Goal: Complete application form

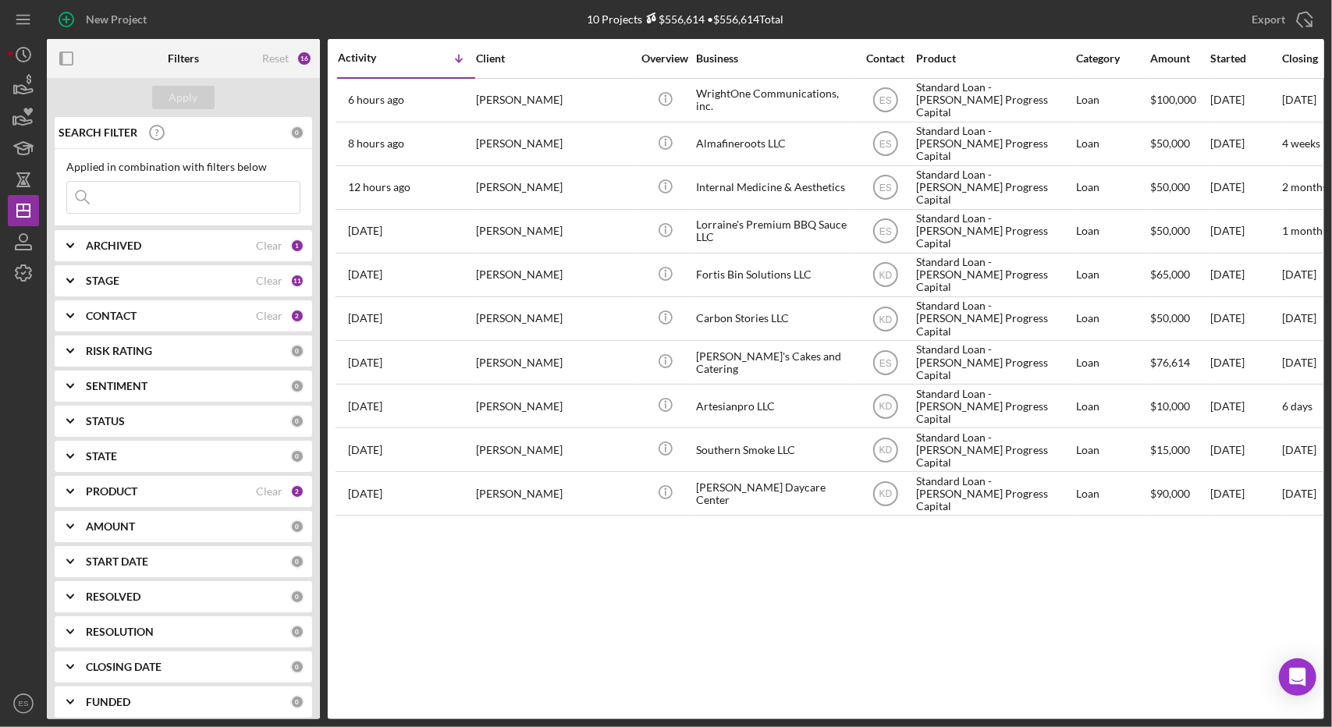
click at [114, 282] on b "STAGE" at bounding box center [103, 281] width 34 height 12
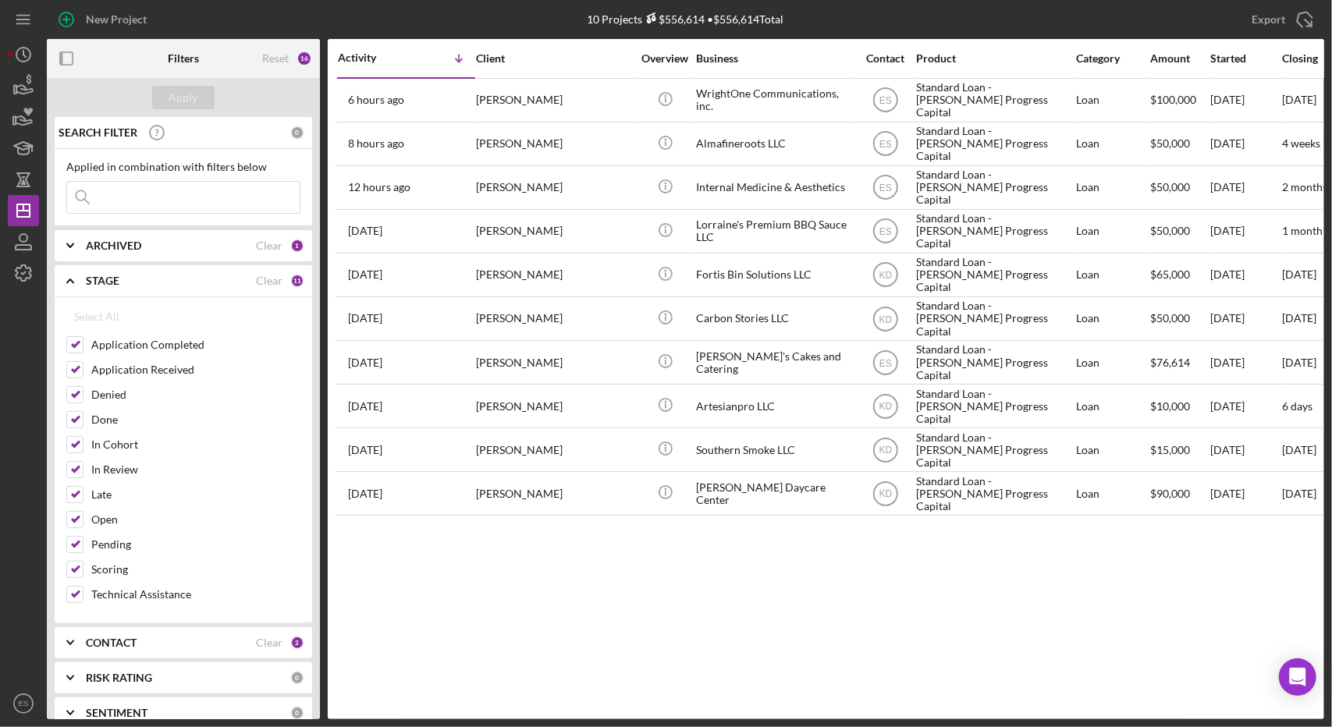
click at [114, 282] on b "STAGE" at bounding box center [103, 281] width 34 height 12
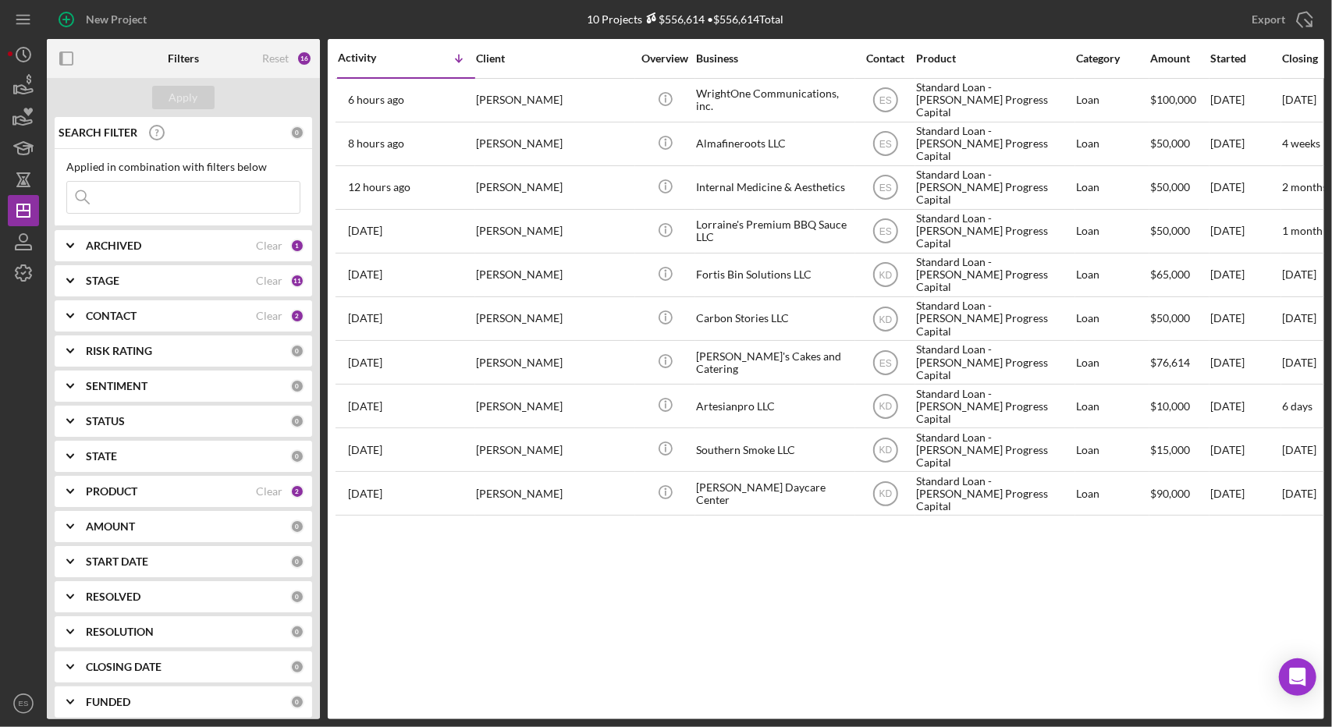
click at [93, 230] on div "ARCHIVED Clear 1" at bounding box center [195, 245] width 218 height 31
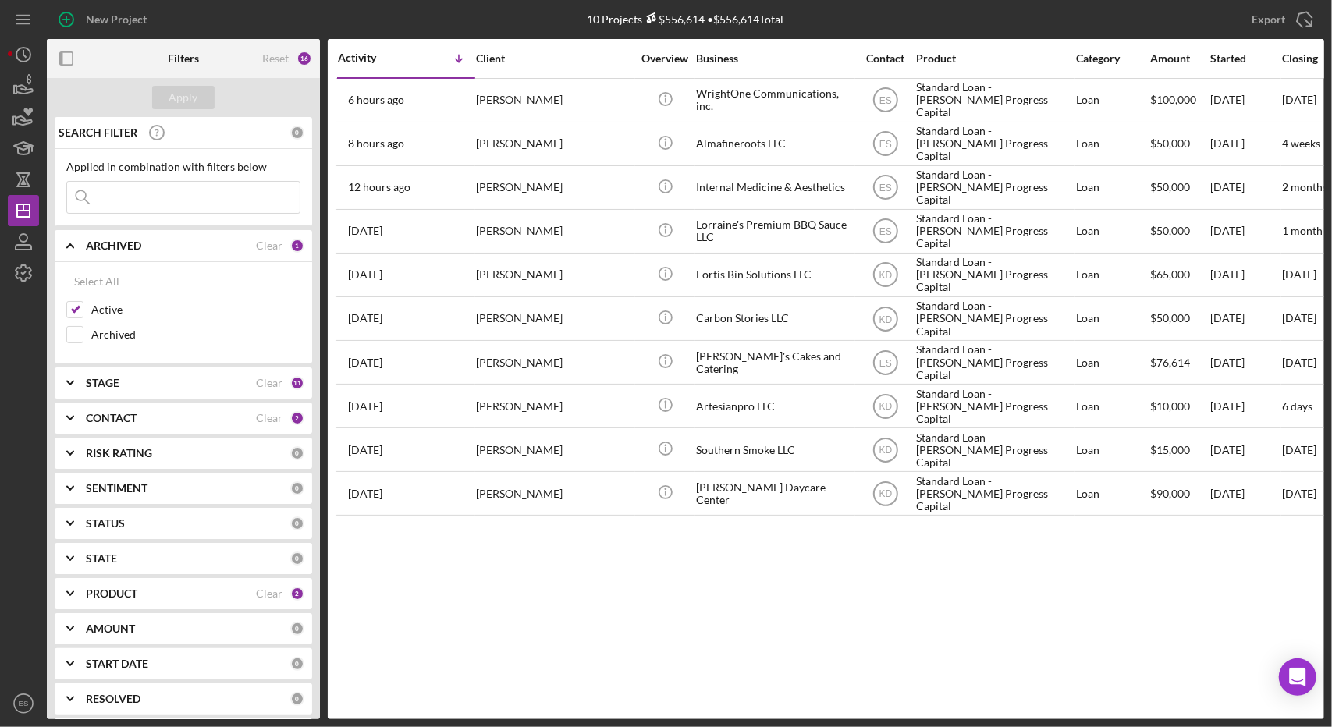
click at [93, 230] on div "ARCHIVED Clear 1" at bounding box center [195, 245] width 218 height 31
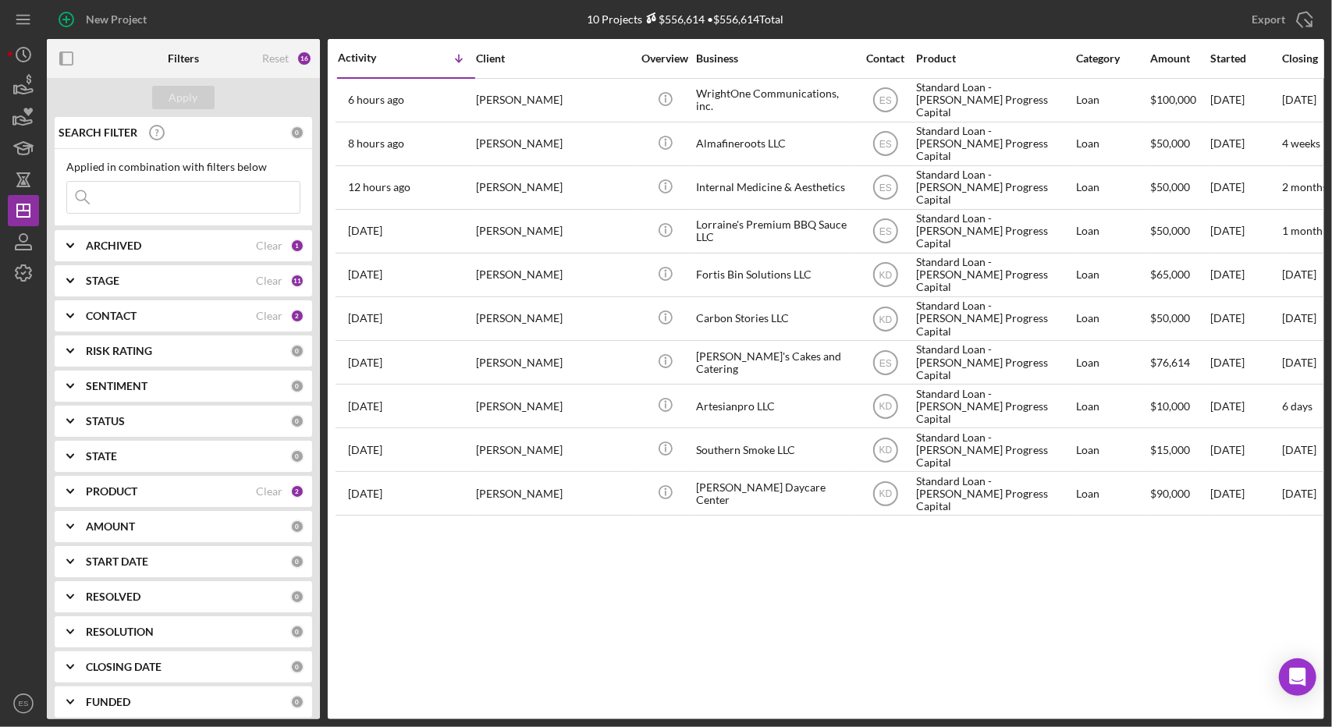
click at [125, 482] on div "PRODUCT Clear 2" at bounding box center [195, 491] width 218 height 31
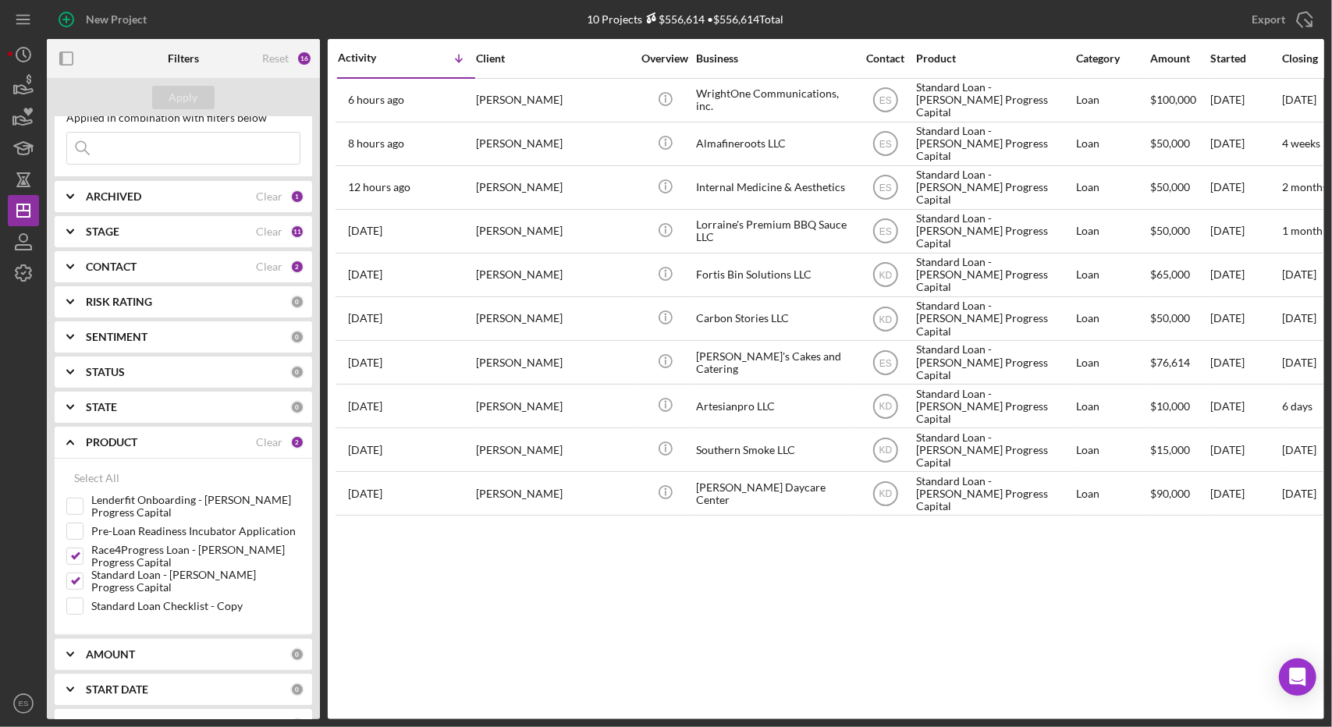
scroll to position [50, 0]
click at [268, 438] on div "Clear" at bounding box center [269, 441] width 27 height 12
checkbox input "false"
click at [80, 533] on input "Pre-Loan Readiness Incubator Application" at bounding box center [75, 531] width 16 height 16
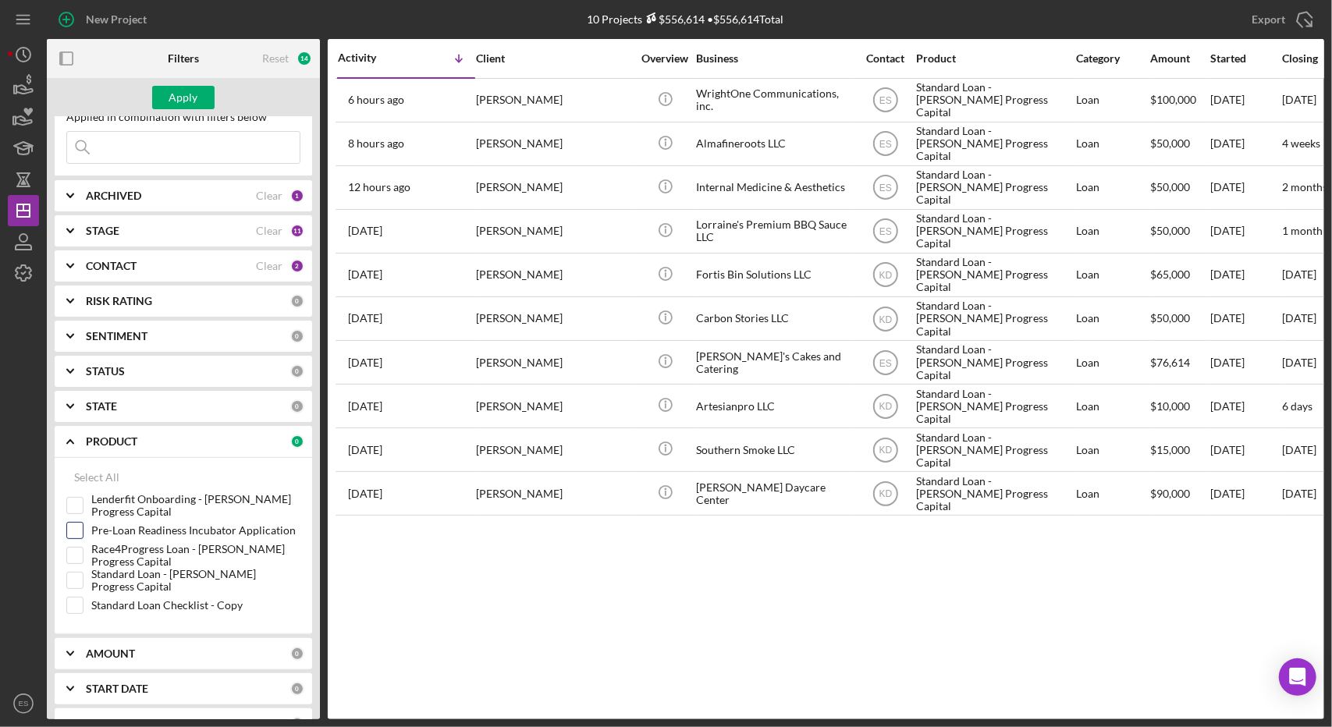
checkbox input "true"
click at [178, 93] on div "Apply" at bounding box center [183, 97] width 29 height 23
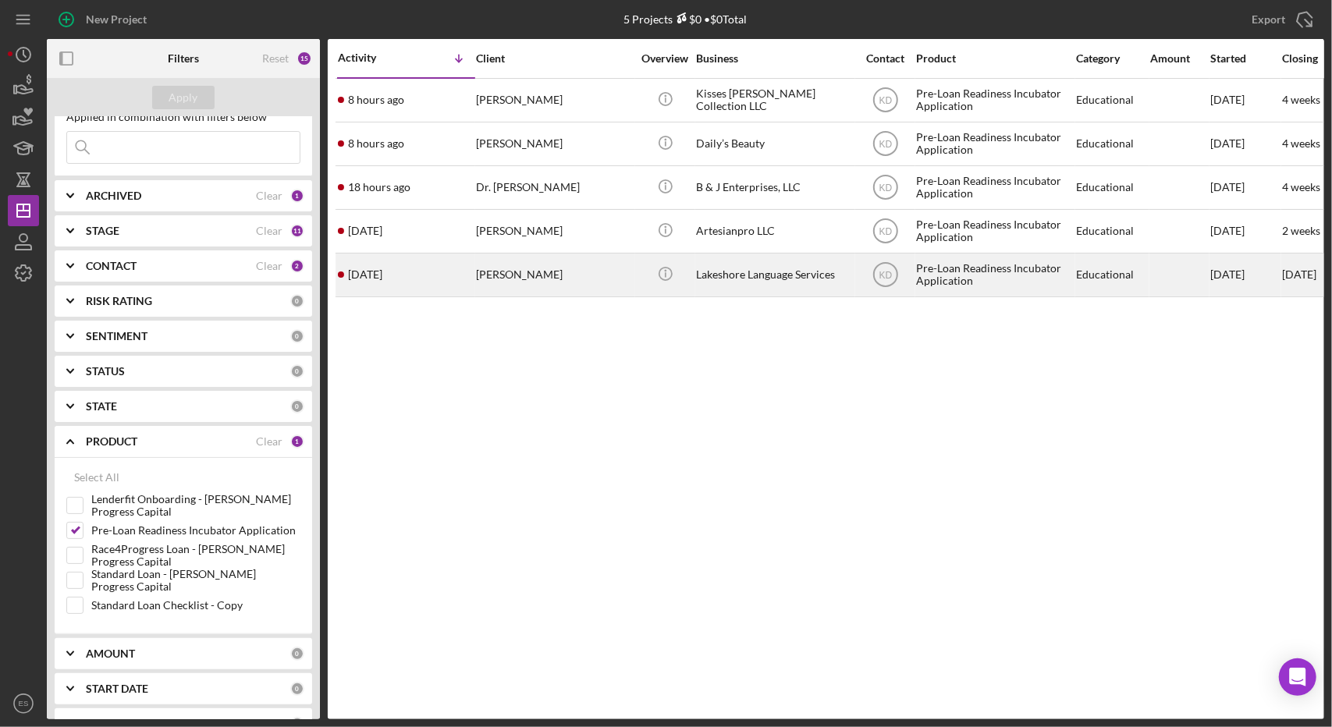
click at [727, 277] on div "Lakeshore Language Services" at bounding box center [774, 274] width 156 height 41
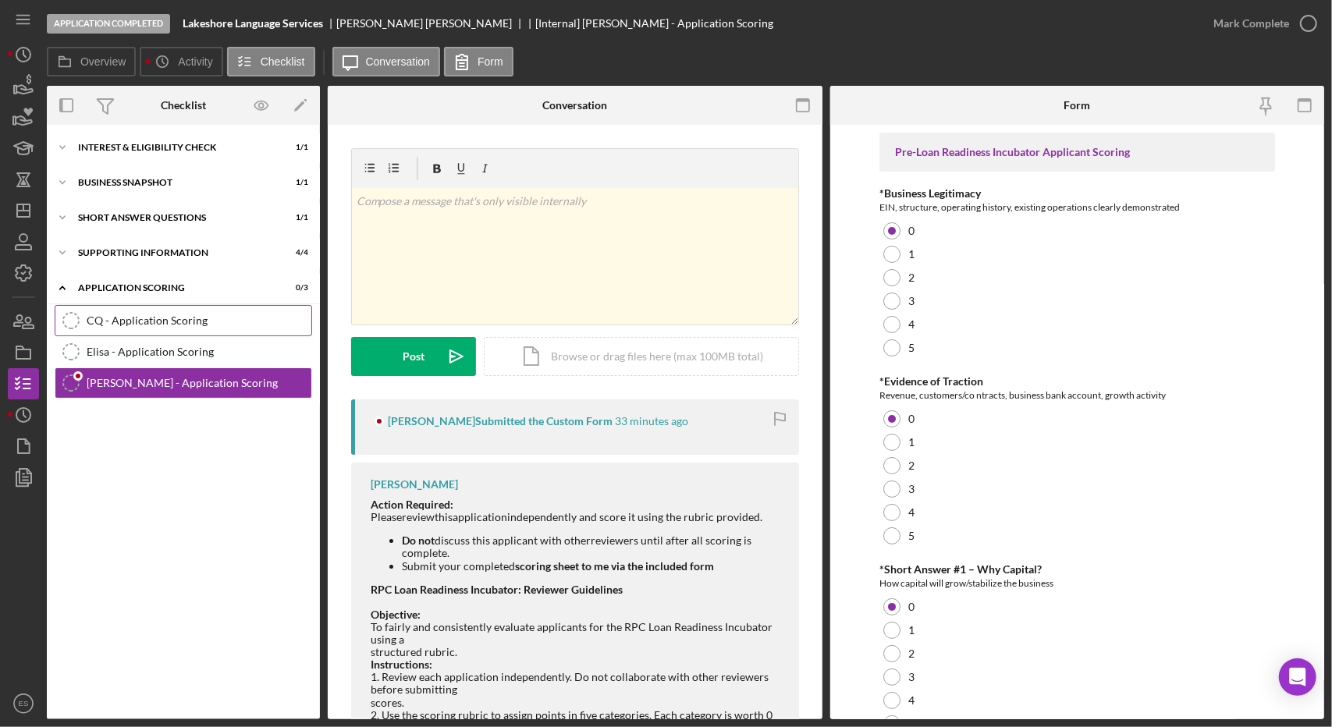
click at [143, 307] on link "CQ - Application Scoring CQ - Application Scoring" at bounding box center [184, 320] width 258 height 31
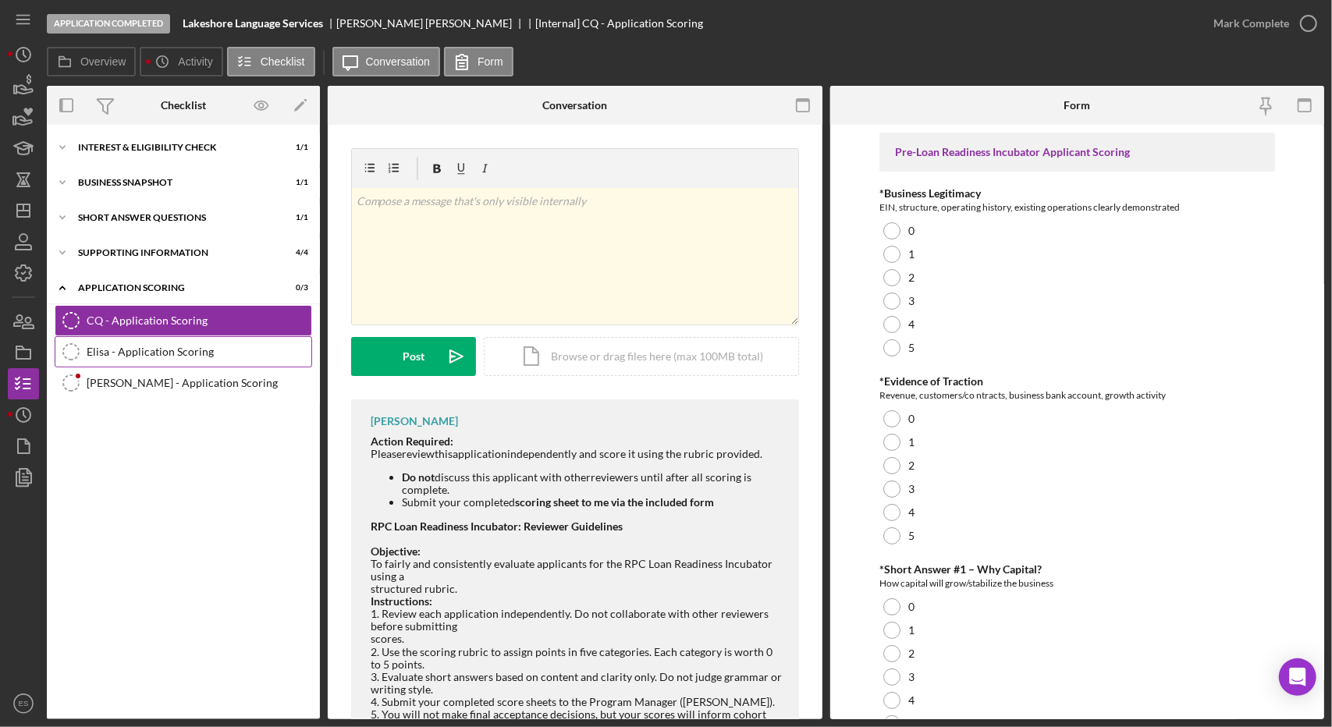
click at [142, 346] on div "Elisa - Application Scoring" at bounding box center [199, 352] width 225 height 12
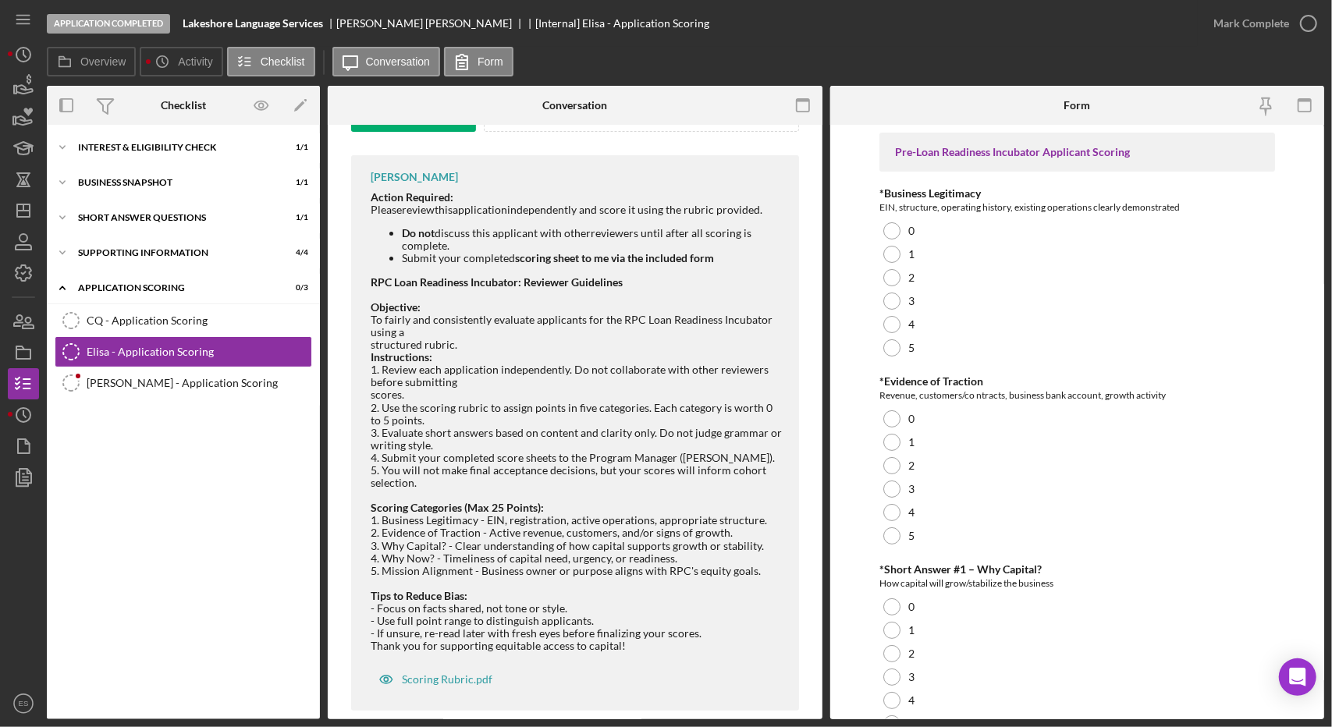
scroll to position [267, 0]
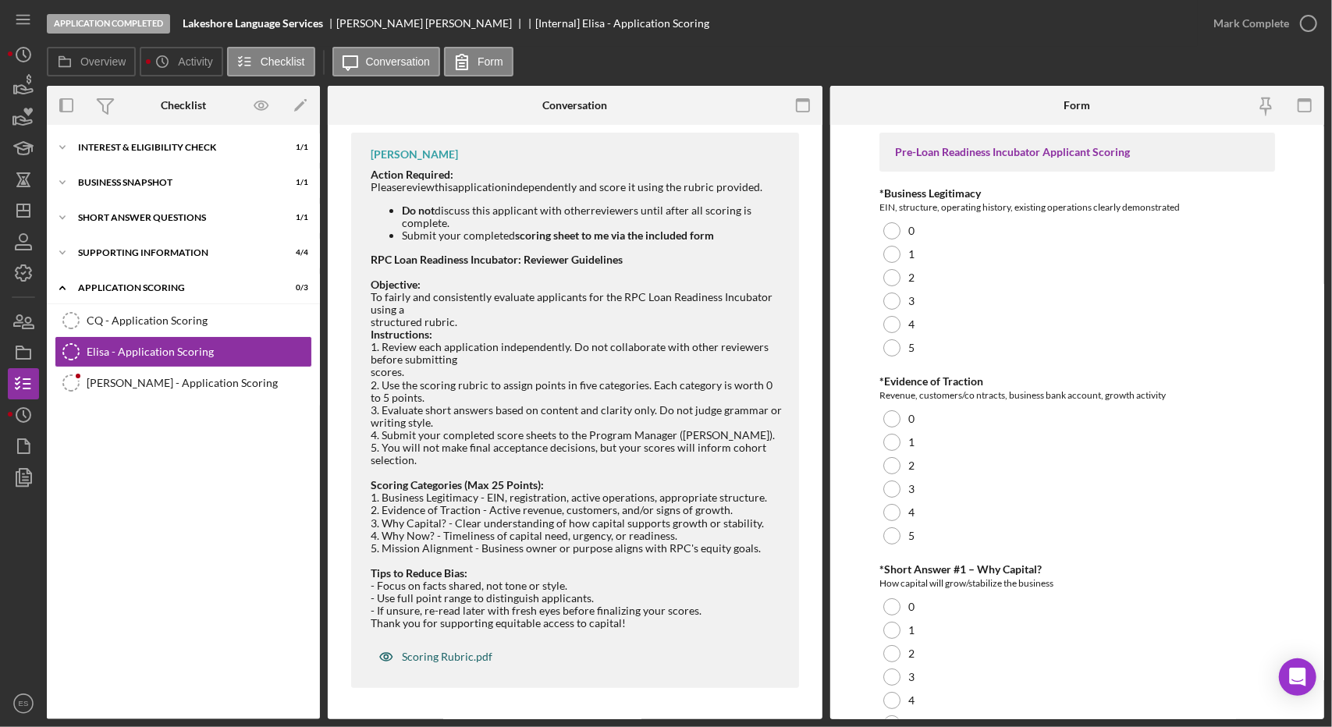
click at [437, 648] on div "Scoring Rubric.pdf" at bounding box center [436, 656] width 130 height 31
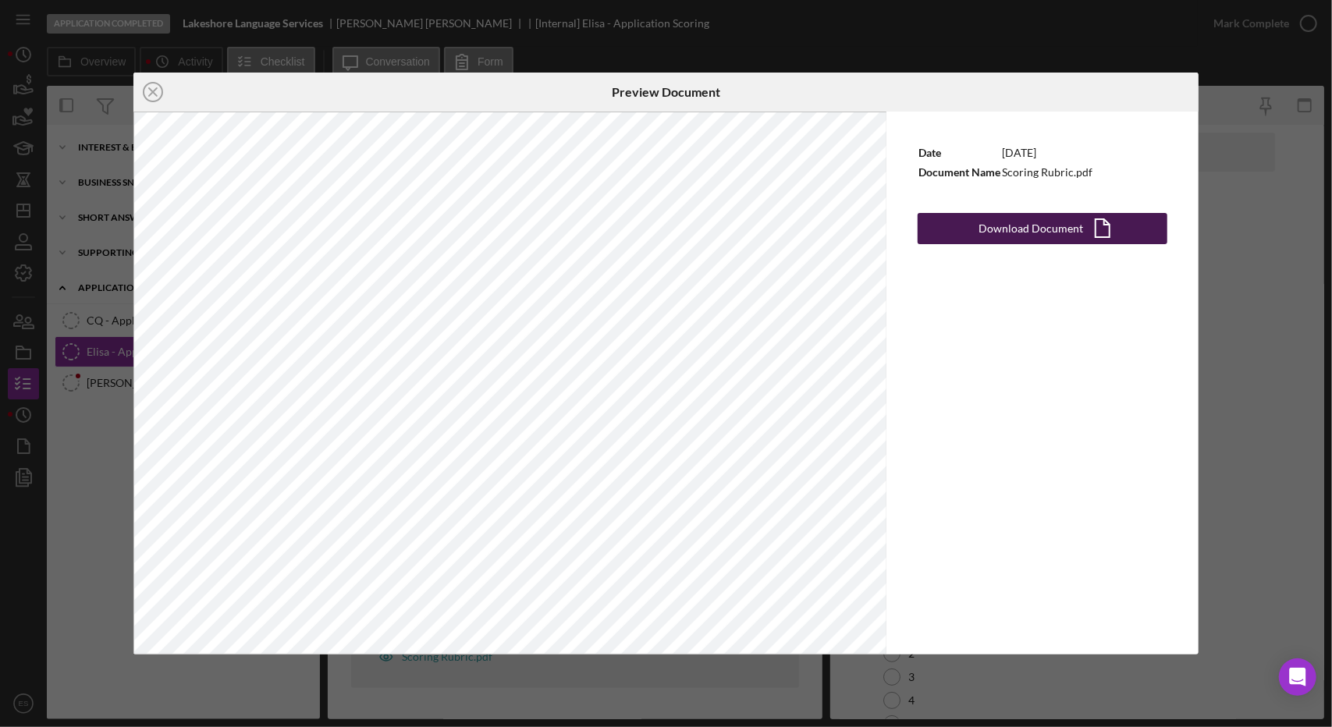
click at [1023, 233] on div "Download Document" at bounding box center [1031, 228] width 105 height 31
click at [87, 513] on div "Icon/Close Preview Document Date 9/22/2025 Document Name Scoring Rubric.pdf Dow…" at bounding box center [666, 363] width 1332 height 727
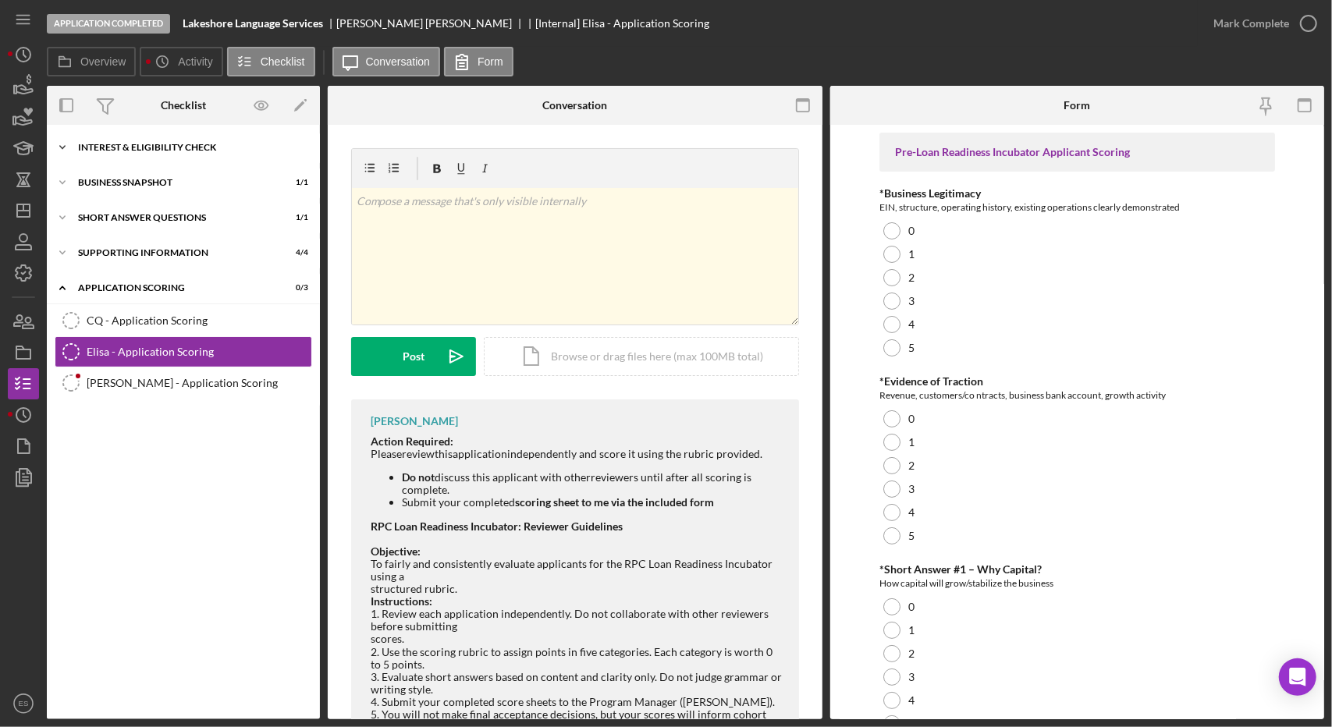
click at [120, 144] on div "Interest & Eligibility Check" at bounding box center [189, 147] width 222 height 9
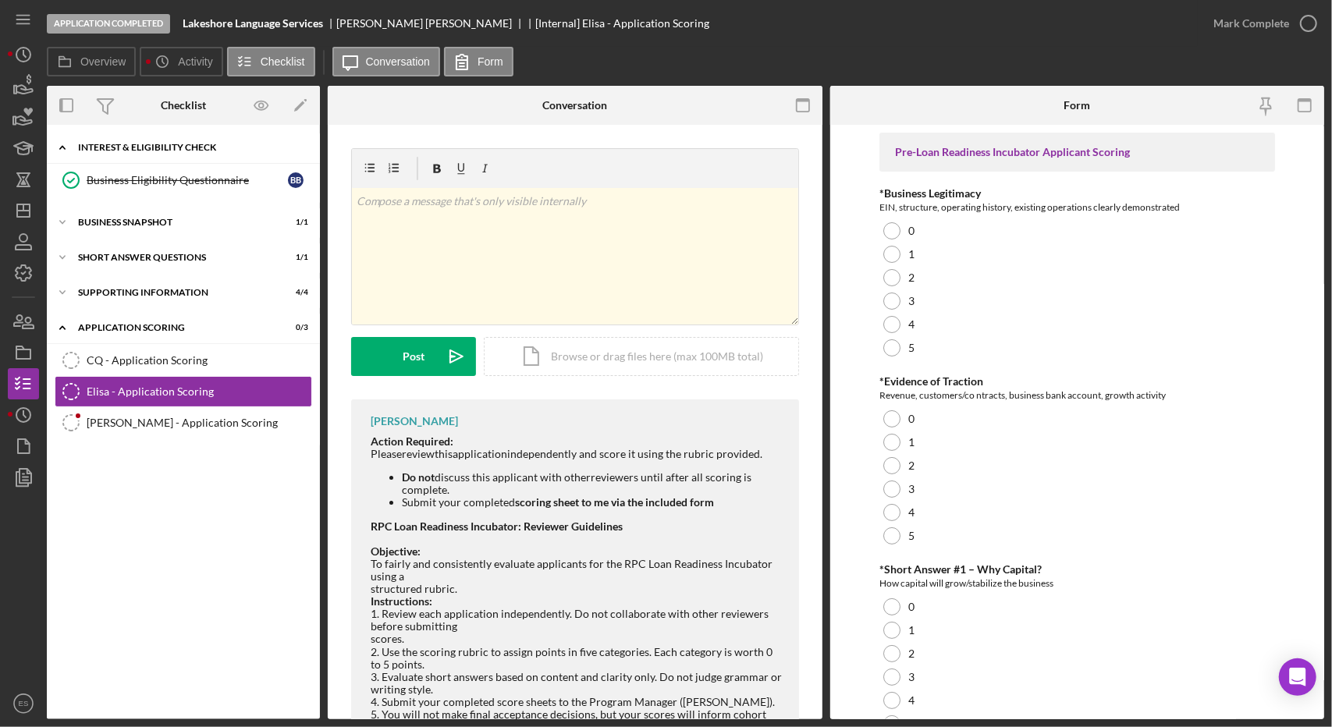
click at [120, 144] on div "Interest & Eligibility Check" at bounding box center [189, 147] width 222 height 9
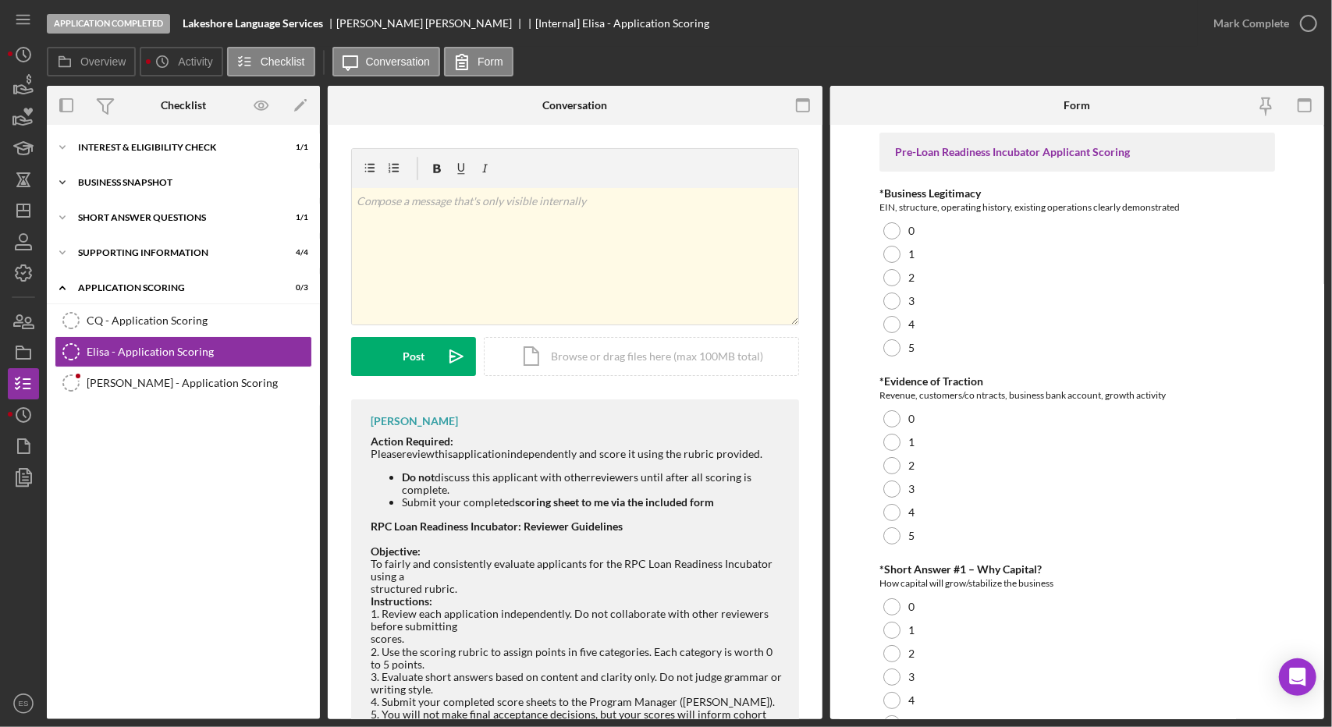
click at [115, 179] on div "Business Snapshot" at bounding box center [189, 182] width 222 height 9
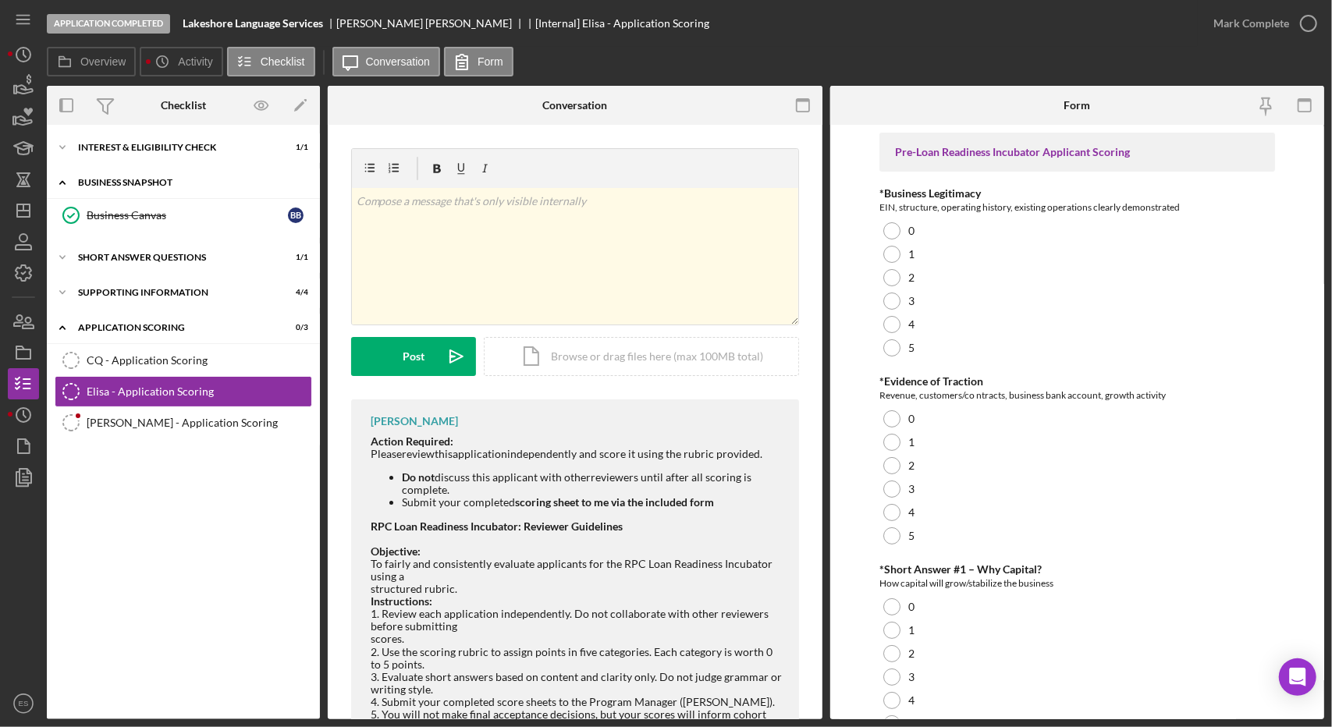
click at [103, 185] on div "Business Snapshot" at bounding box center [189, 182] width 222 height 9
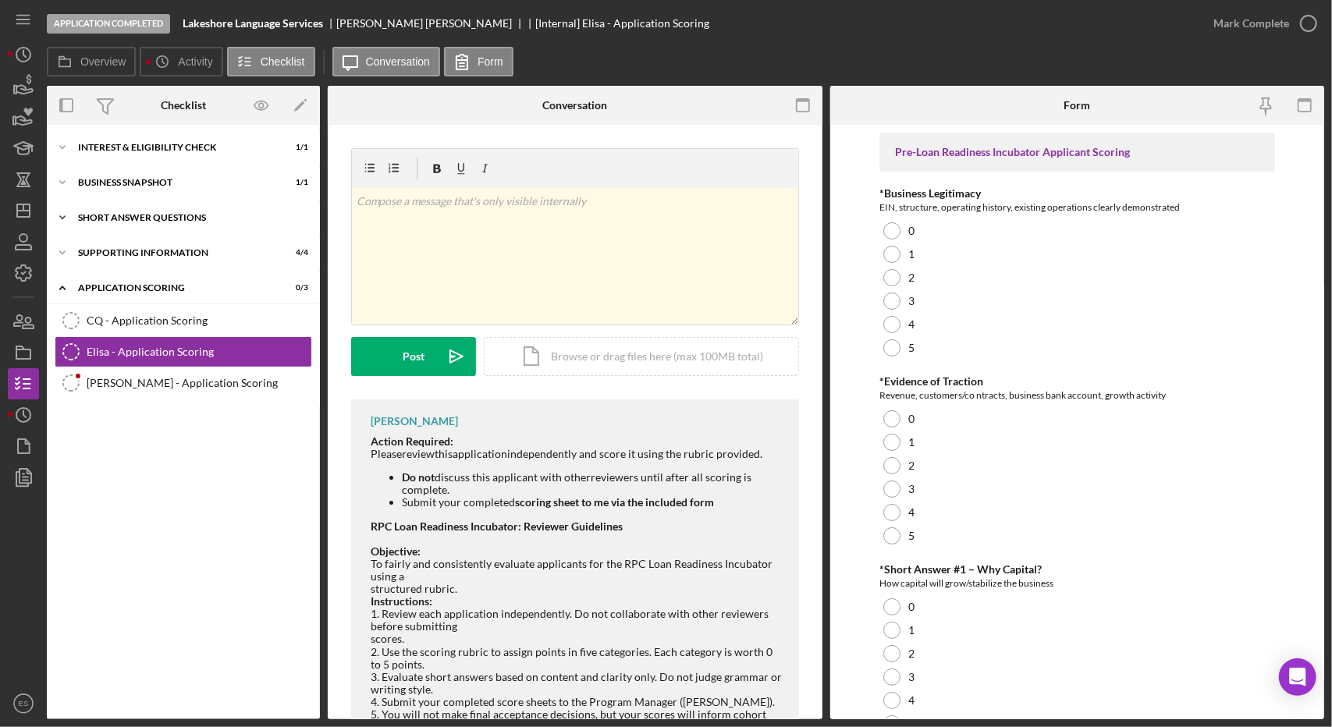
click at [114, 218] on div "Short Answer Questions" at bounding box center [189, 217] width 222 height 9
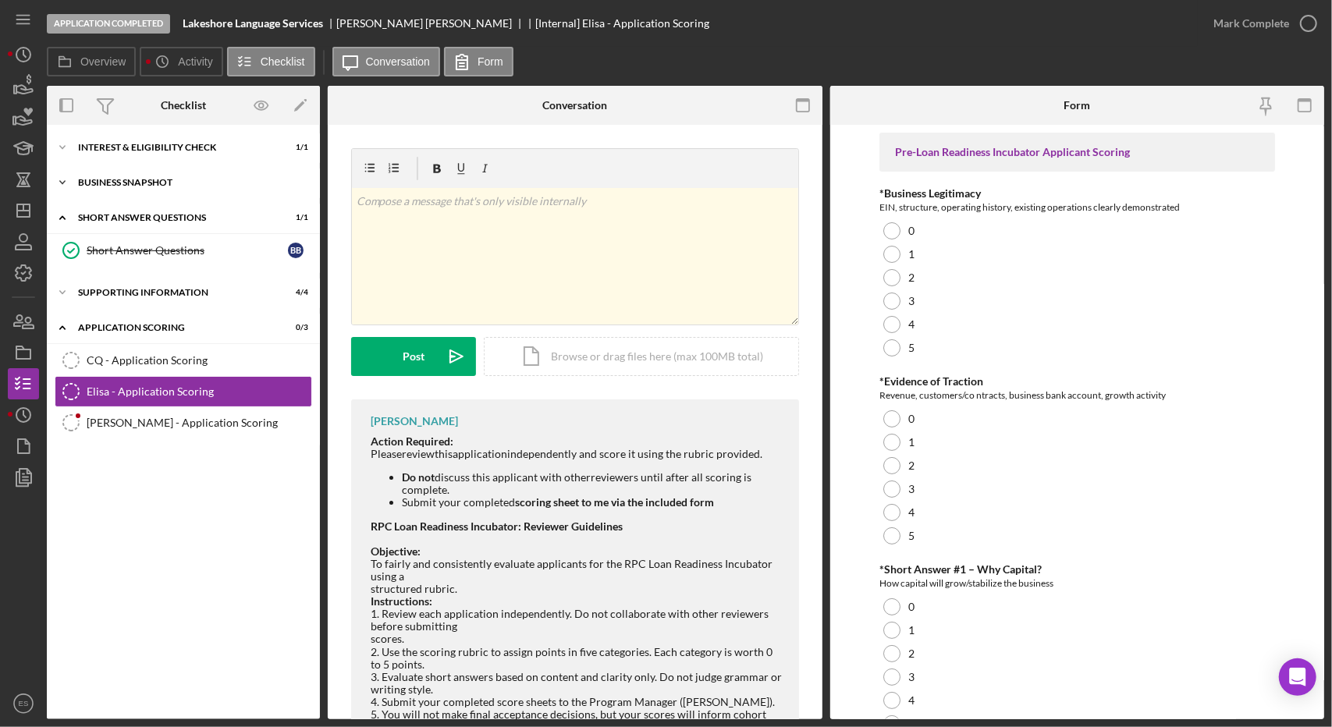
click at [101, 185] on div "Business Snapshot" at bounding box center [189, 182] width 222 height 9
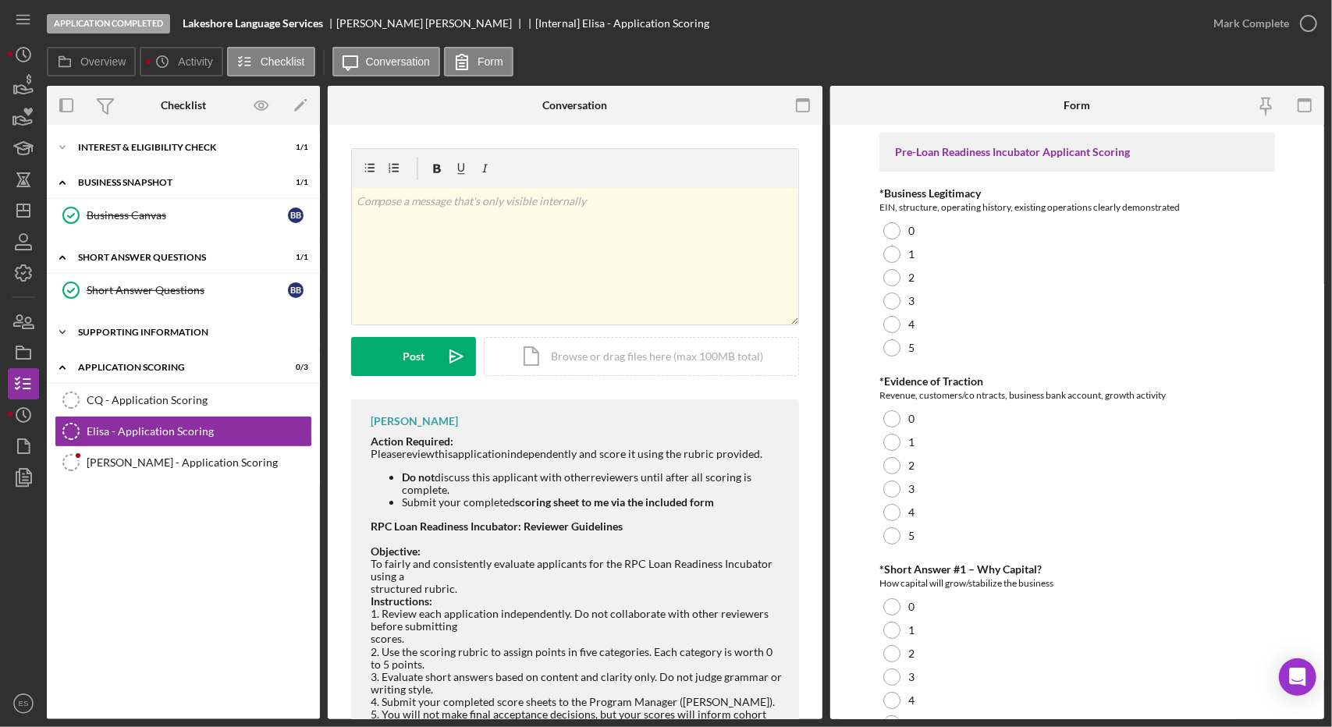
click at [119, 328] on div "Supporting Information" at bounding box center [189, 332] width 222 height 9
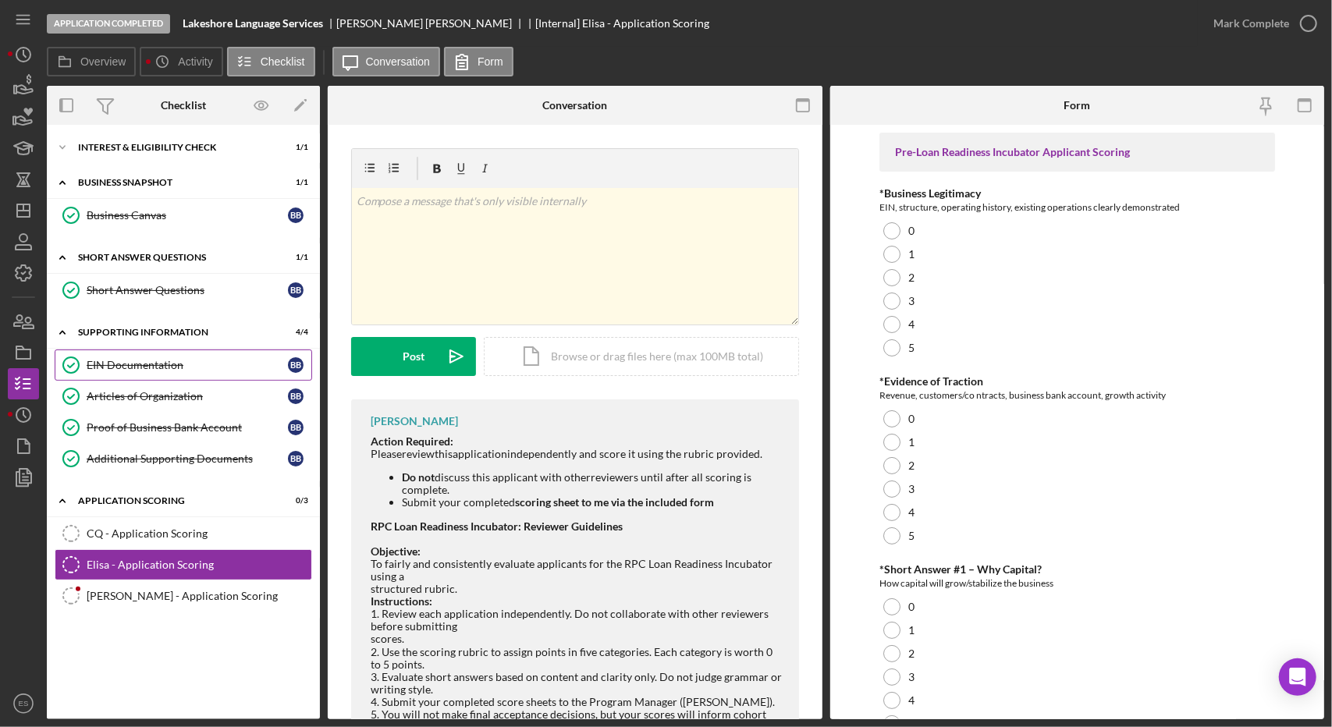
click at [137, 364] on div "EIN Documentation" at bounding box center [187, 365] width 201 height 12
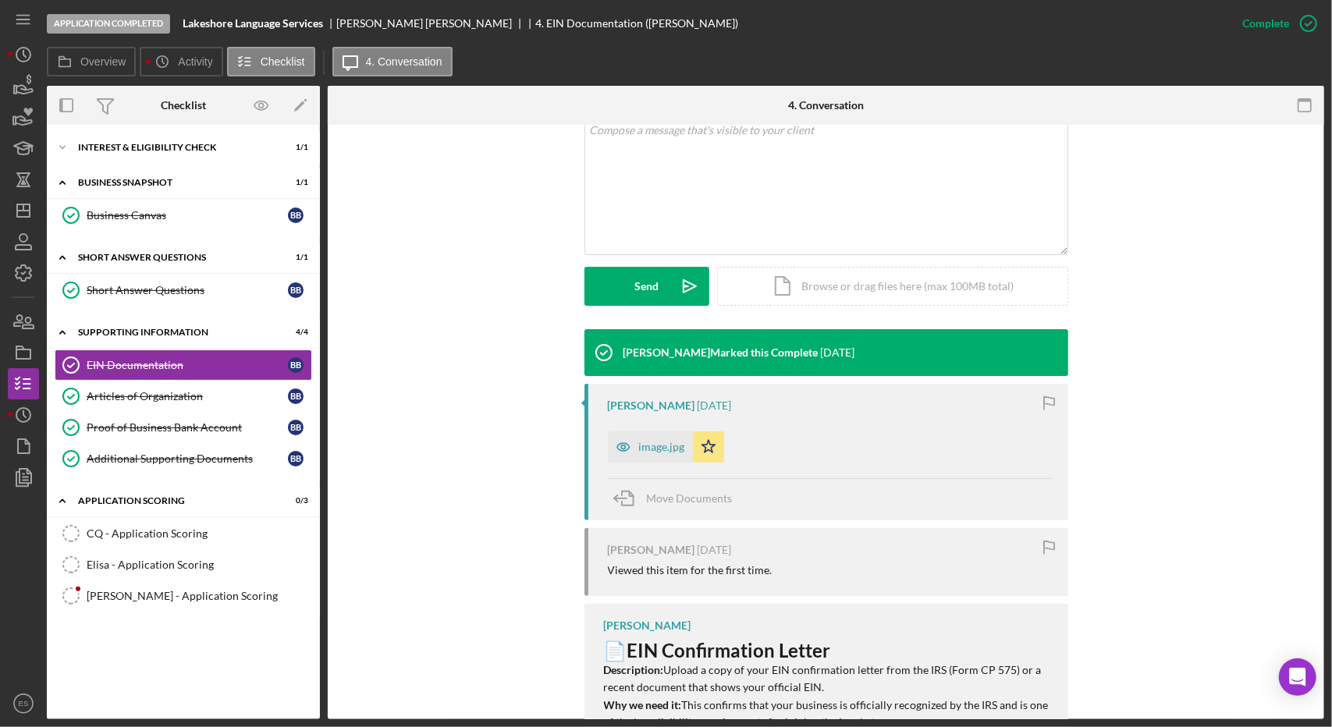
scroll to position [378, 0]
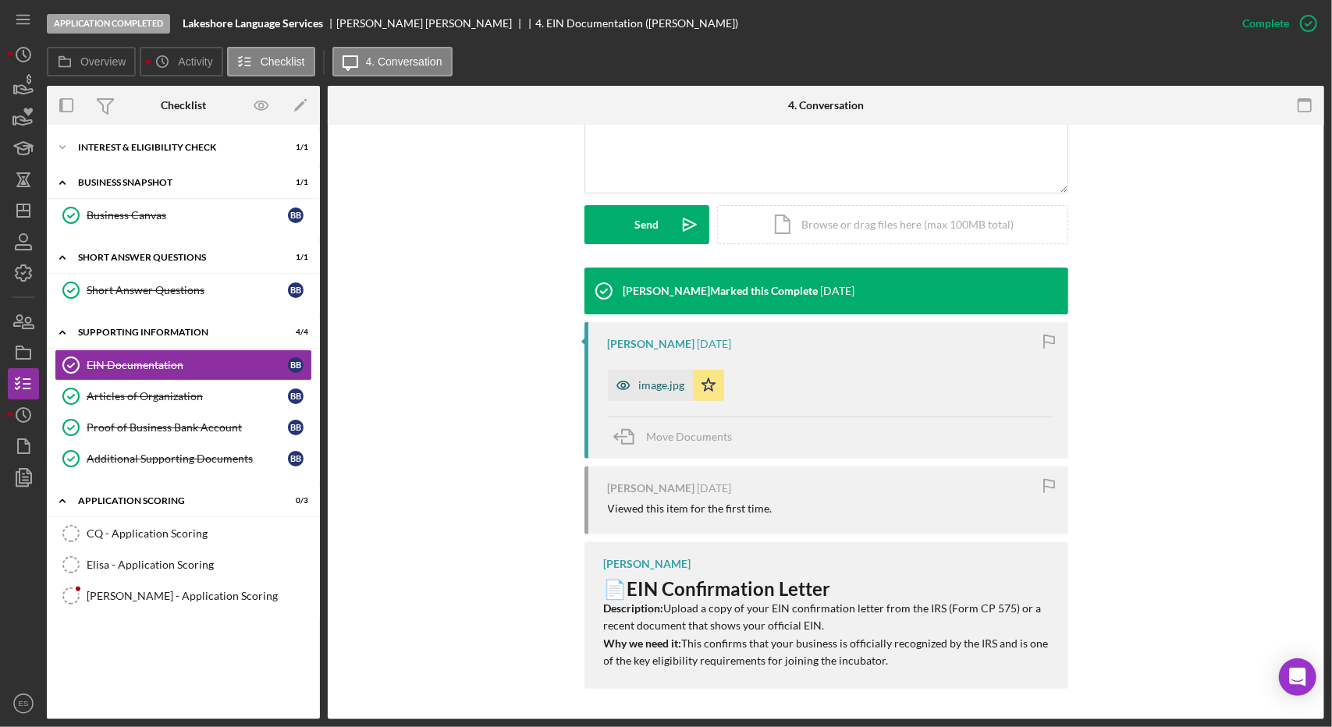
click at [659, 383] on div "image.jpg" at bounding box center [662, 385] width 46 height 12
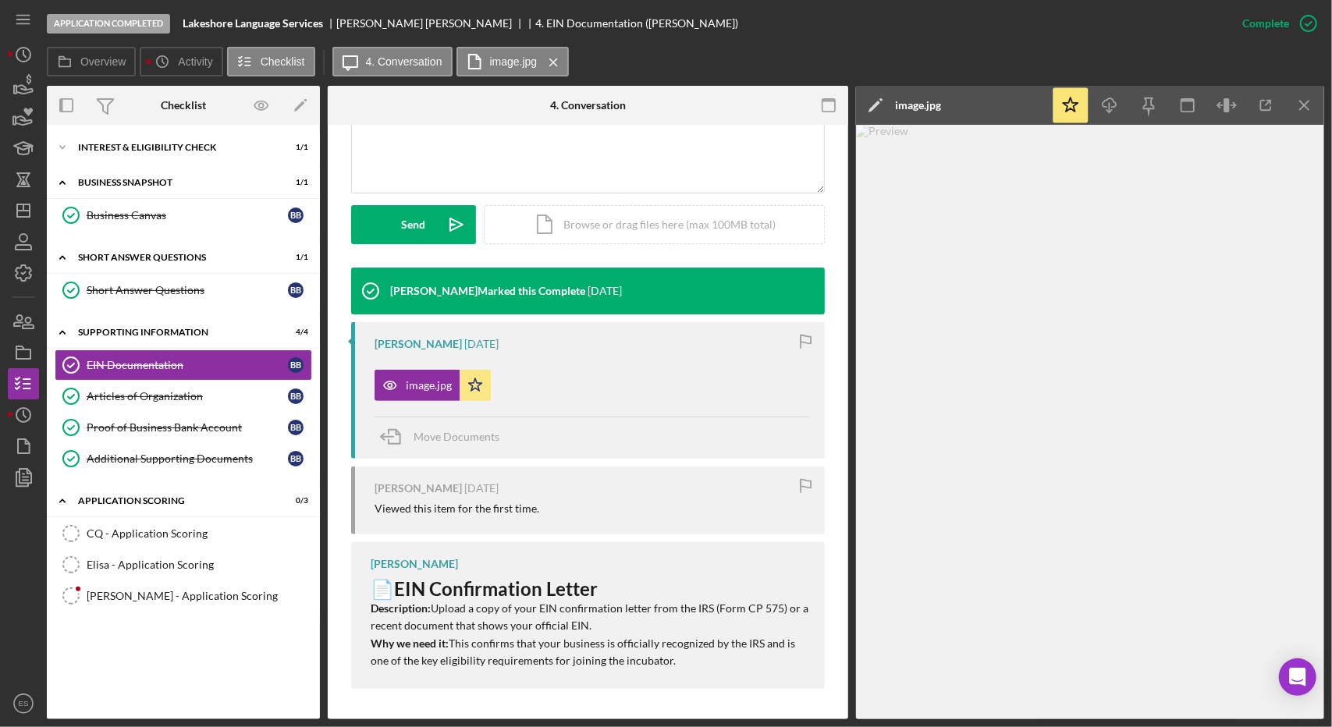
click at [915, 386] on div at bounding box center [1090, 422] width 468 height 595
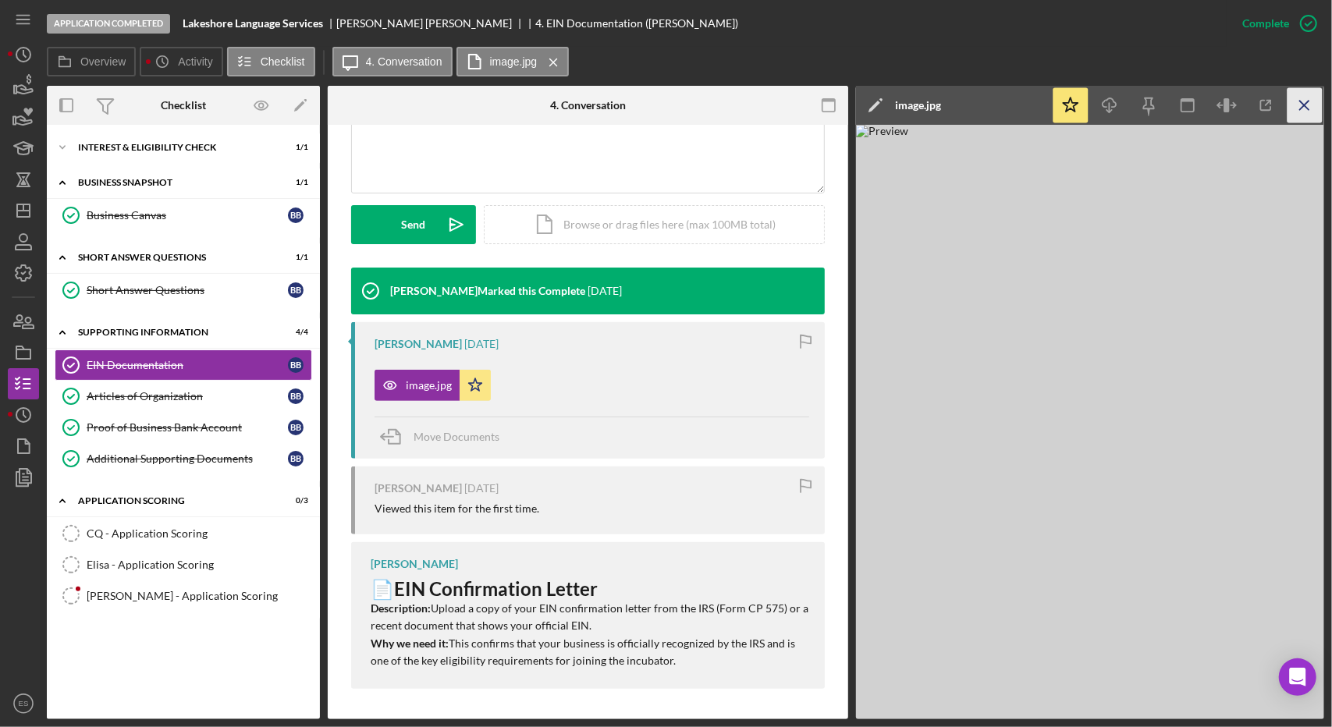
click at [1306, 104] on icon "Icon/Menu Close" at bounding box center [1305, 105] width 35 height 35
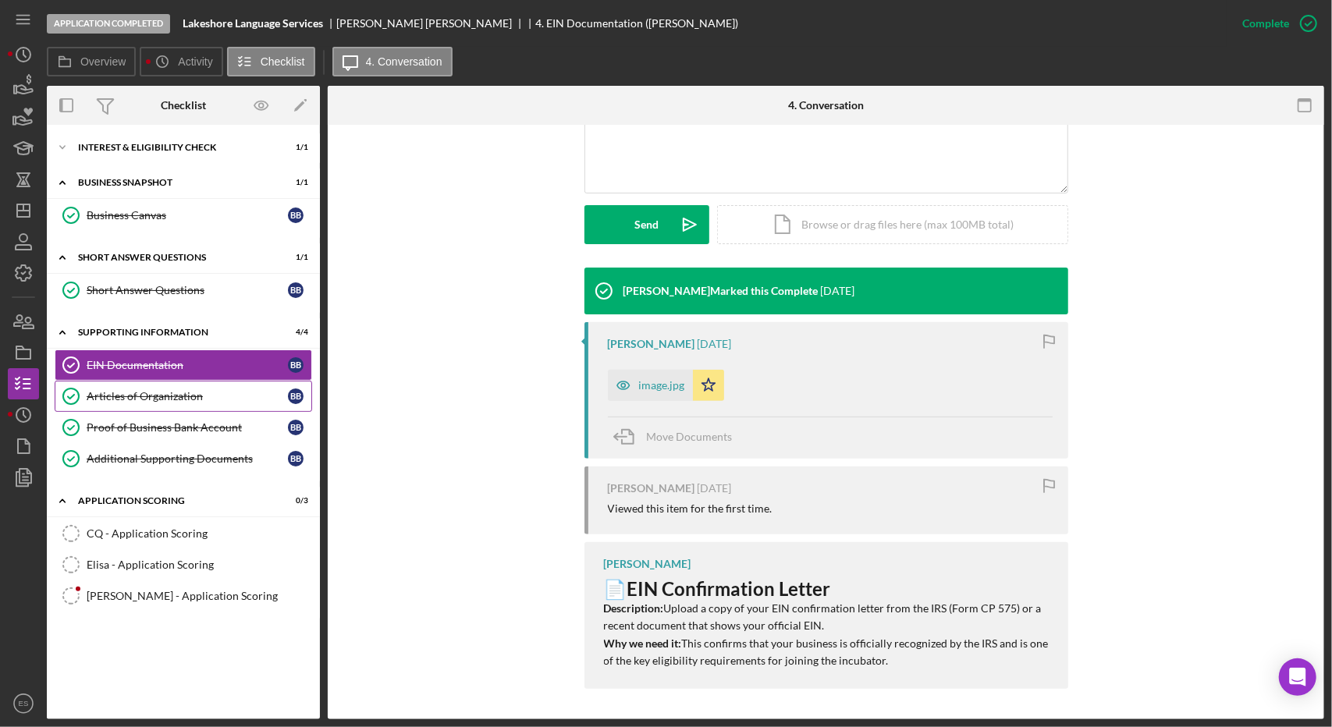
click at [147, 396] on div "Articles of Organization" at bounding box center [187, 396] width 201 height 12
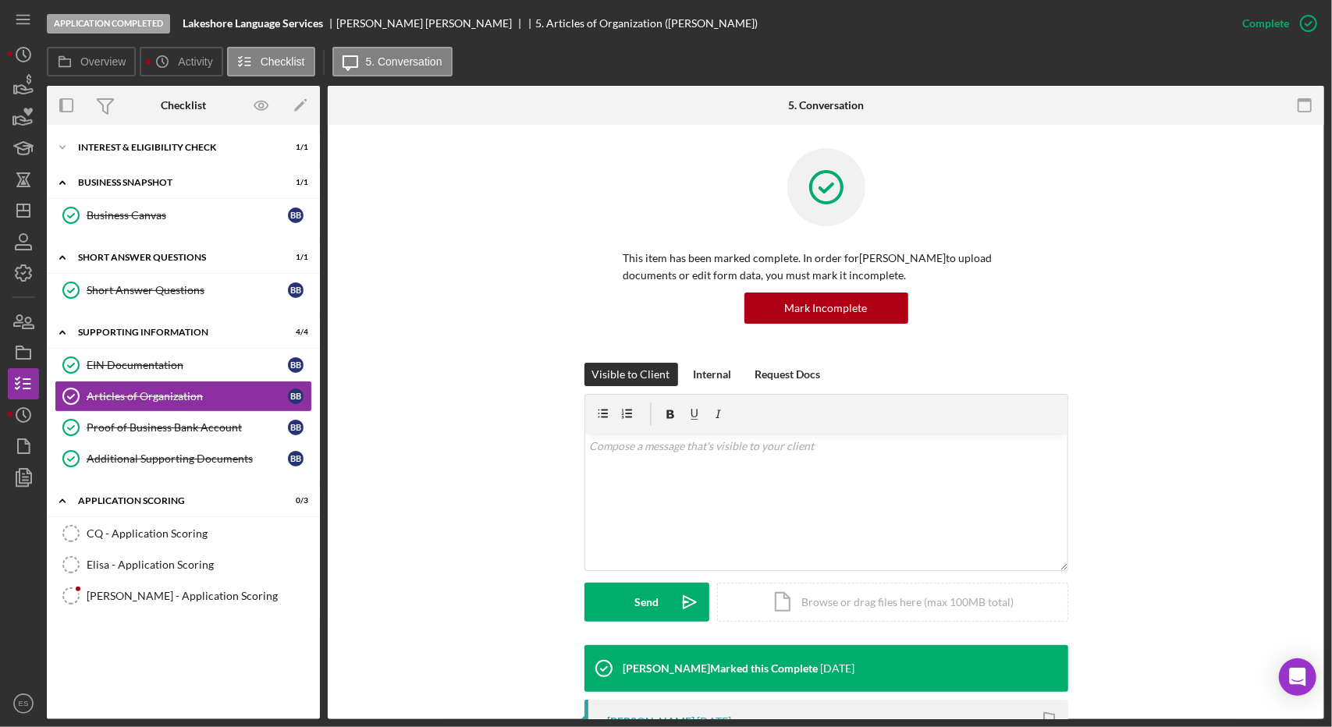
scroll to position [400, 0]
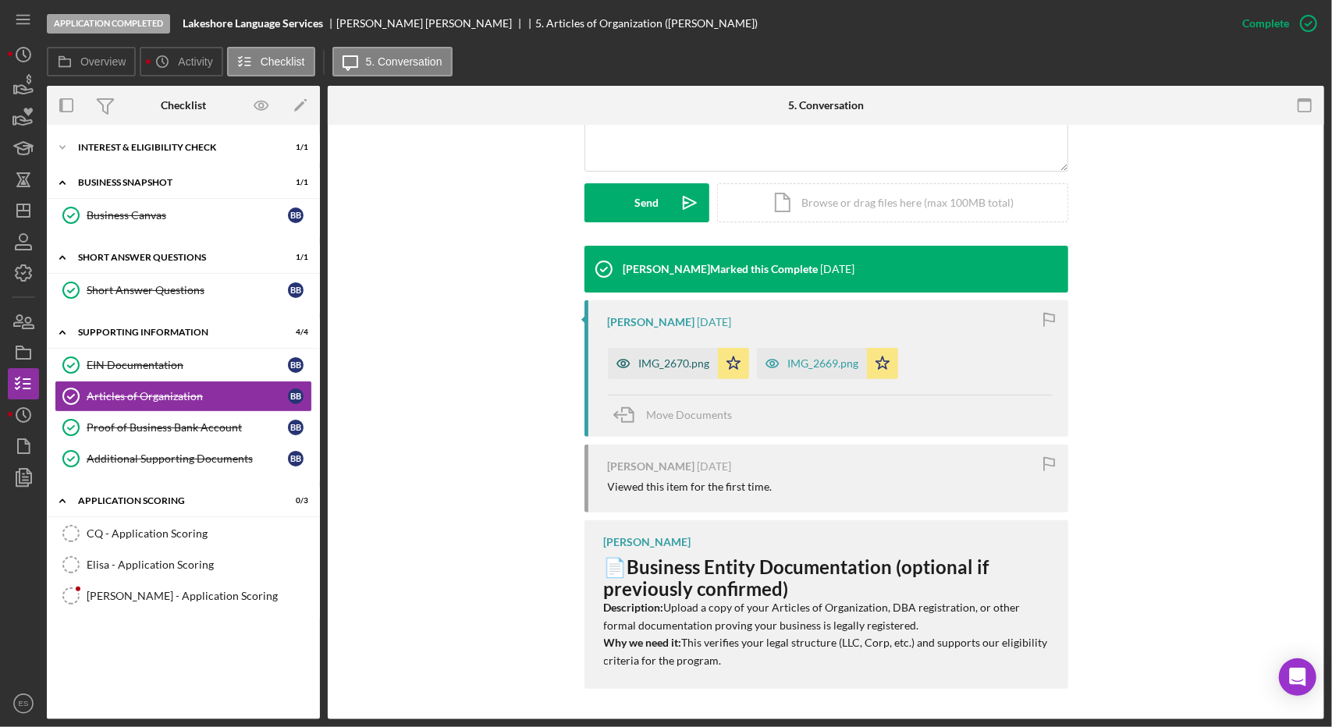
click at [648, 371] on div "IMG_2670.png" at bounding box center [663, 363] width 110 height 31
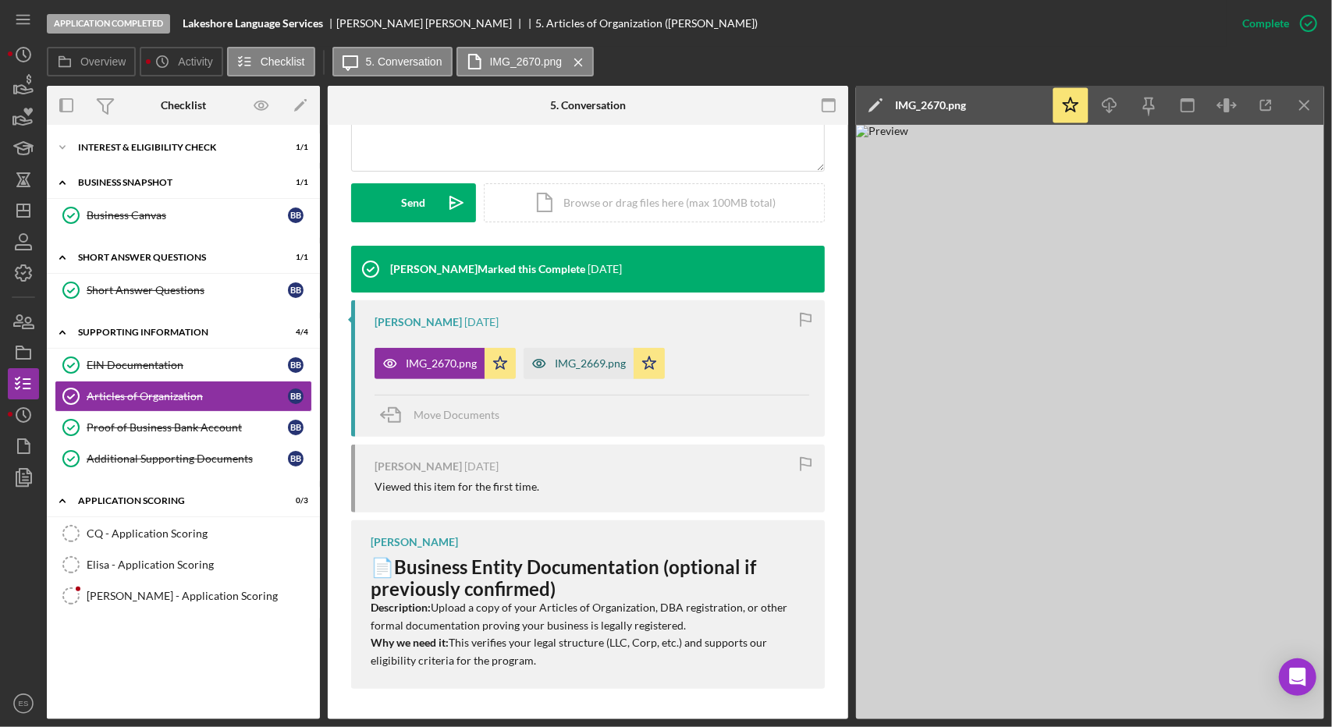
click at [604, 368] on div "IMG_2669.png" at bounding box center [590, 363] width 71 height 12
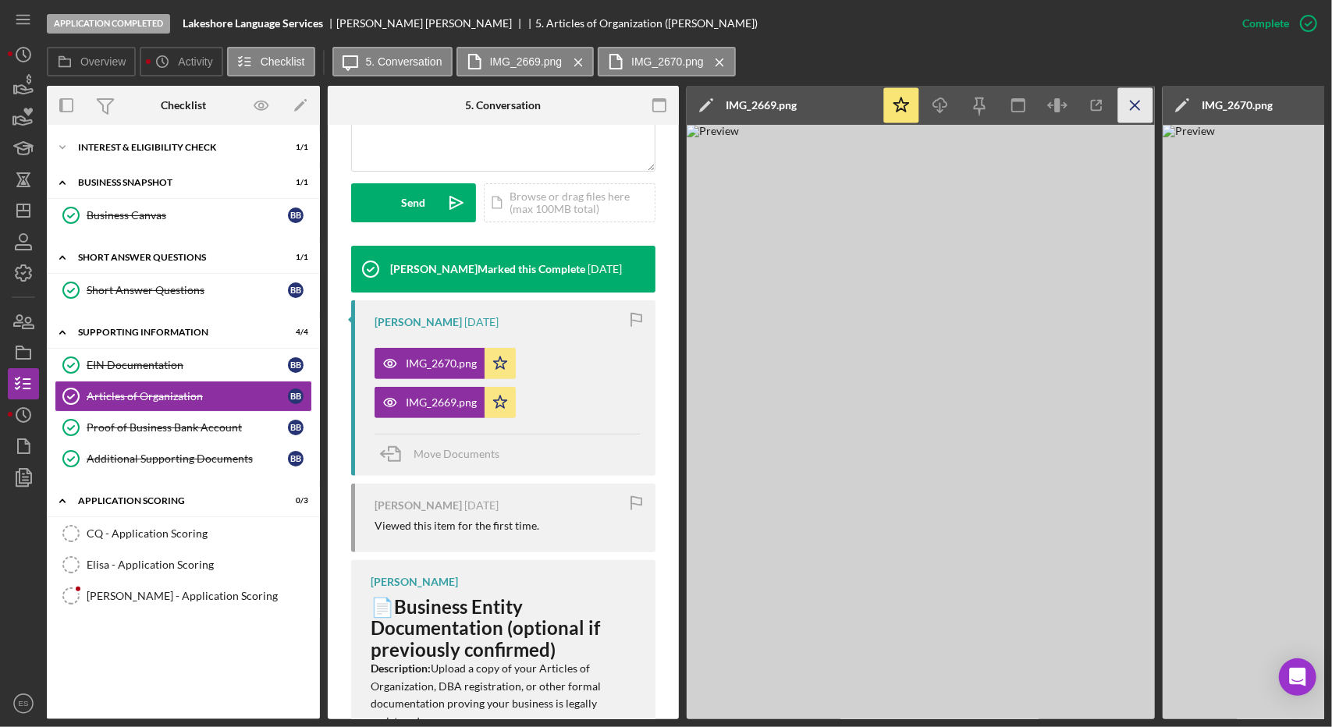
click at [1133, 105] on icon "Icon/Menu Close" at bounding box center [1135, 105] width 35 height 35
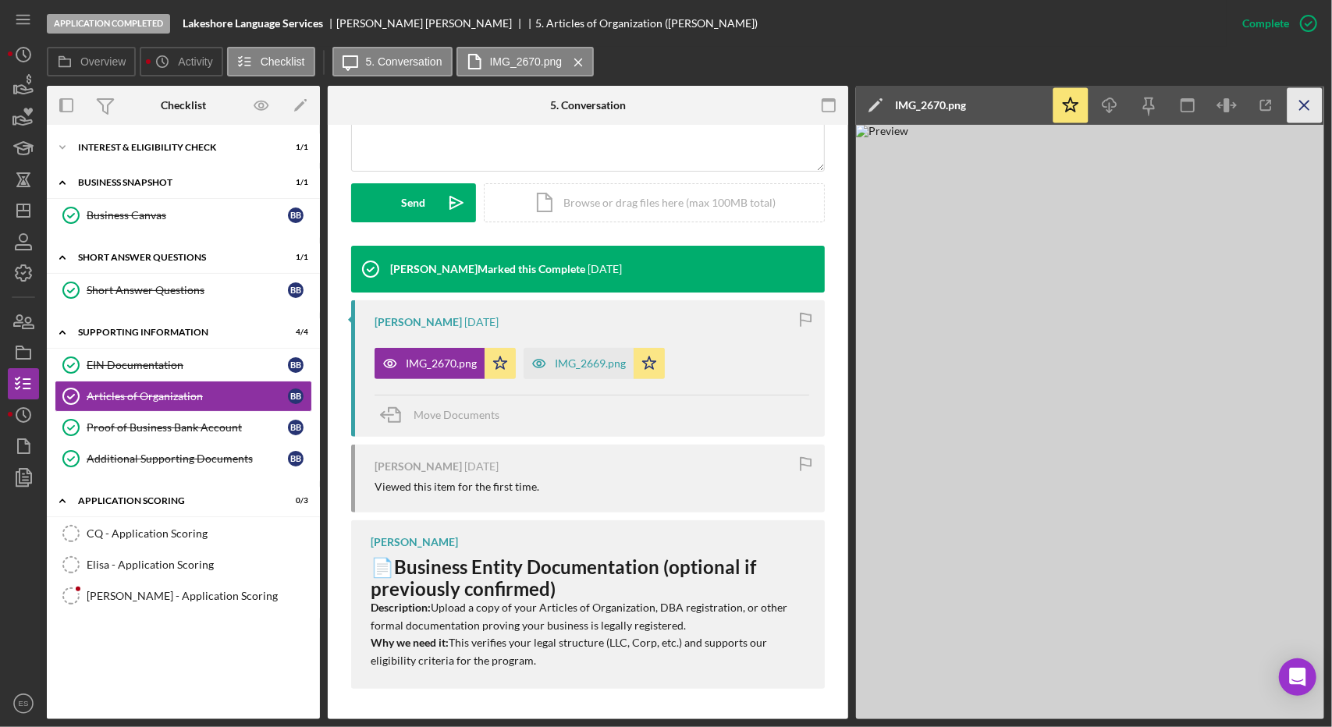
click at [1300, 101] on line "button" at bounding box center [1304, 105] width 9 height 9
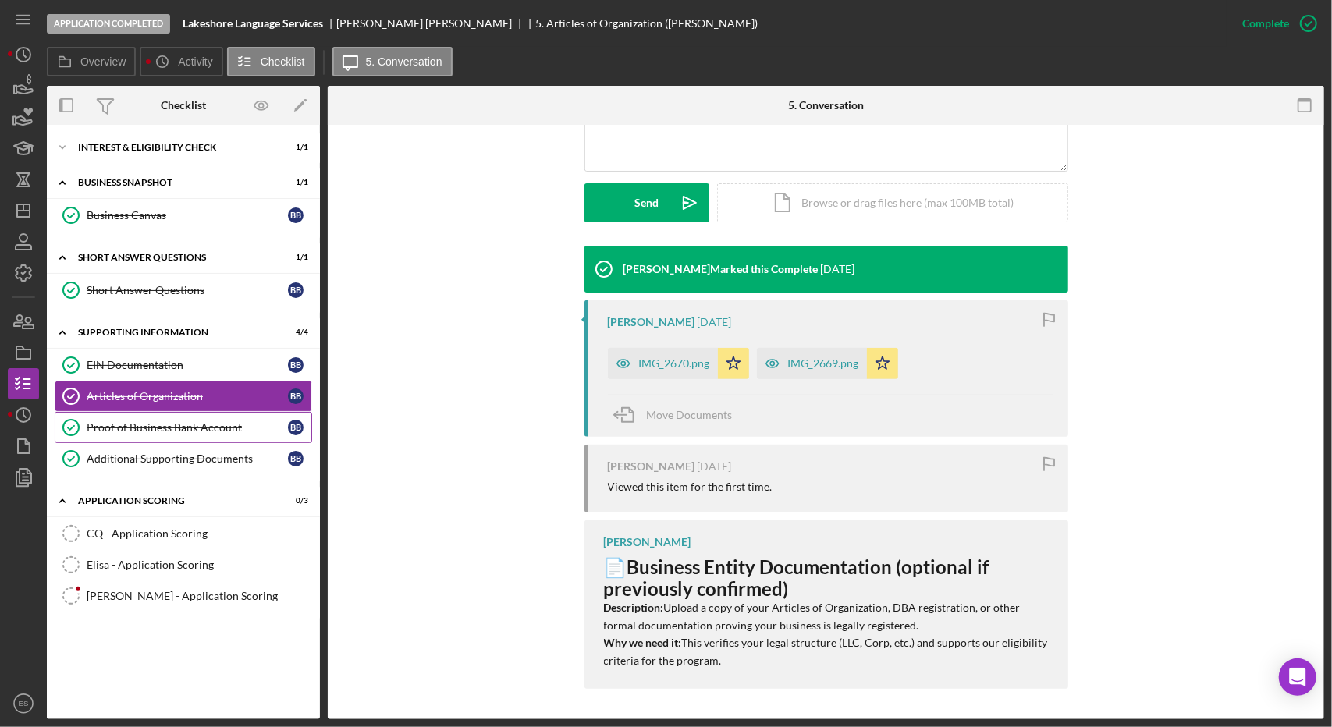
click at [148, 422] on div "Proof of Business Bank Account" at bounding box center [187, 427] width 201 height 12
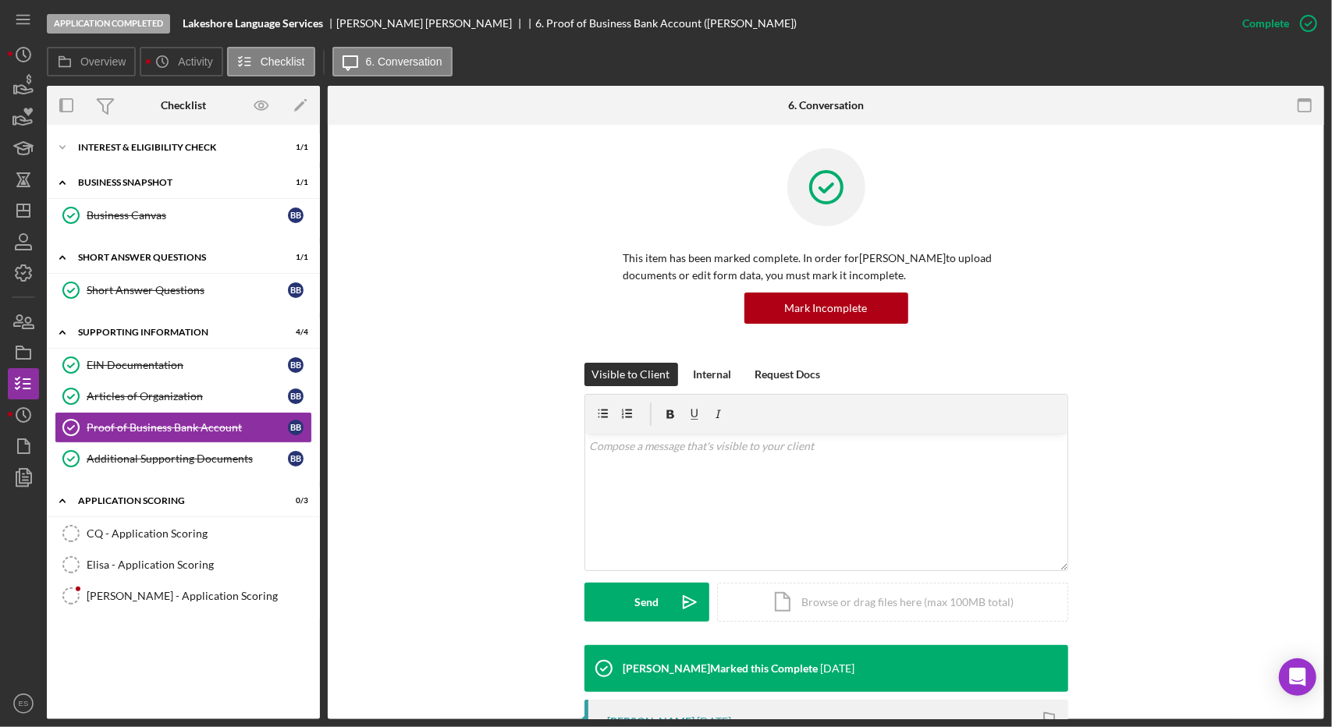
scroll to position [378, 0]
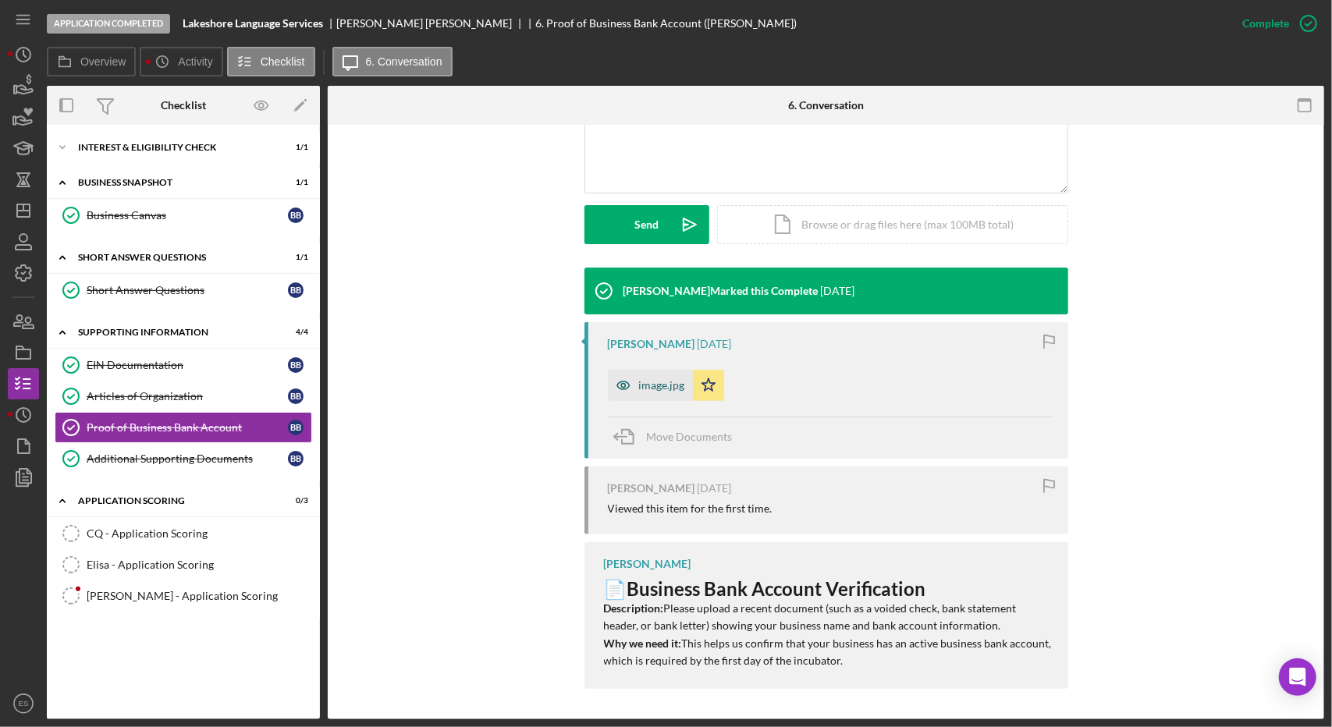
click at [647, 378] on div "image.jpg" at bounding box center [650, 385] width 85 height 31
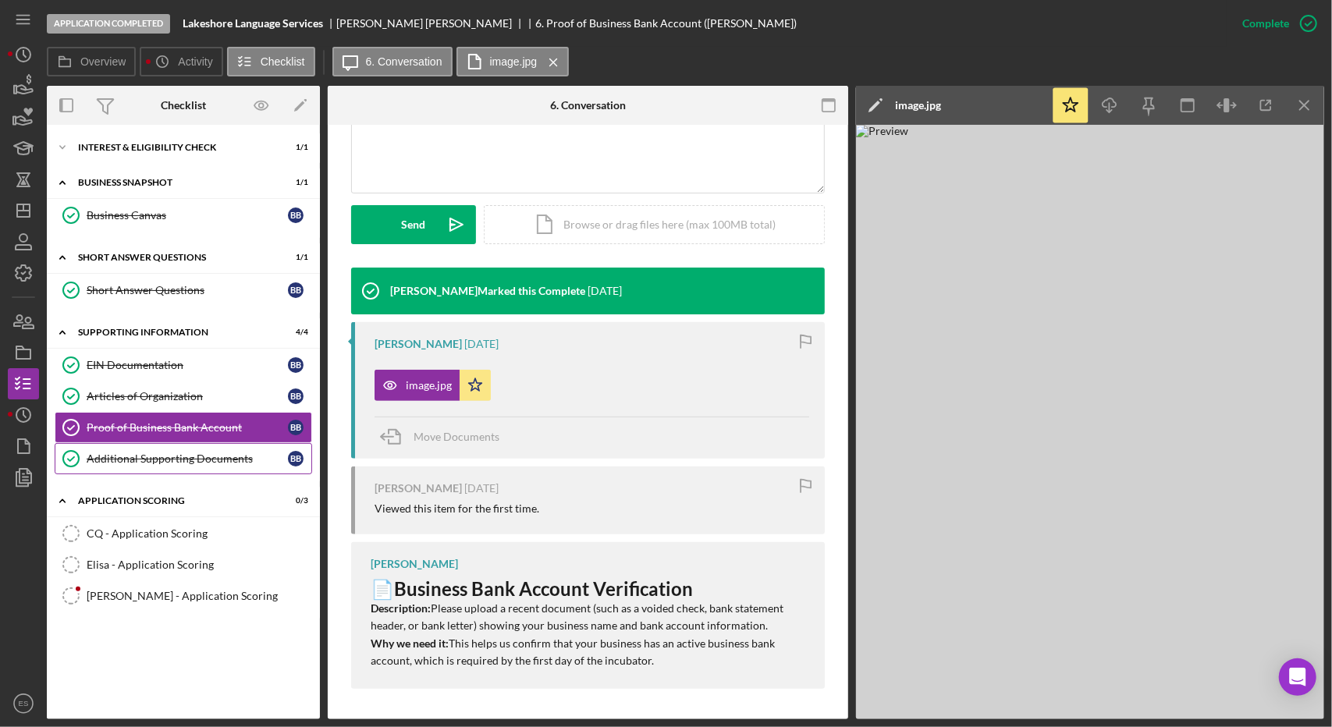
click at [151, 457] on div "Additional Supporting Documents" at bounding box center [187, 459] width 201 height 12
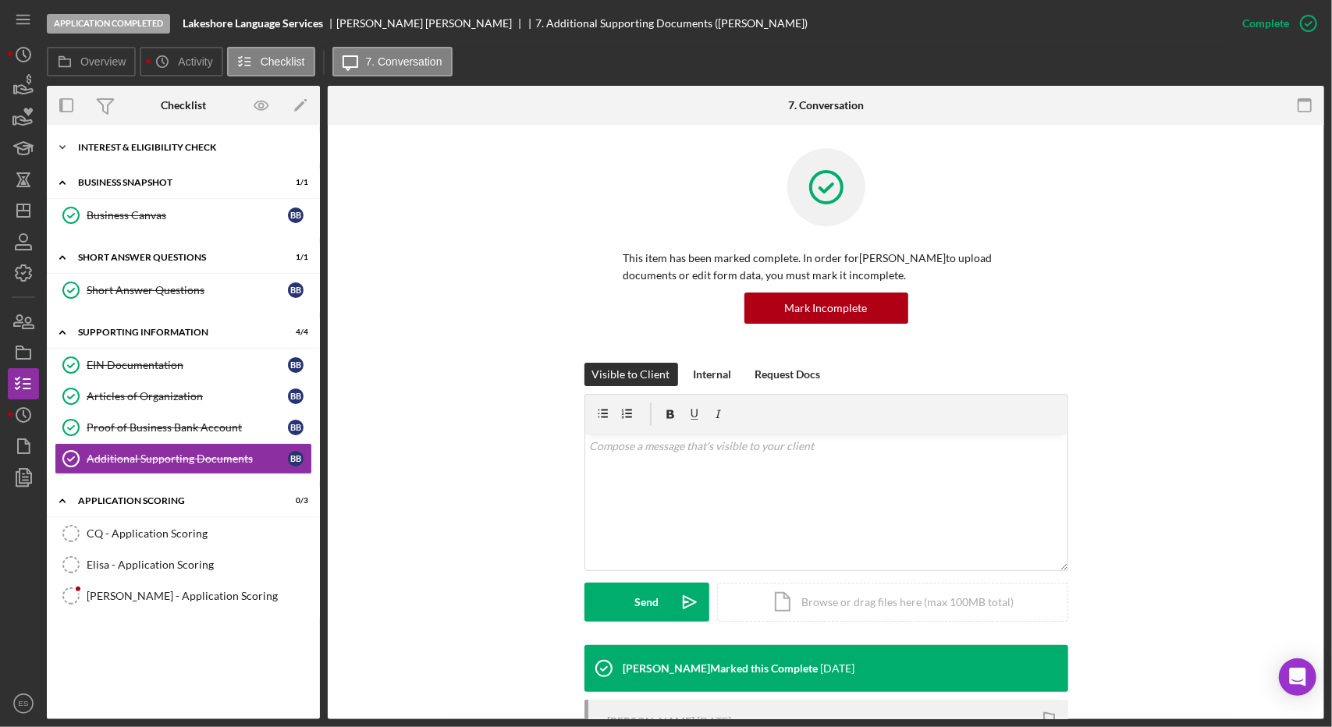
click at [112, 147] on div "Interest & Eligibility Check" at bounding box center [189, 147] width 222 height 9
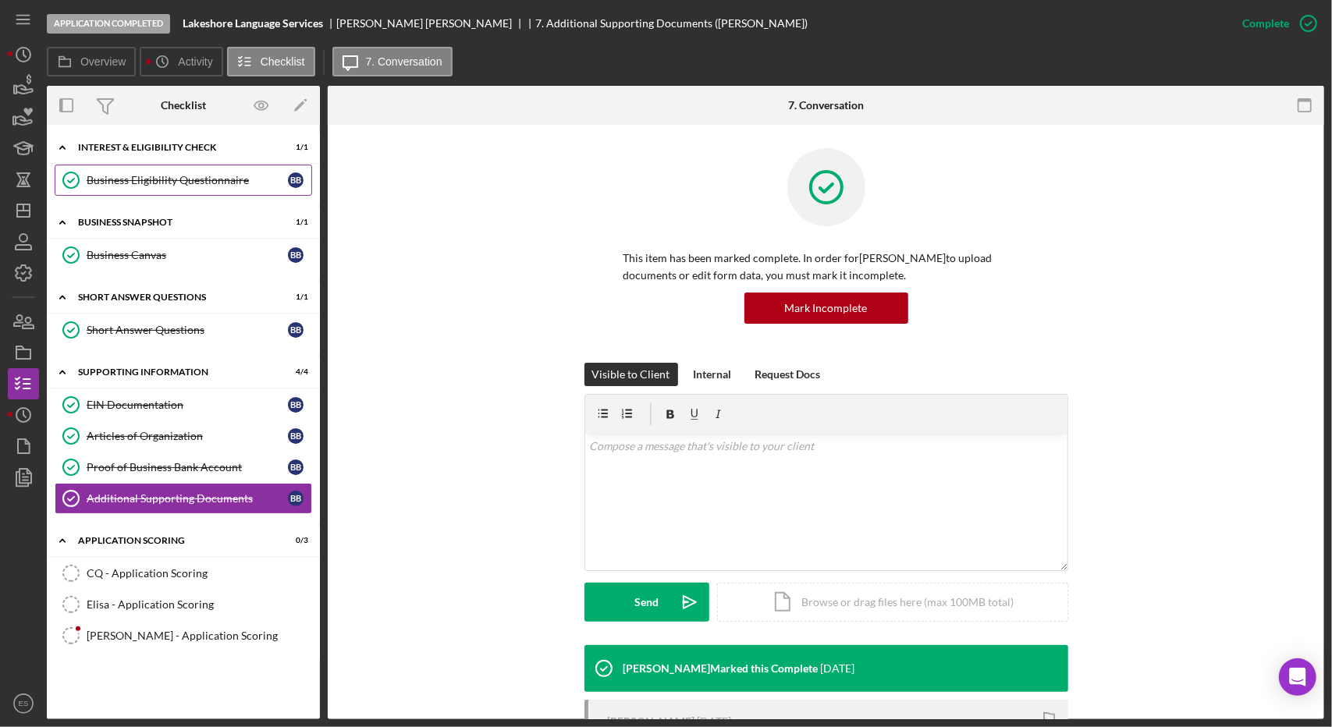
click at [122, 176] on div "Business Eligibility Questionnaire" at bounding box center [187, 180] width 201 height 12
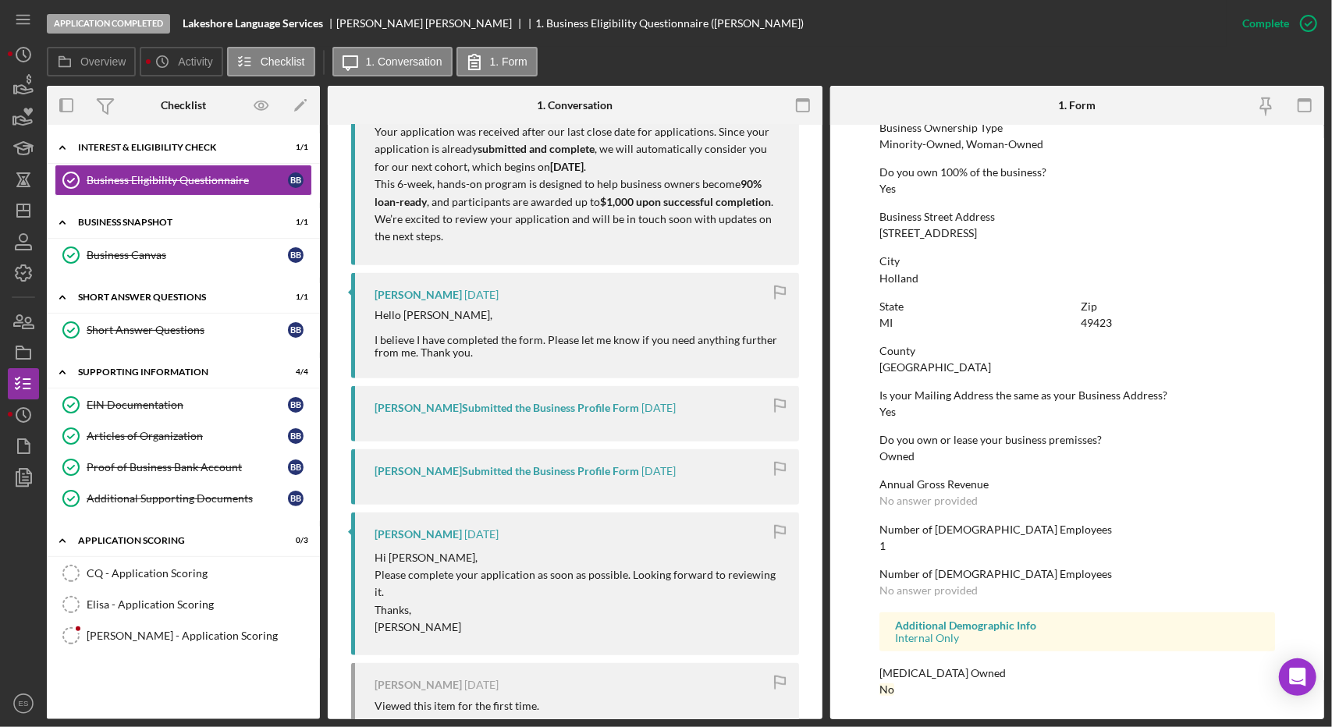
scroll to position [805, 0]
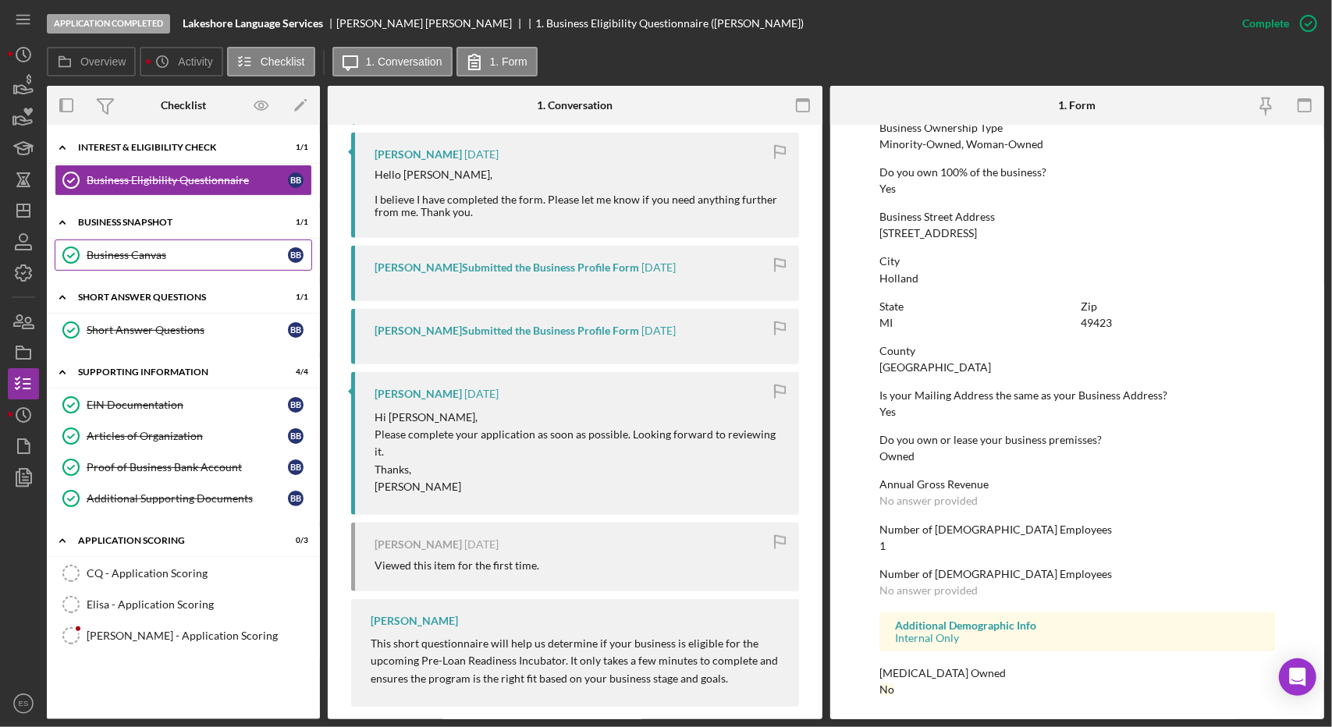
click at [148, 267] on link "Business Canvas Business Canvas B B" at bounding box center [184, 255] width 258 height 31
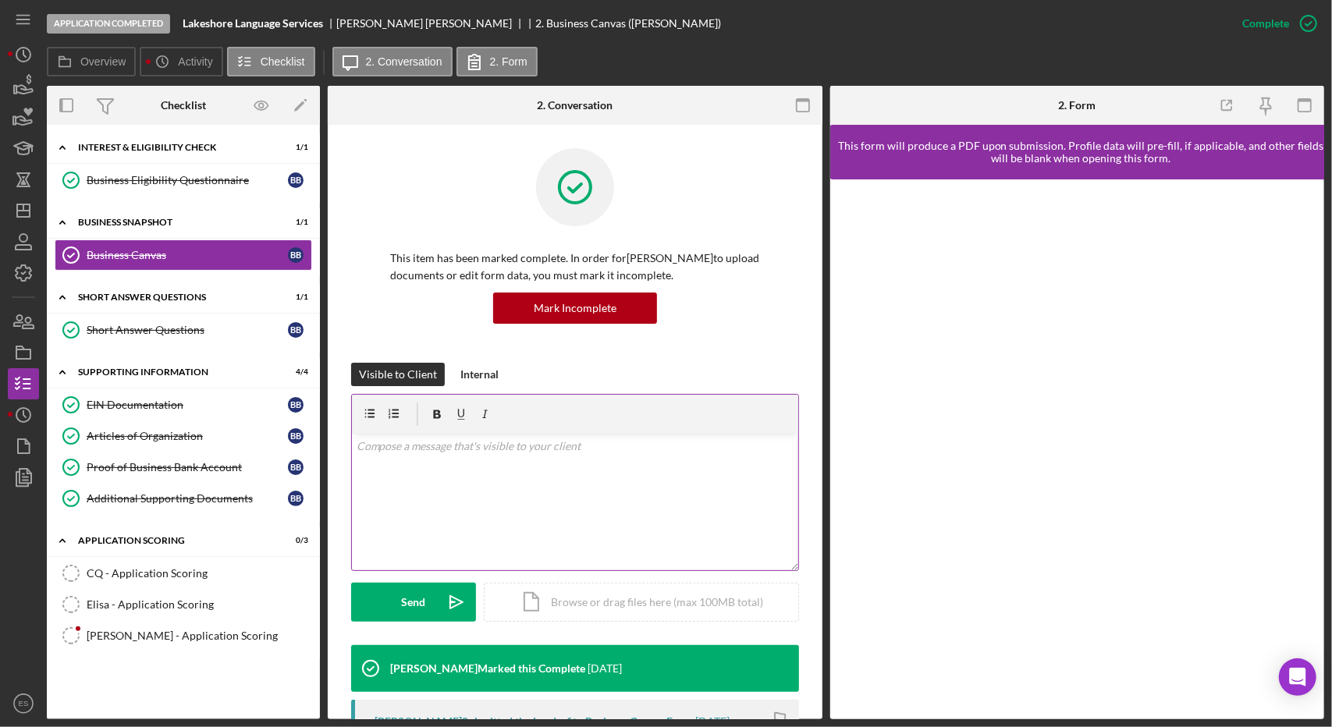
scroll to position [324, 0]
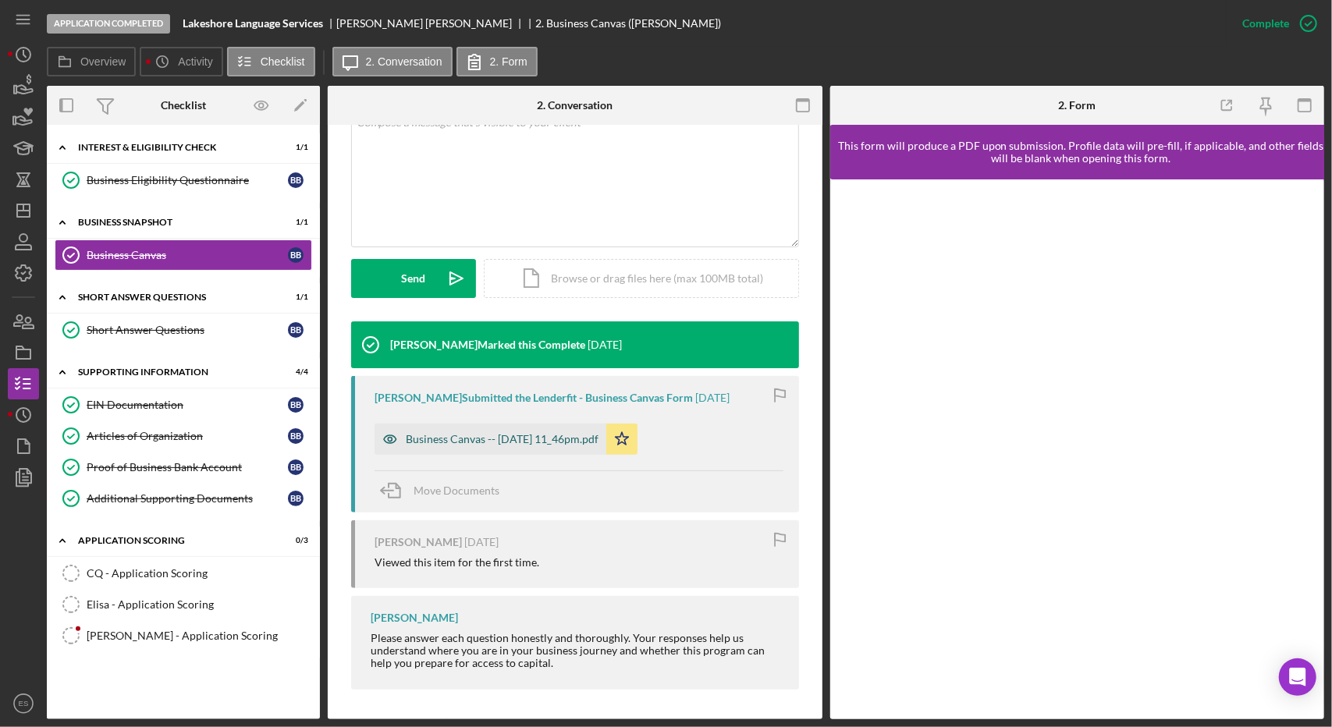
click at [521, 438] on div "Business Canvas -- 2025-08-15 11_46pm.pdf" at bounding box center [502, 439] width 193 height 12
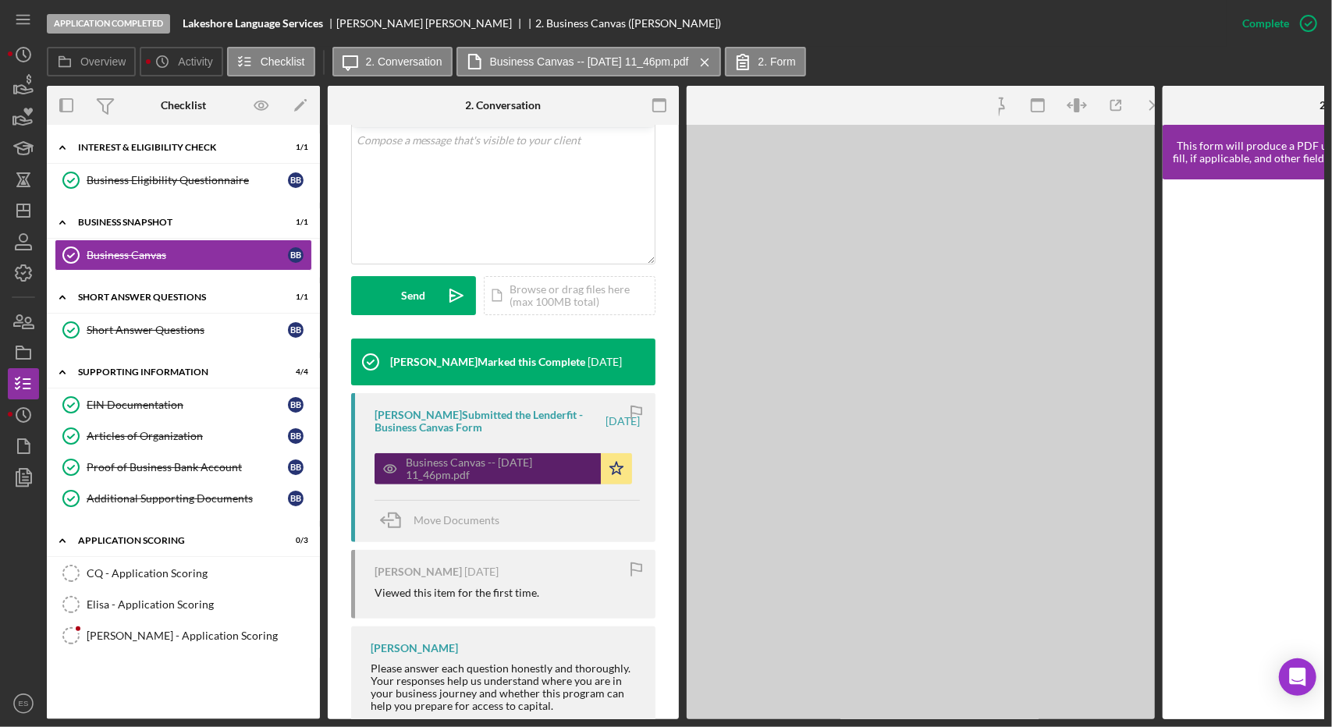
scroll to position [341, 0]
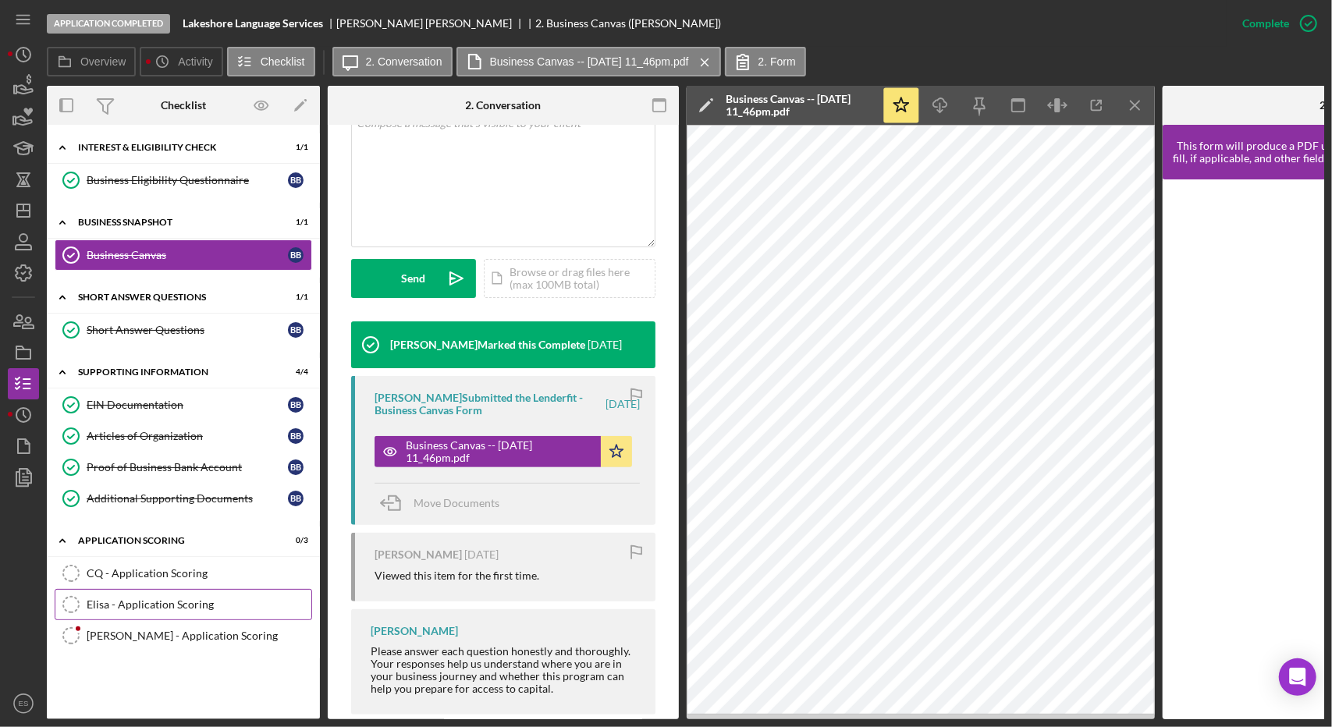
click at [142, 599] on div "Elisa - Application Scoring" at bounding box center [199, 605] width 225 height 12
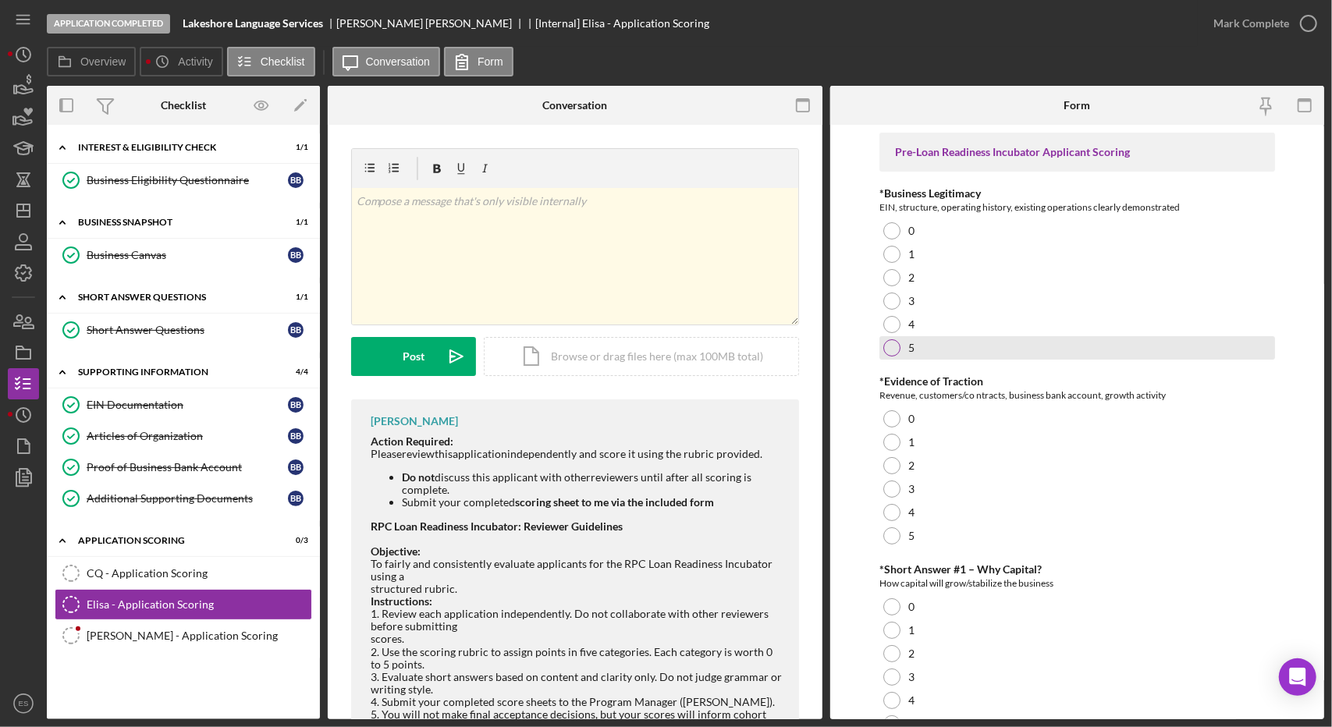
click at [893, 350] on div at bounding box center [891, 347] width 17 height 17
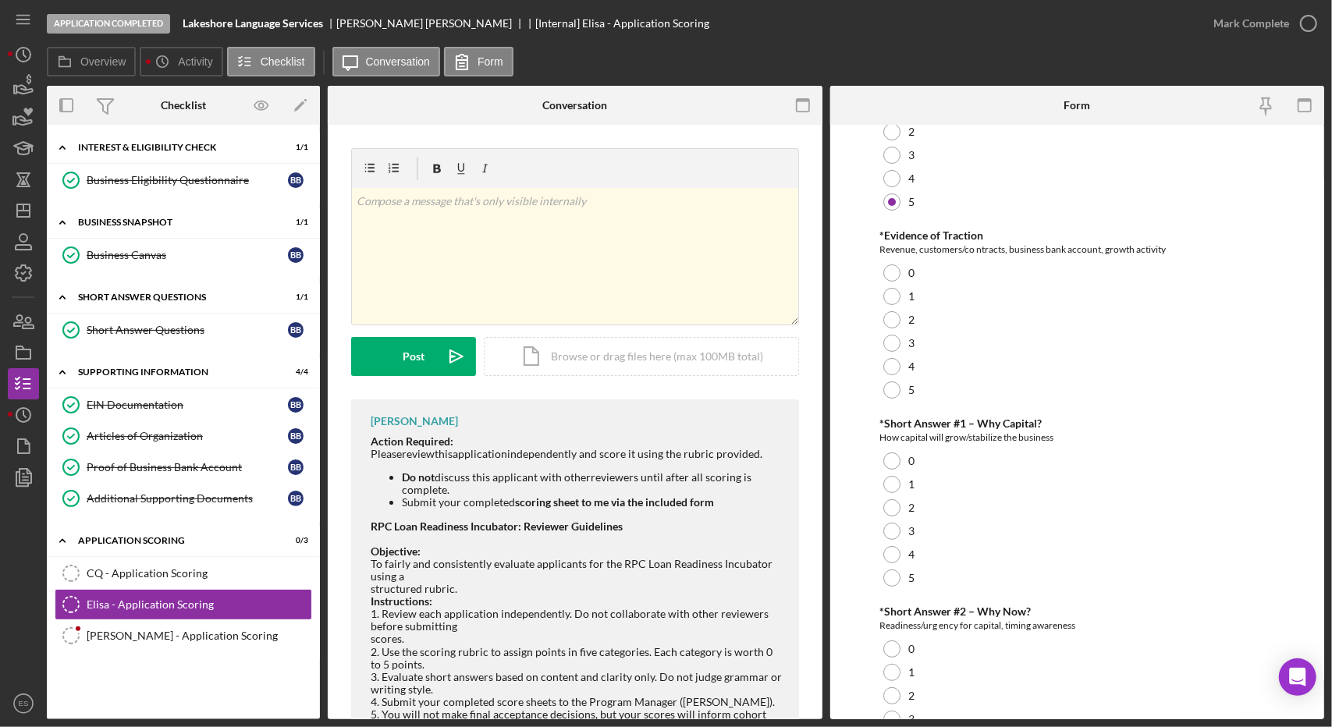
scroll to position [150, 0]
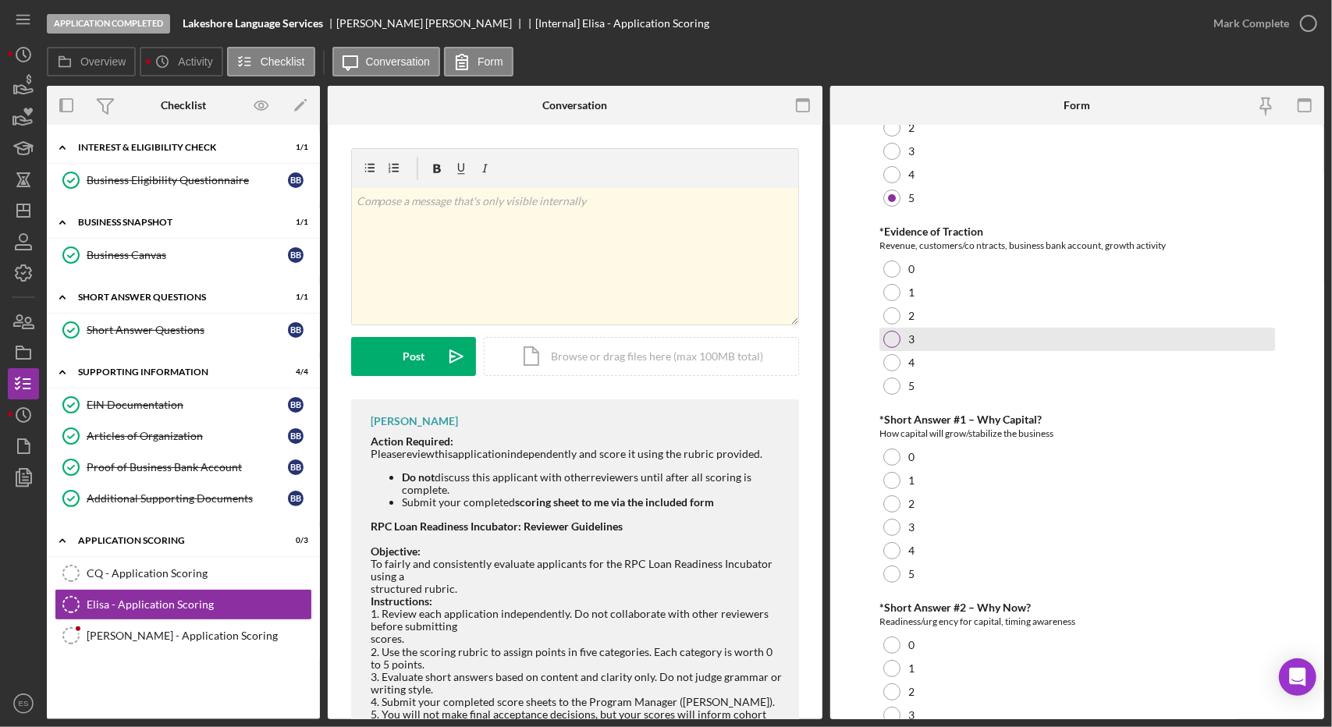
click at [891, 335] on div at bounding box center [891, 339] width 17 height 17
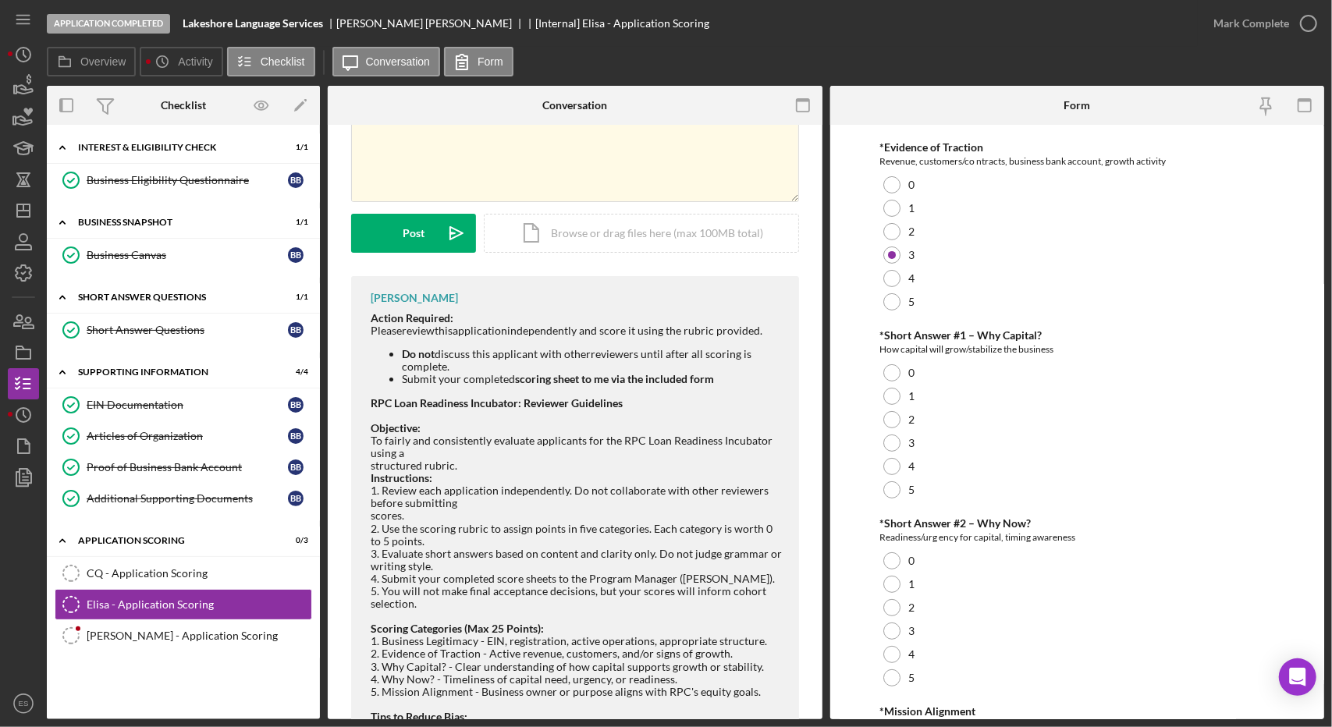
scroll to position [449, 0]
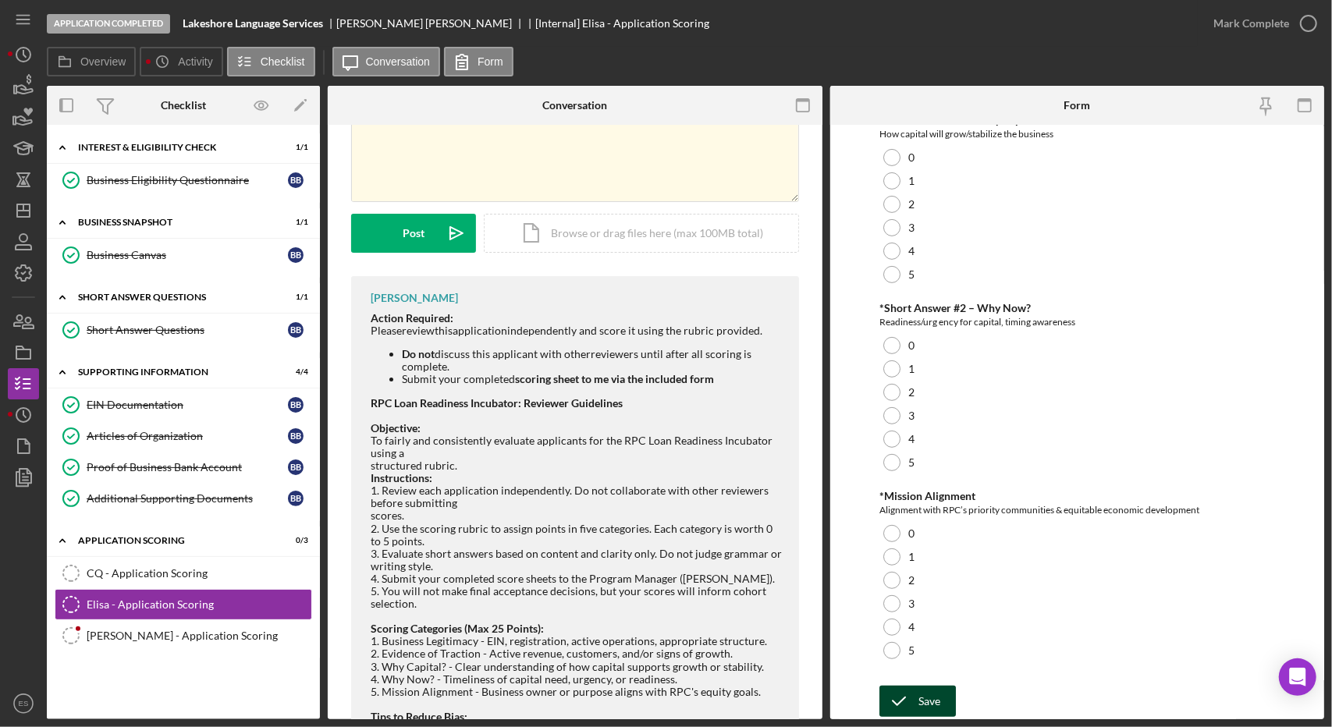
click at [907, 705] on icon "submit" at bounding box center [898, 701] width 39 height 39
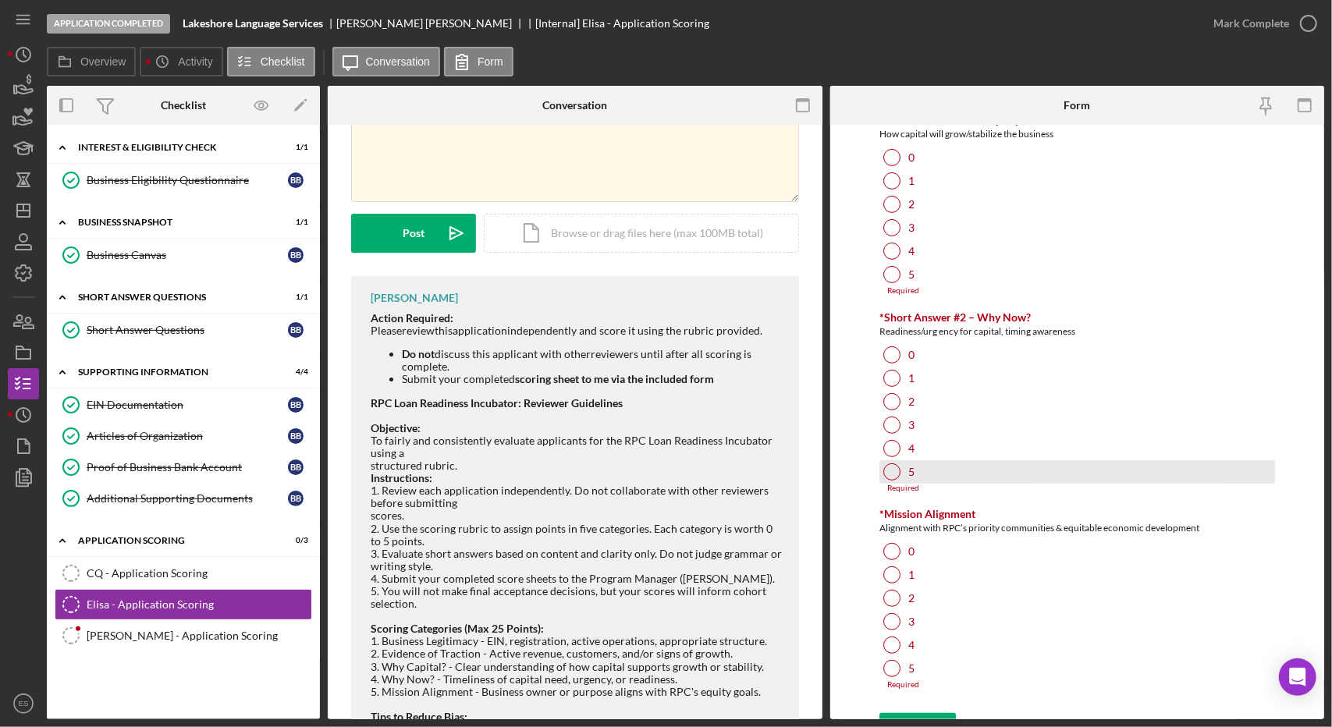
click at [1024, 476] on div "5" at bounding box center [1077, 471] width 396 height 23
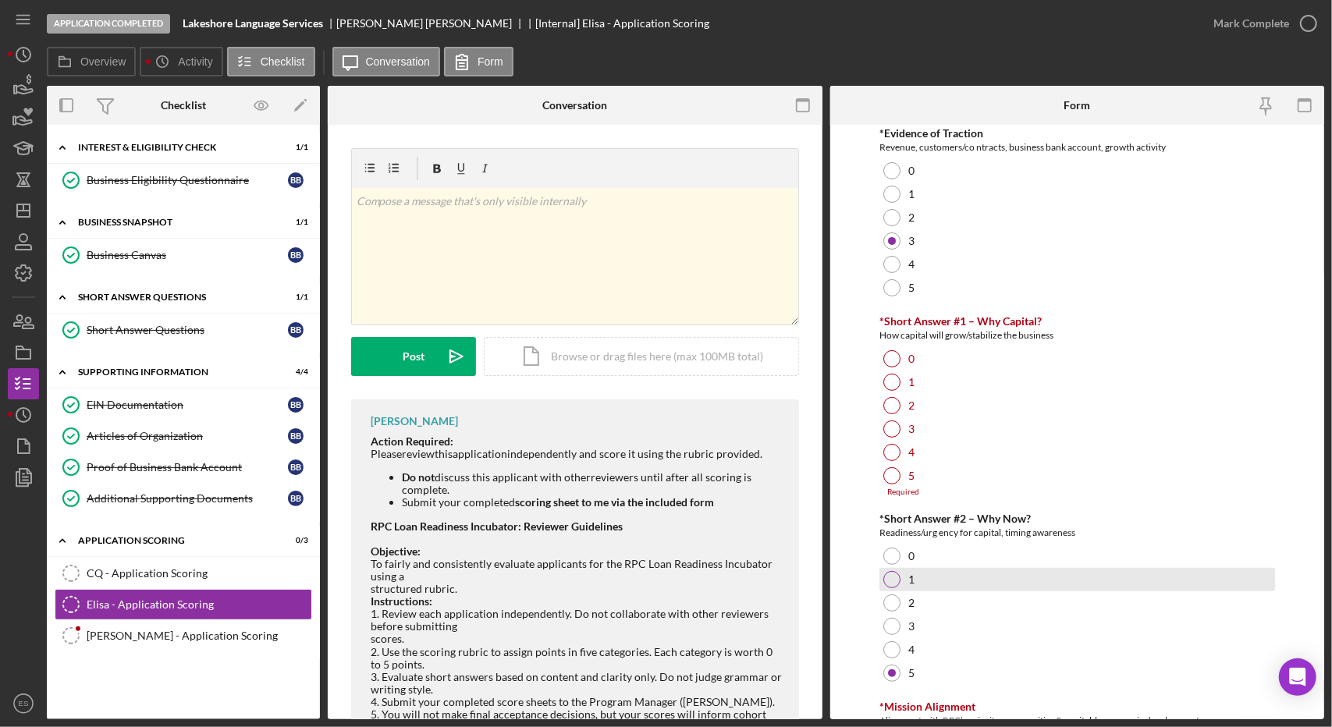
scroll to position [257, 0]
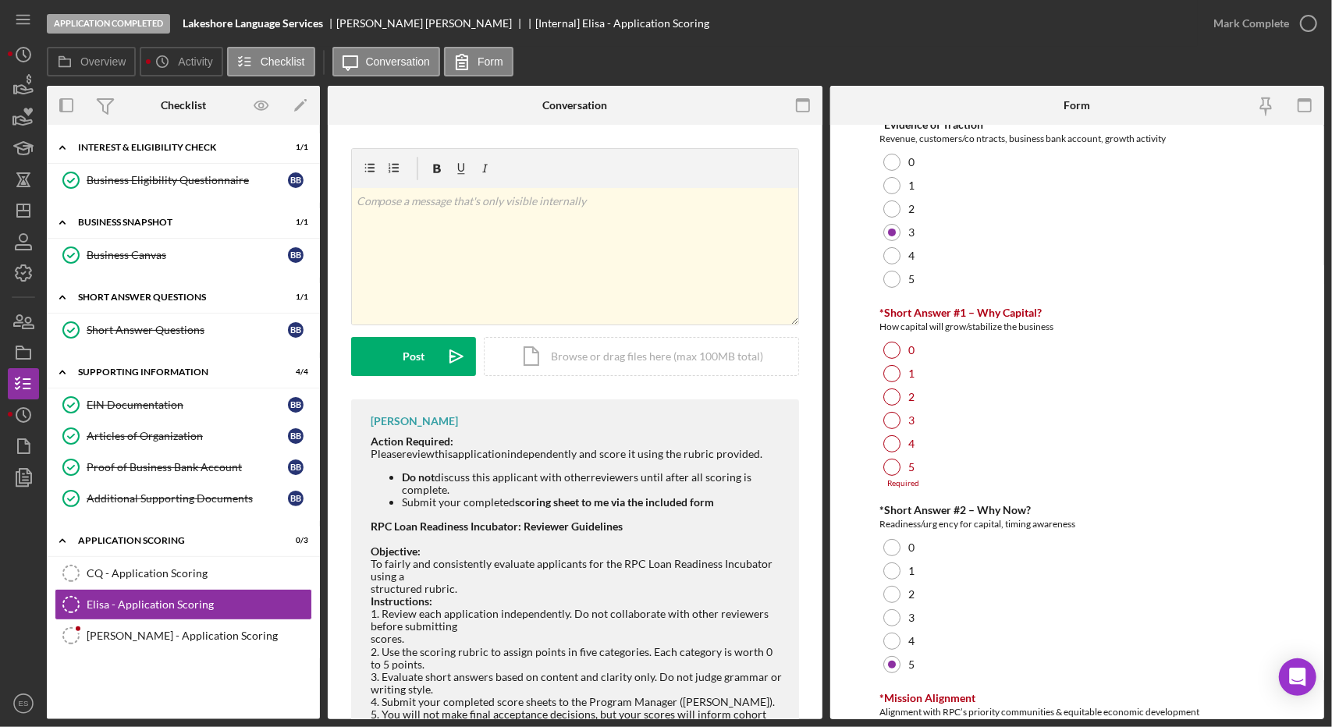
click at [890, 336] on div "*Short Answer #1 – Why Capital? How capital will grow/stabilize the business 0 …" at bounding box center [1077, 398] width 396 height 182
click at [890, 347] on div at bounding box center [891, 350] width 17 height 17
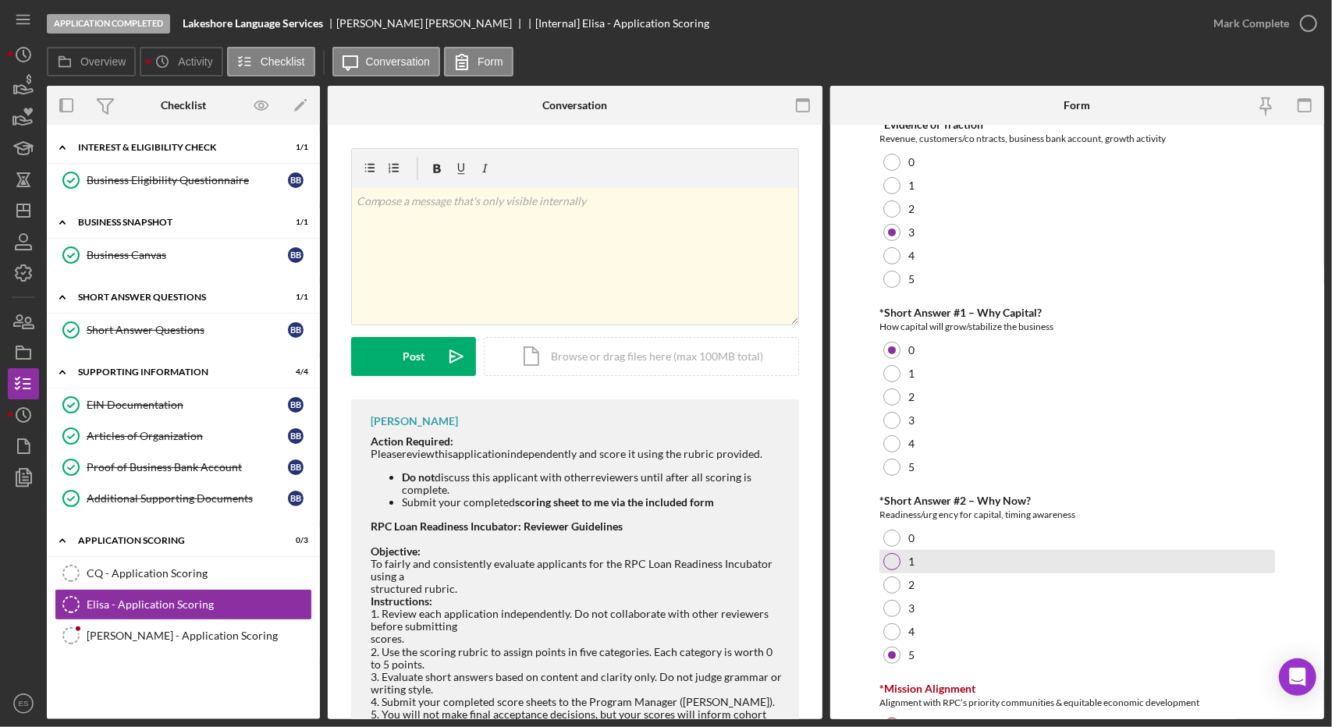
click at [886, 552] on div "1" at bounding box center [1077, 561] width 396 height 23
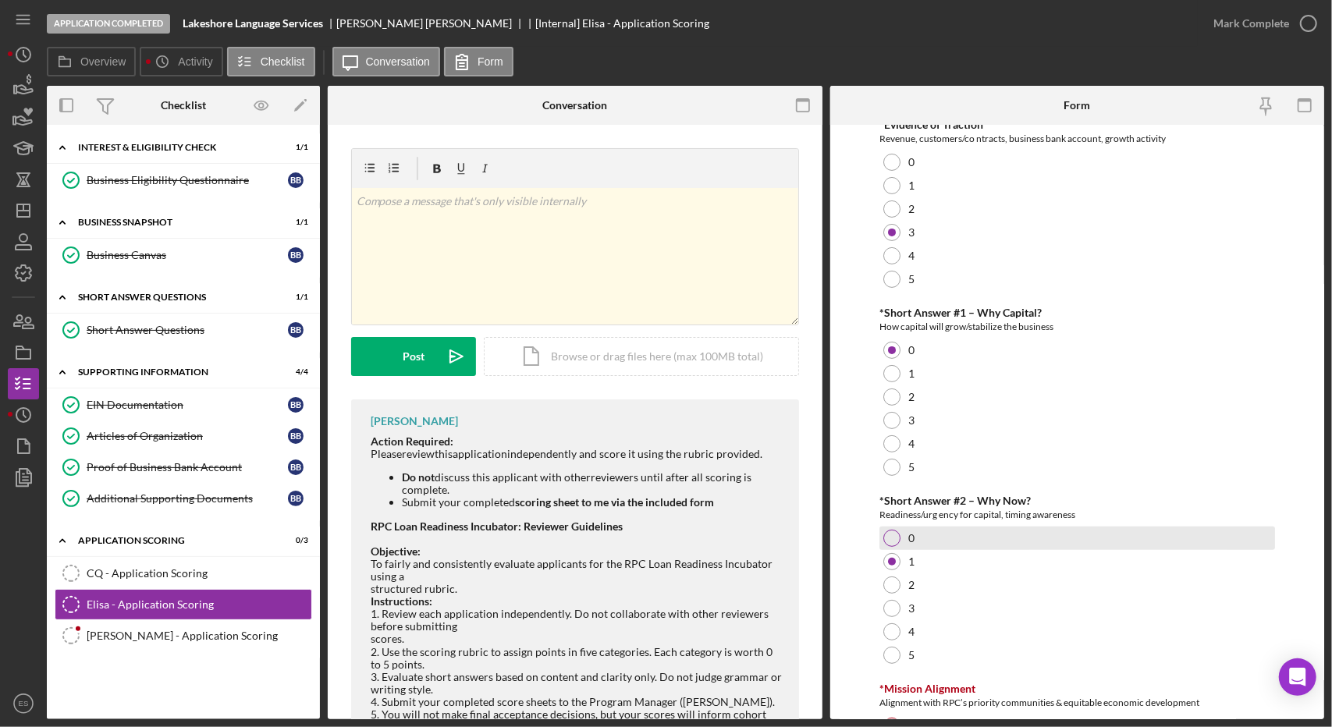
click at [886, 545] on div at bounding box center [891, 538] width 17 height 17
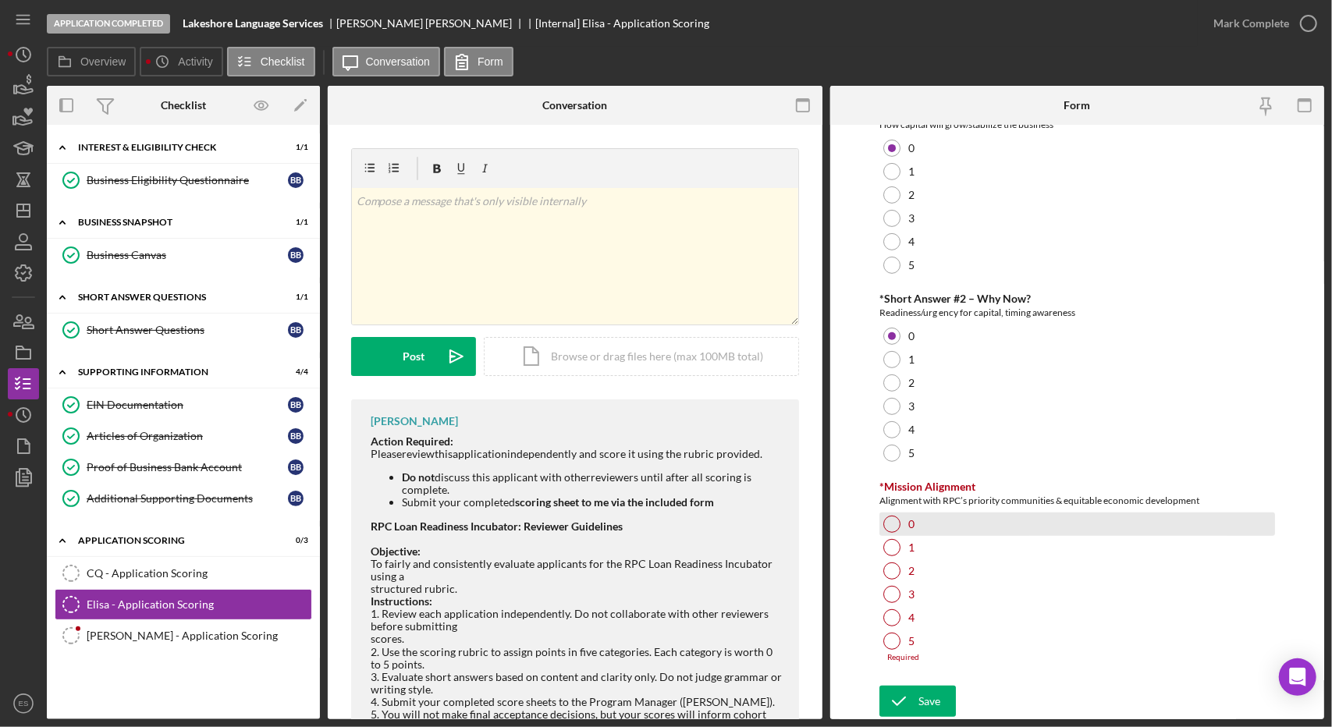
click at [888, 518] on div at bounding box center [891, 524] width 17 height 17
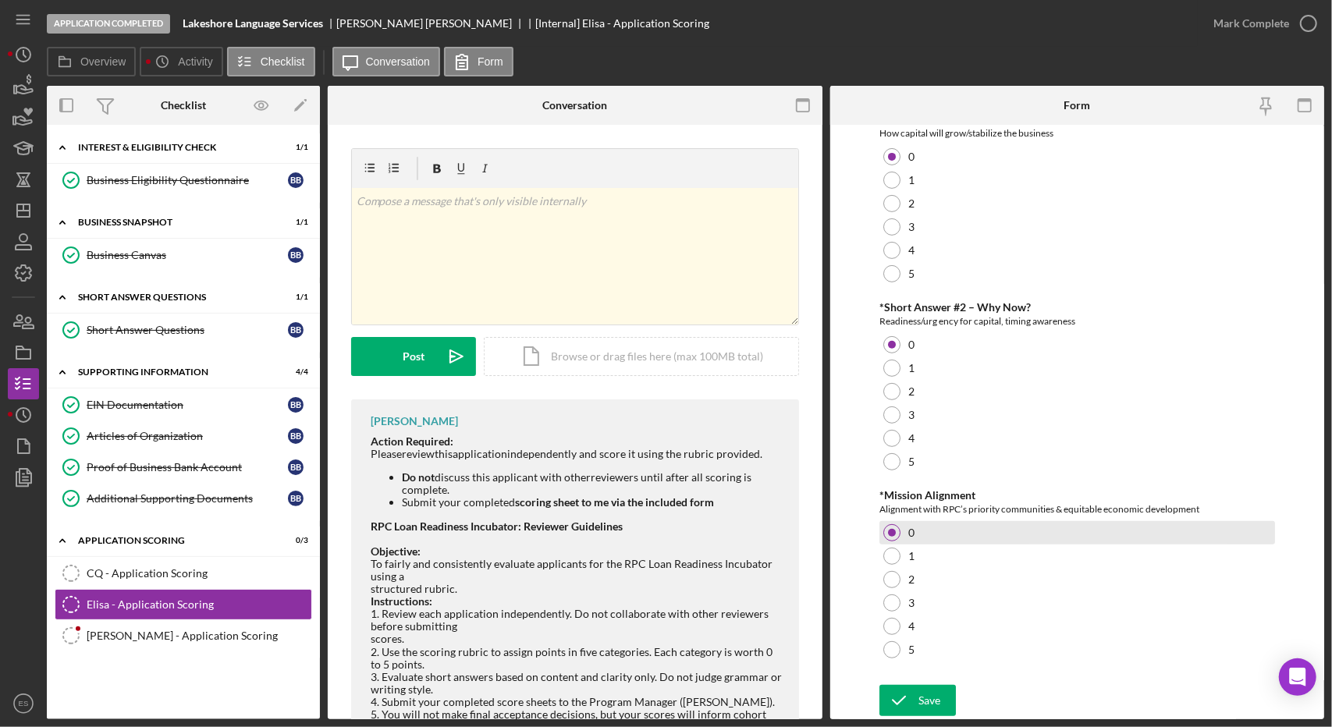
scroll to position [449, 0]
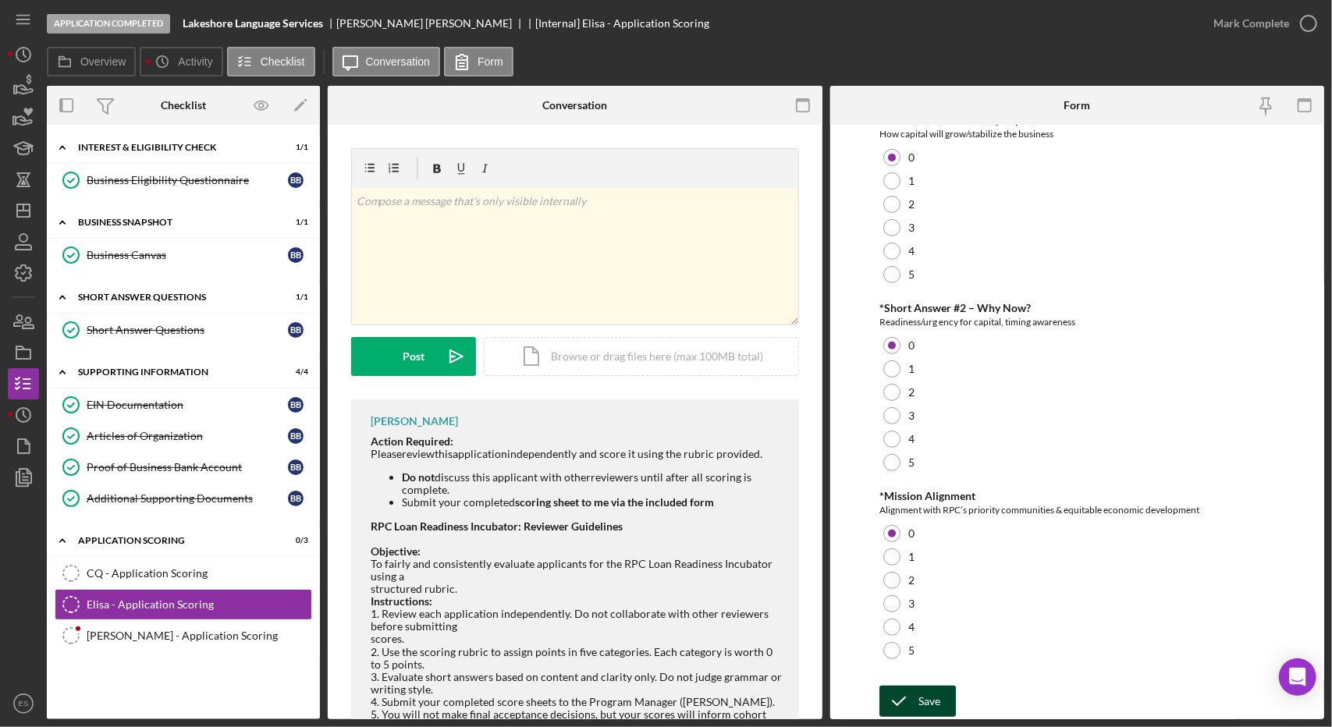
click at [929, 701] on div "Save" at bounding box center [929, 701] width 22 height 31
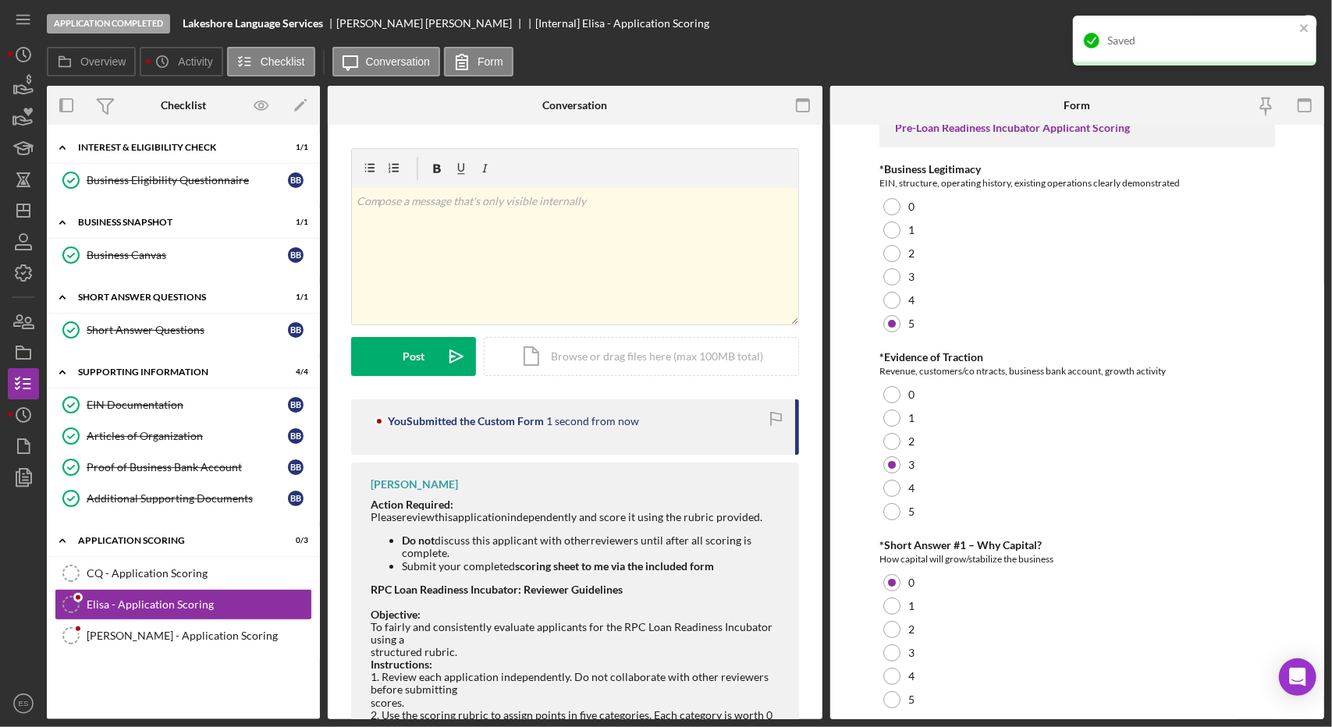
scroll to position [0, 0]
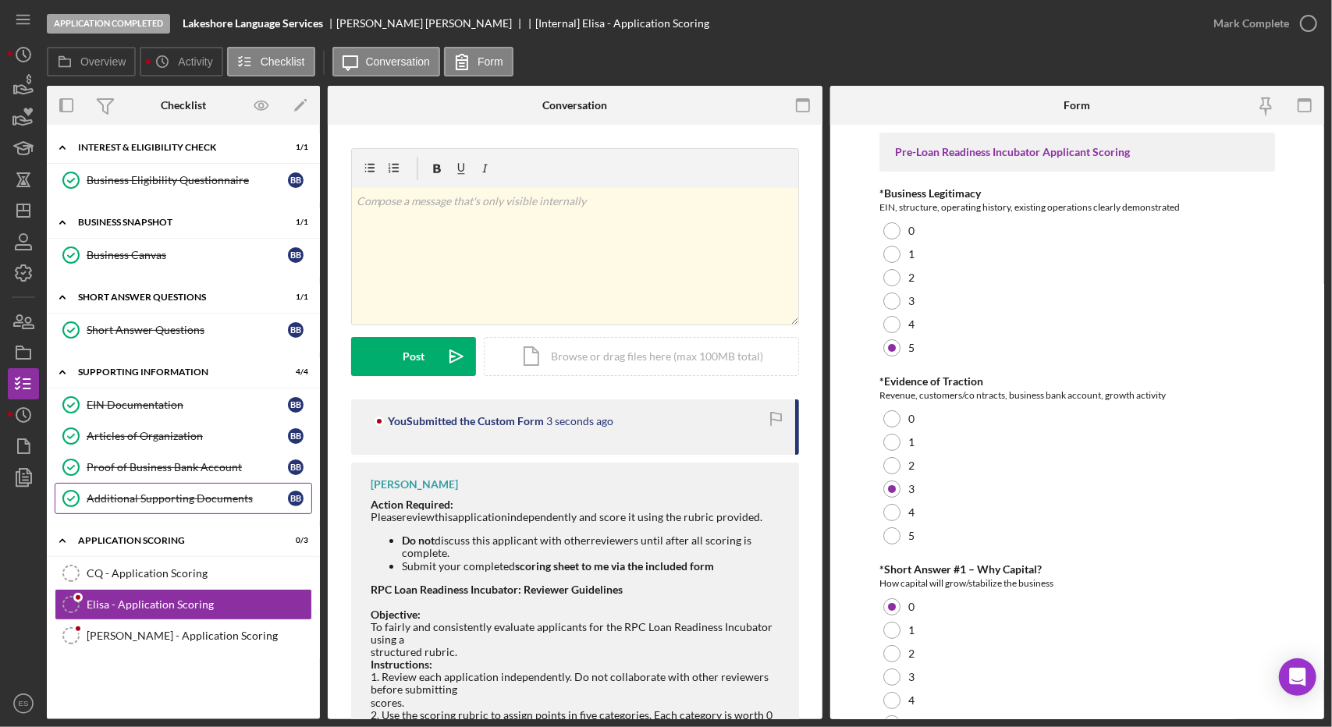
click at [141, 499] on div "Additional Supporting Documents" at bounding box center [187, 498] width 201 height 12
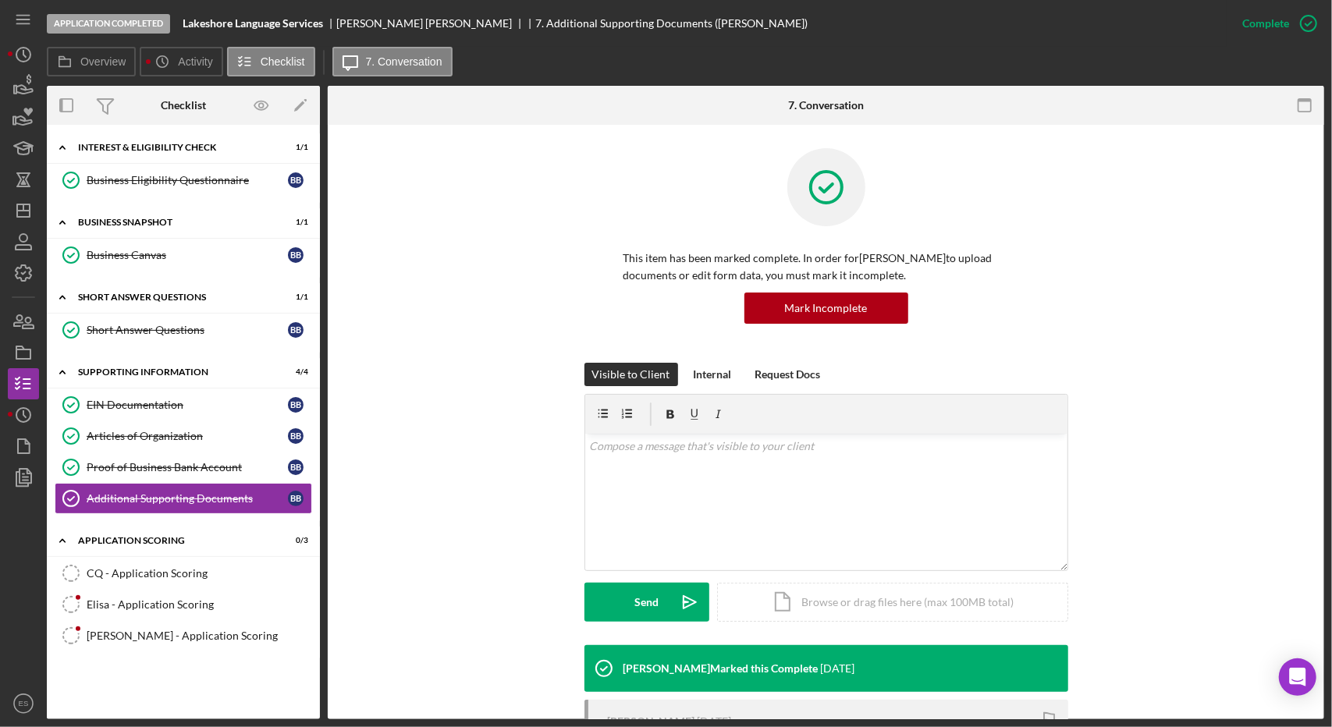
scroll to position [233, 0]
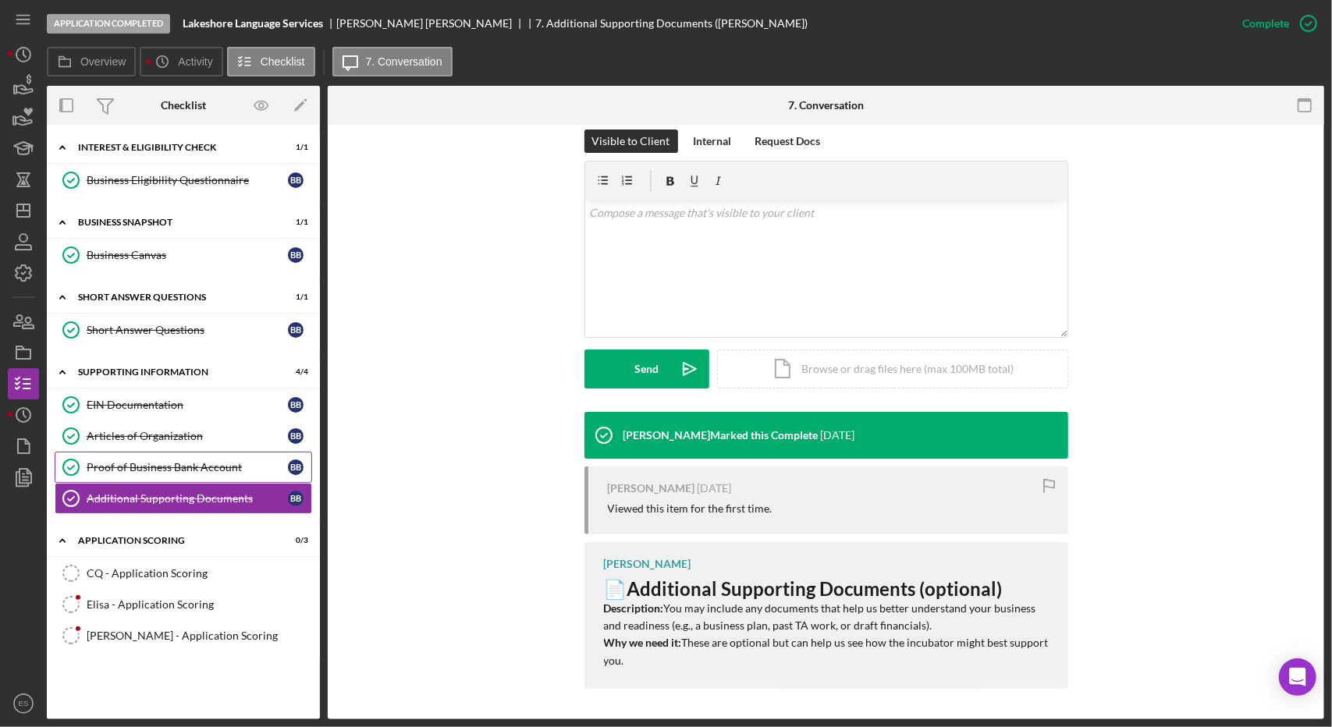
click at [128, 461] on div "Proof of Business Bank Account" at bounding box center [187, 467] width 201 height 12
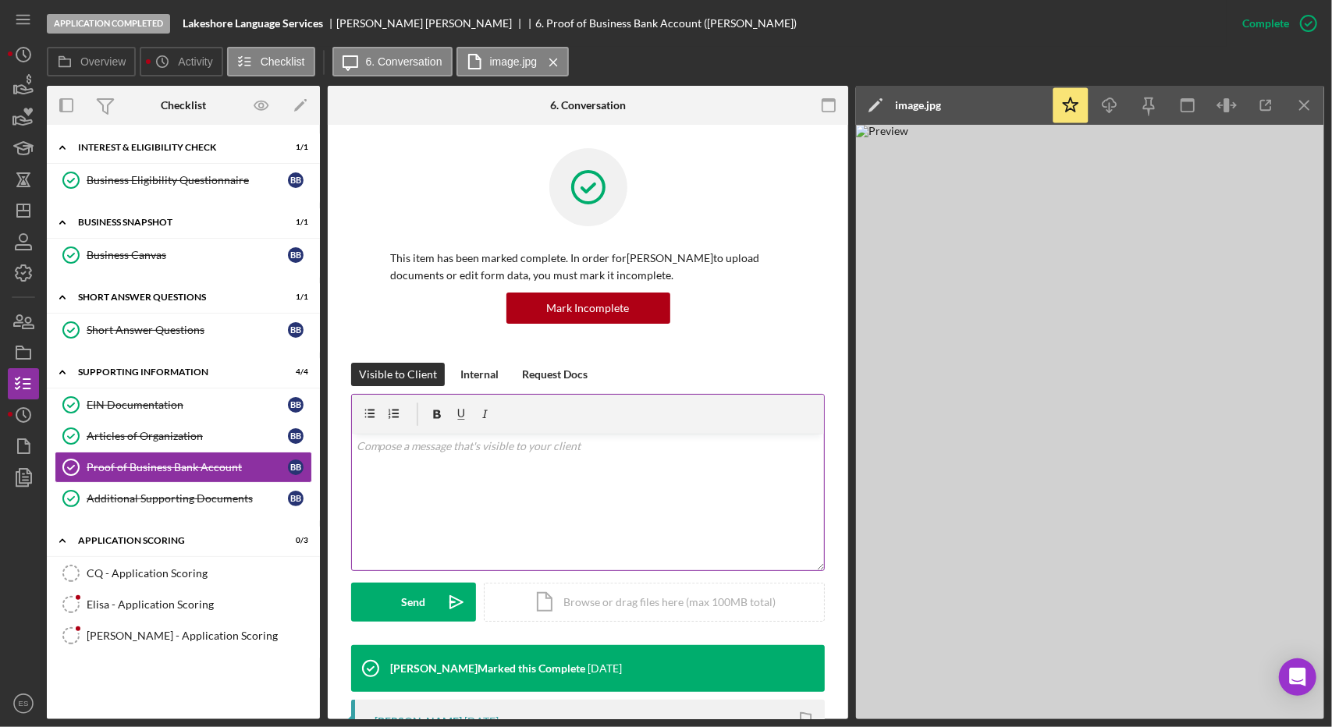
scroll to position [378, 0]
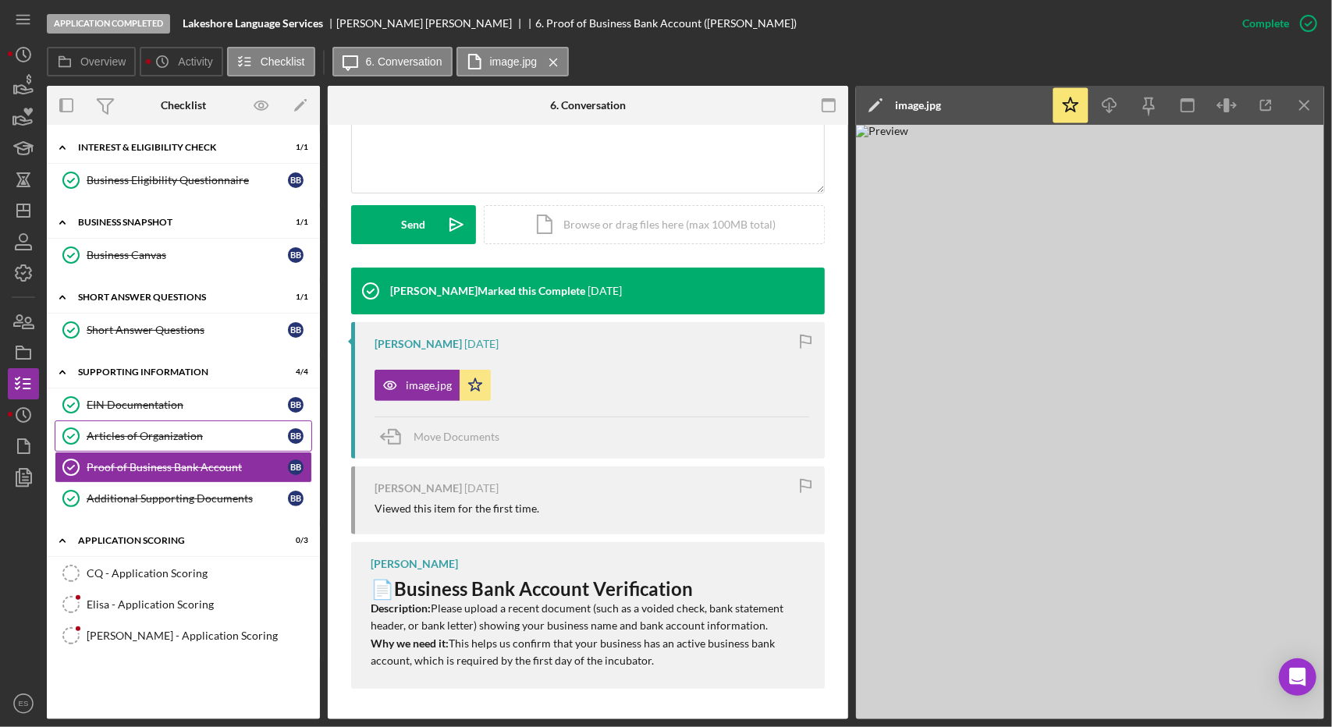
click at [126, 436] on div "Articles of Organization" at bounding box center [187, 436] width 201 height 12
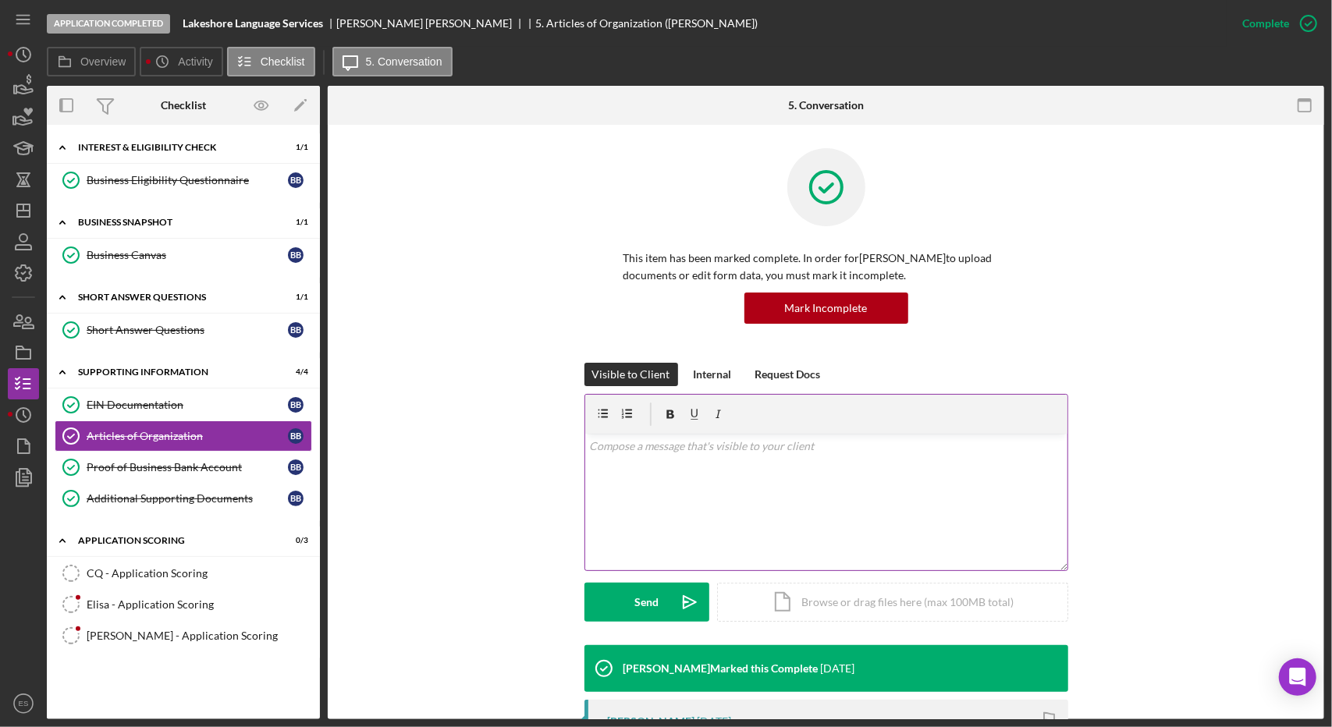
scroll to position [400, 0]
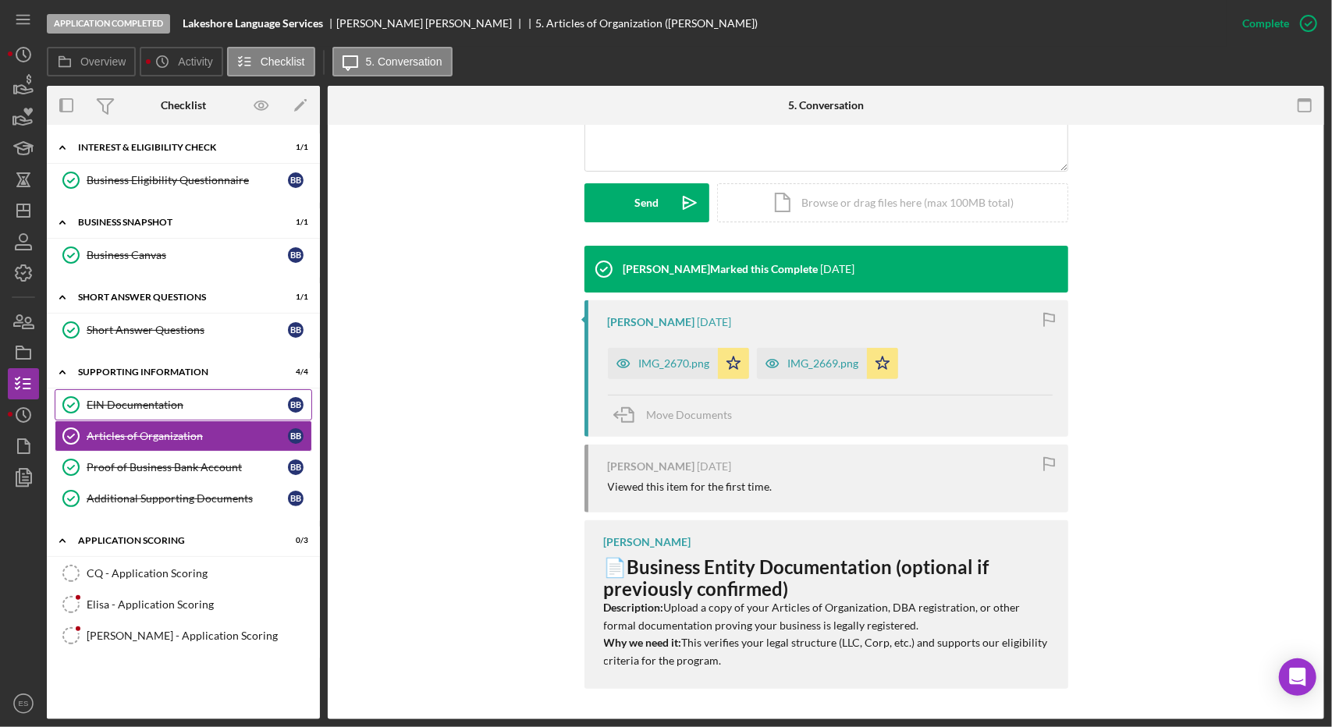
click at [147, 403] on div "EIN Documentation" at bounding box center [187, 405] width 201 height 12
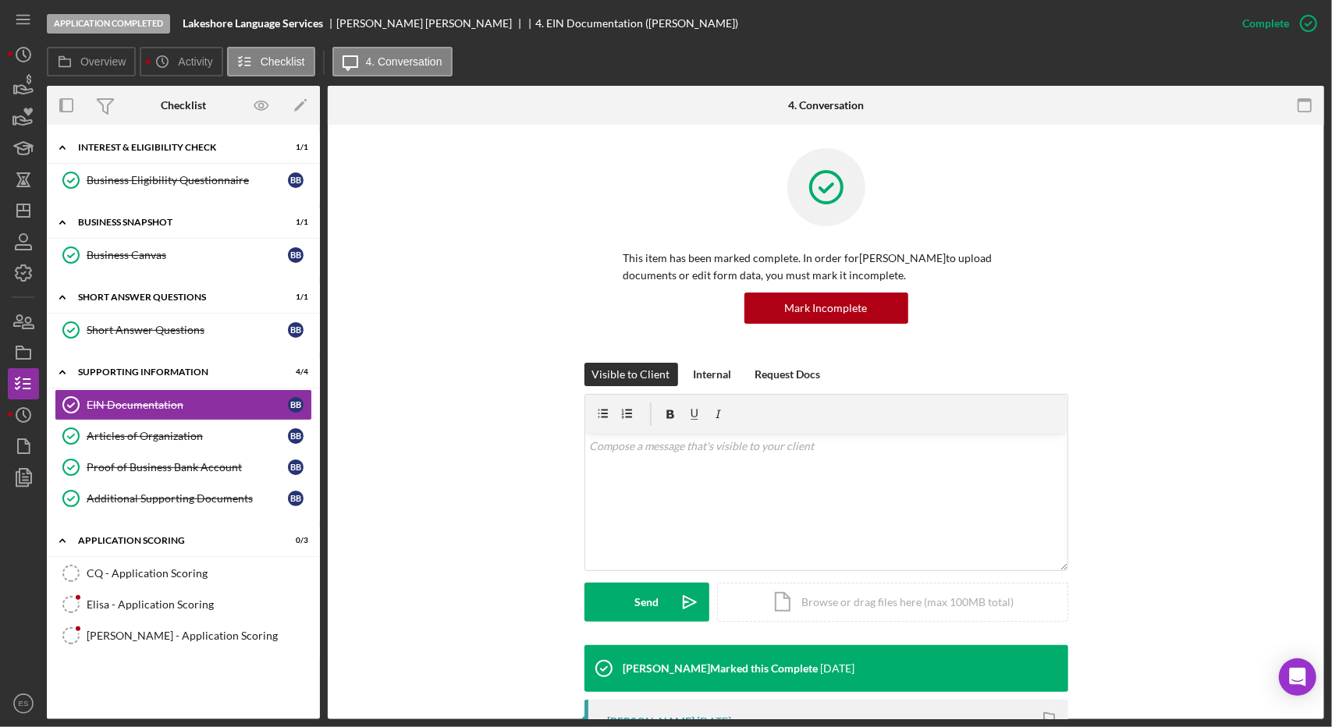
scroll to position [378, 0]
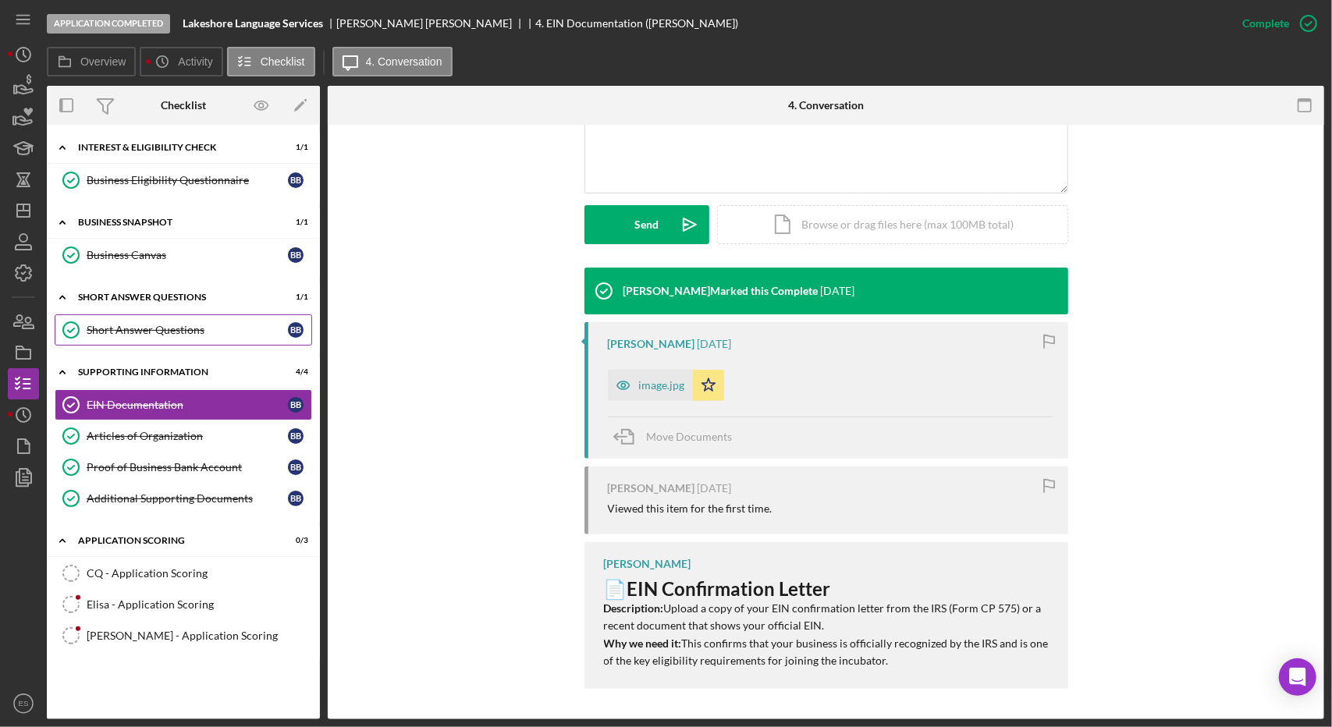
click at [156, 324] on div "Short Answer Questions" at bounding box center [187, 330] width 201 height 12
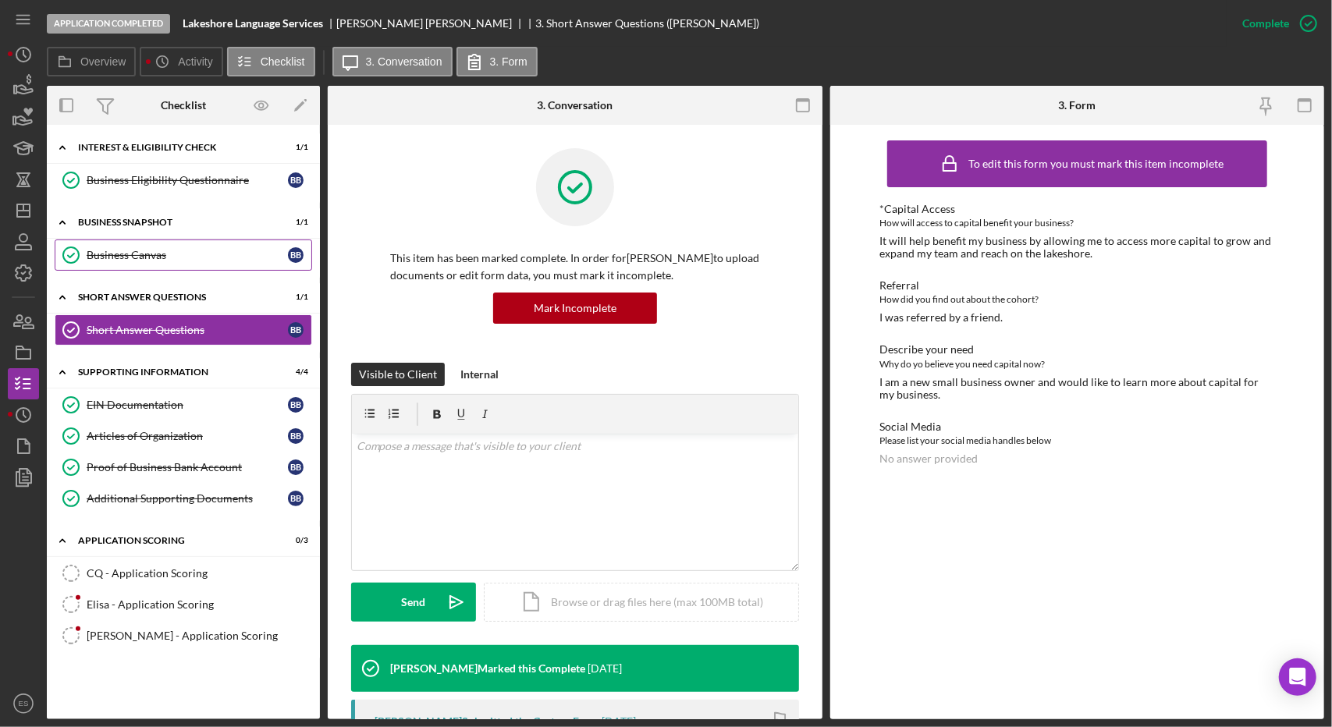
click at [152, 246] on link "Business Canvas Business Canvas B B" at bounding box center [184, 255] width 258 height 31
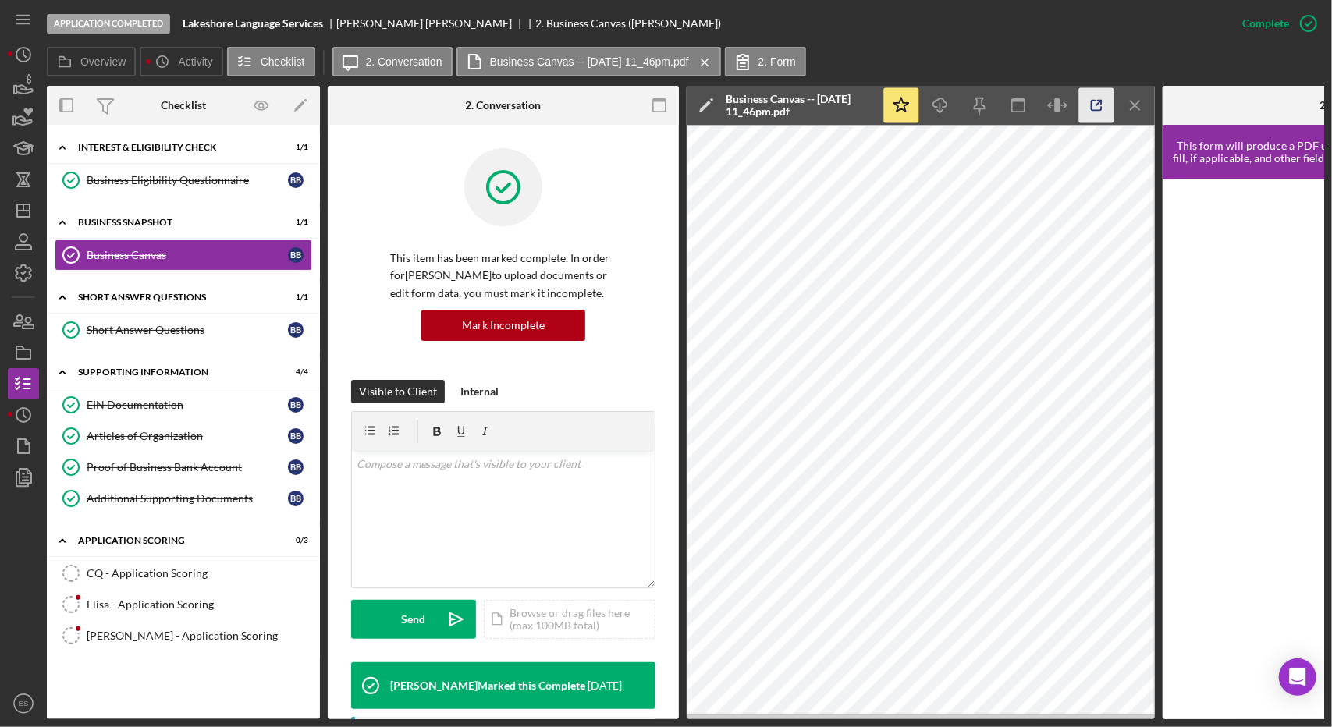
click at [1097, 108] on icon "button" at bounding box center [1096, 105] width 35 height 35
click at [135, 606] on link "Elisa - Application Scoring Elisa - Application Scoring" at bounding box center [184, 604] width 258 height 31
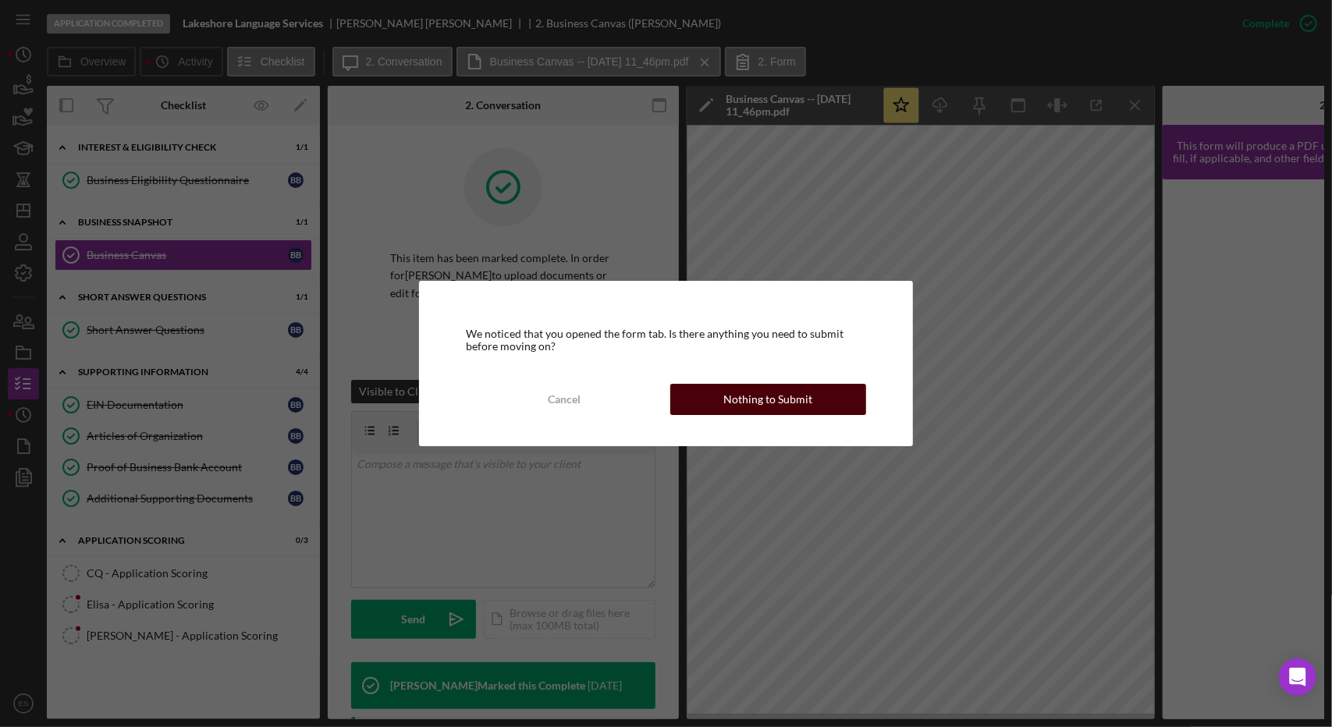
click at [785, 393] on div "Nothing to Submit" at bounding box center [767, 399] width 89 height 31
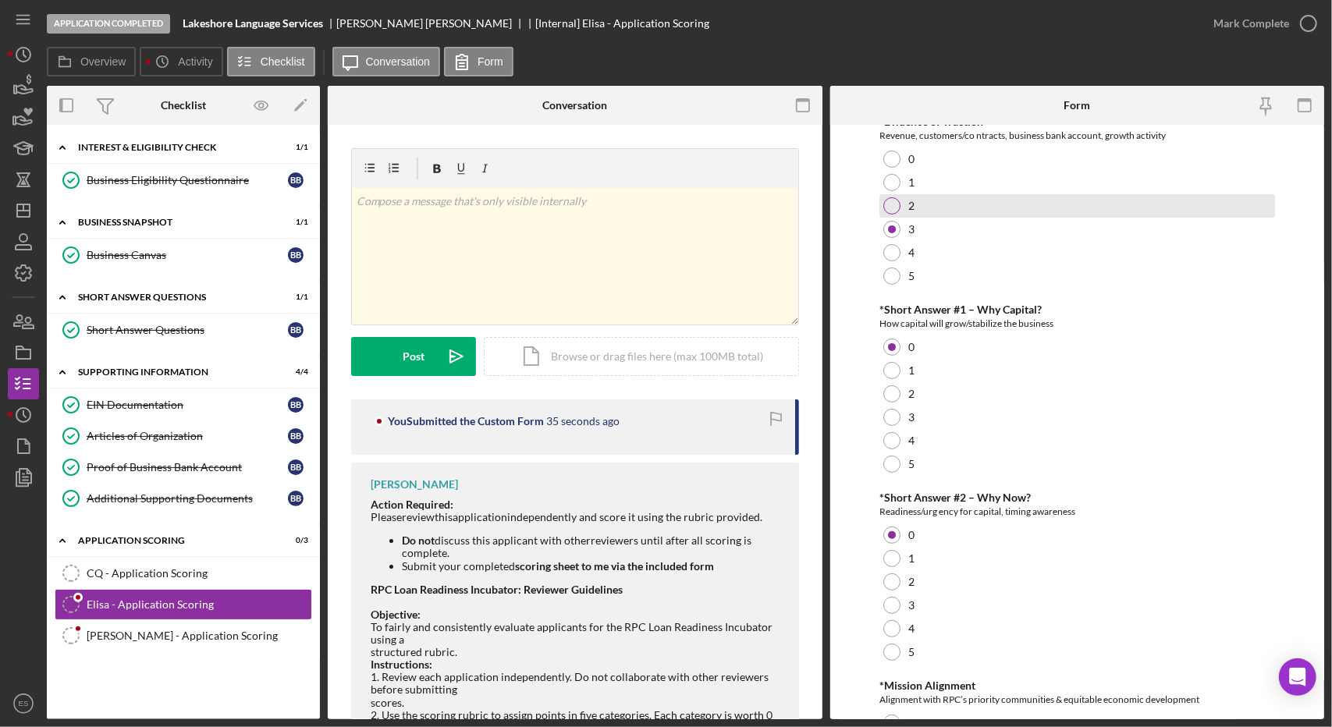
scroll to position [261, 0]
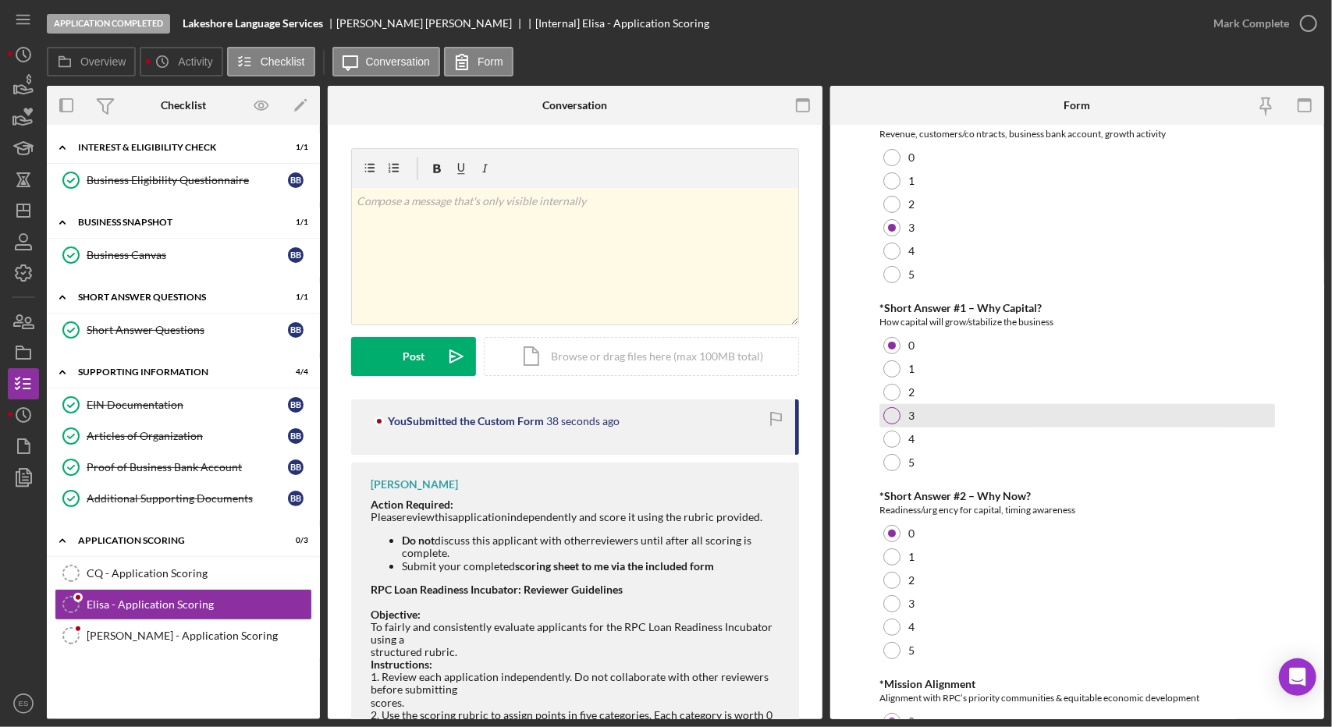
click at [890, 416] on div at bounding box center [891, 415] width 17 height 17
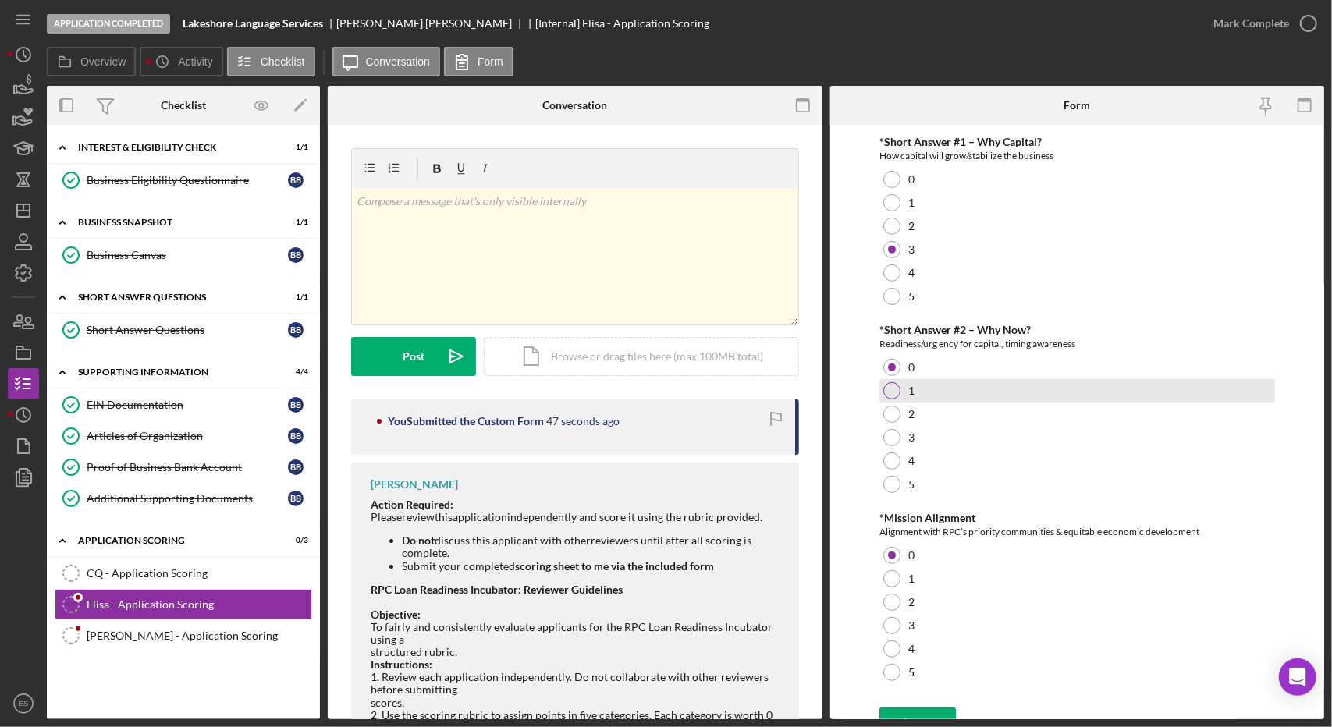
scroll to position [427, 0]
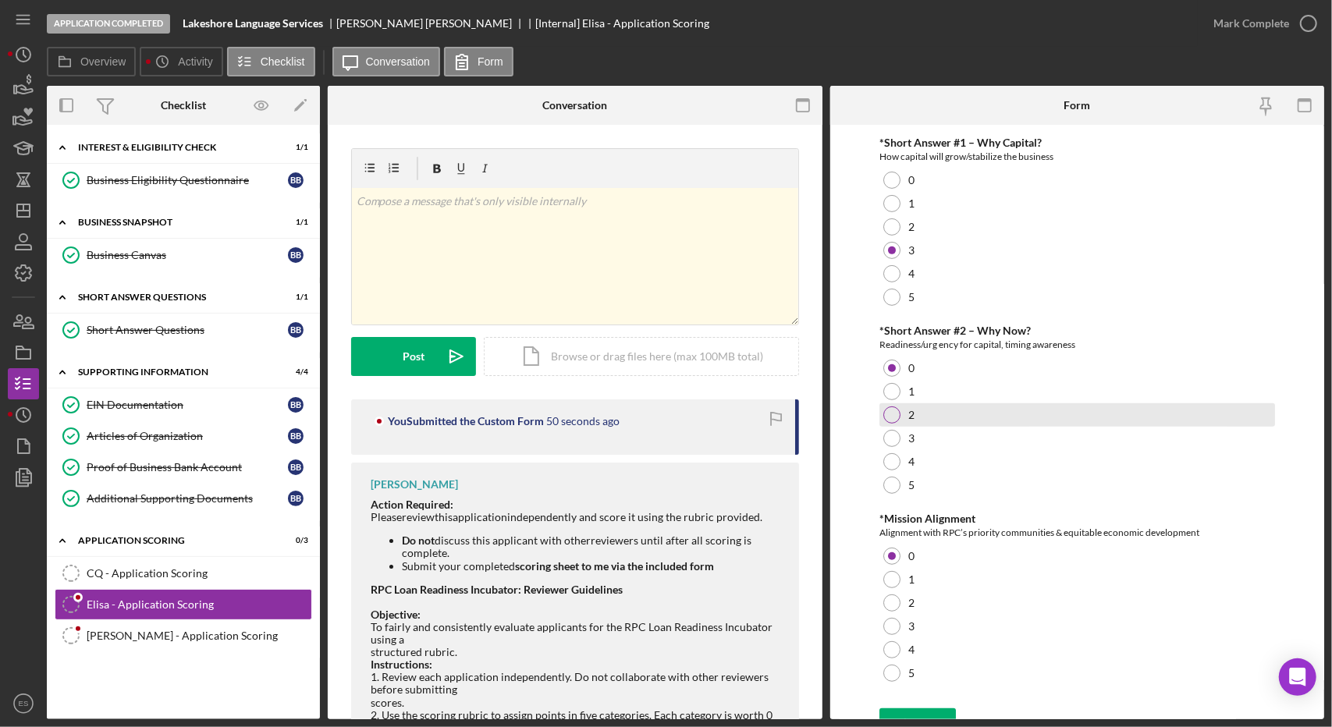
click at [893, 413] on div at bounding box center [891, 415] width 17 height 17
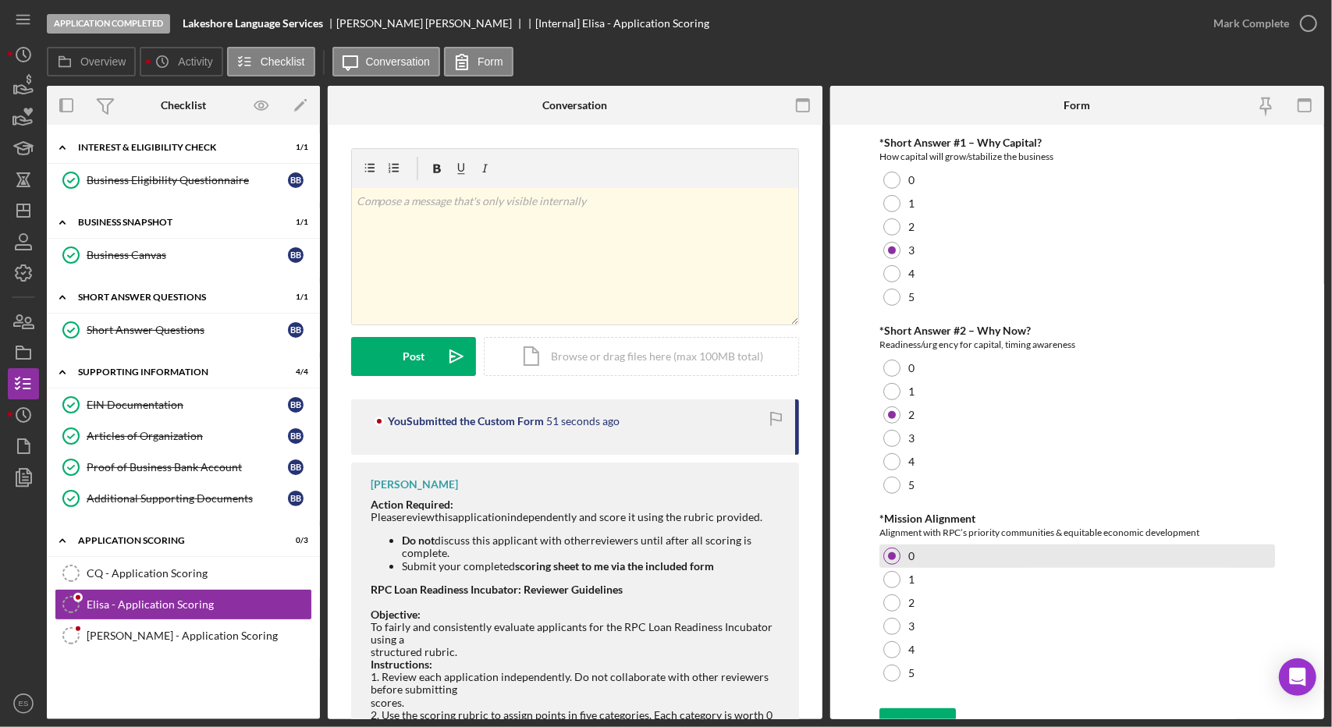
scroll to position [449, 0]
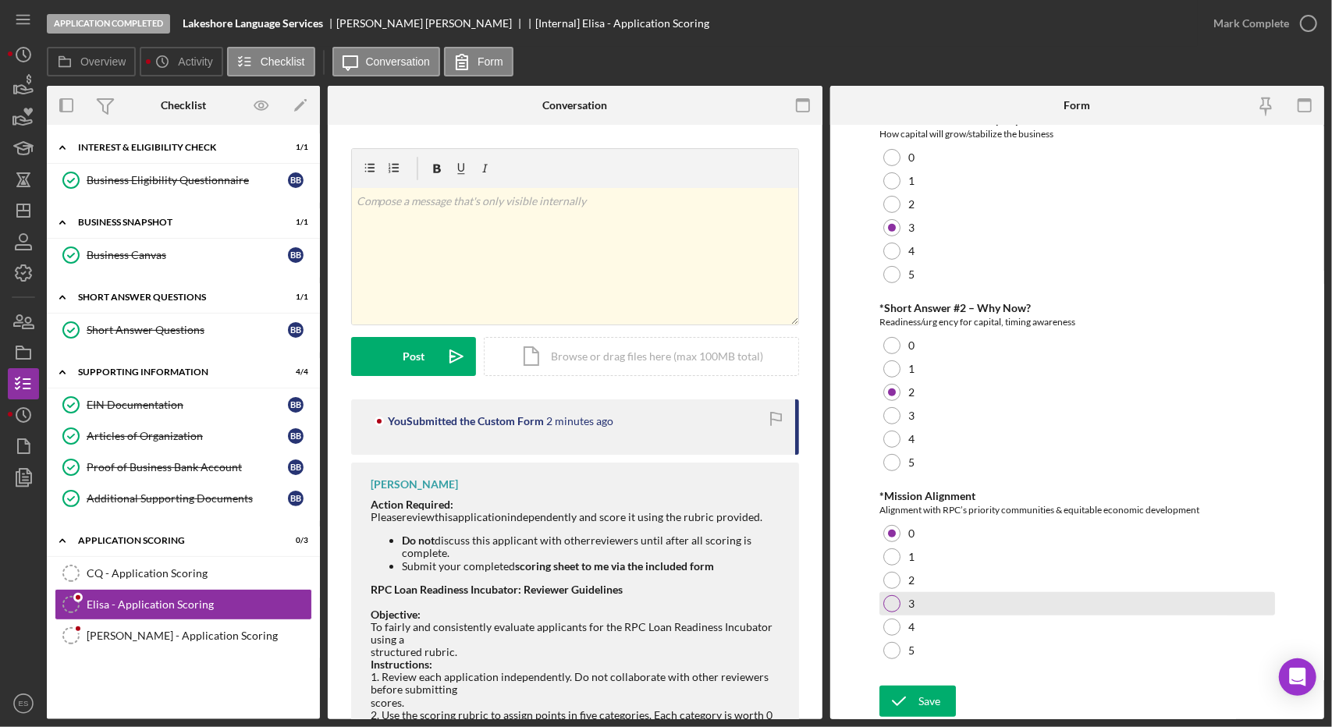
click at [900, 615] on div "3" at bounding box center [1077, 603] width 396 height 23
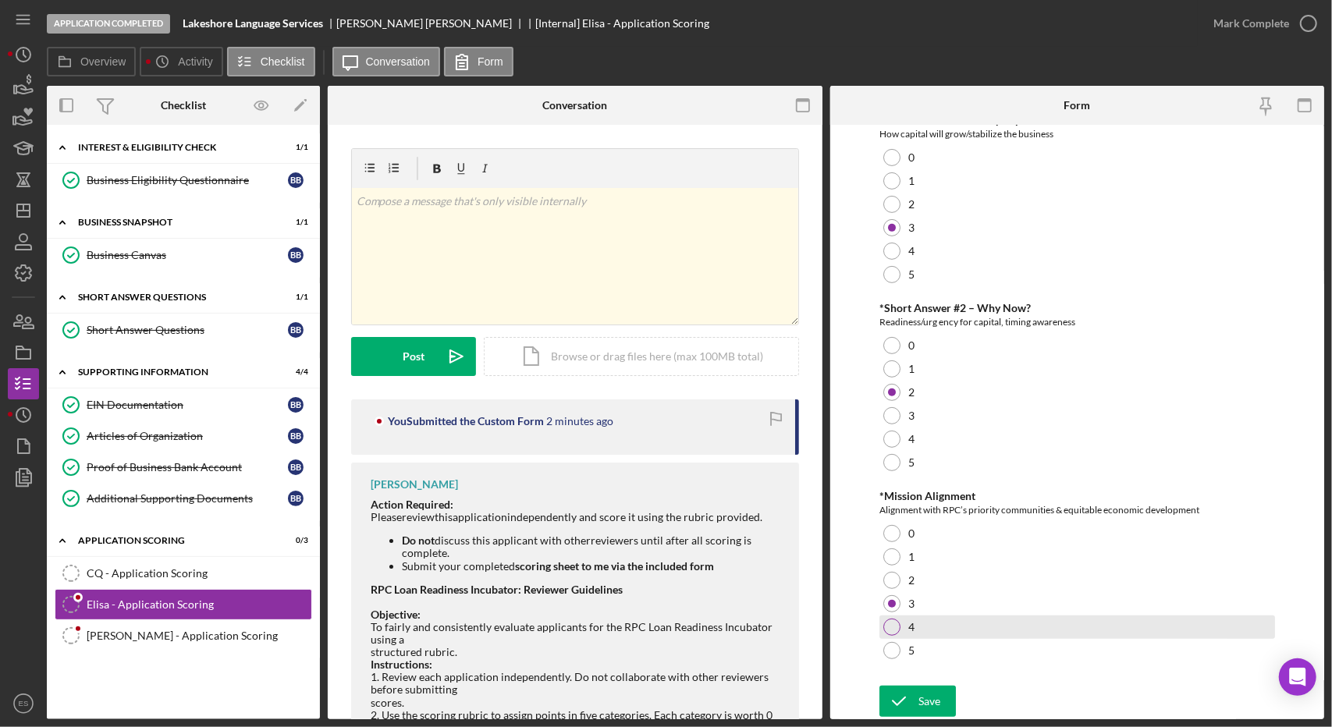
click at [893, 636] on div "4" at bounding box center [1077, 627] width 396 height 23
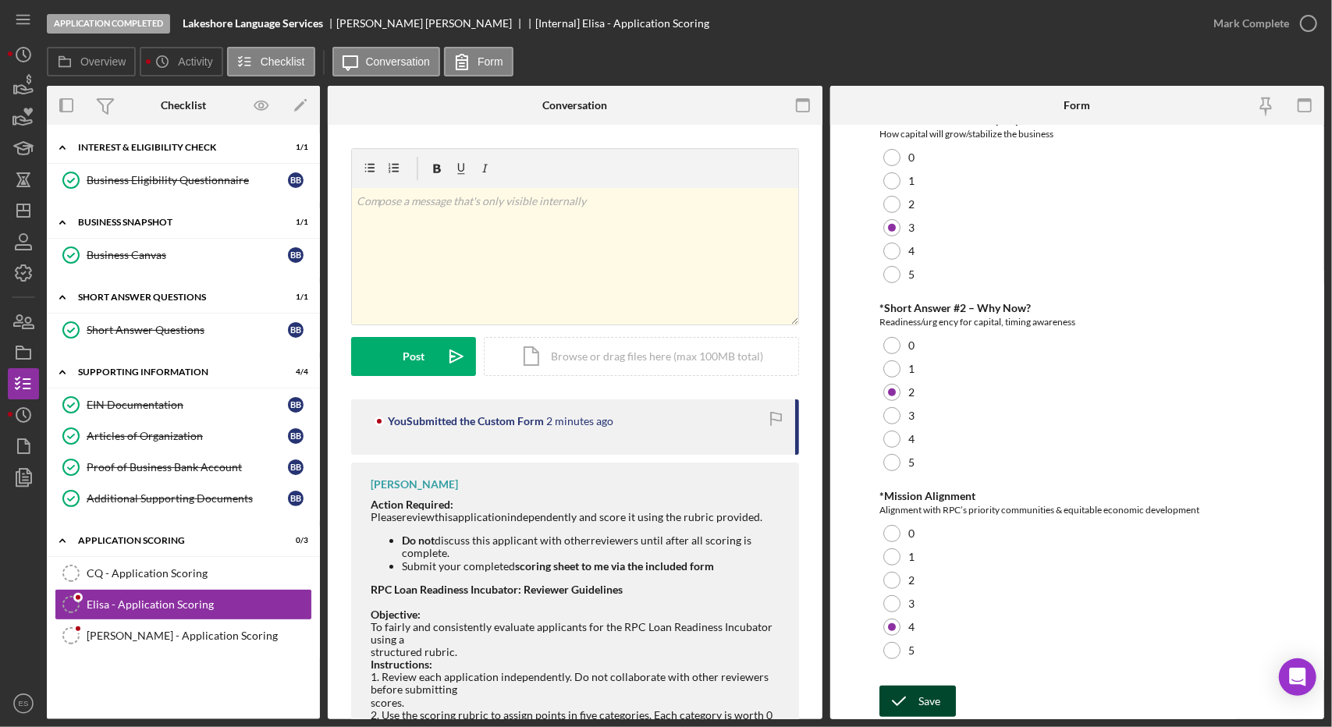
click at [938, 697] on div "Save" at bounding box center [929, 701] width 22 height 31
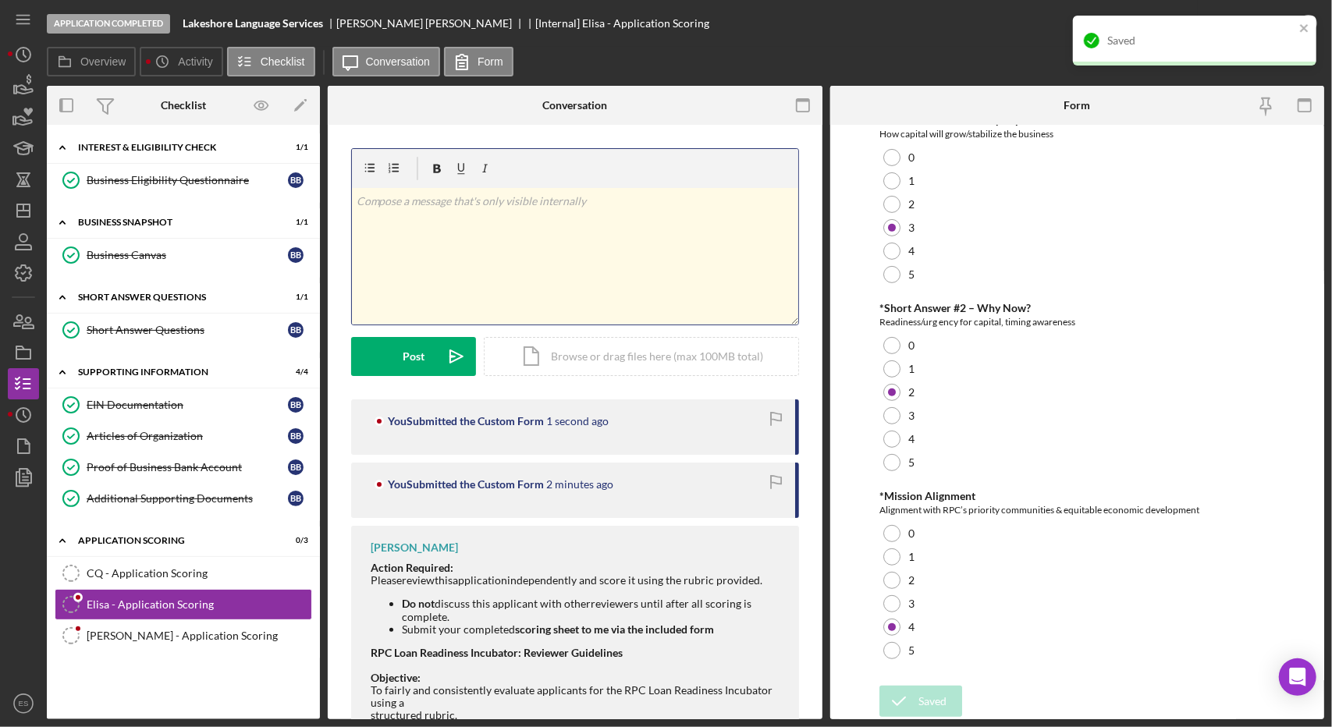
click at [478, 286] on div "v Color teal Color pink Remove color Add row above Add row below Add column bef…" at bounding box center [575, 256] width 446 height 137
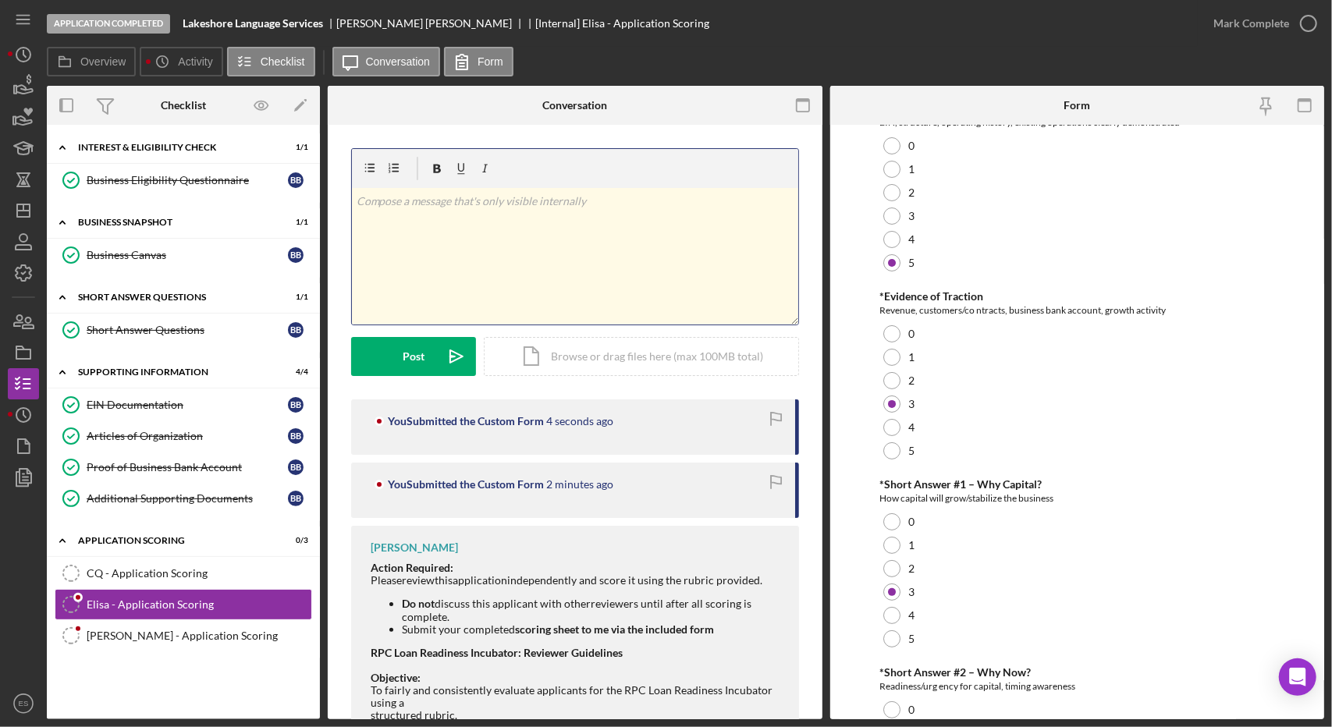
scroll to position [86, 0]
click at [1063, 432] on div "4" at bounding box center [1077, 426] width 396 height 23
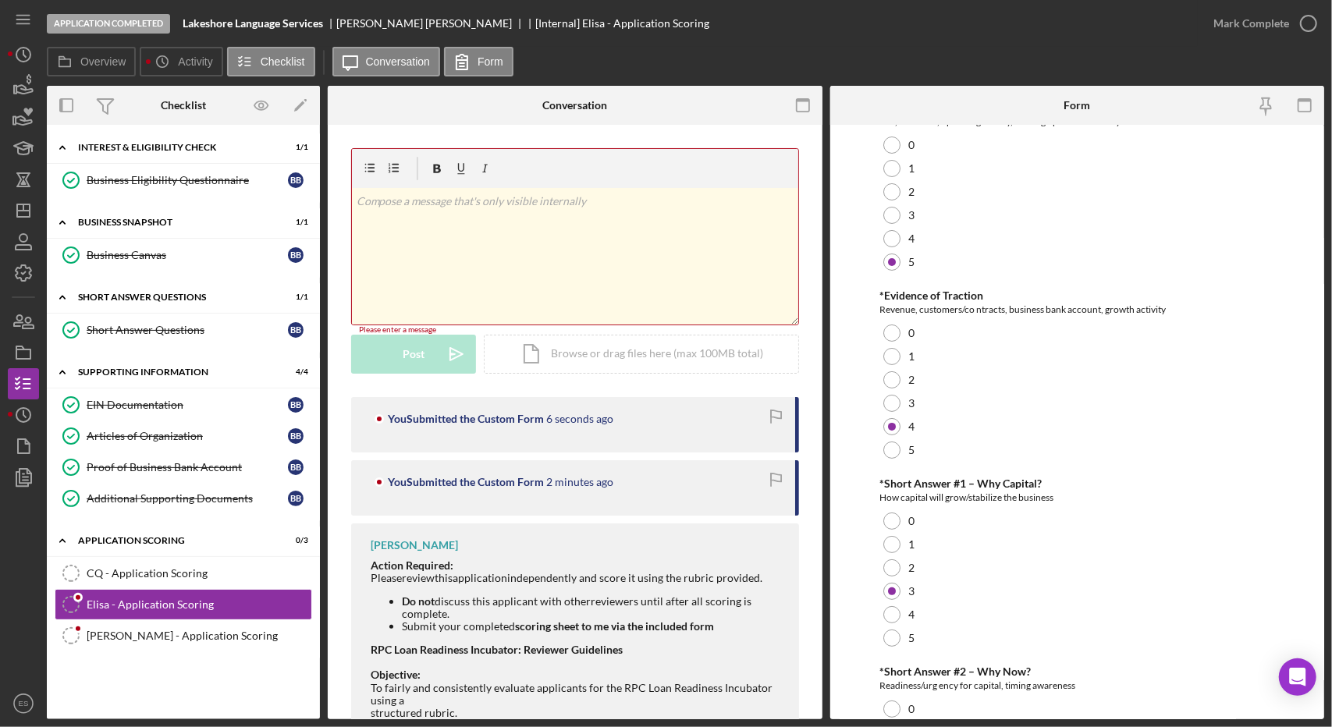
click at [1063, 432] on div "4" at bounding box center [1077, 426] width 396 height 23
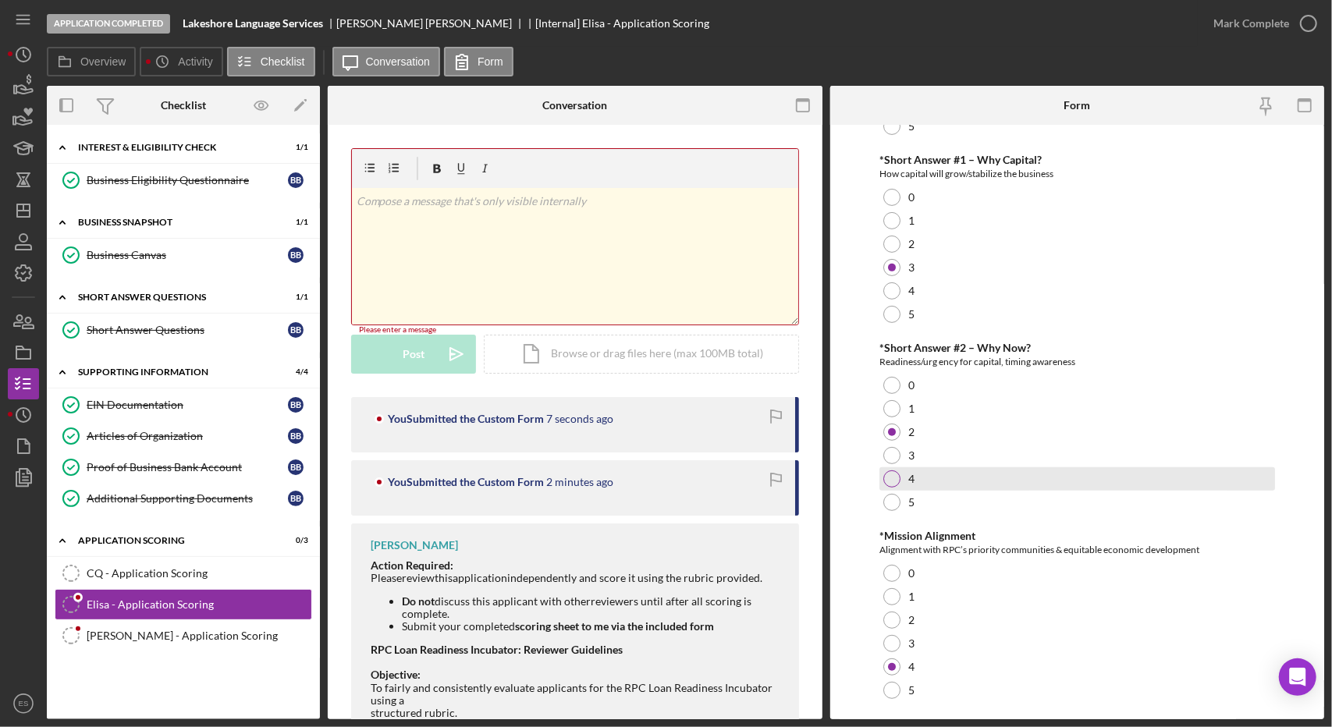
scroll to position [449, 0]
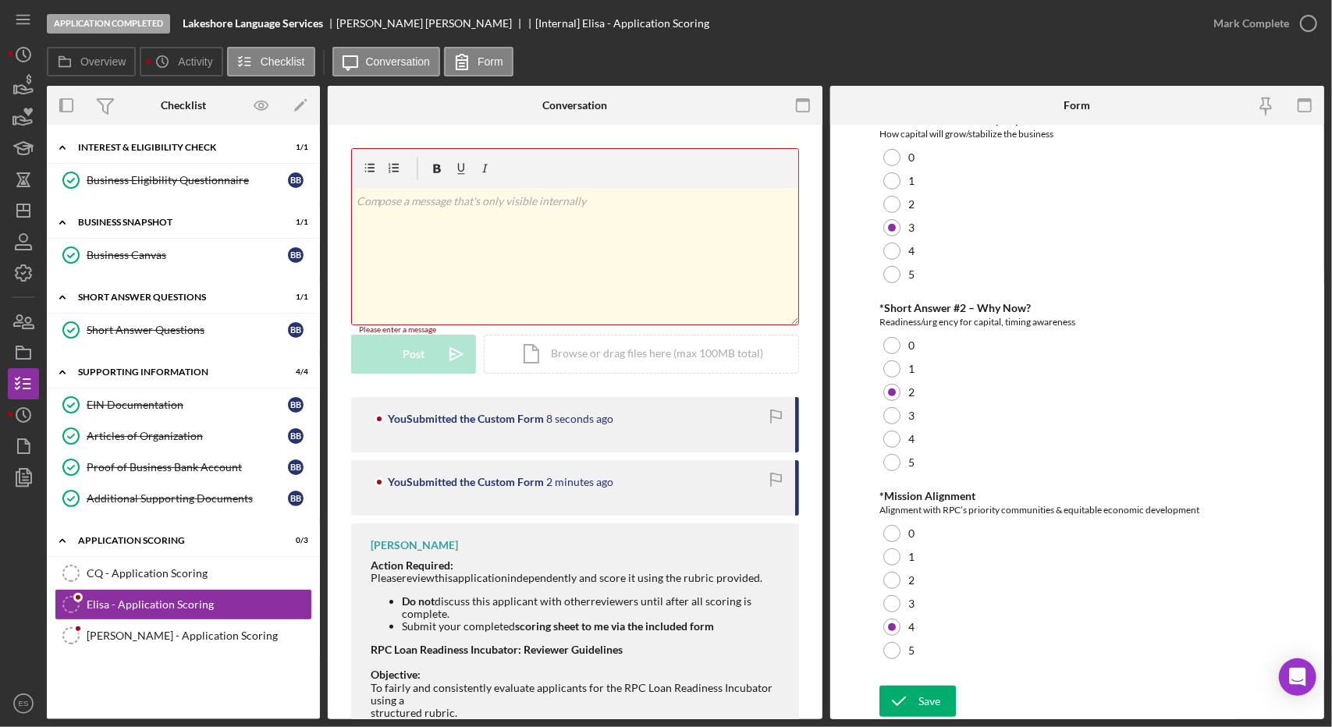
click at [507, 255] on div "v Color teal Color pink Remove color Add row above Add row below Add column bef…" at bounding box center [575, 256] width 446 height 137
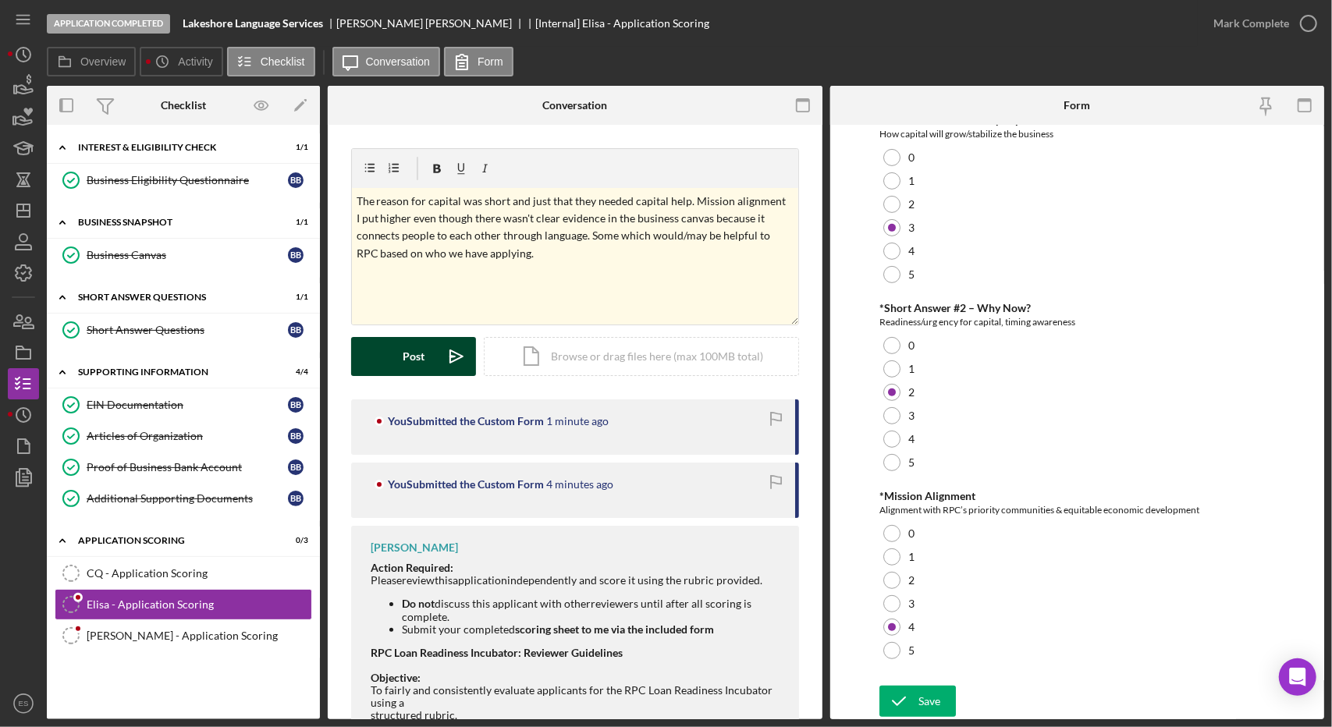
click at [414, 364] on div "Post" at bounding box center [414, 356] width 22 height 39
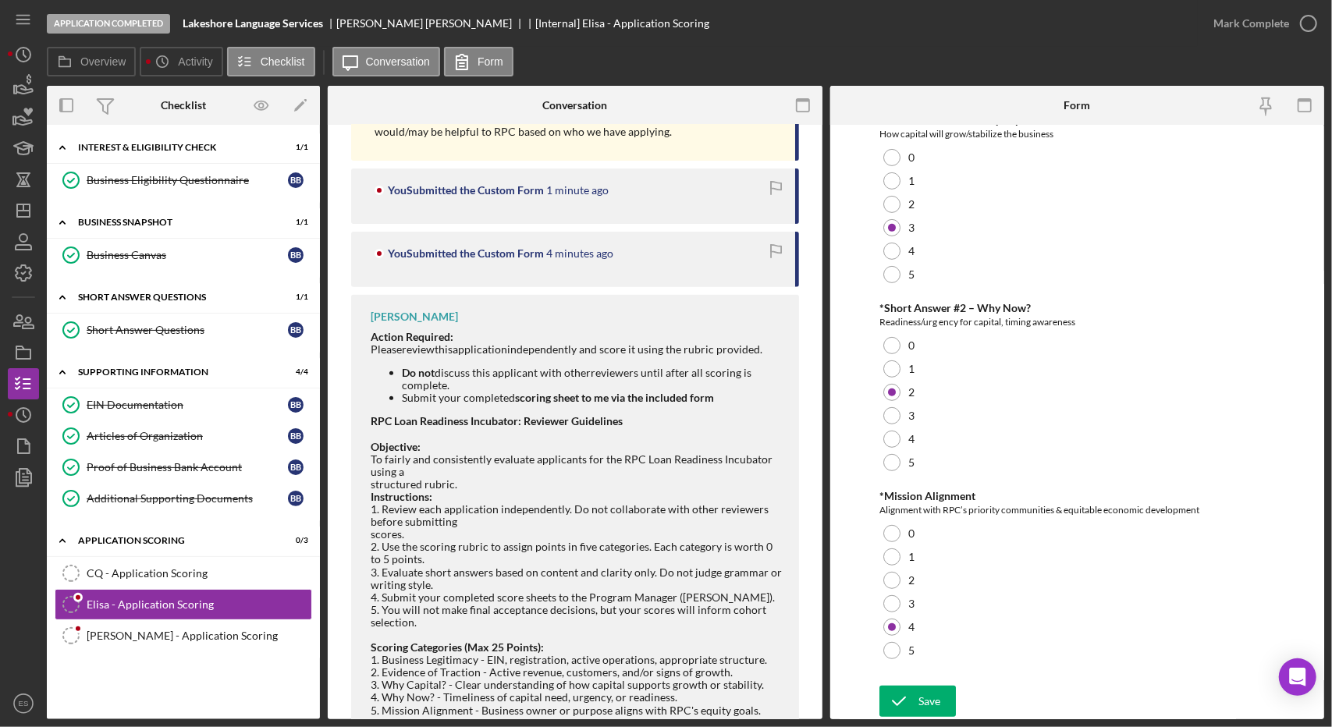
scroll to position [0, 0]
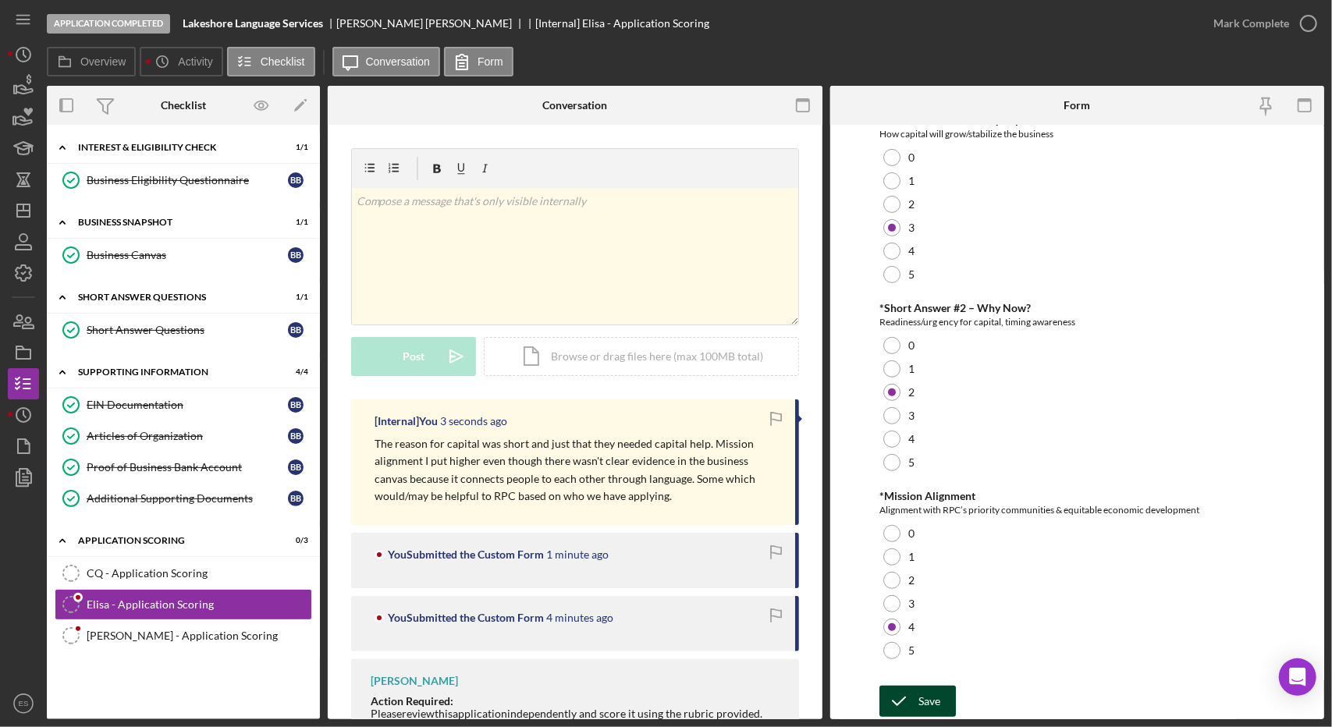
click at [918, 702] on div "Save" at bounding box center [929, 701] width 22 height 31
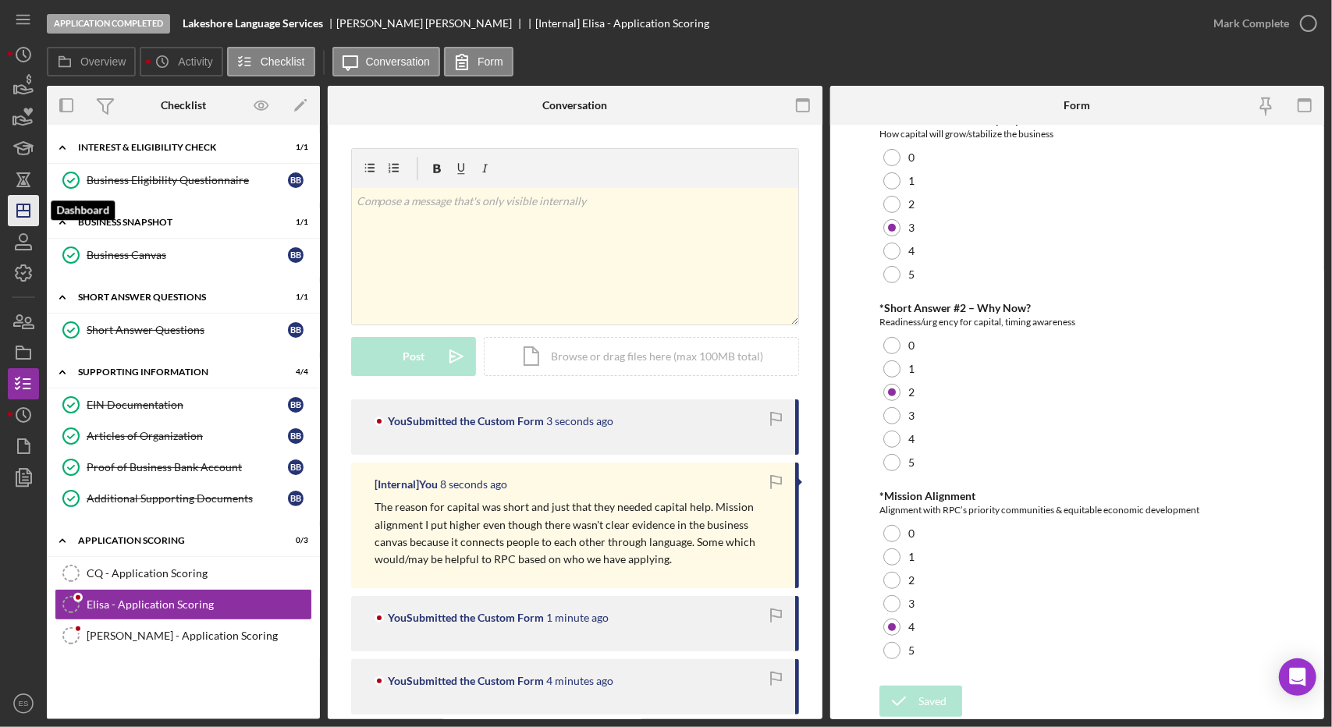
click at [20, 211] on line "button" at bounding box center [23, 211] width 12 height 0
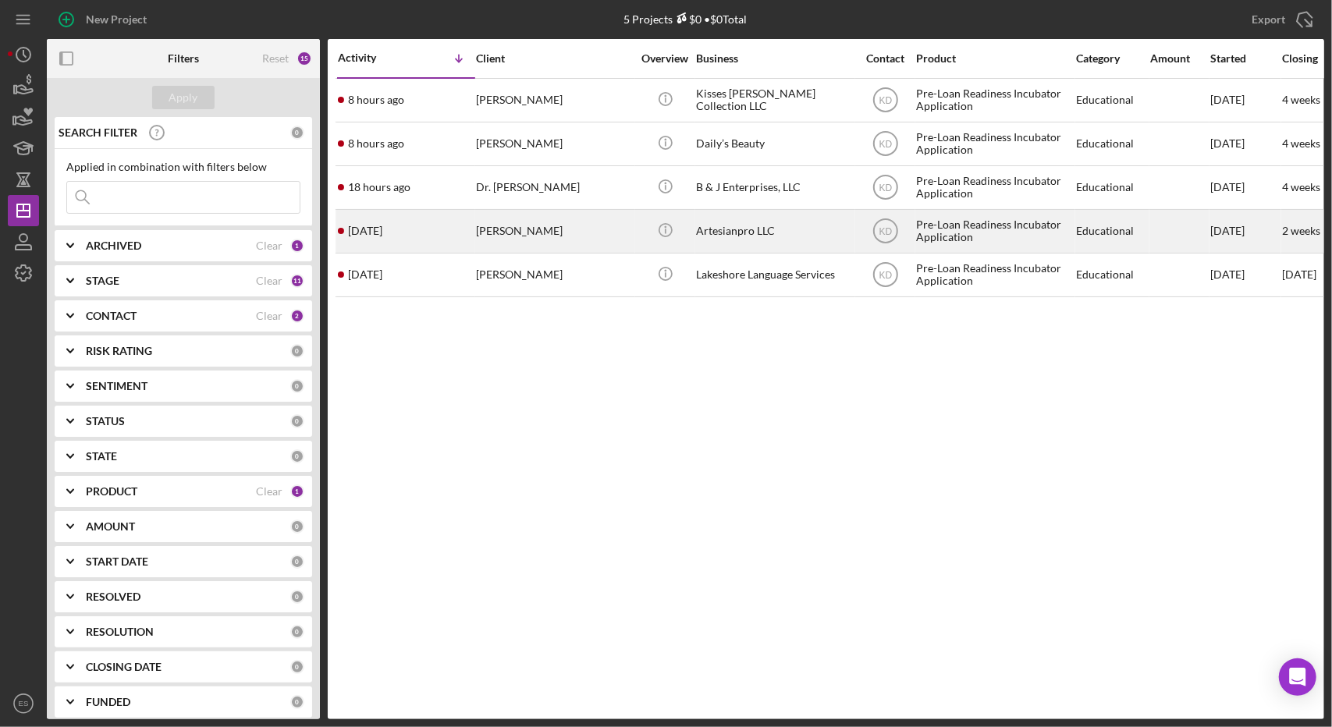
click at [805, 230] on div "Artesianpro LLC" at bounding box center [774, 231] width 156 height 41
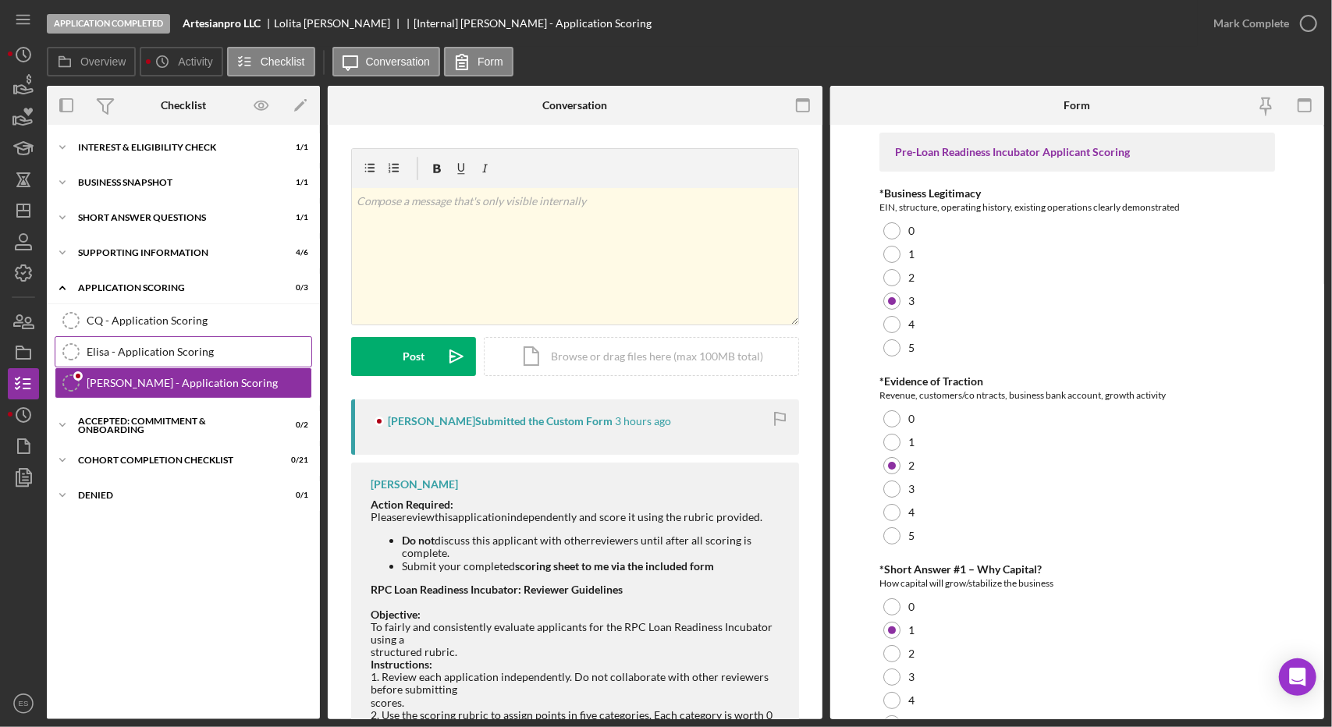
click at [211, 347] on div "Elisa - Application Scoring" at bounding box center [199, 352] width 225 height 12
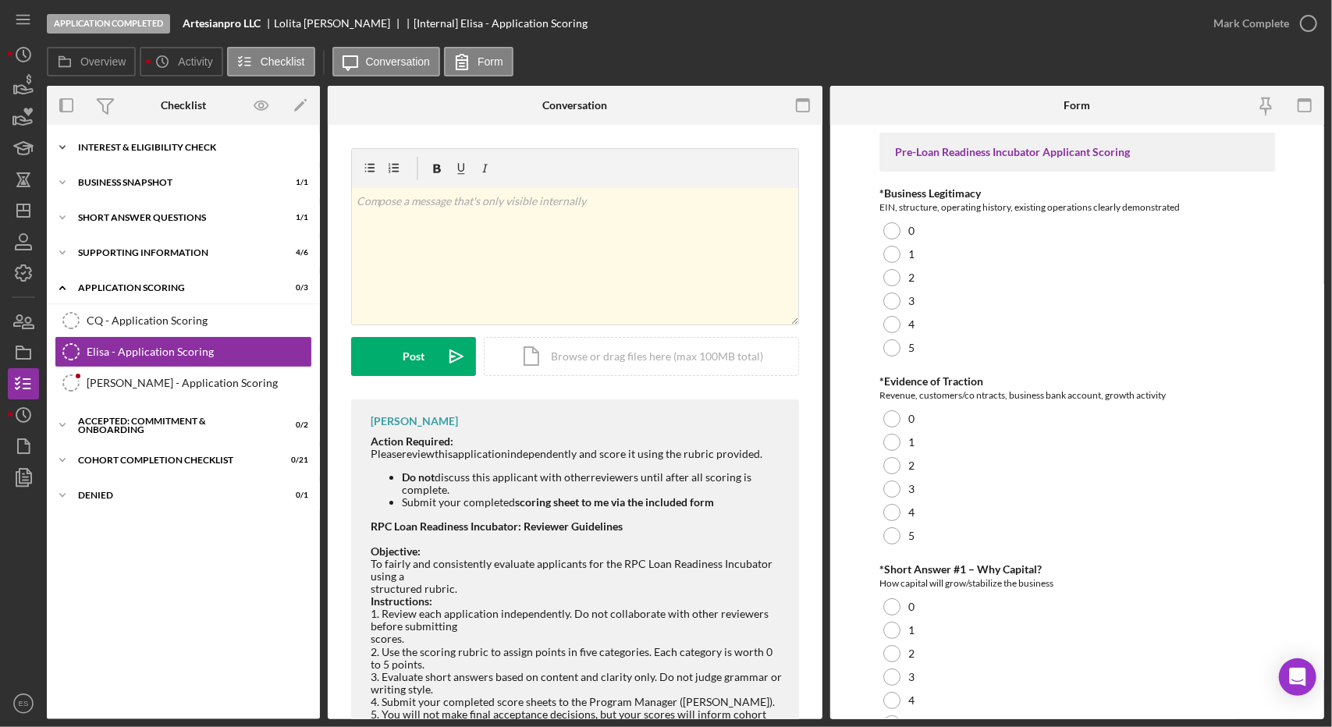
click at [97, 145] on div "Interest & Eligibility Check" at bounding box center [189, 147] width 222 height 9
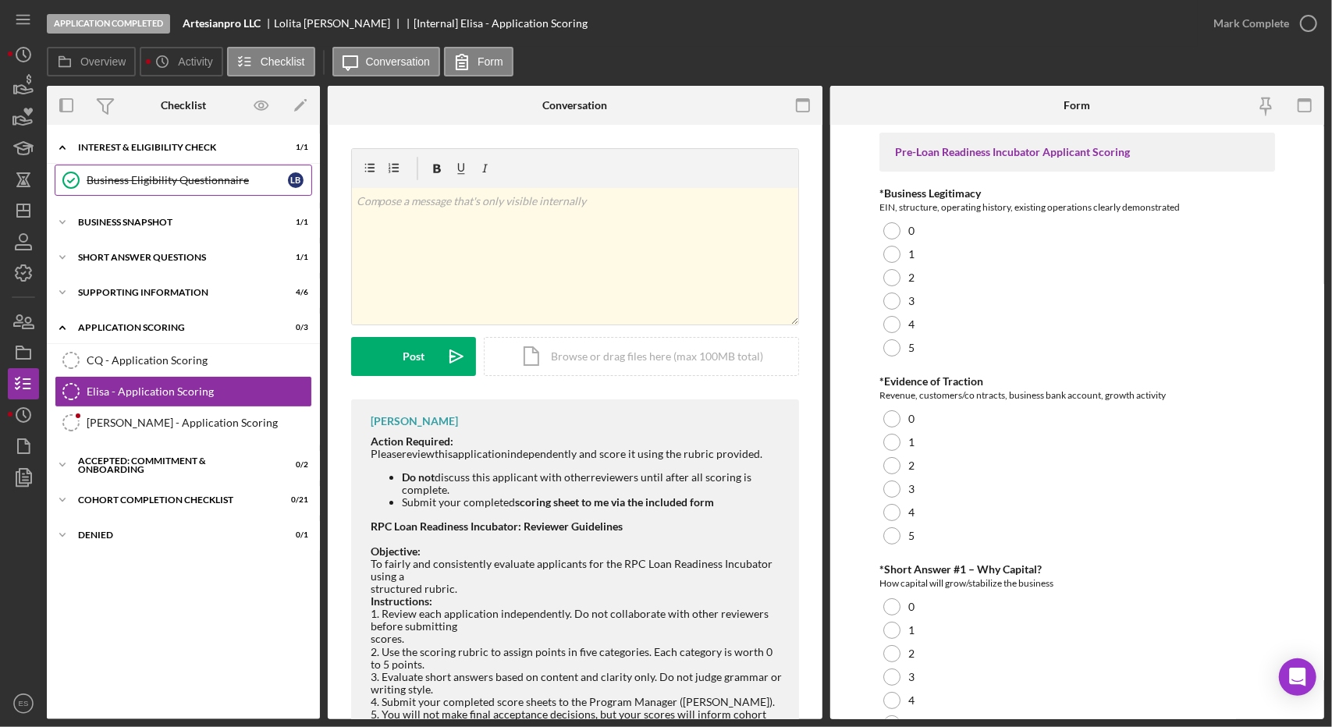
click at [114, 183] on div "Business Eligibility Questionnaire" at bounding box center [187, 180] width 201 height 12
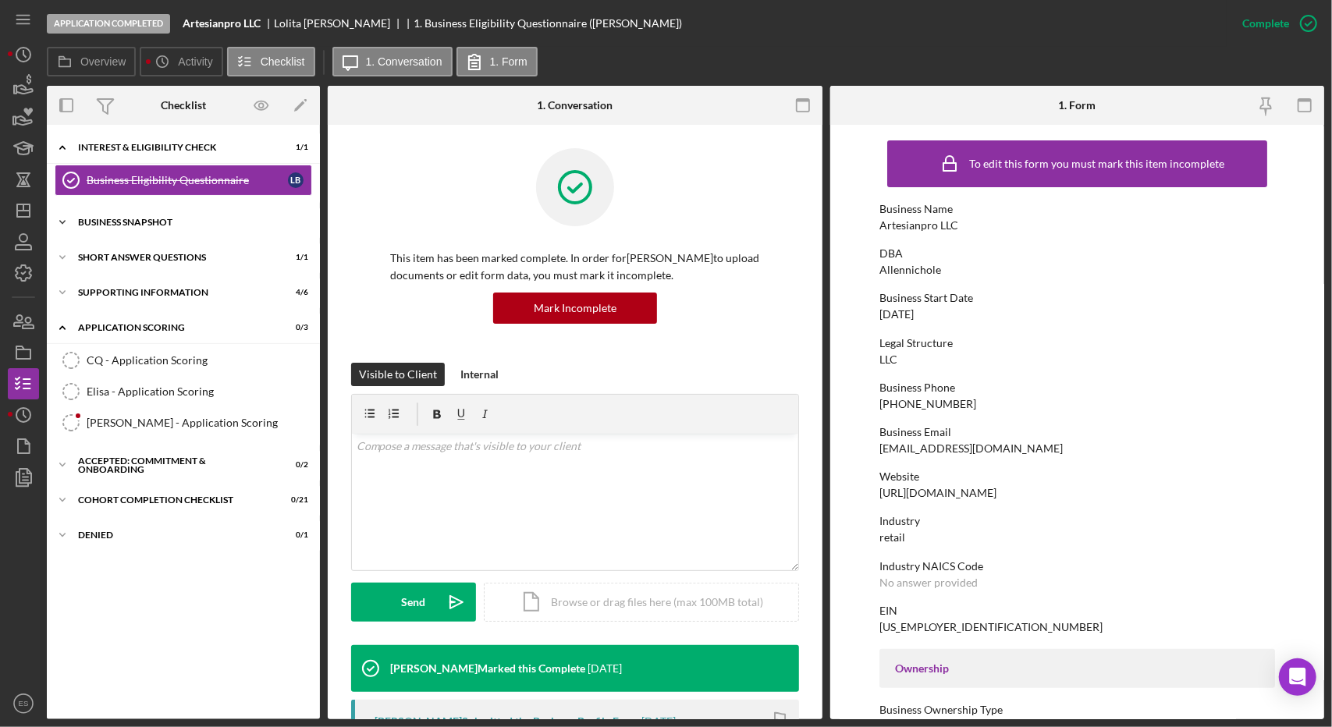
click at [113, 224] on div "Business Snapshot" at bounding box center [189, 222] width 222 height 9
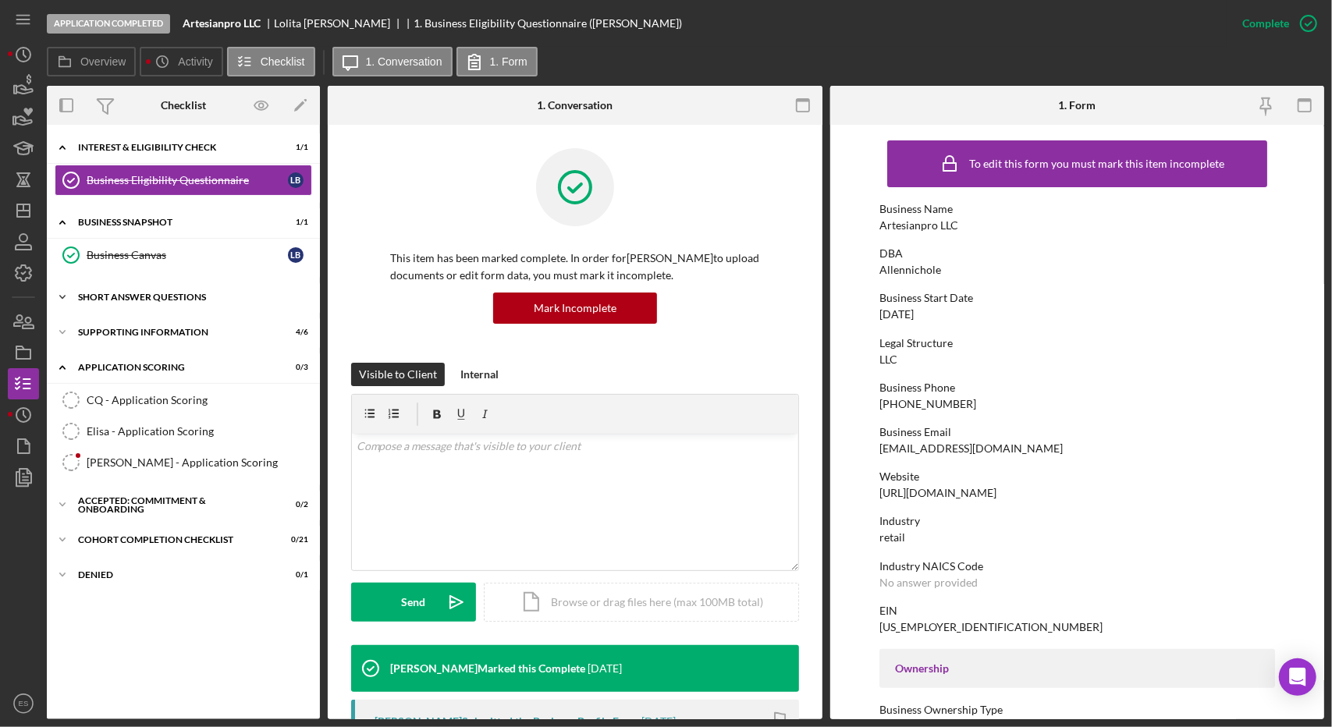
click at [111, 293] on div "Short Answer Questions" at bounding box center [189, 297] width 222 height 9
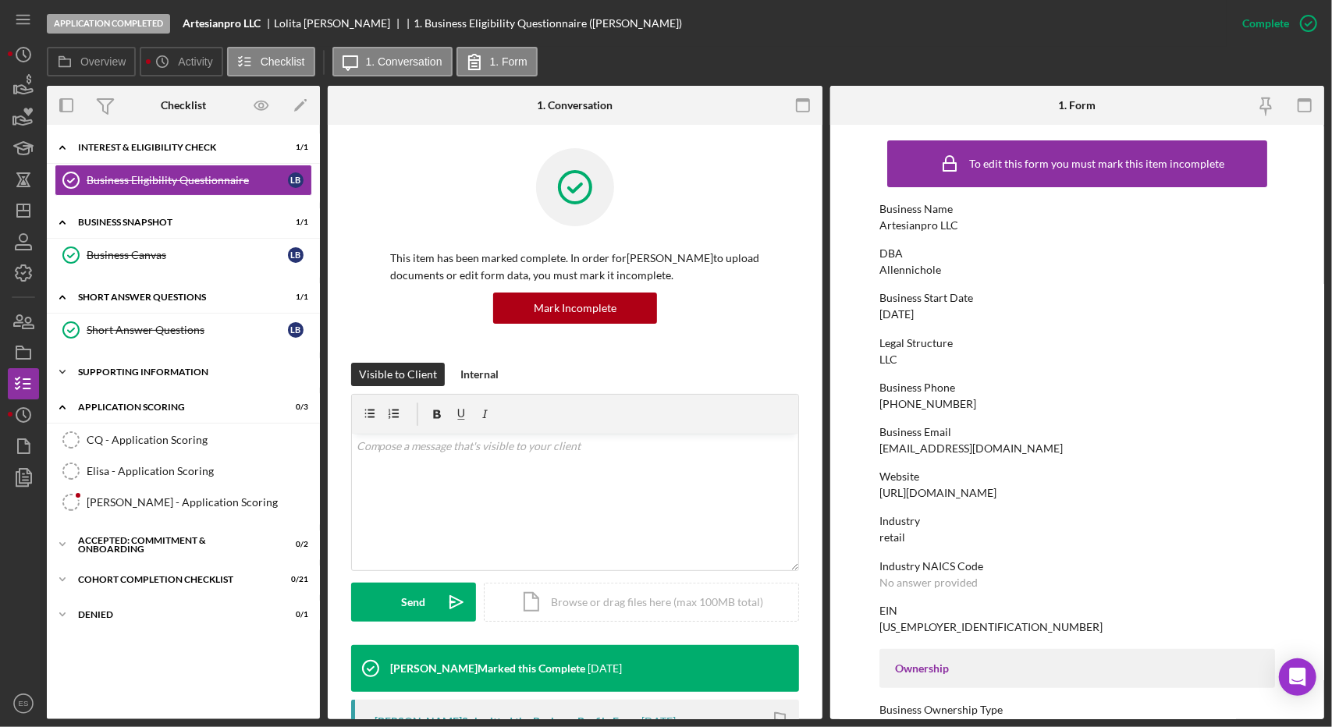
click at [115, 368] on div "Supporting Information" at bounding box center [189, 372] width 222 height 9
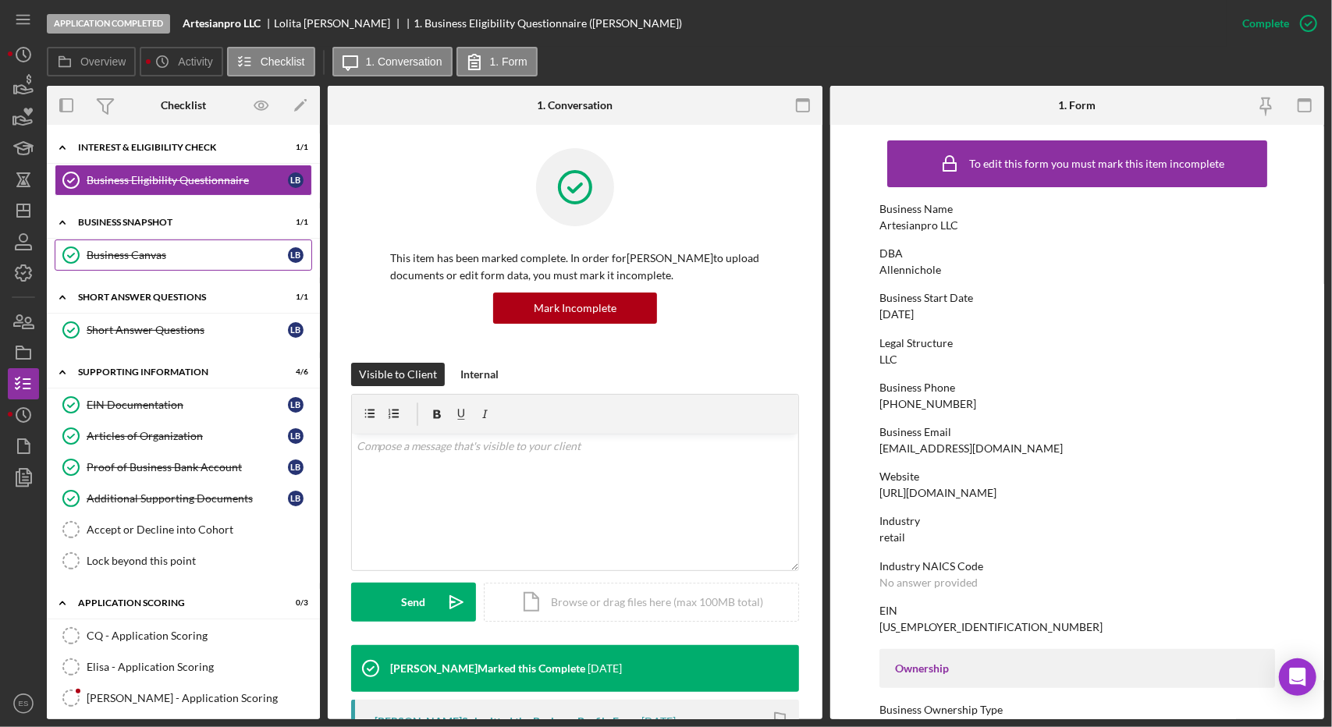
click at [144, 249] on div "Business Canvas" at bounding box center [187, 255] width 201 height 12
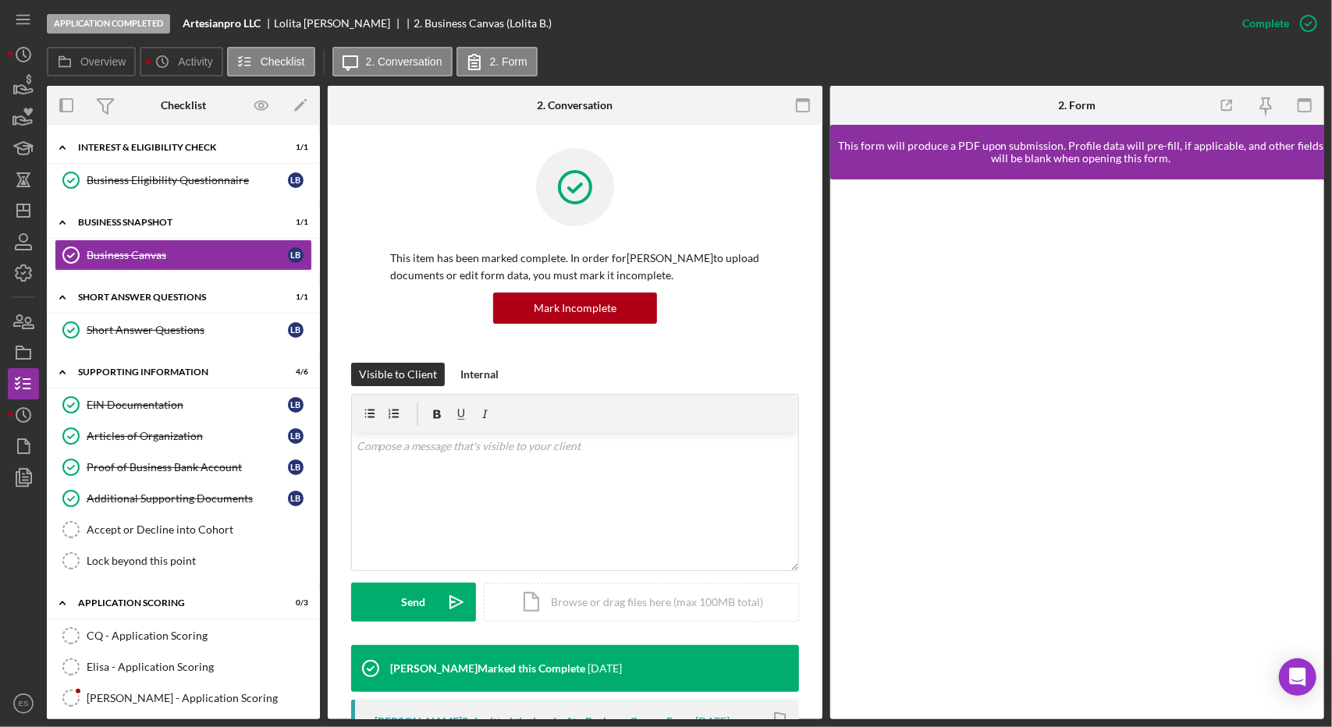
scroll to position [324, 0]
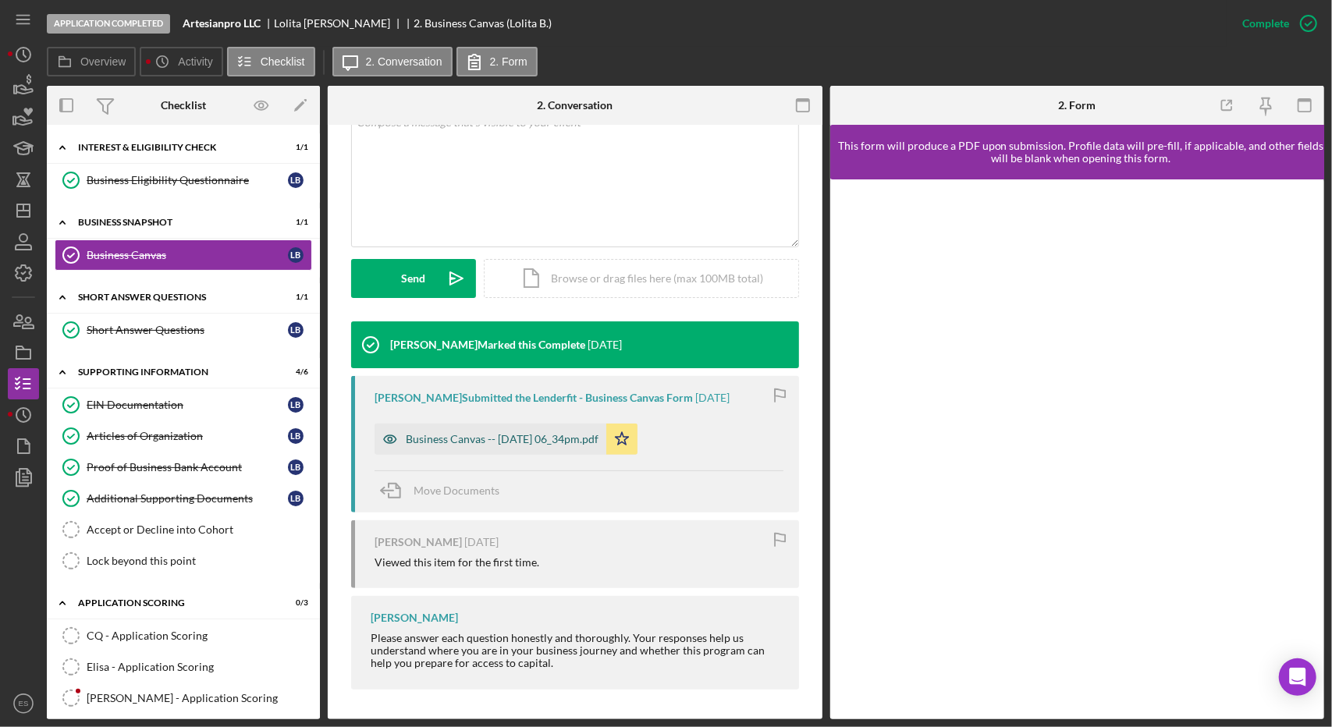
click at [521, 449] on div "Business Canvas -- 2025-10-01 06_34pm.pdf" at bounding box center [491, 439] width 232 height 31
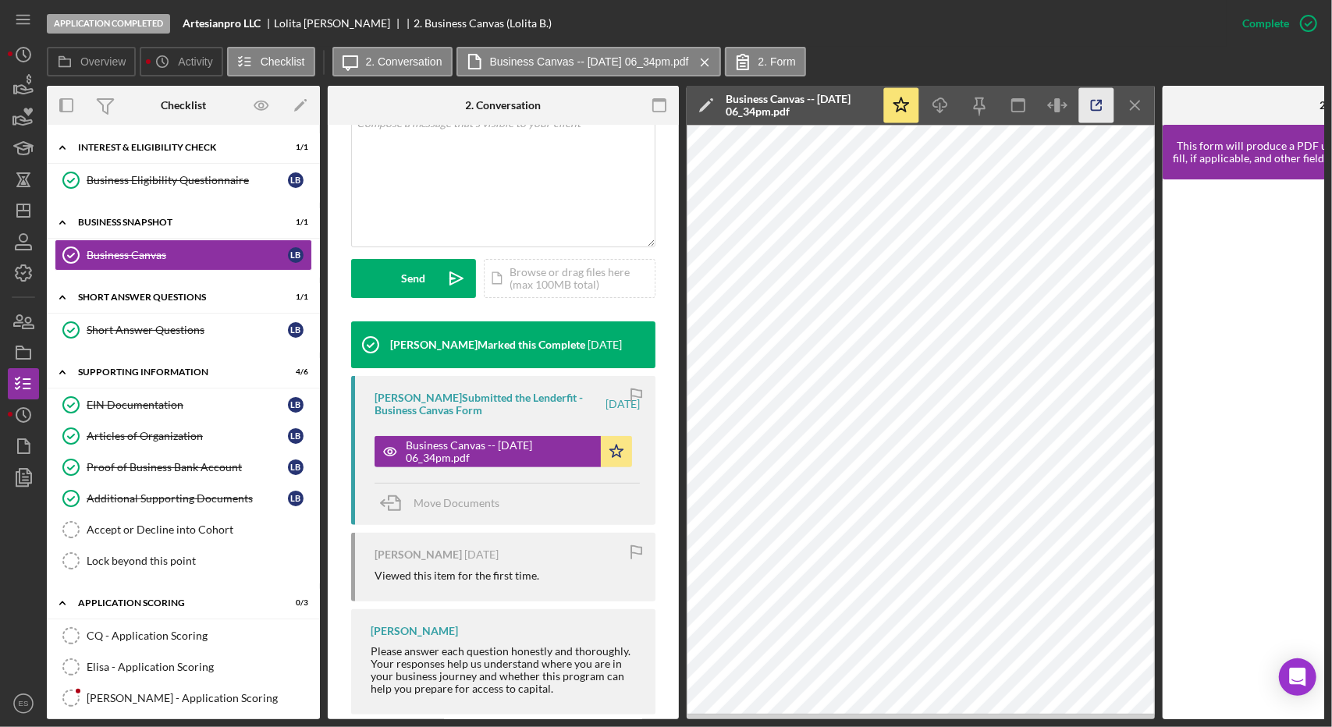
click at [1099, 112] on icon "button" at bounding box center [1096, 105] width 35 height 35
click at [123, 330] on div "Short Answer Questions" at bounding box center [187, 330] width 201 height 12
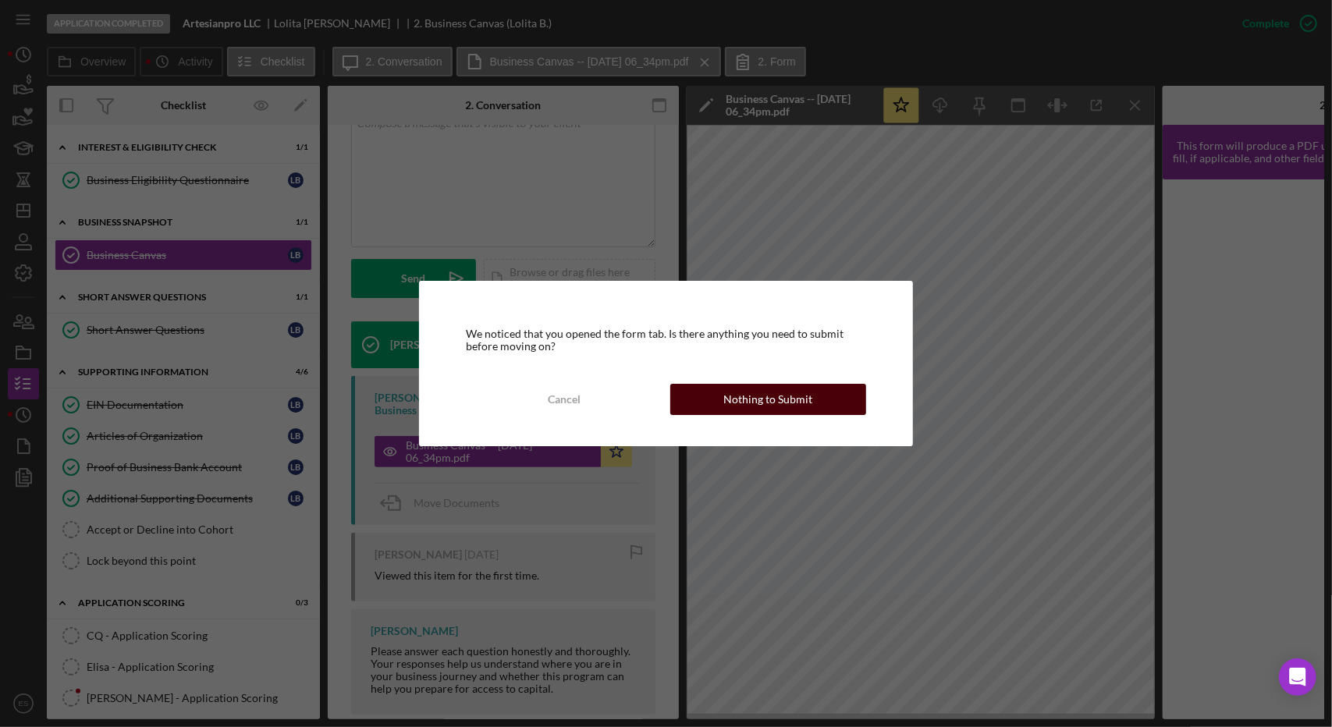
click at [751, 400] on div "Nothing to Submit" at bounding box center [767, 399] width 89 height 31
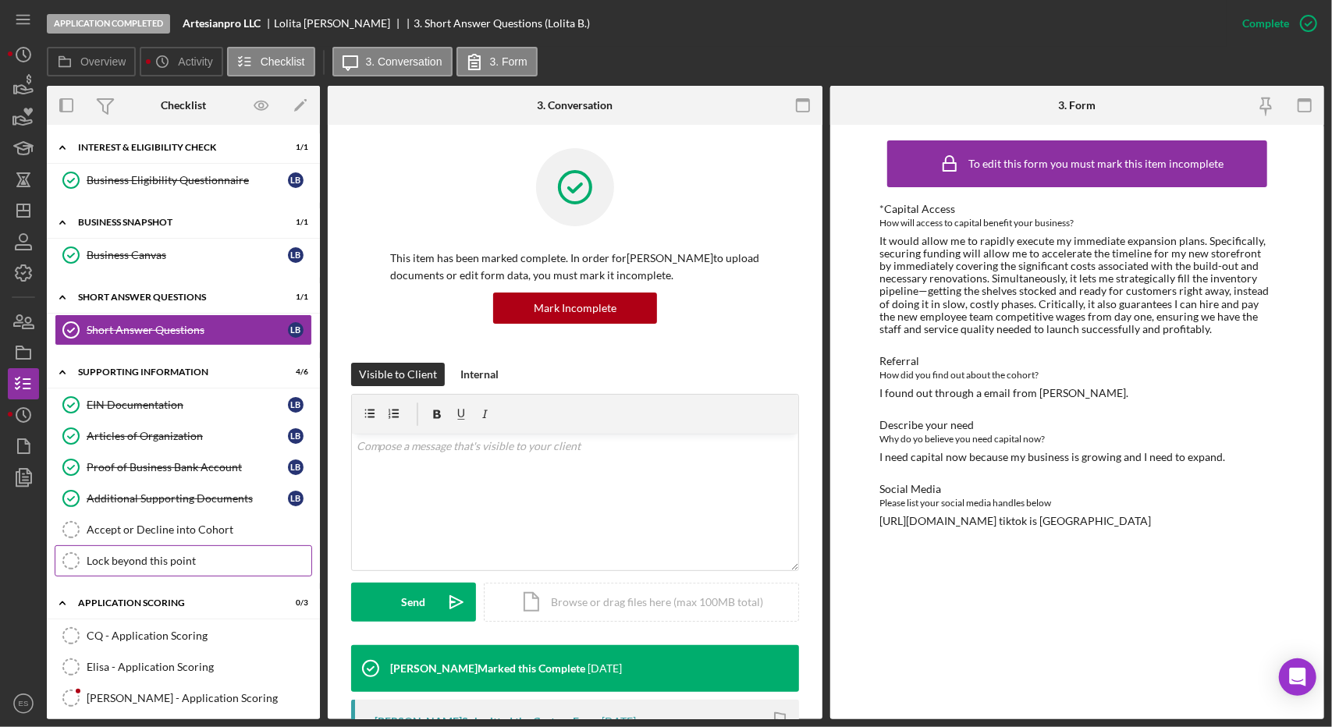
scroll to position [101, 0]
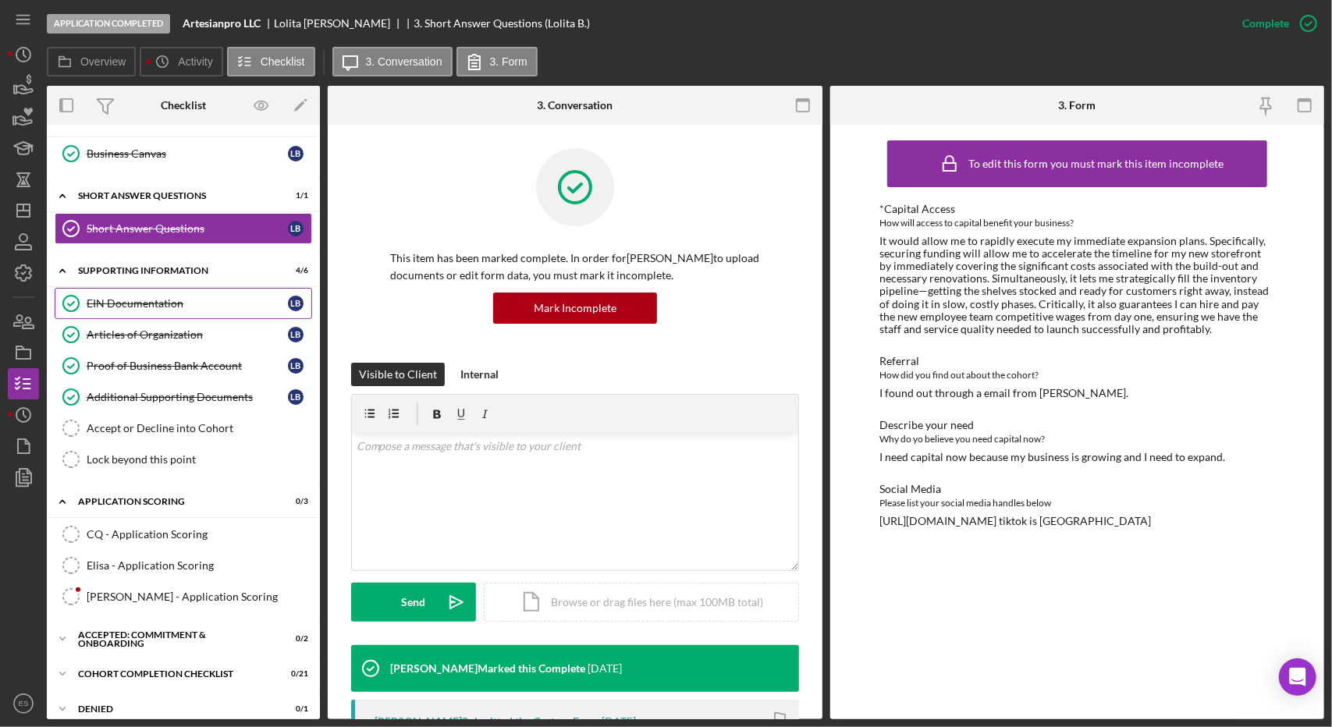
click at [169, 310] on link "EIN Documentation EIN Documentation L B" at bounding box center [184, 303] width 258 height 31
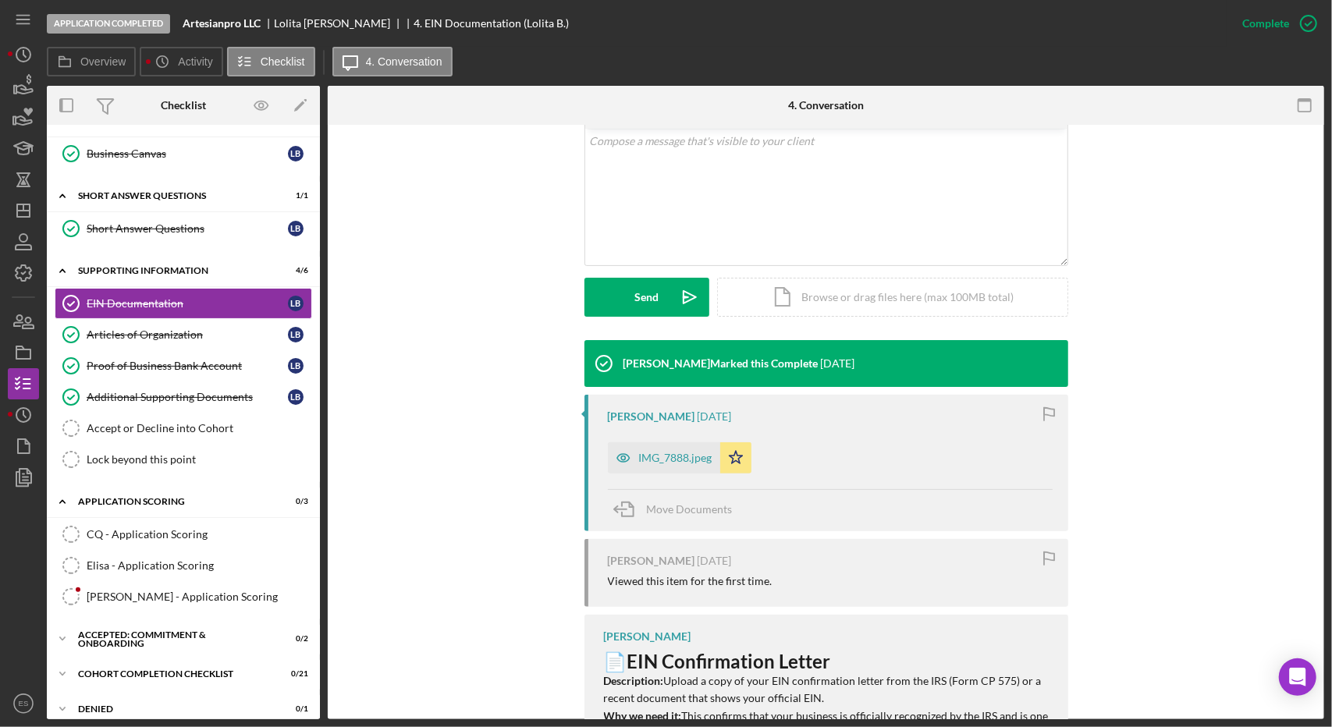
scroll to position [306, 0]
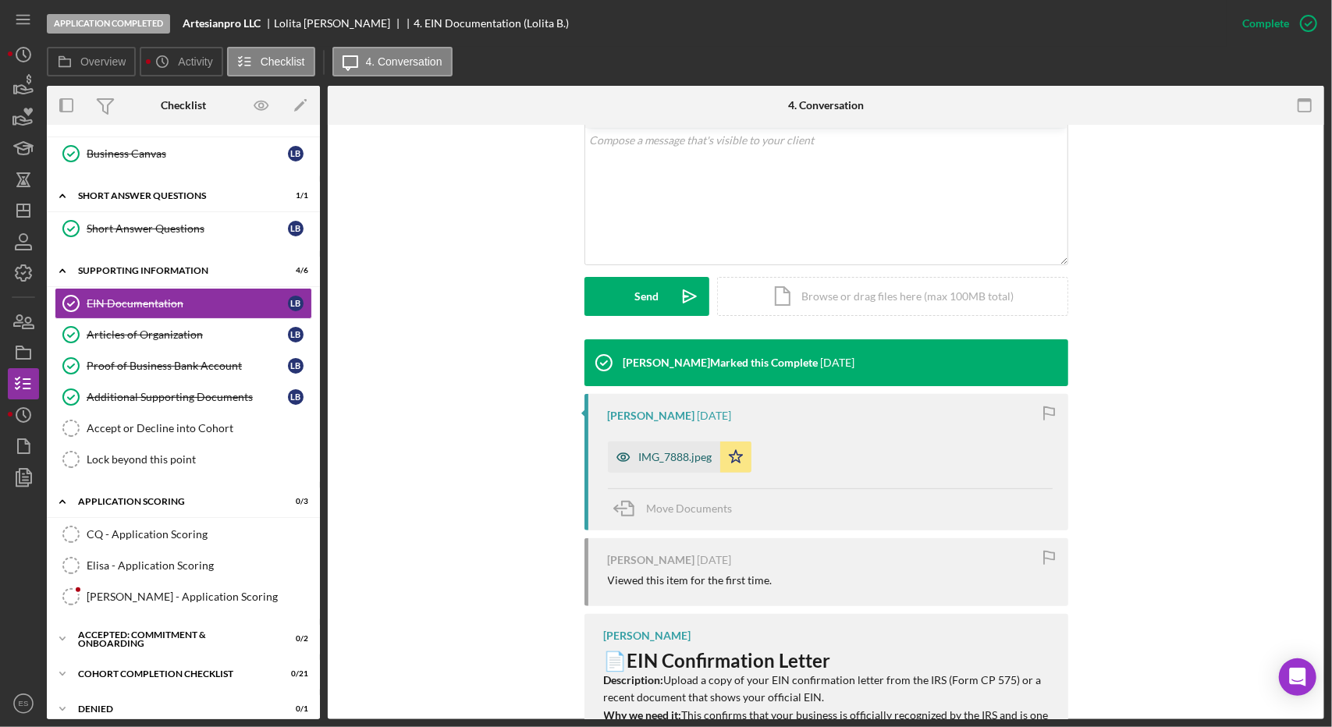
click at [659, 456] on div "IMG_7888.jpeg" at bounding box center [675, 457] width 73 height 12
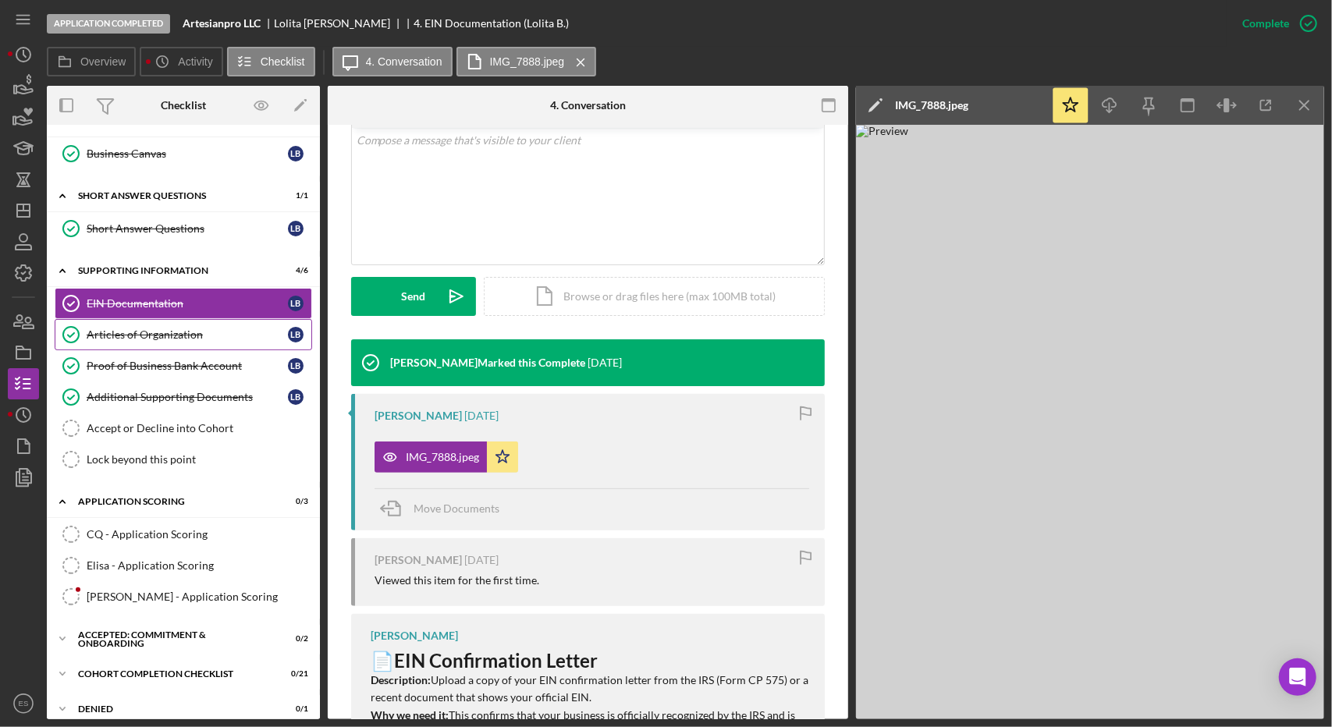
click at [148, 338] on link "Articles of Organization Articles of Organization L B" at bounding box center [184, 334] width 258 height 31
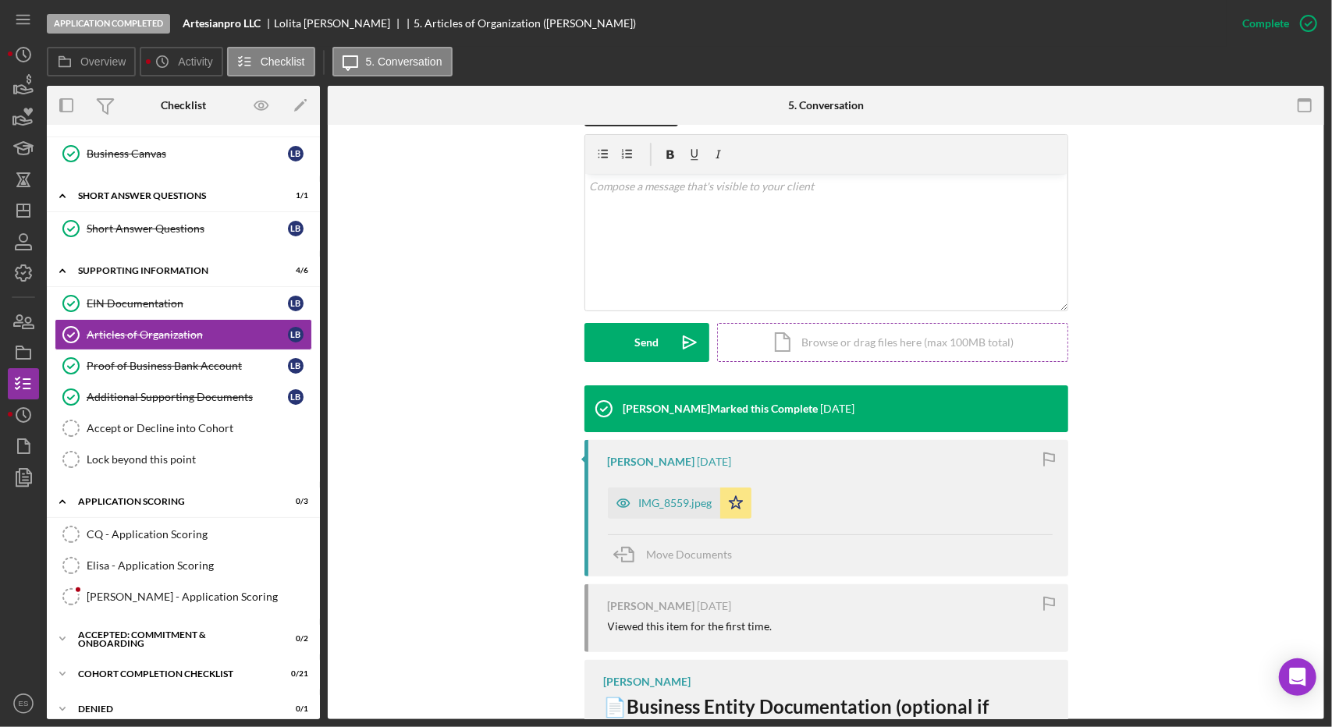
scroll to position [265, 0]
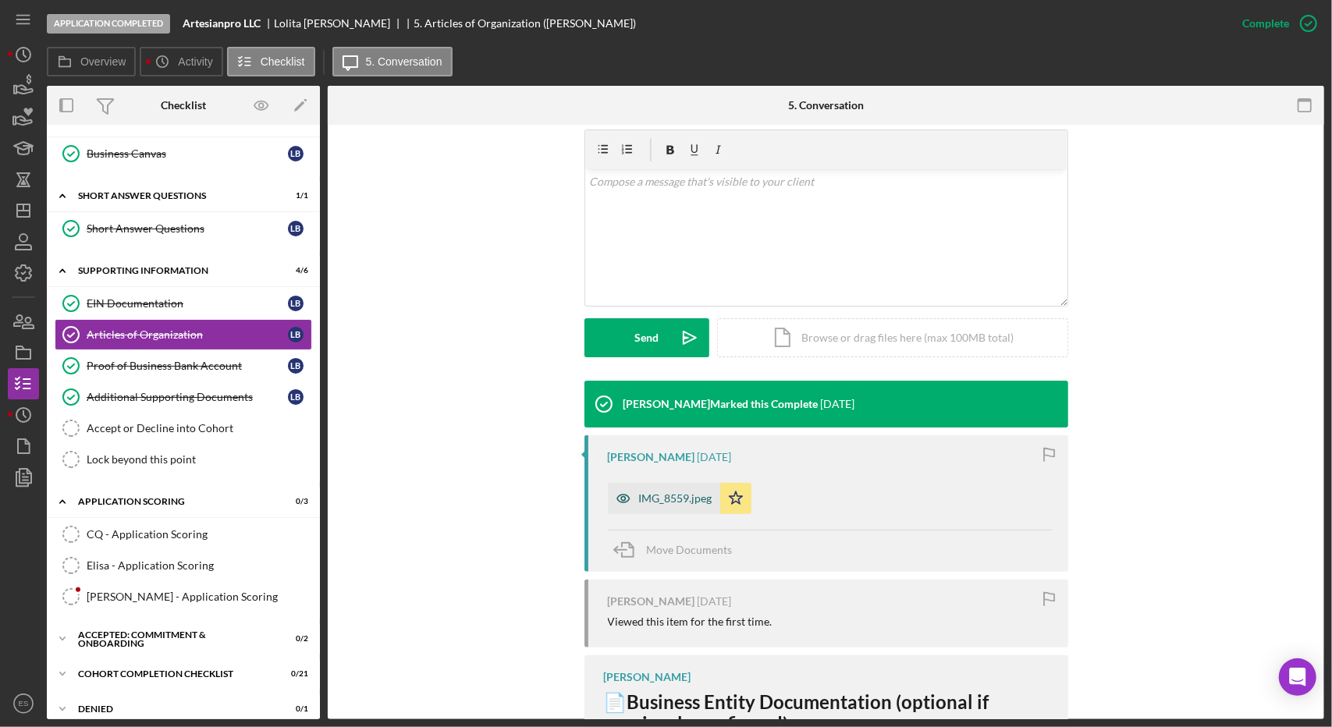
click at [654, 486] on div "IMG_8559.jpeg" at bounding box center [664, 498] width 112 height 31
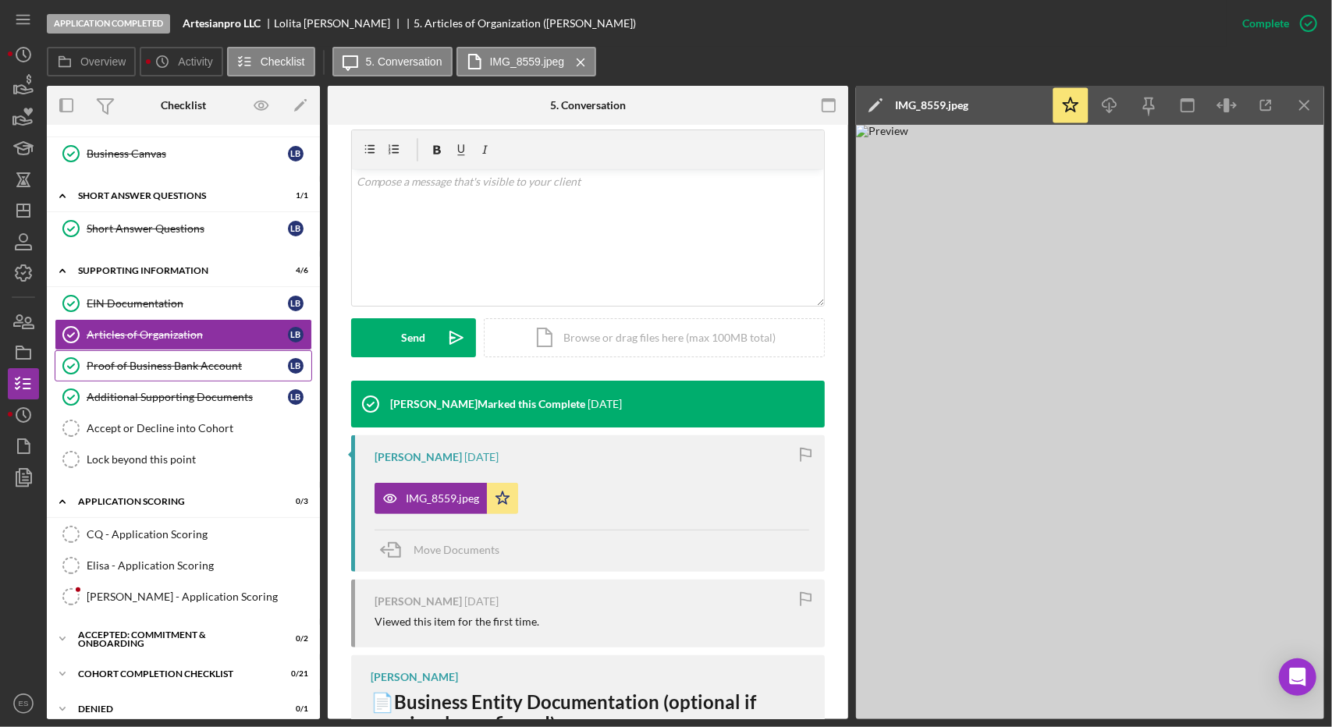
click at [177, 350] on link "Proof of Business Bank Account Proof of Business Bank Account L B" at bounding box center [184, 365] width 258 height 31
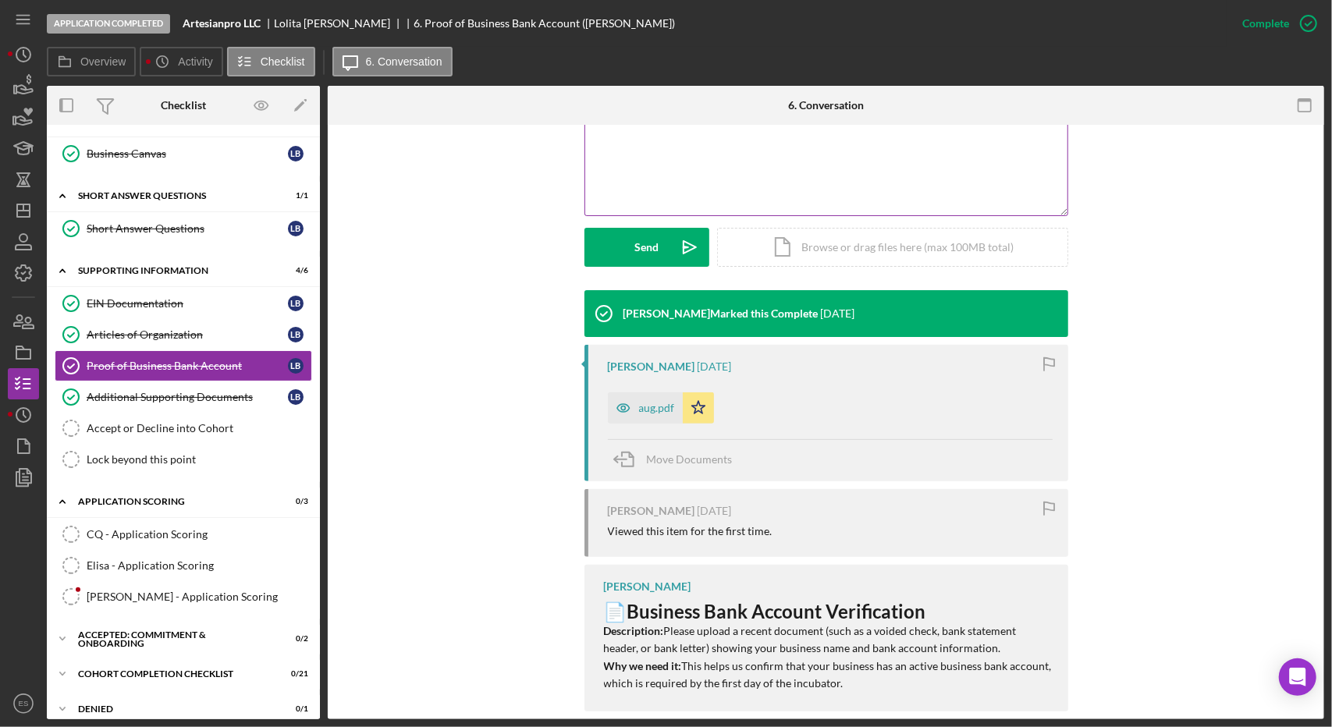
scroll to position [356, 0]
click at [620, 399] on icon "button" at bounding box center [623, 407] width 31 height 31
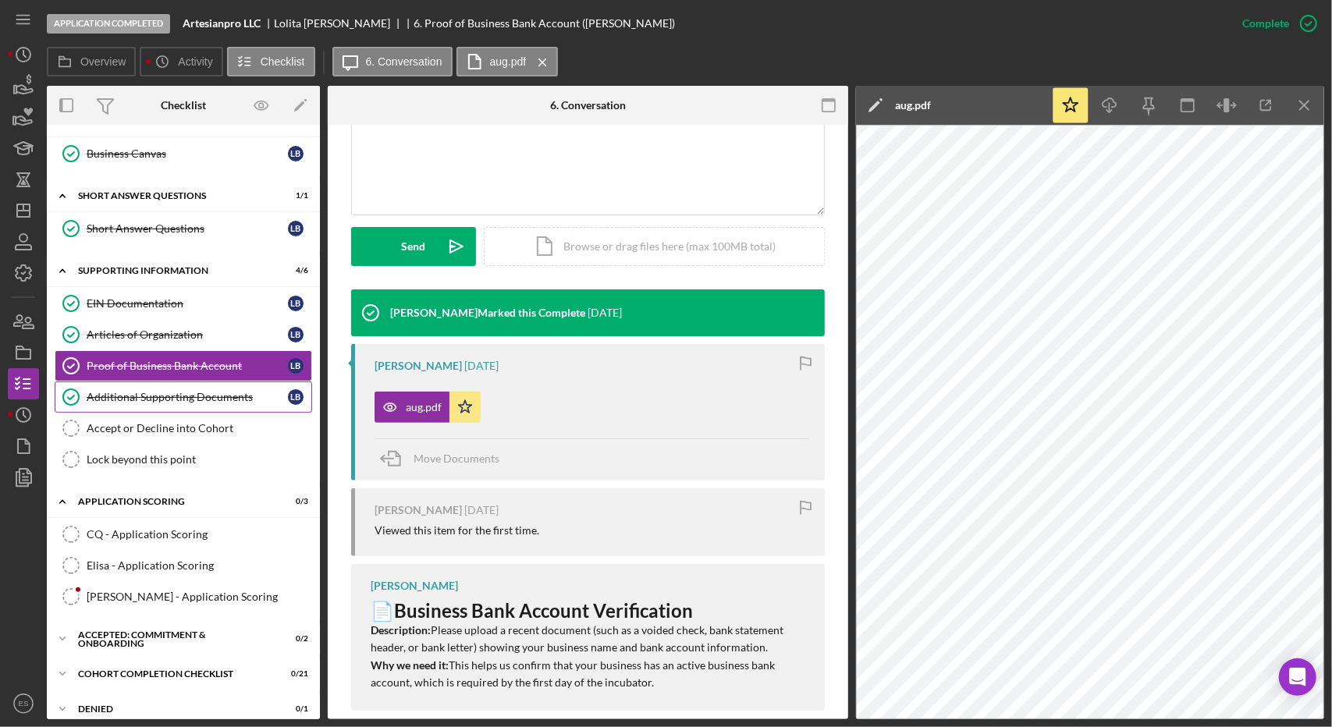
click at [180, 394] on div "Additional Supporting Documents" at bounding box center [187, 397] width 201 height 12
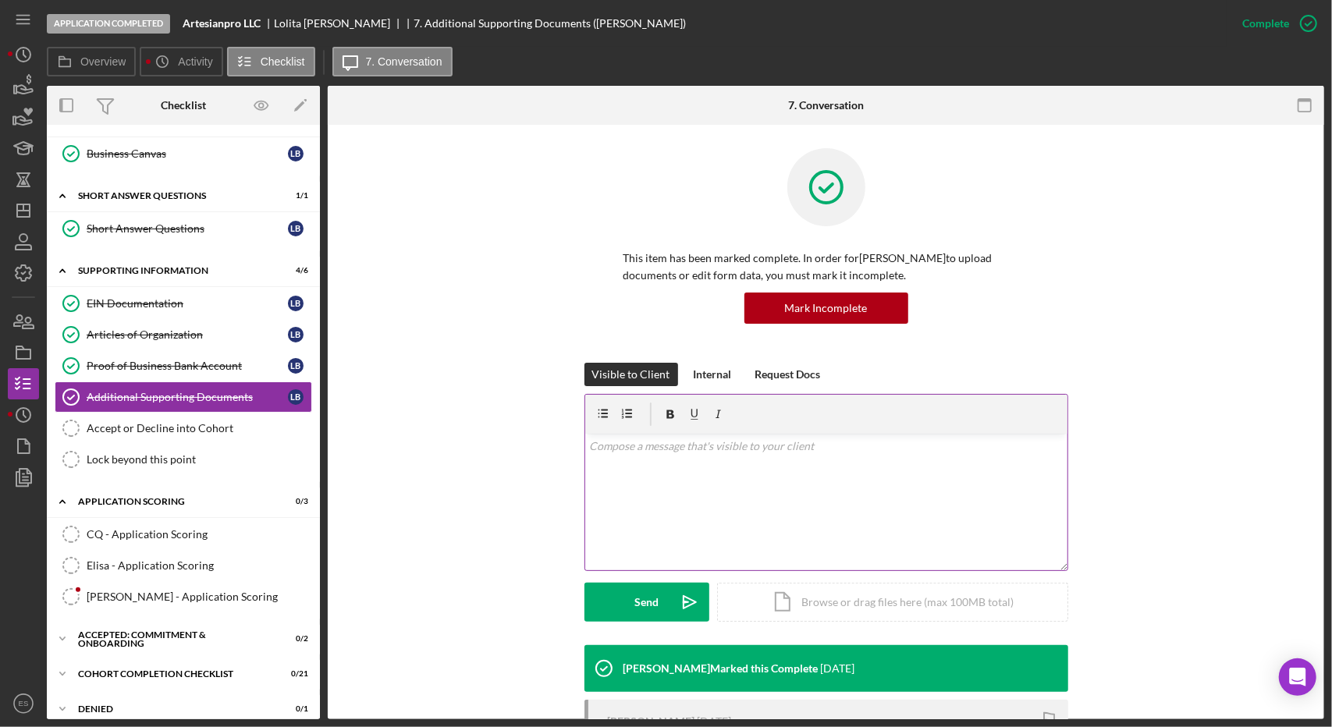
scroll to position [233, 0]
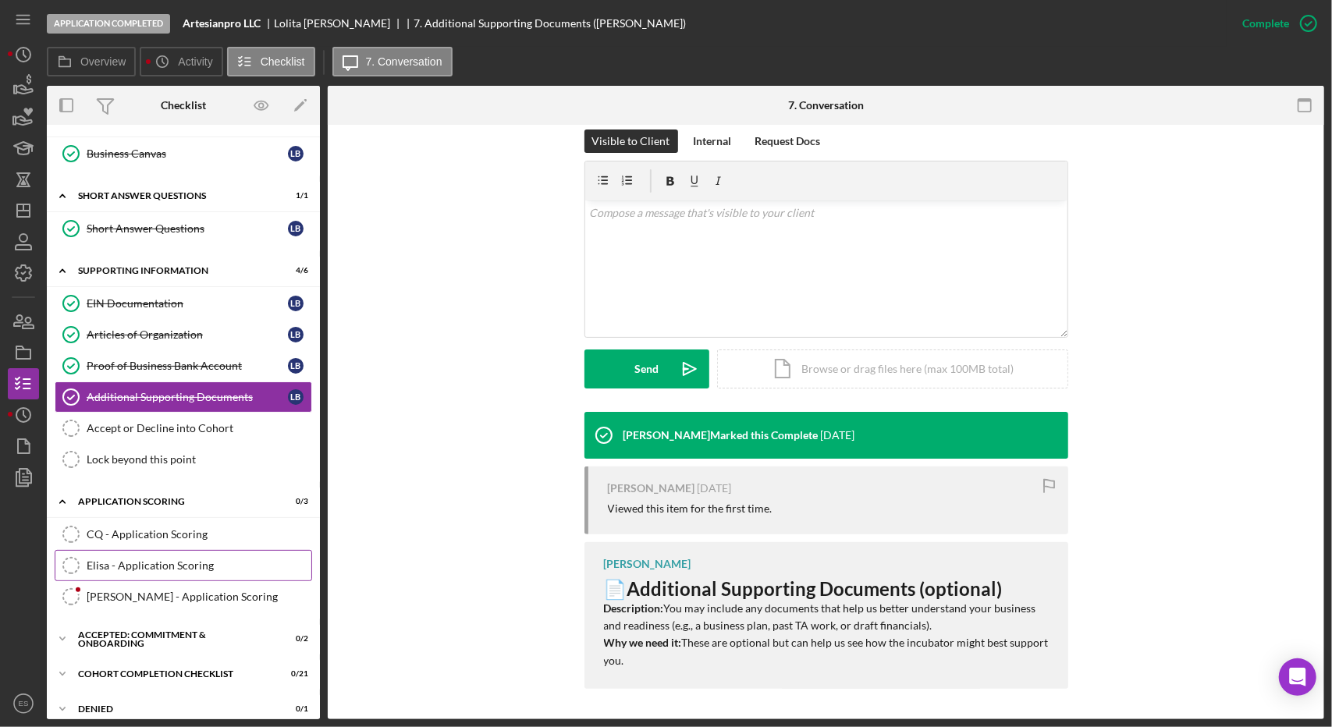
click at [137, 564] on div "Elisa - Application Scoring" at bounding box center [199, 565] width 225 height 12
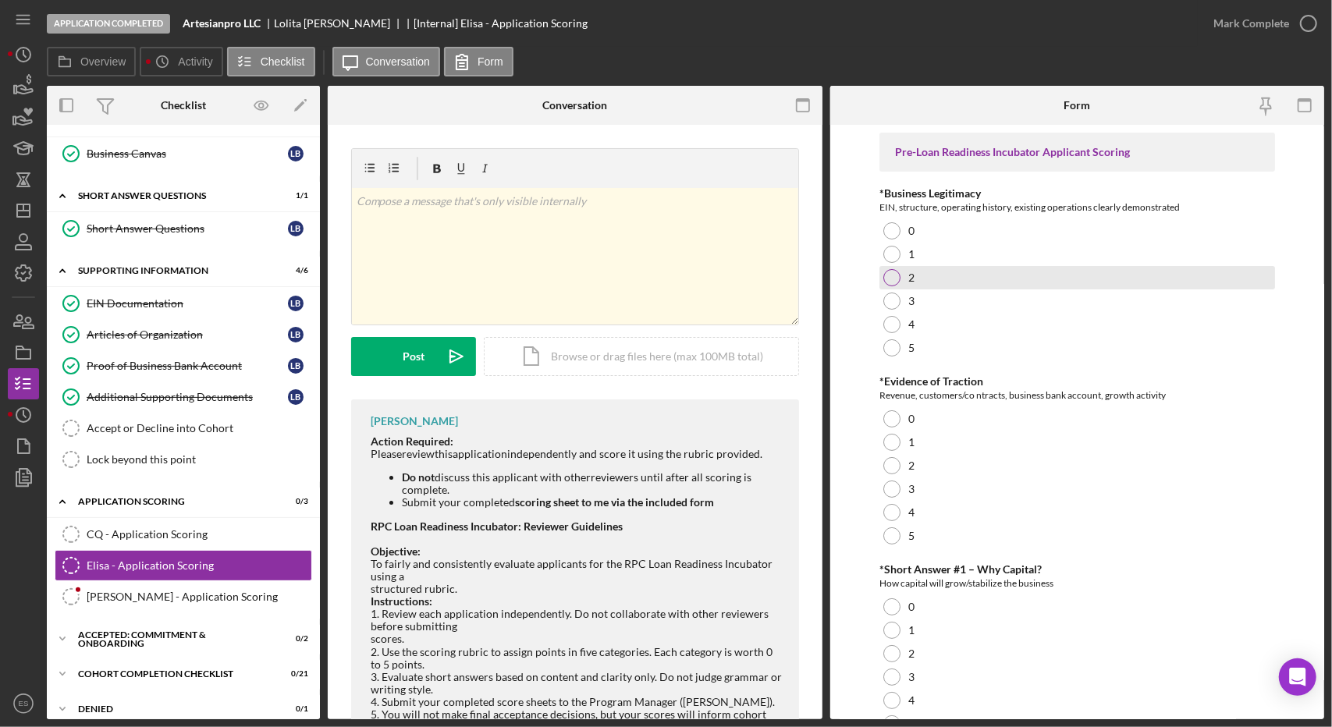
click at [1067, 278] on div "2" at bounding box center [1077, 277] width 396 height 23
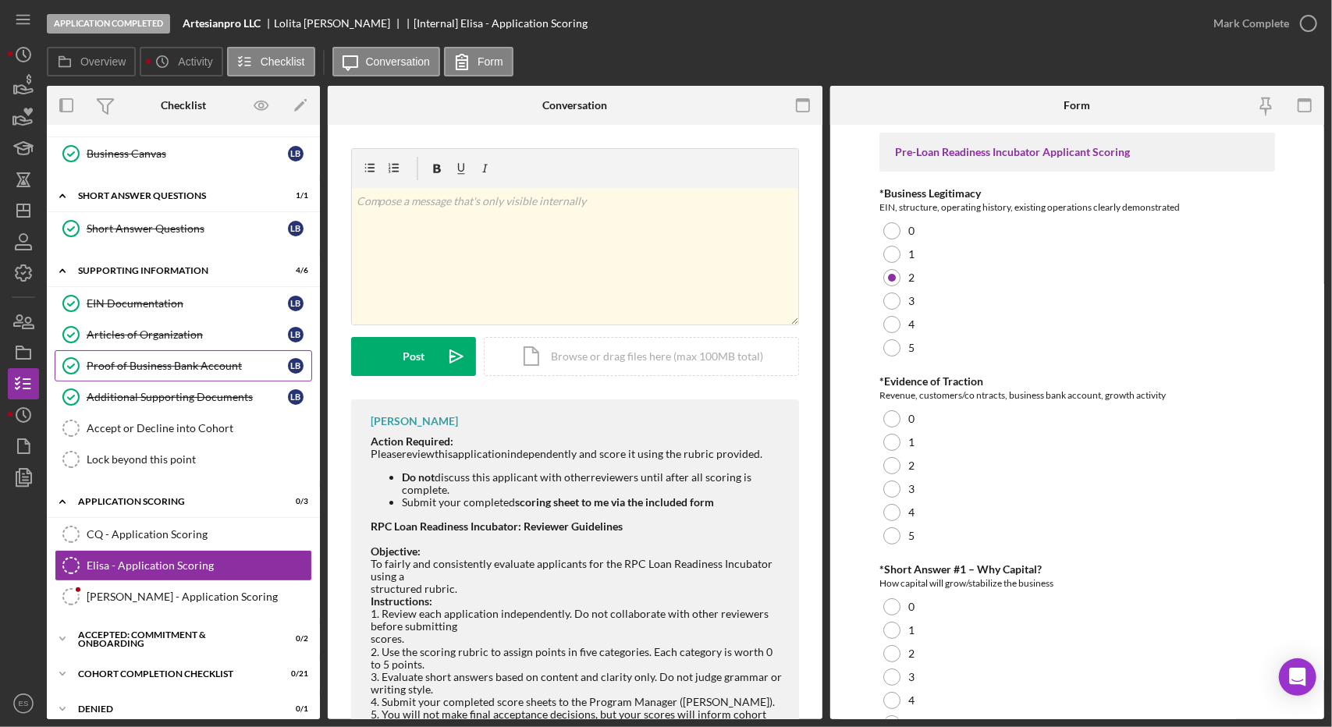
click at [175, 371] on link "Proof of Business Bank Account Proof of Business Bank Account L B" at bounding box center [184, 365] width 258 height 31
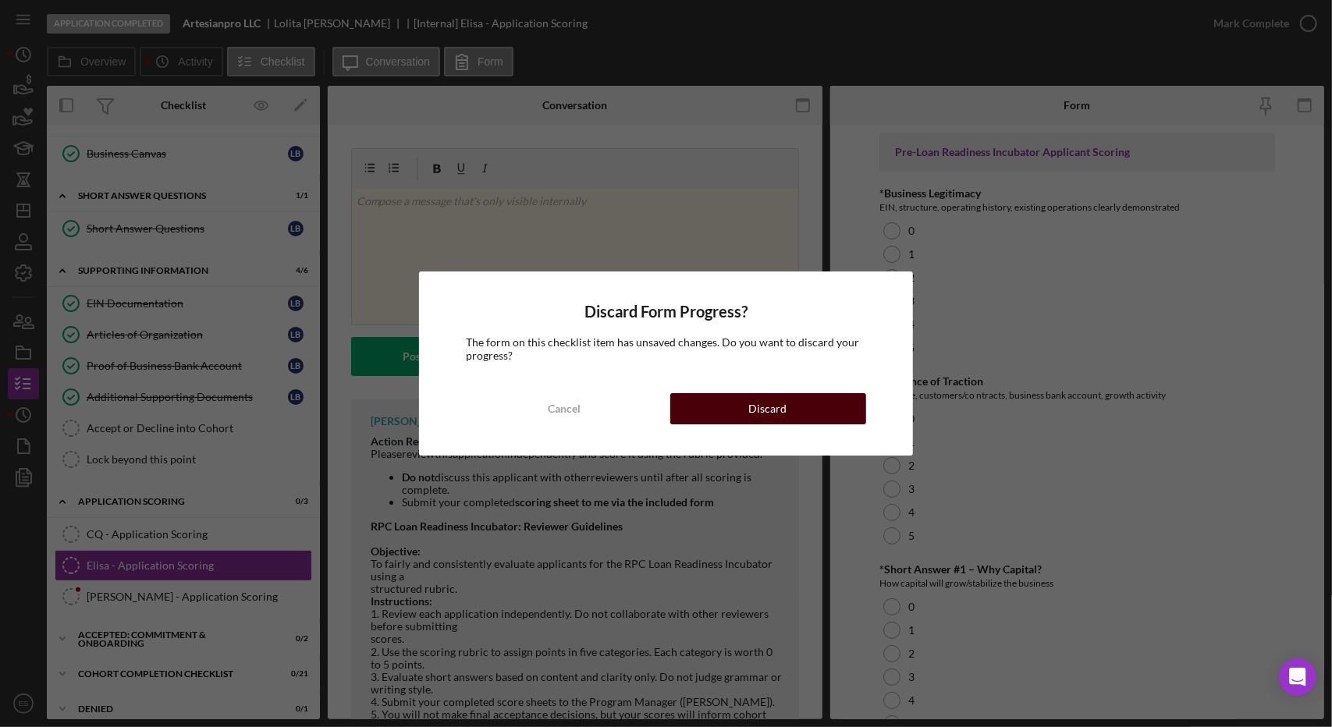
click at [721, 416] on button "Discard" at bounding box center [768, 408] width 196 height 31
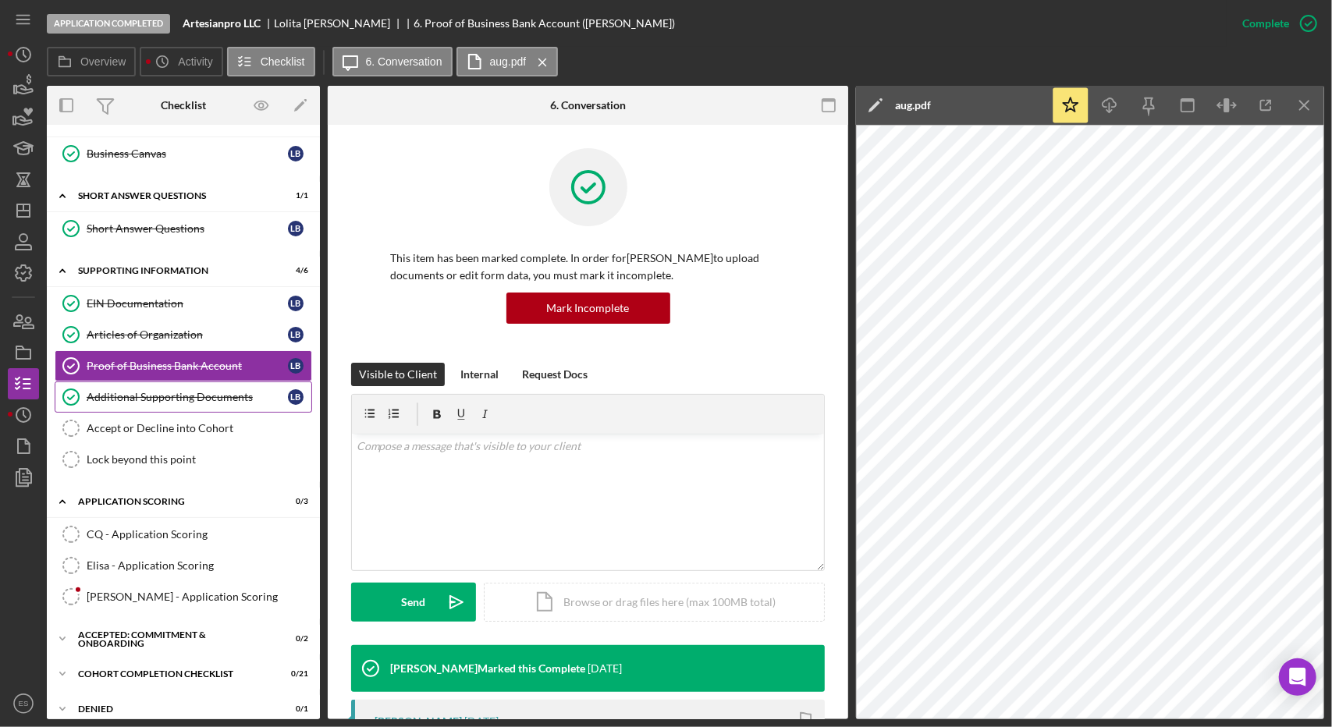
click at [165, 402] on link "Additional Supporting Documents Additional Supporting Documents L B" at bounding box center [184, 397] width 258 height 31
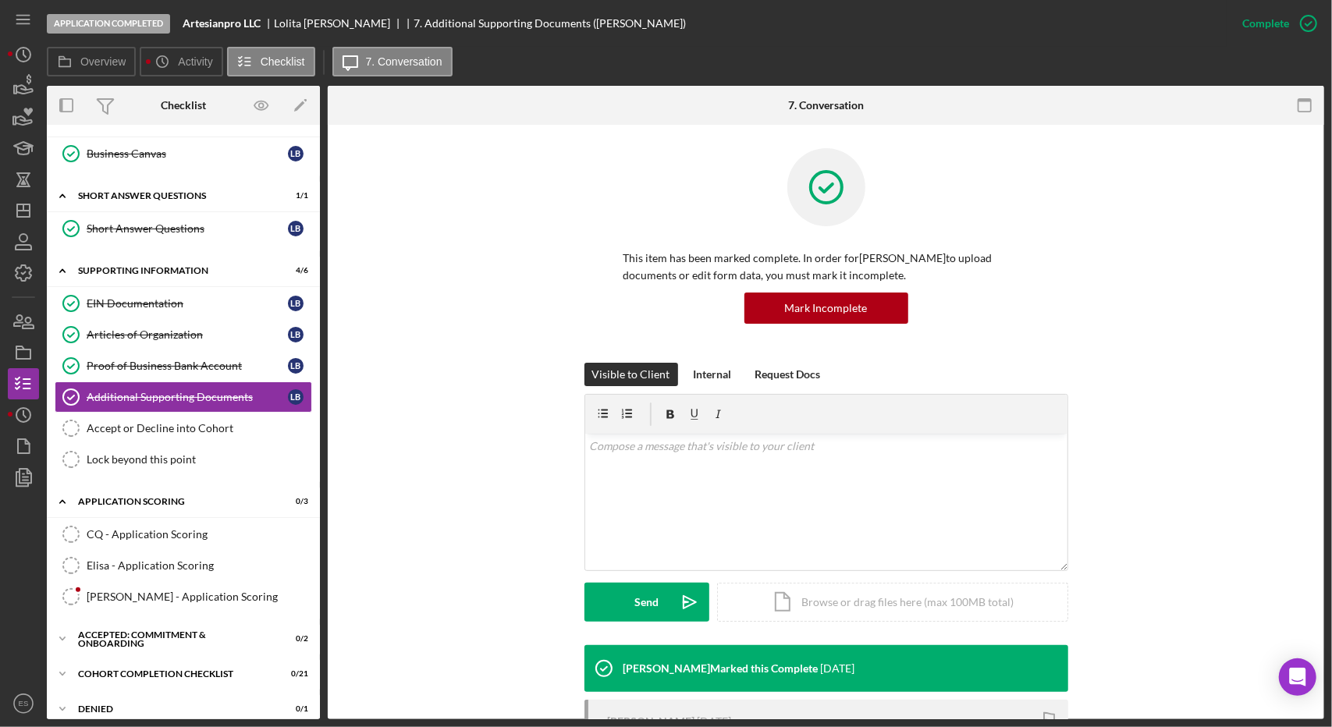
scroll to position [233, 0]
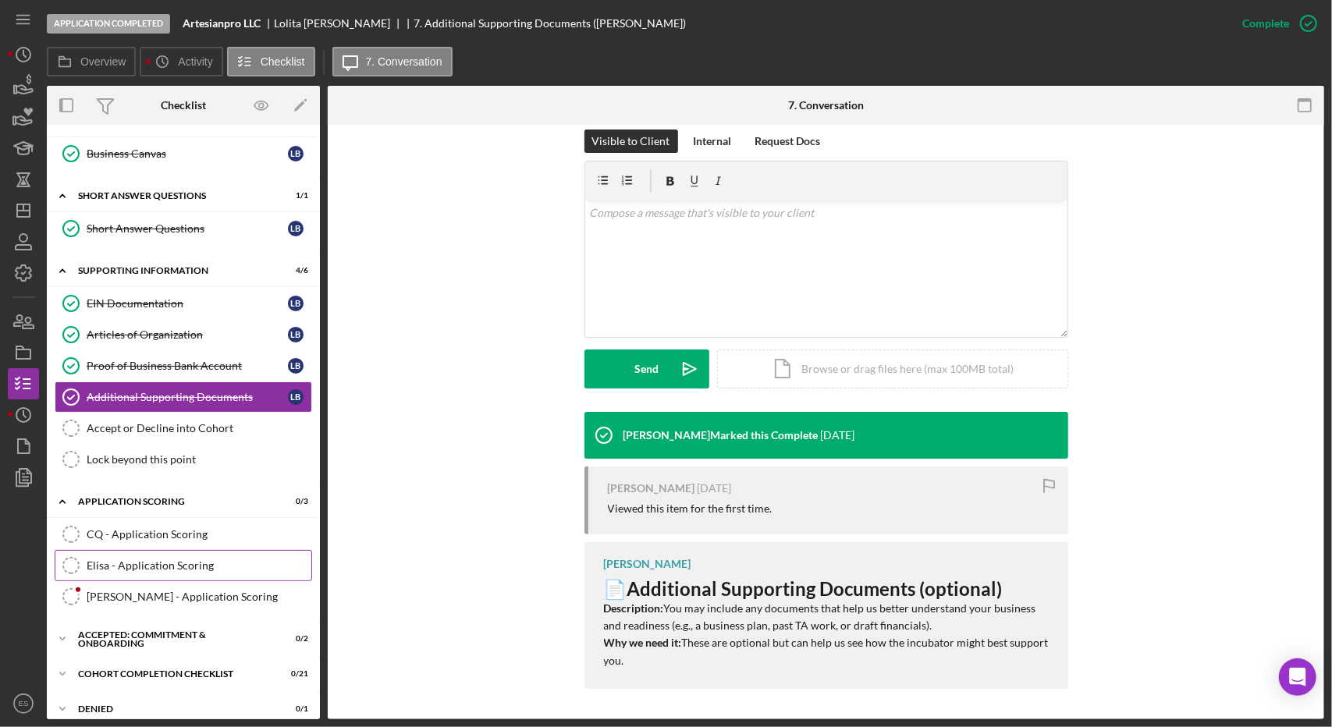
click at [157, 559] on div "Elisa - Application Scoring" at bounding box center [199, 565] width 225 height 12
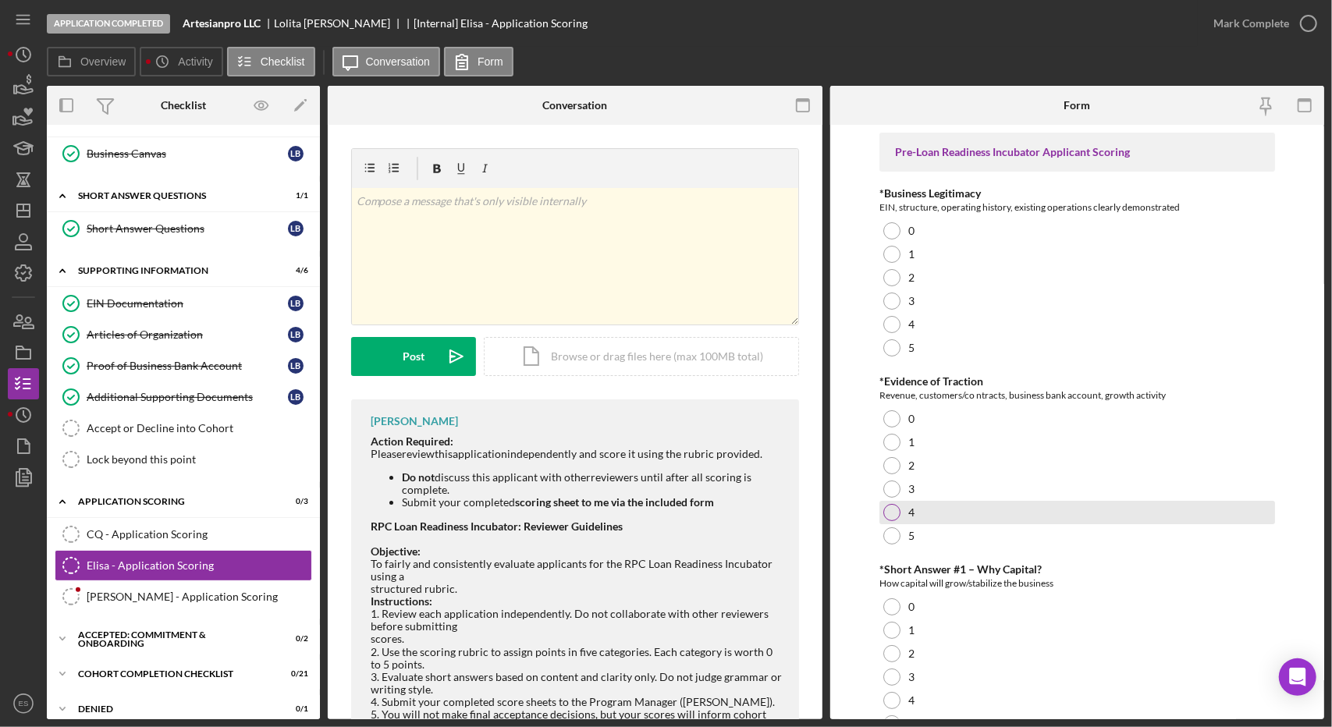
click at [890, 516] on div at bounding box center [891, 512] width 17 height 17
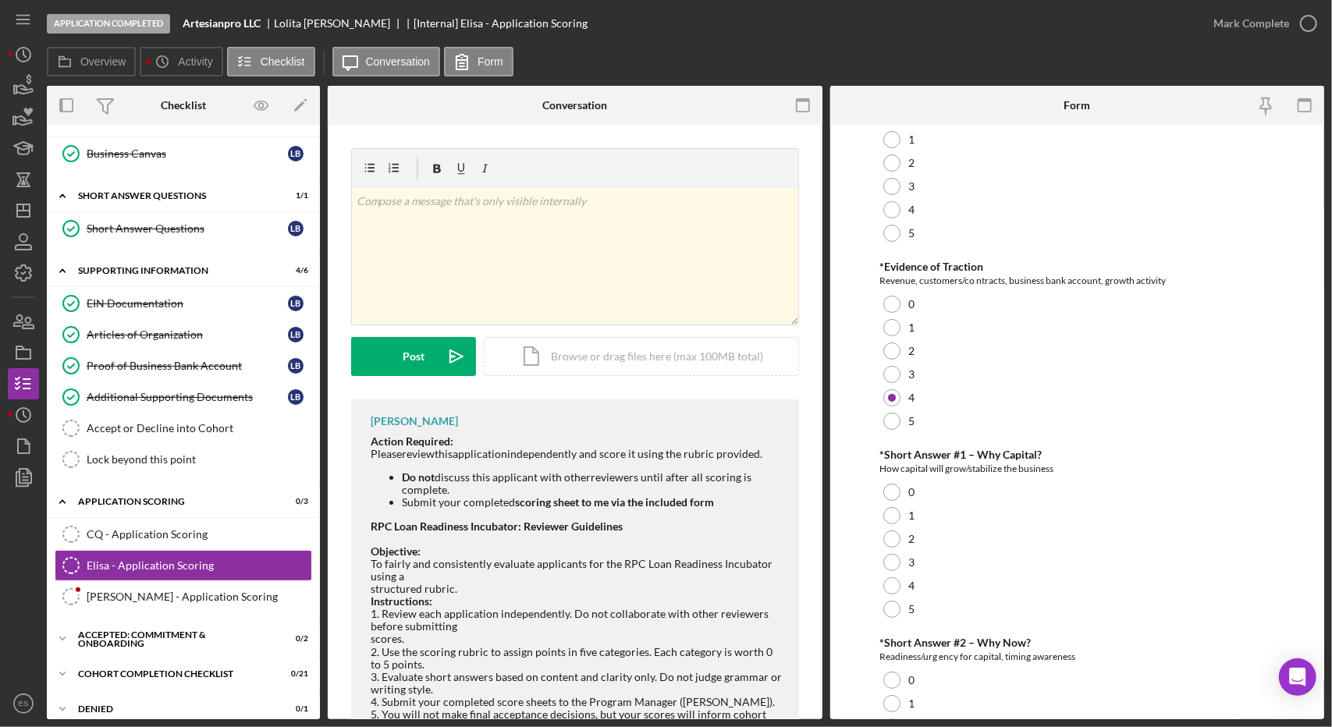
scroll to position [115, 0]
click at [894, 613] on div at bounding box center [891, 608] width 17 height 17
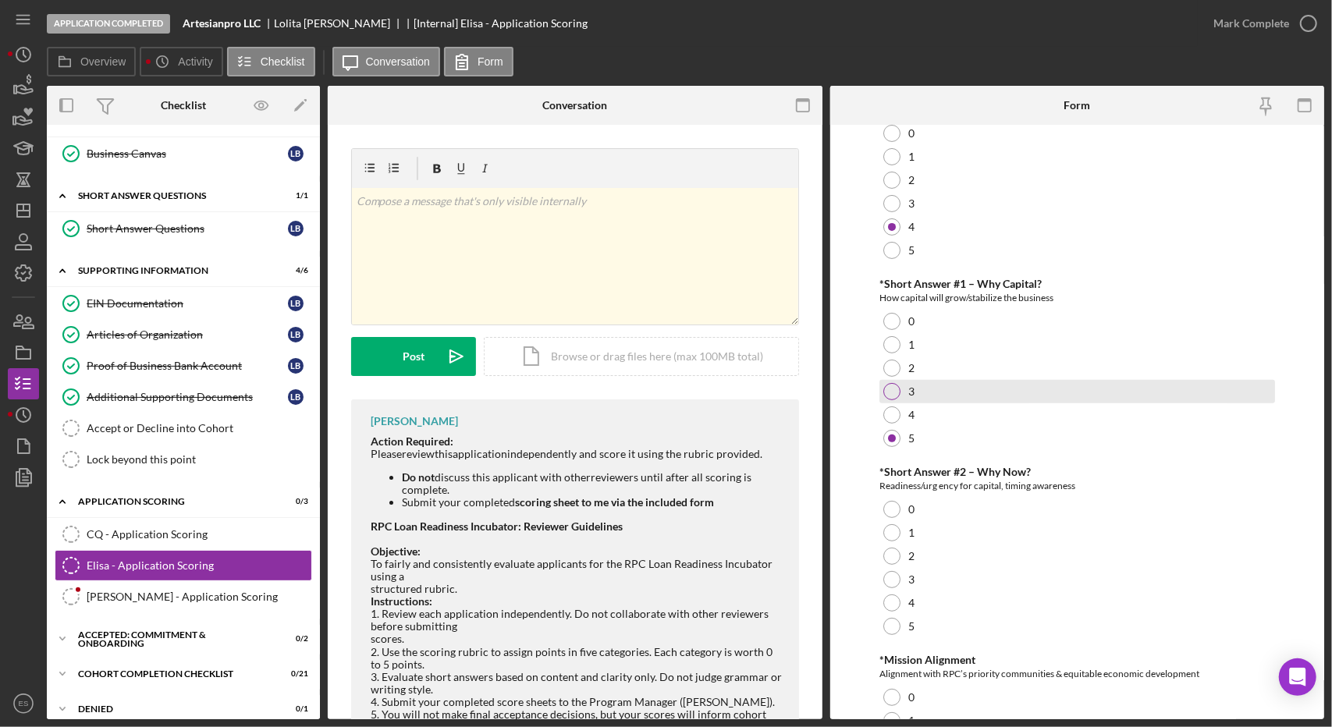
scroll to position [290, 0]
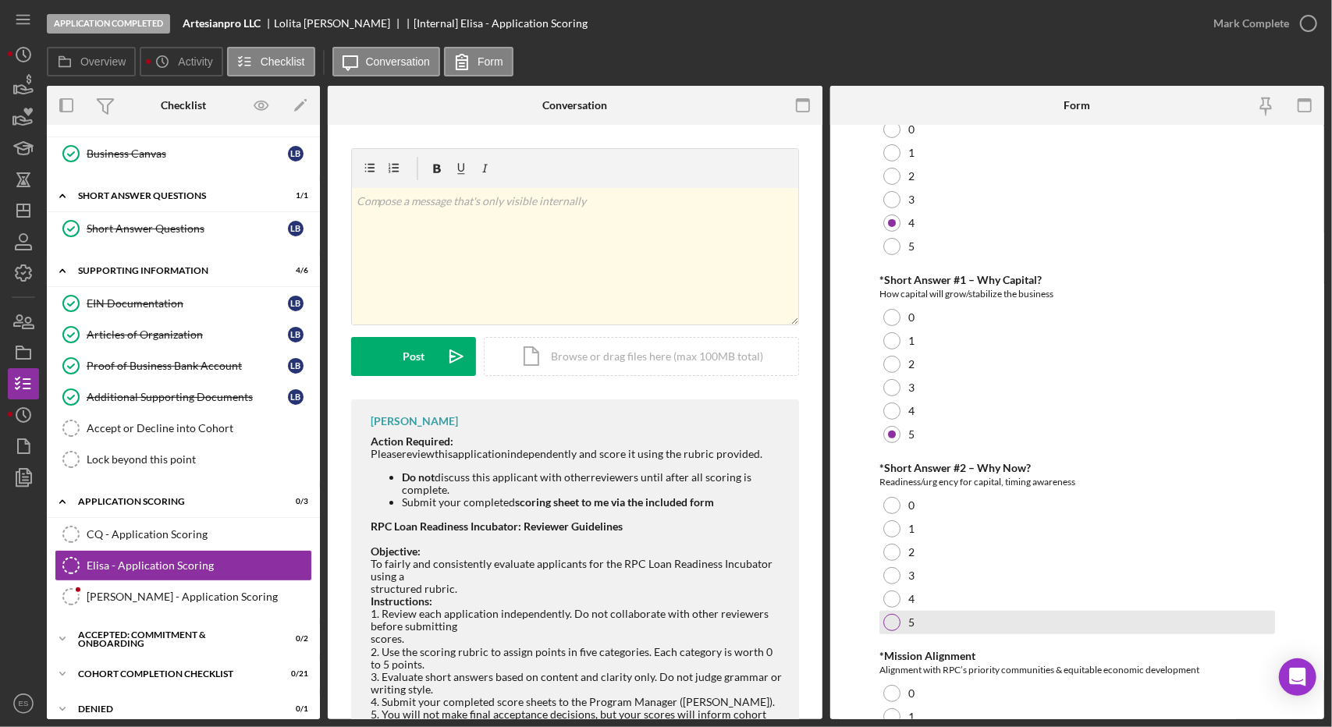
click at [896, 627] on div at bounding box center [891, 622] width 17 height 17
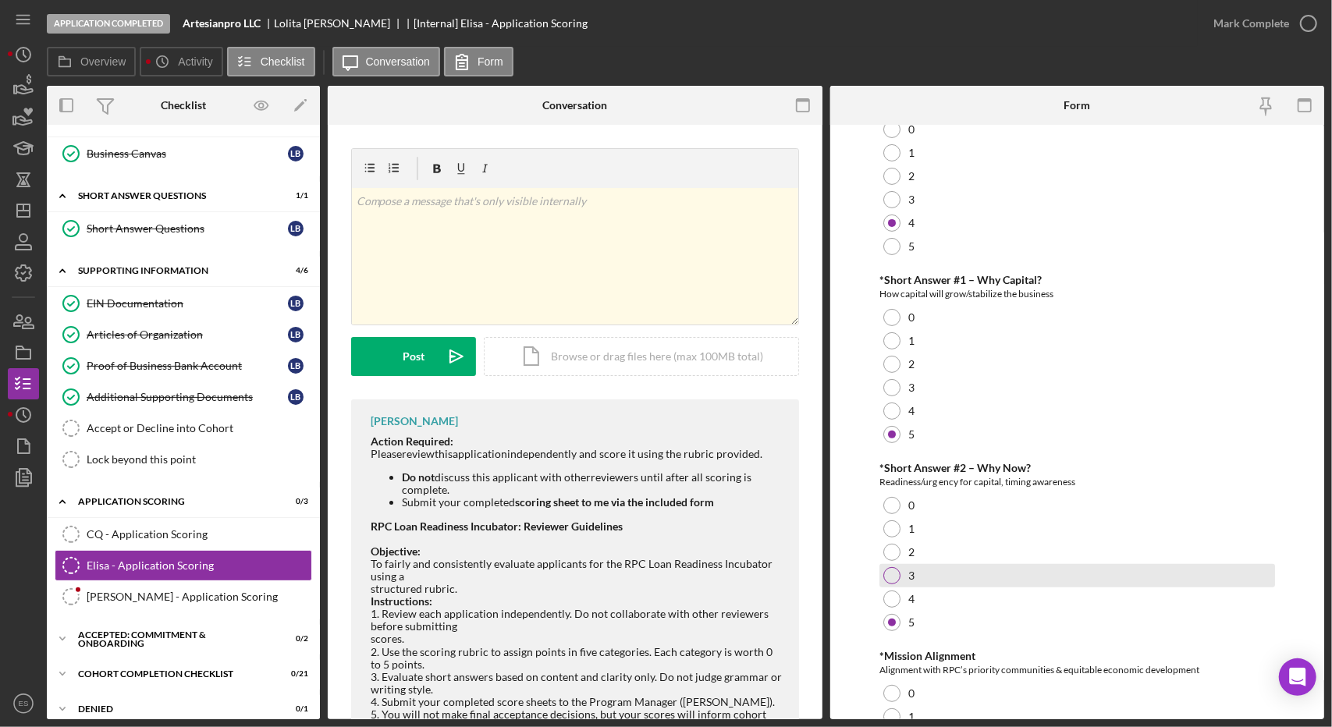
scroll to position [449, 0]
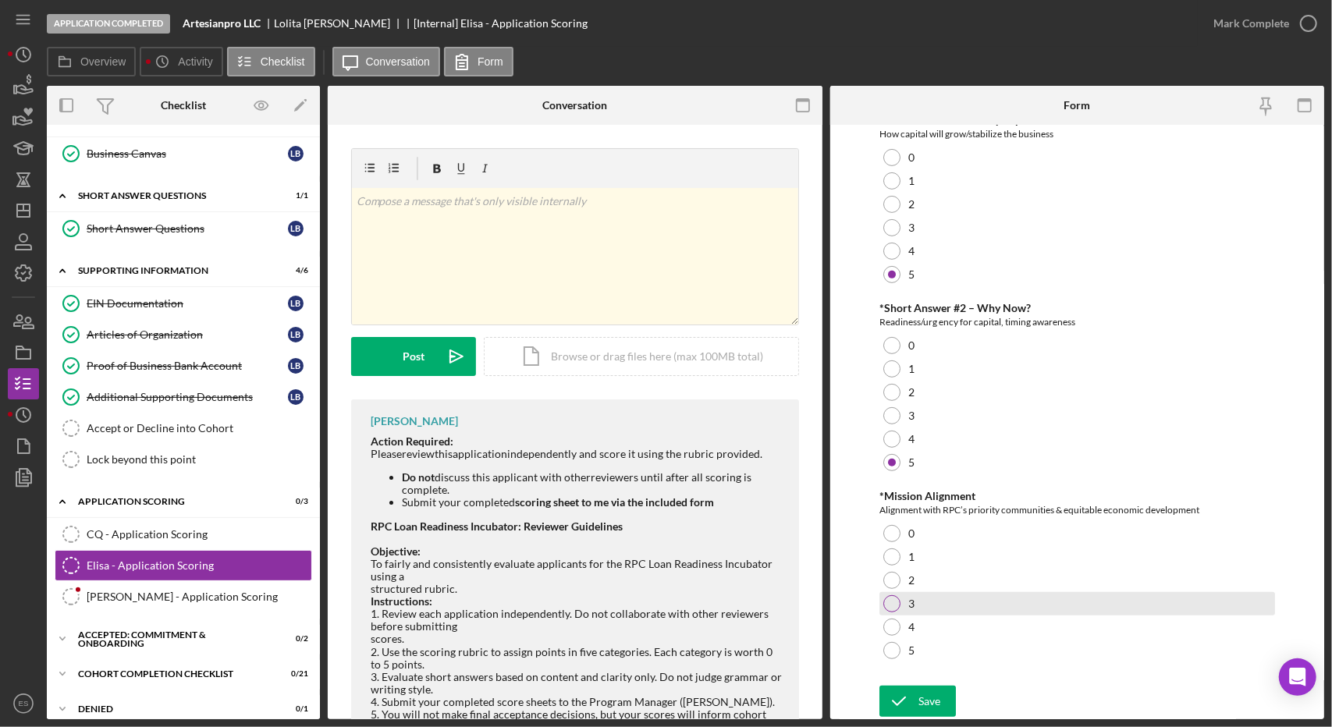
click at [891, 595] on div "3" at bounding box center [1077, 603] width 396 height 23
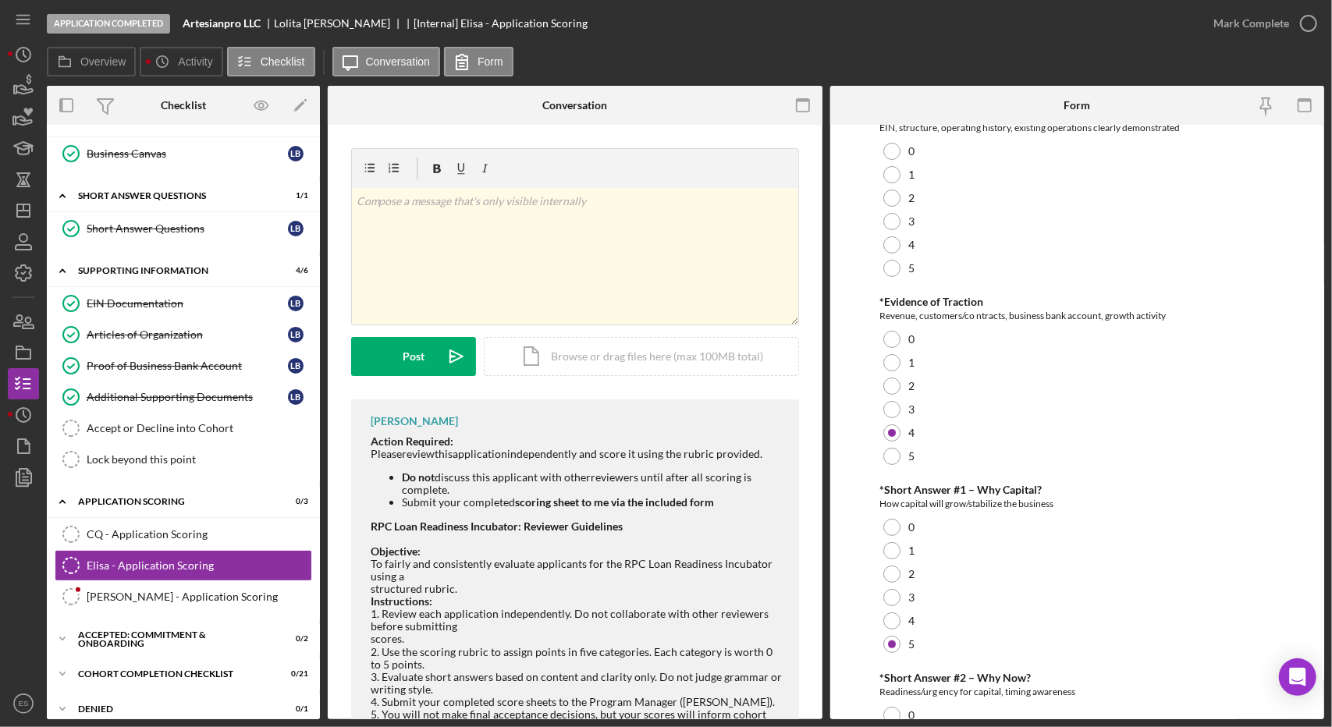
scroll to position [0, 0]
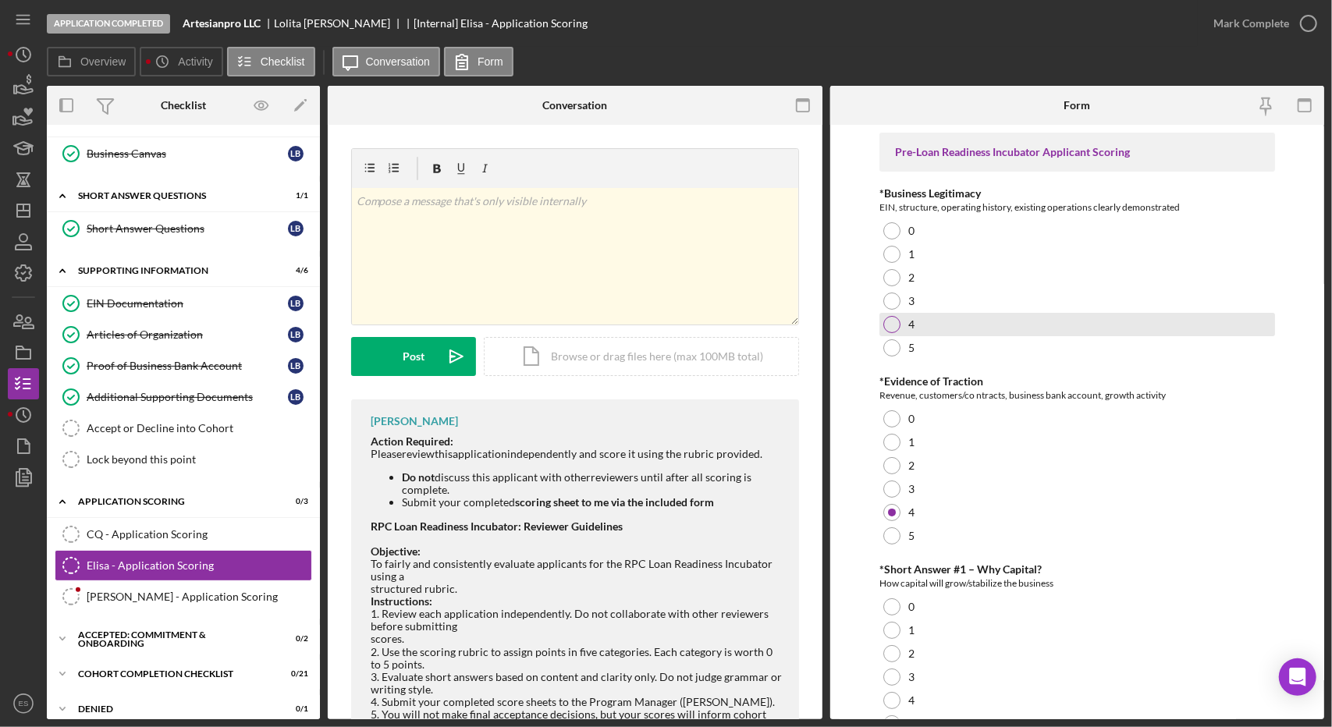
click at [890, 332] on div at bounding box center [891, 324] width 17 height 17
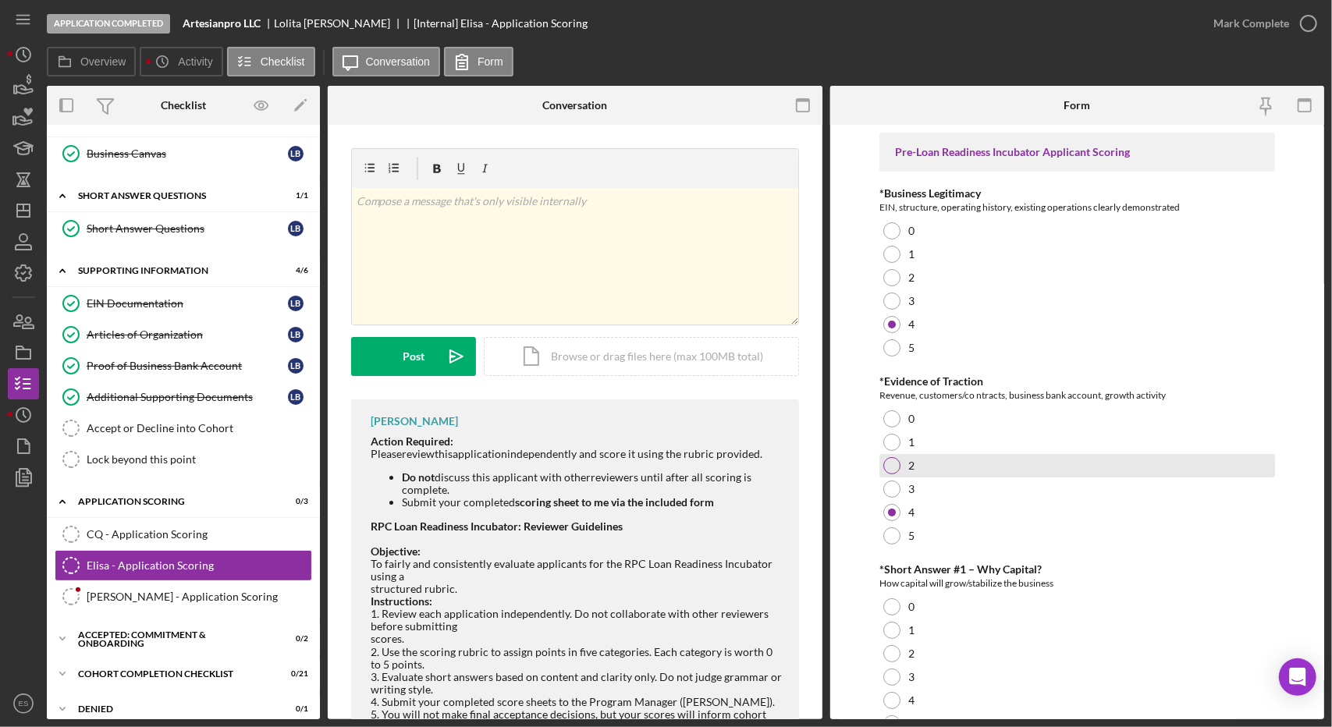
scroll to position [449, 0]
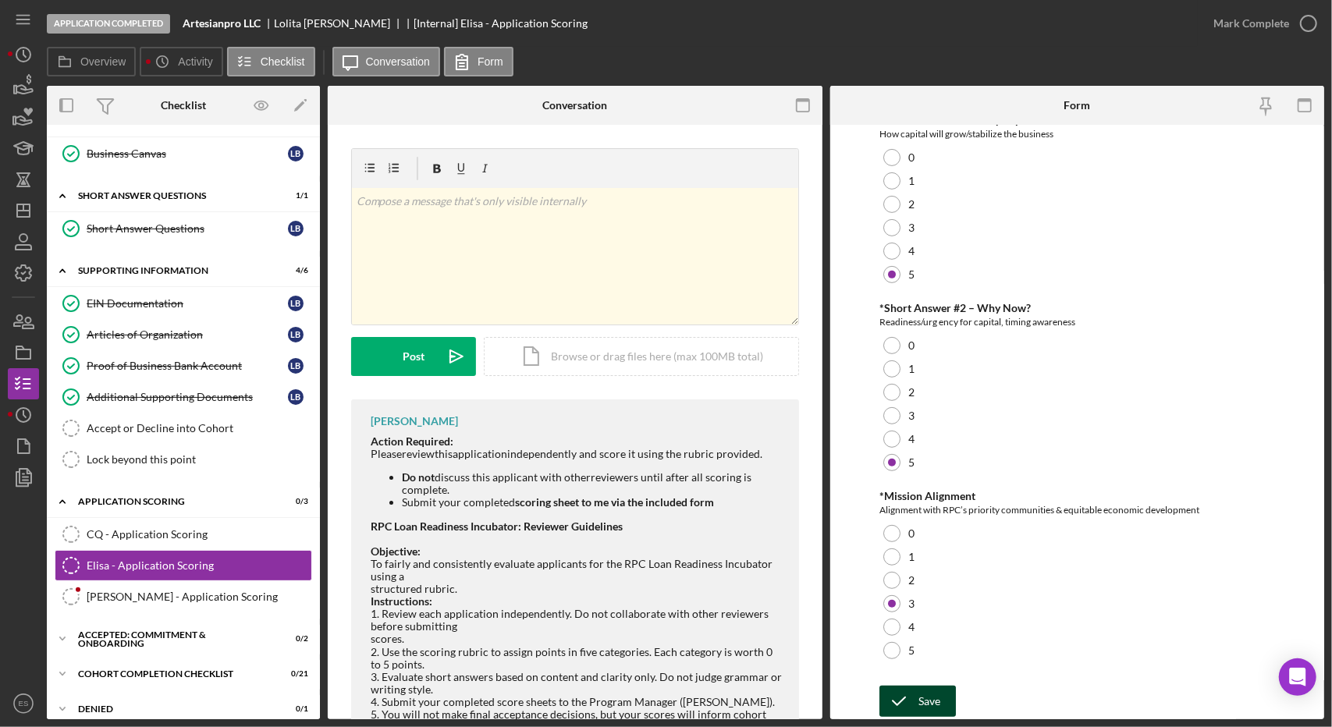
click at [921, 712] on div "Save" at bounding box center [929, 701] width 22 height 31
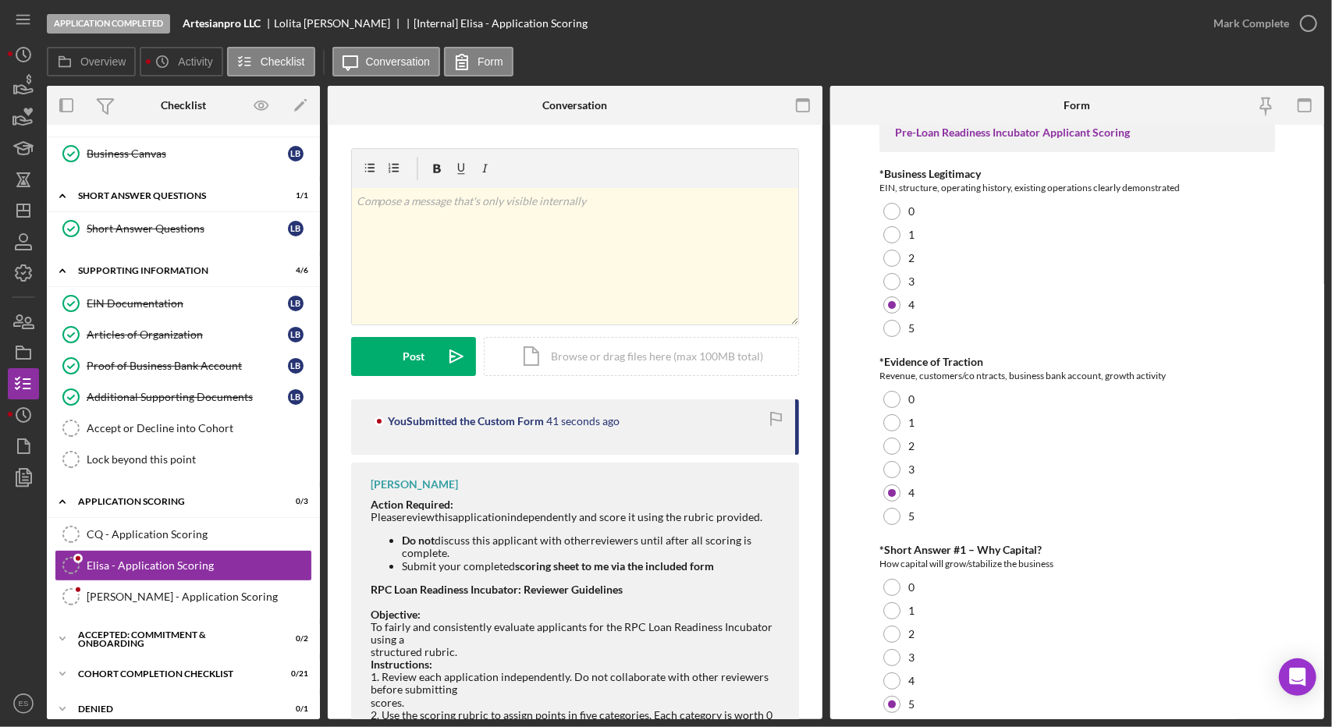
scroll to position [0, 0]
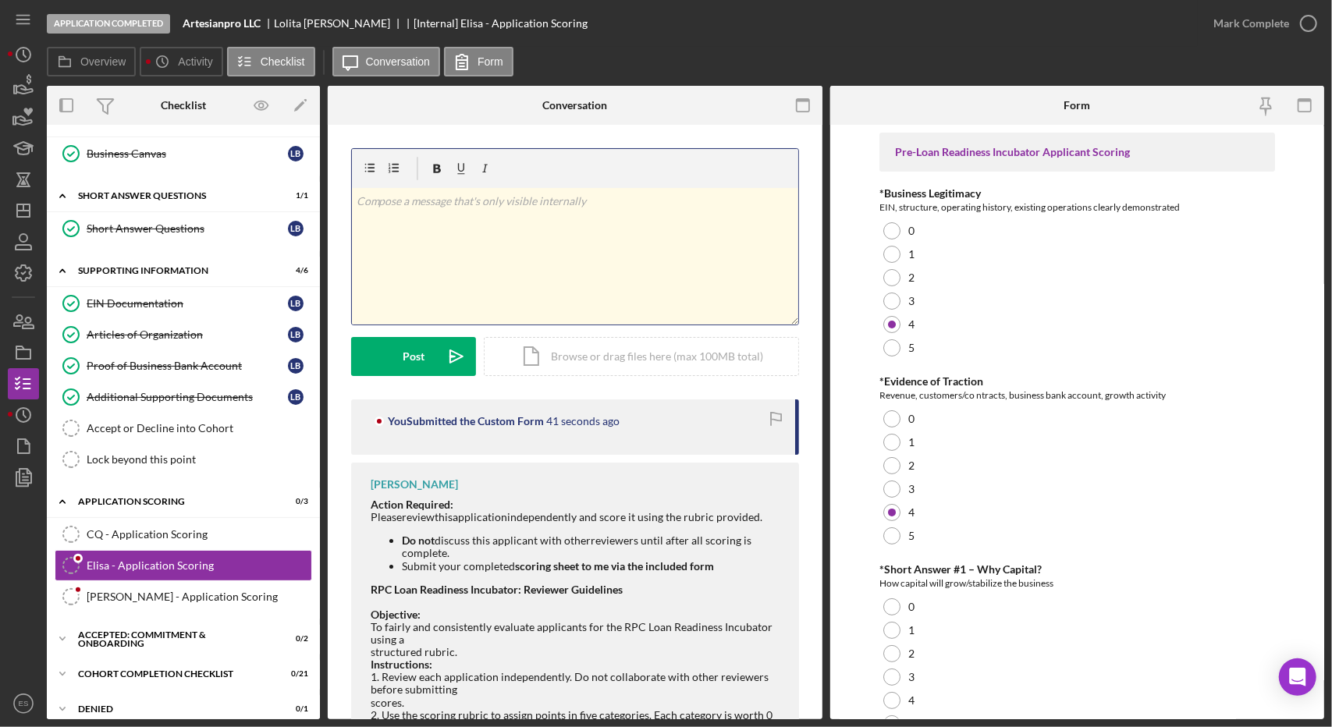
click at [574, 282] on div "v Color teal Color pink Remove color Add row above Add row below Add column bef…" at bounding box center [575, 256] width 446 height 137
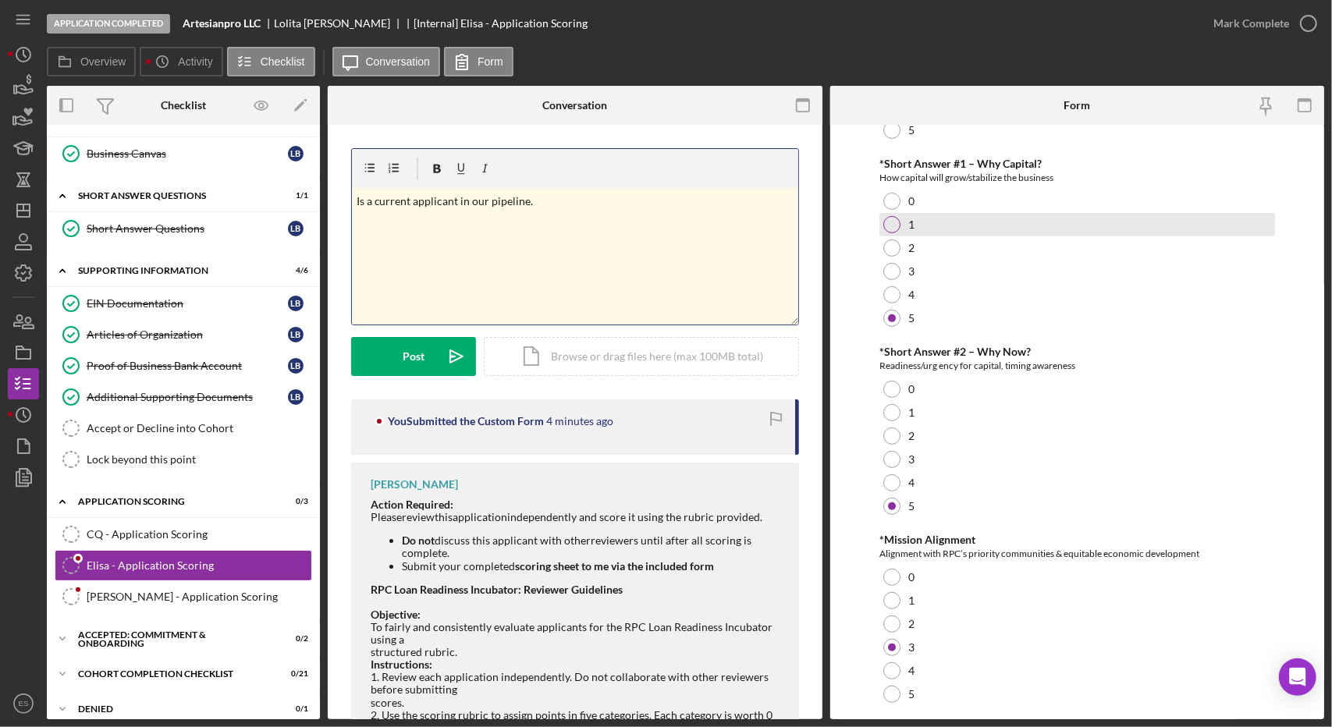
scroll to position [449, 0]
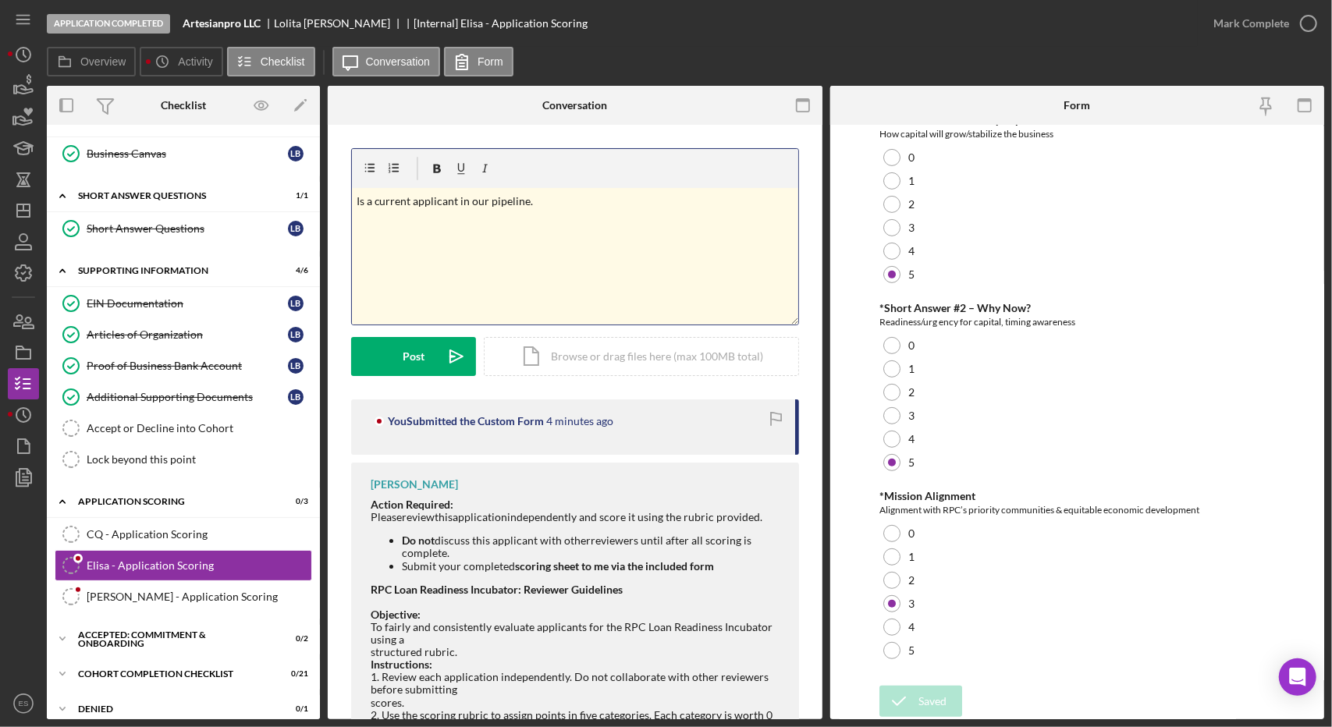
click at [563, 275] on div "v Color teal Color pink Remove color Add row above Add row below Add column bef…" at bounding box center [575, 256] width 446 height 137
click at [629, 196] on p "Is a current applicant in our pipeline. Very detailed in their reasoning for ca…" at bounding box center [575, 201] width 437 height 17
click at [734, 198] on p "Is a current applicant in our pipeline. Very detailed in the reasoning for capi…" at bounding box center [575, 201] width 437 height 17
click at [448, 380] on div "v Color teal Color pink Remove color Add row above Add row below Add column bef…" at bounding box center [575, 273] width 448 height 251
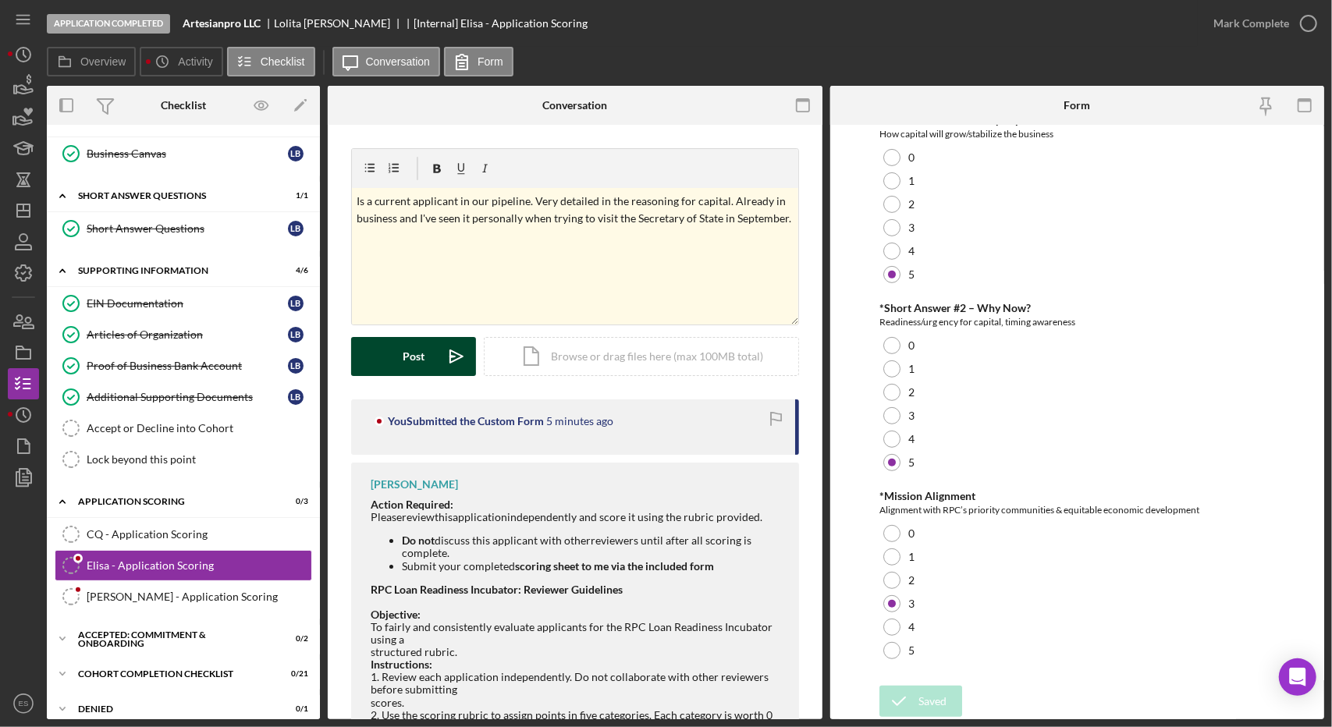
click at [415, 350] on div "Post" at bounding box center [414, 356] width 22 height 39
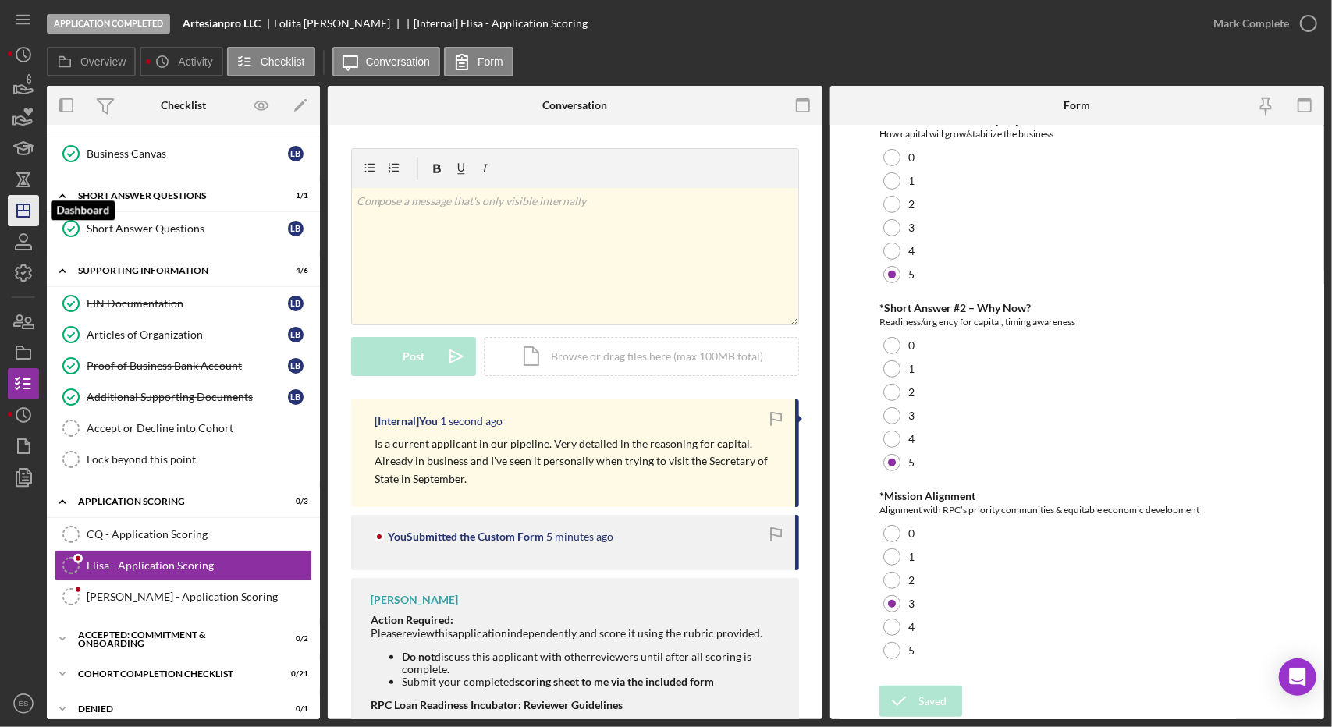
click at [20, 203] on icon "Icon/Dashboard" at bounding box center [23, 210] width 39 height 39
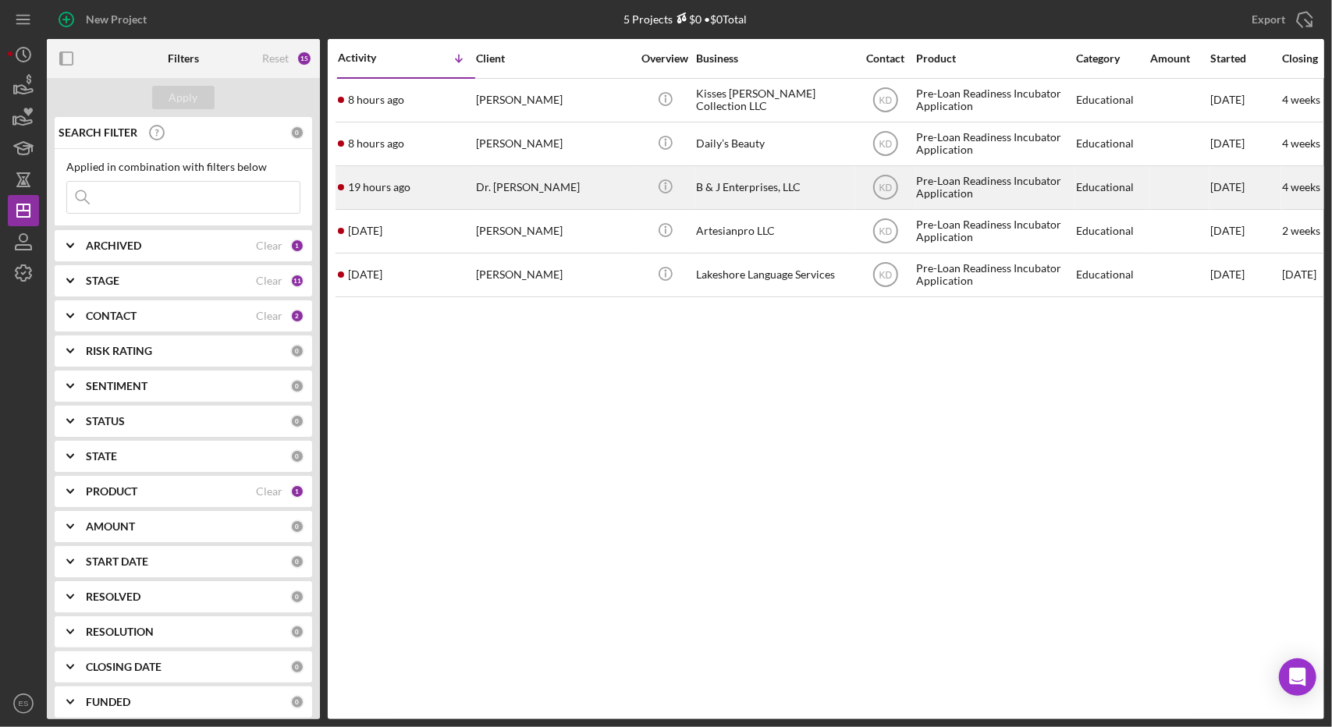
click at [777, 182] on div "B & J Enterprises, LLC" at bounding box center [774, 187] width 156 height 41
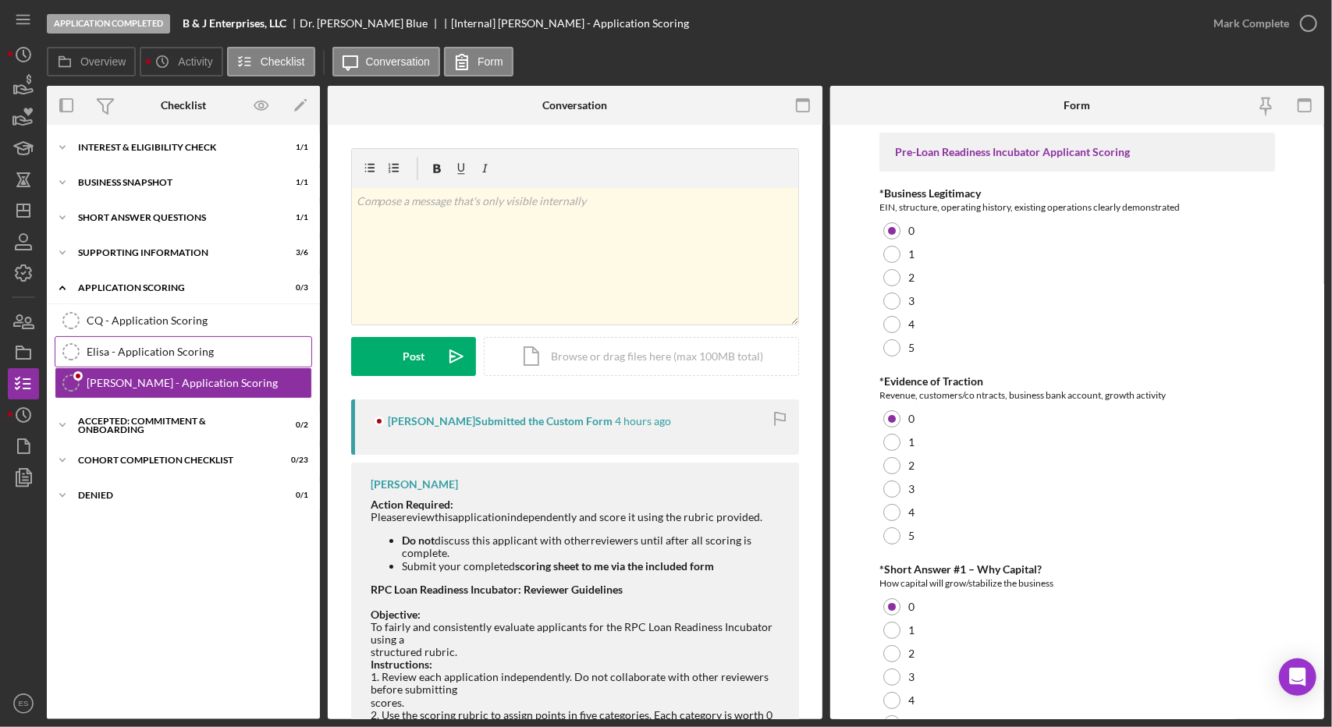
click at [127, 355] on div "Elisa - Application Scoring" at bounding box center [199, 352] width 225 height 12
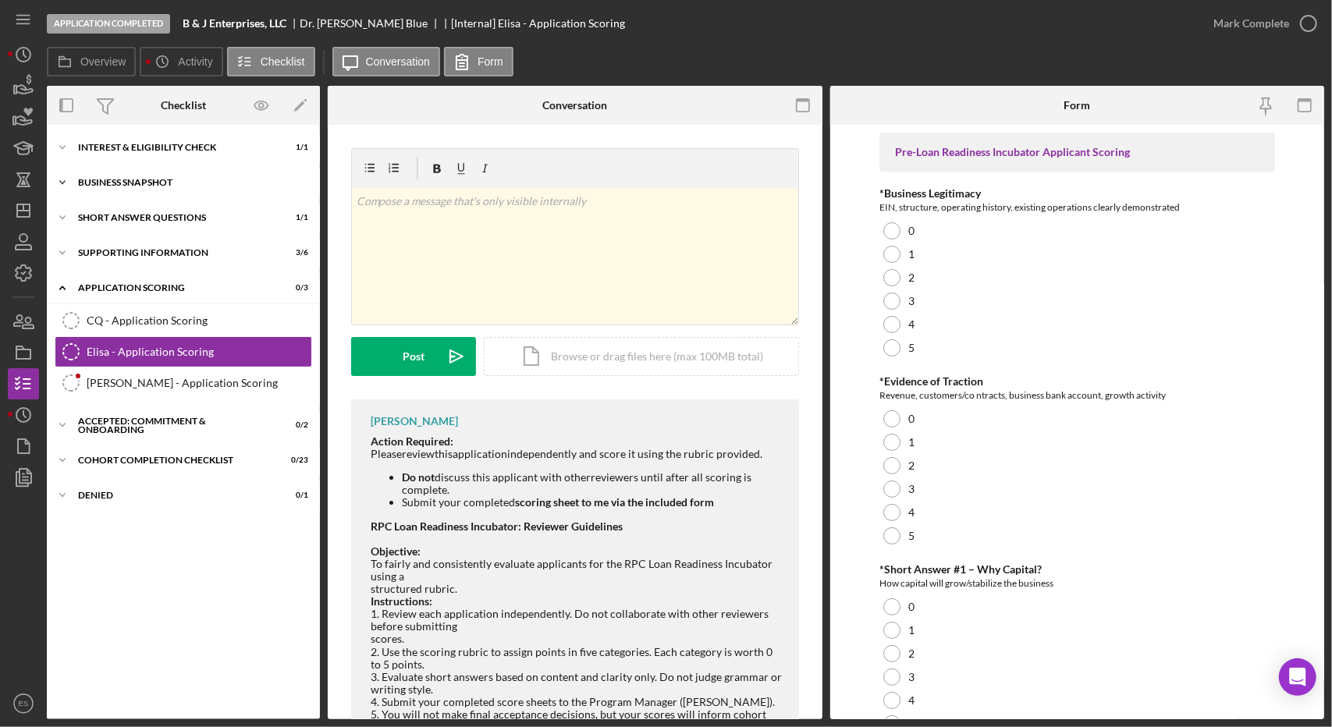
click at [108, 185] on div "Business Snapshot" at bounding box center [189, 182] width 222 height 9
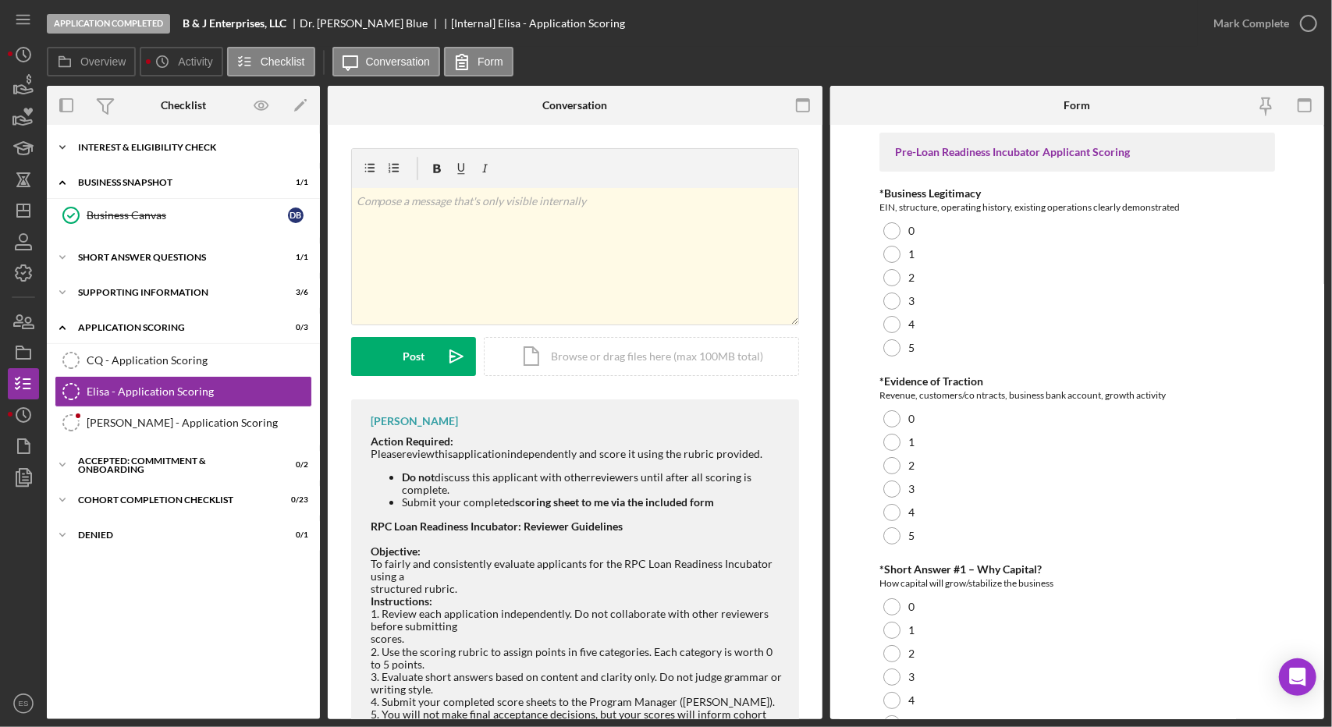
click at [118, 144] on div "Interest & Eligibility Check" at bounding box center [189, 147] width 222 height 9
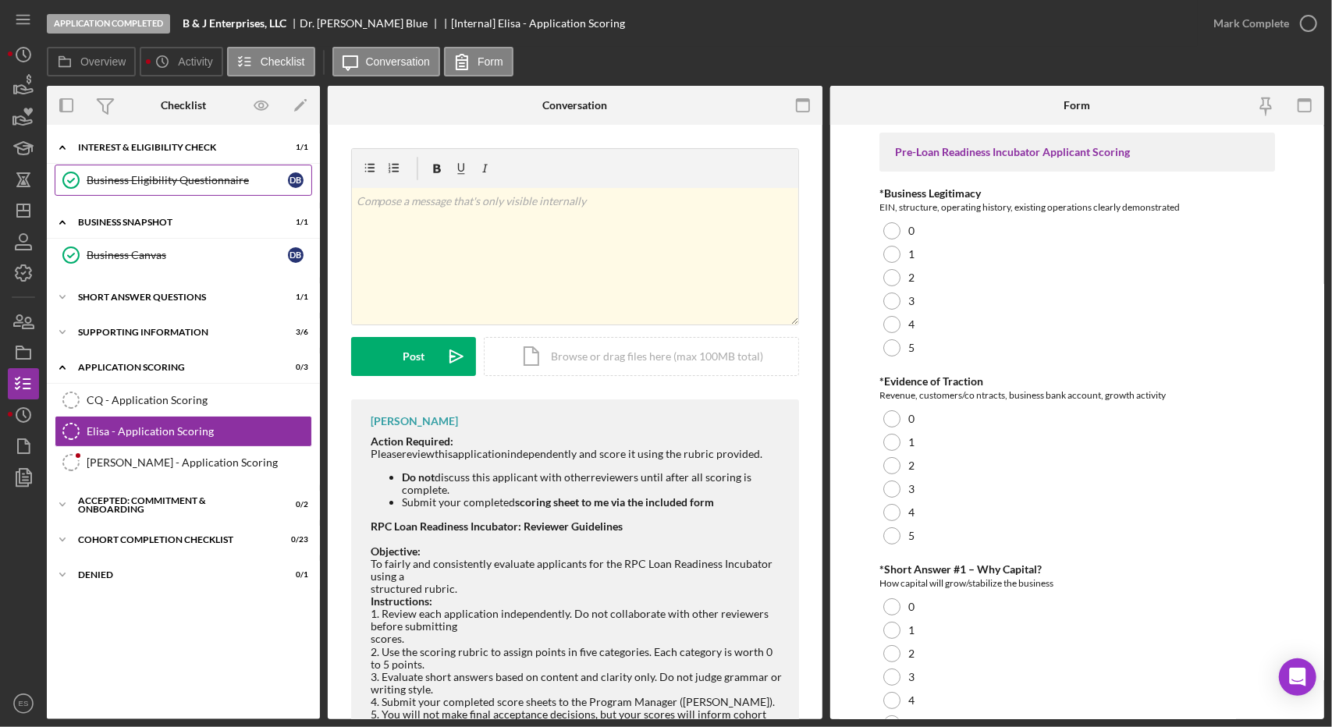
click at [125, 169] on link "Business Eligibility Questionnaire Business Eligibility Questionnaire D B" at bounding box center [184, 180] width 258 height 31
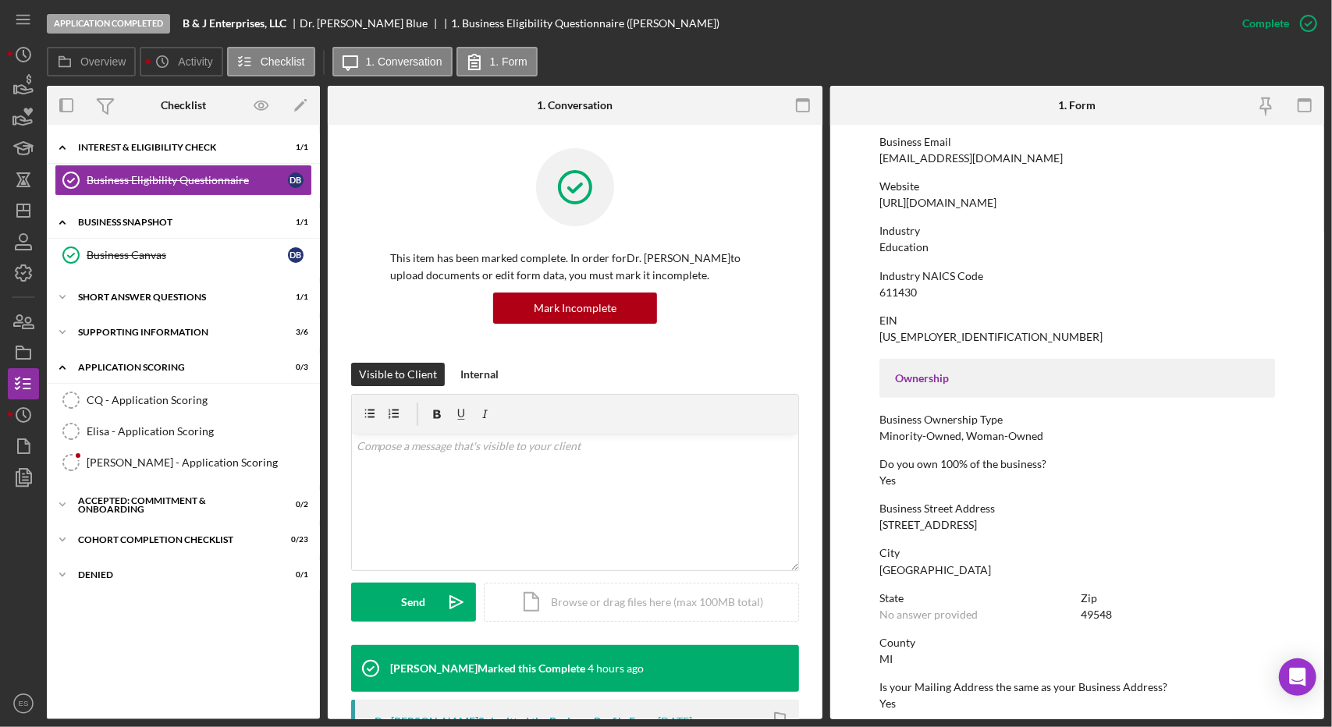
scroll to position [582, 0]
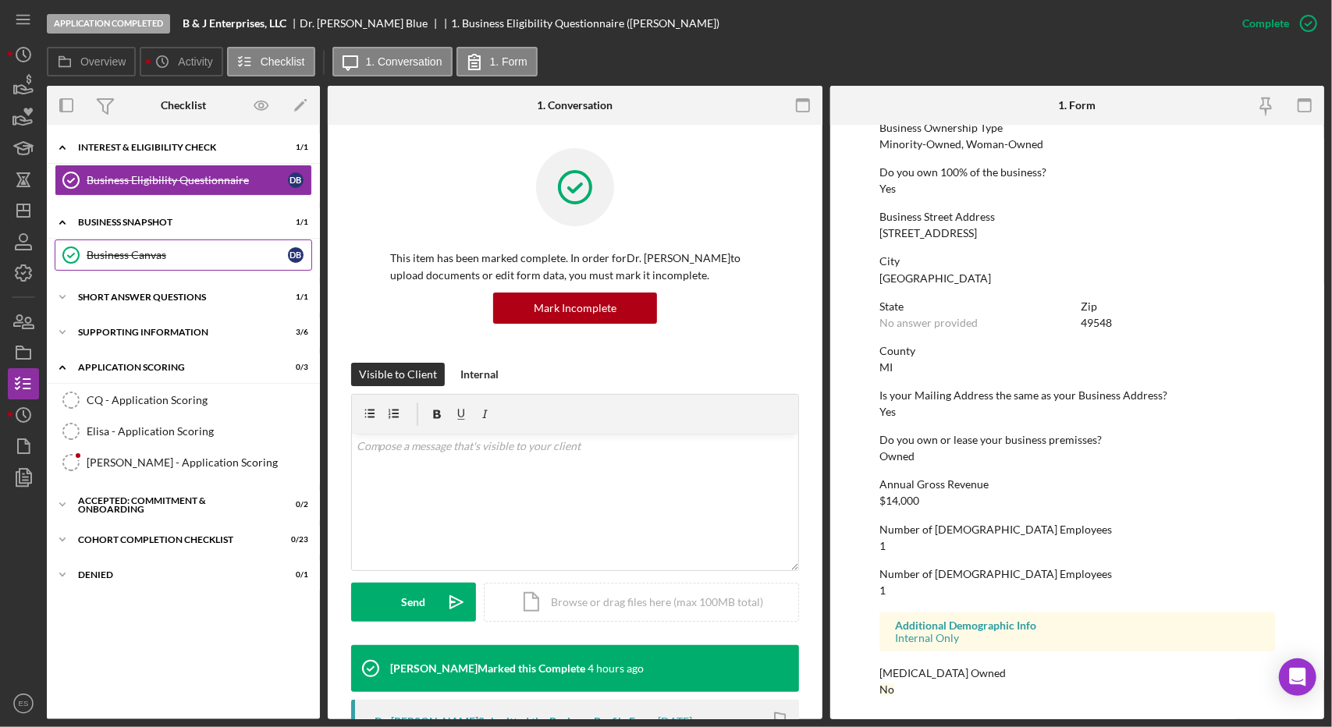
click at [110, 256] on div "Business Canvas" at bounding box center [187, 255] width 201 height 12
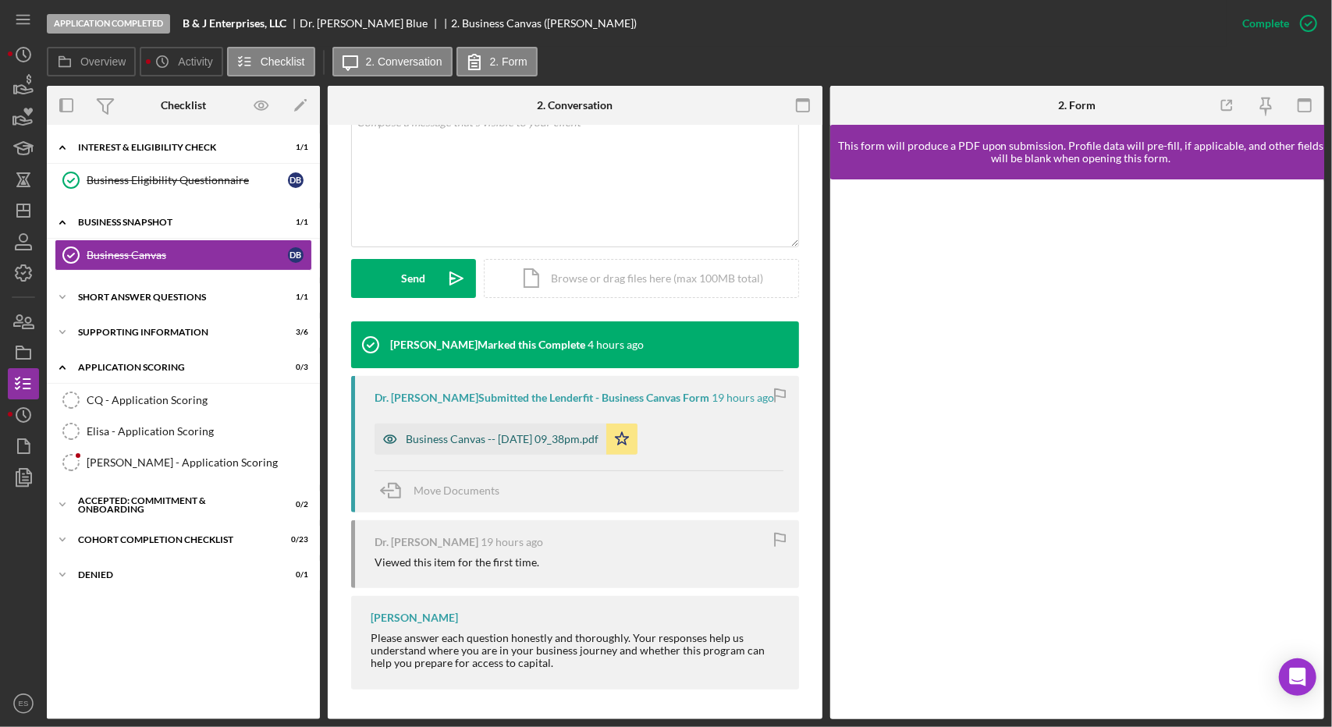
click at [472, 447] on div "Business Canvas -- 2025-10-12 09_38pm.pdf" at bounding box center [491, 439] width 232 height 31
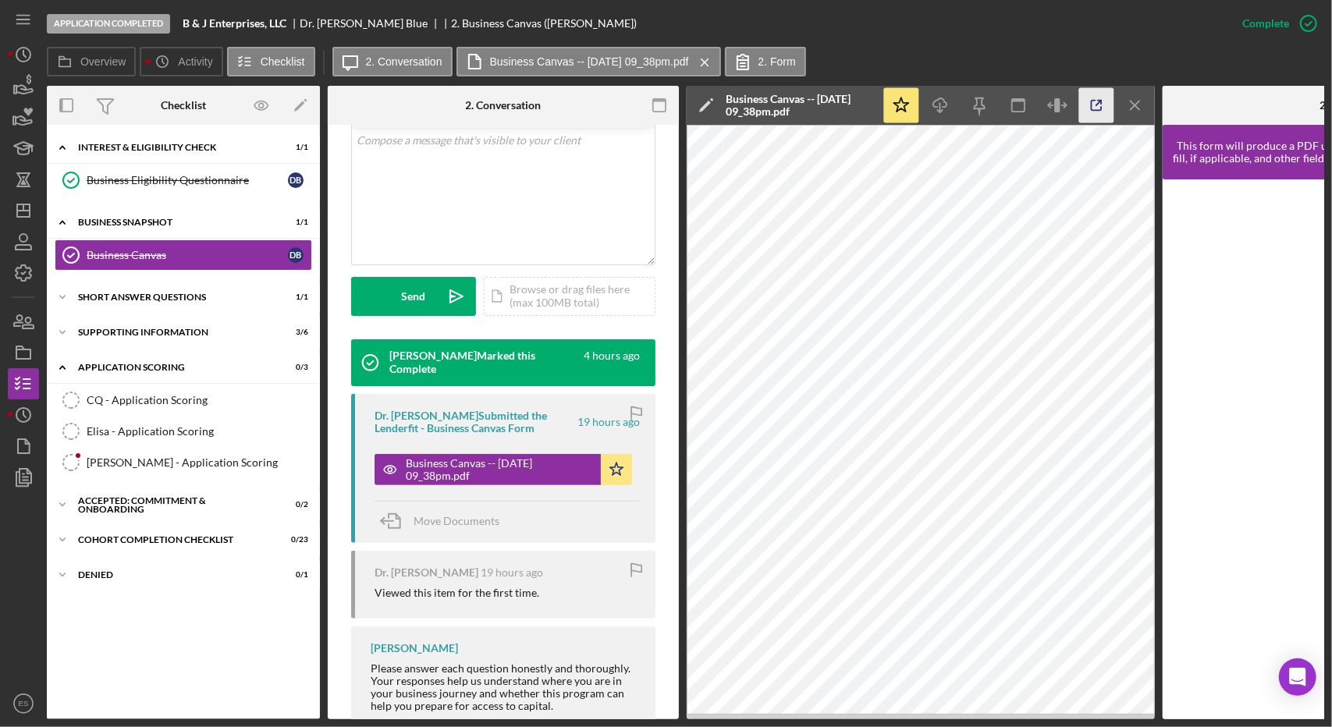
click at [1110, 108] on icon "button" at bounding box center [1096, 105] width 35 height 35
click at [126, 293] on div "Short Answer Questions" at bounding box center [189, 297] width 222 height 9
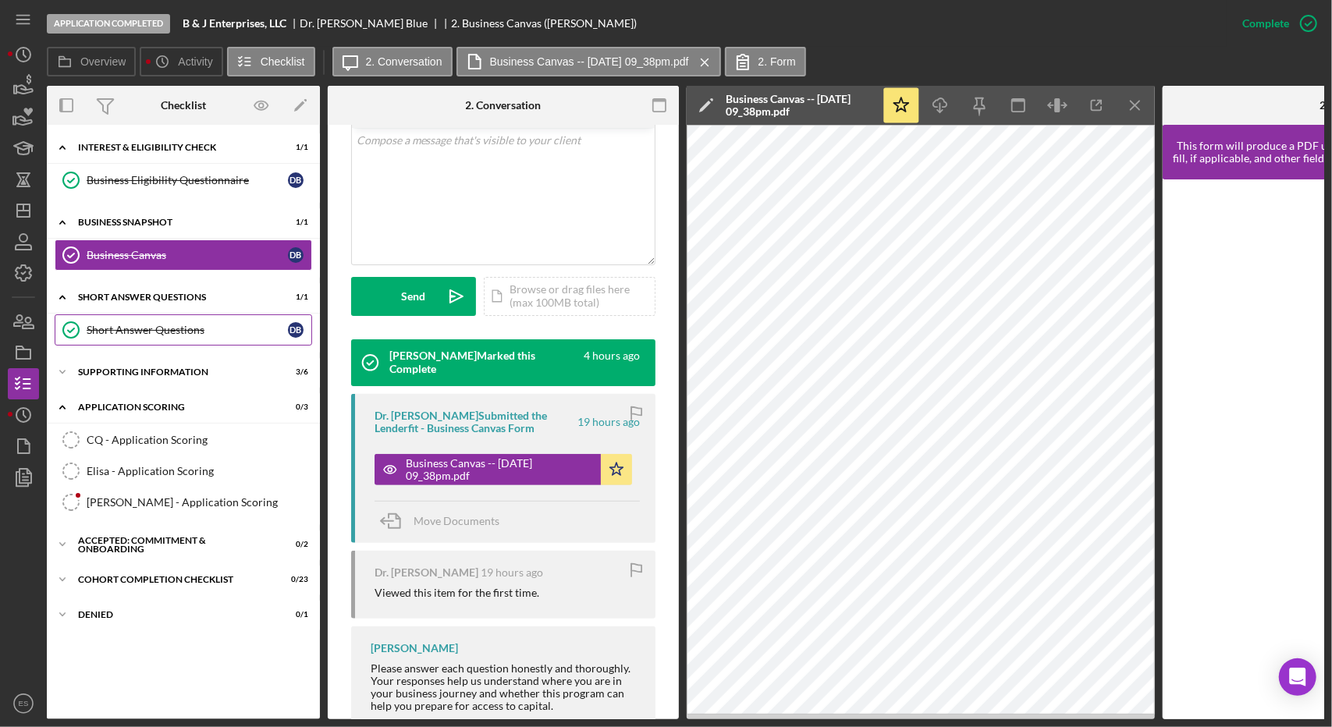
click at [129, 329] on div "Short Answer Questions" at bounding box center [187, 330] width 201 height 12
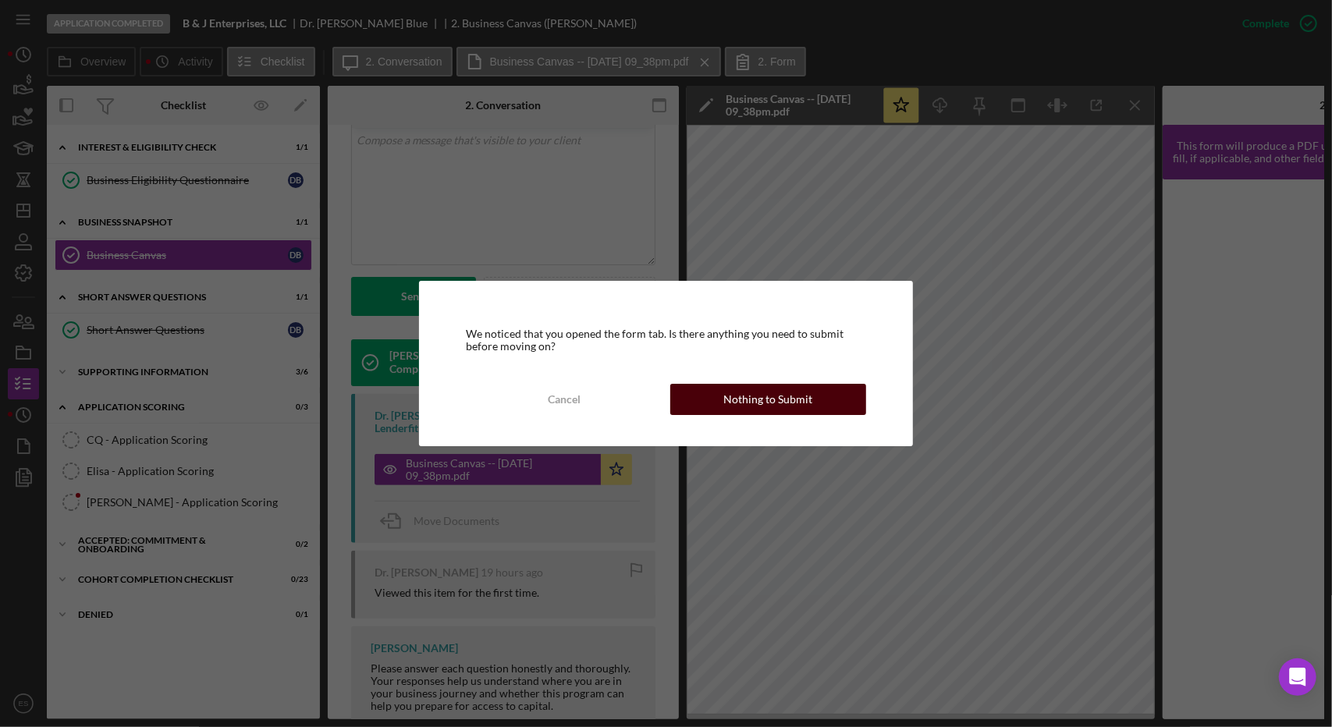
click at [773, 393] on div "Nothing to Submit" at bounding box center [767, 399] width 89 height 31
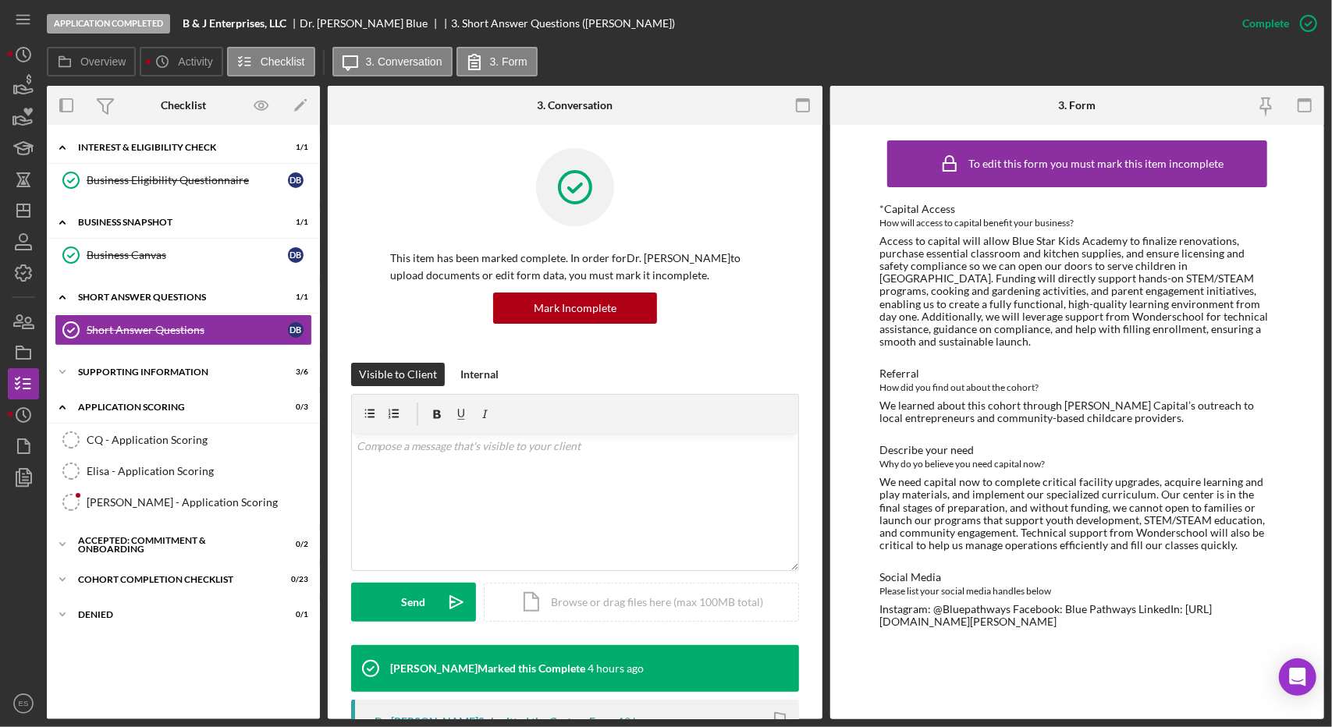
click at [1113, 563] on div "*Capital Access How will access to capital benefit your business? Access to cap…" at bounding box center [1077, 415] width 396 height 425
click at [172, 496] on div "Eric - Application Scoring" at bounding box center [199, 502] width 225 height 12
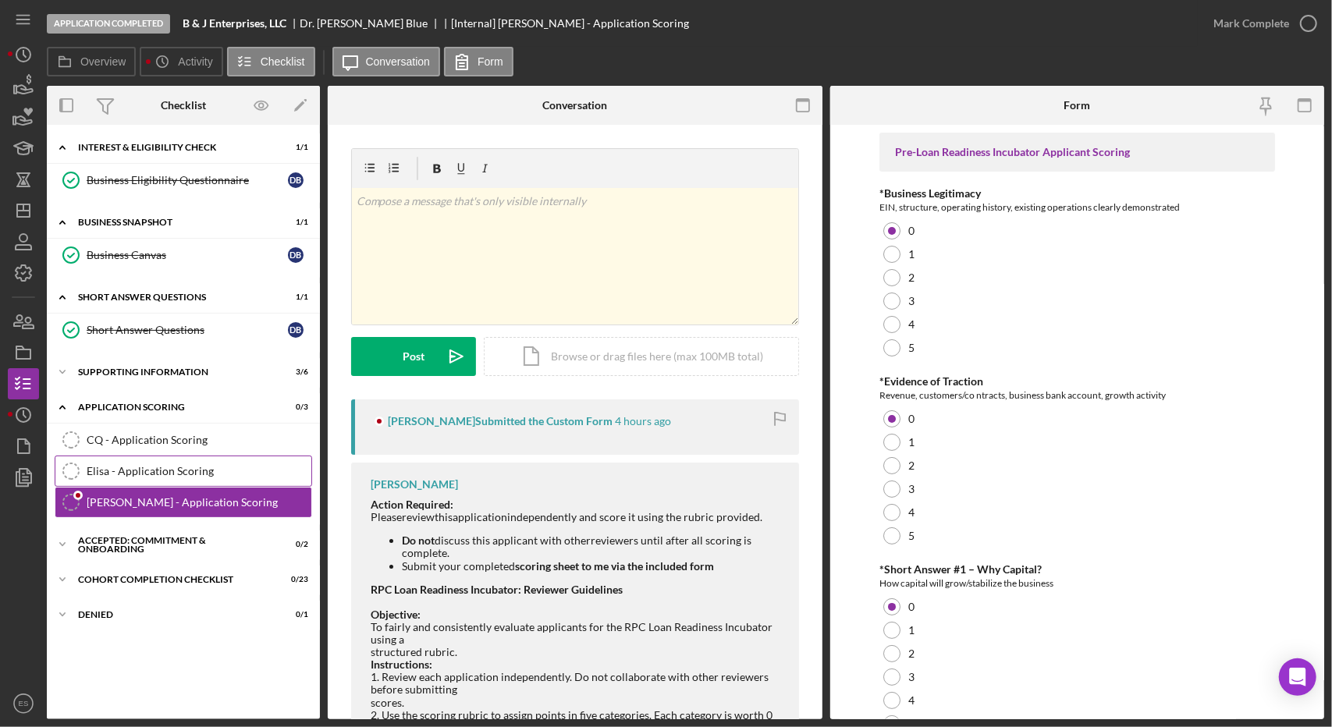
click at [187, 471] on div "Elisa - Application Scoring" at bounding box center [199, 471] width 225 height 12
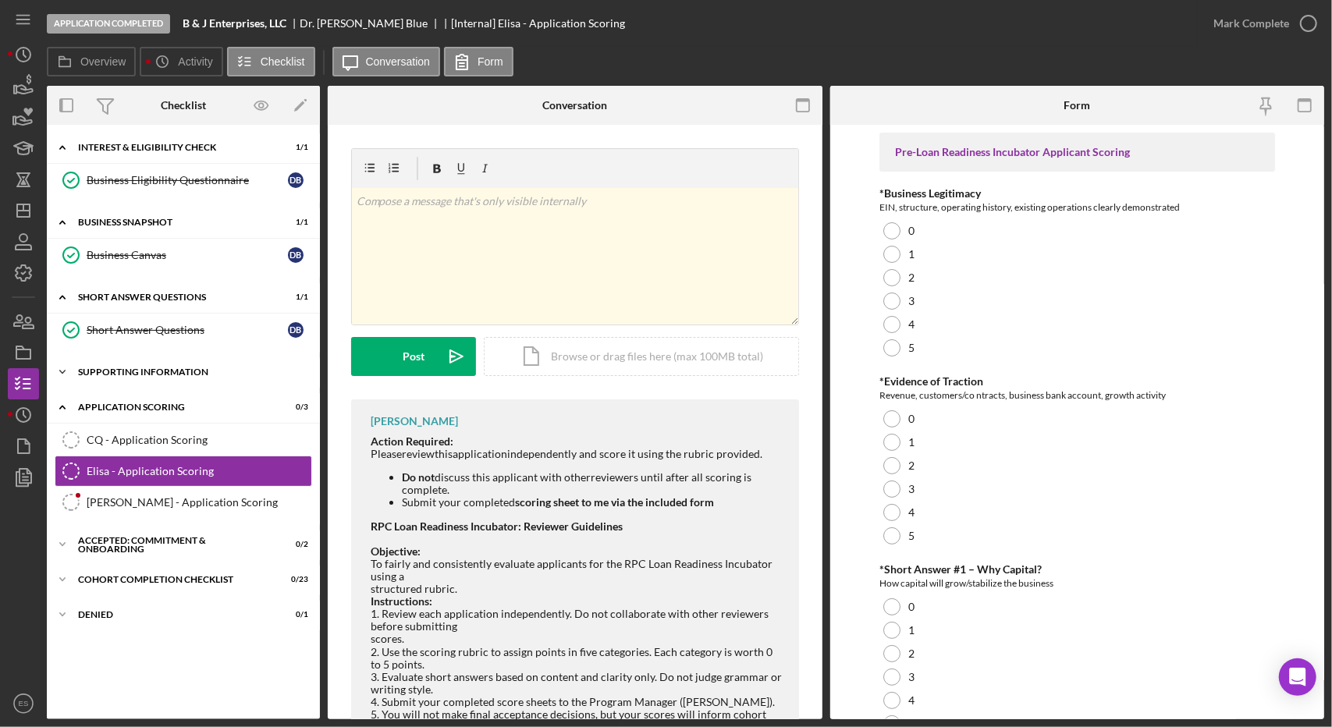
click at [140, 364] on div "Icon/Expander Supporting Information 3 / 6" at bounding box center [183, 372] width 273 height 31
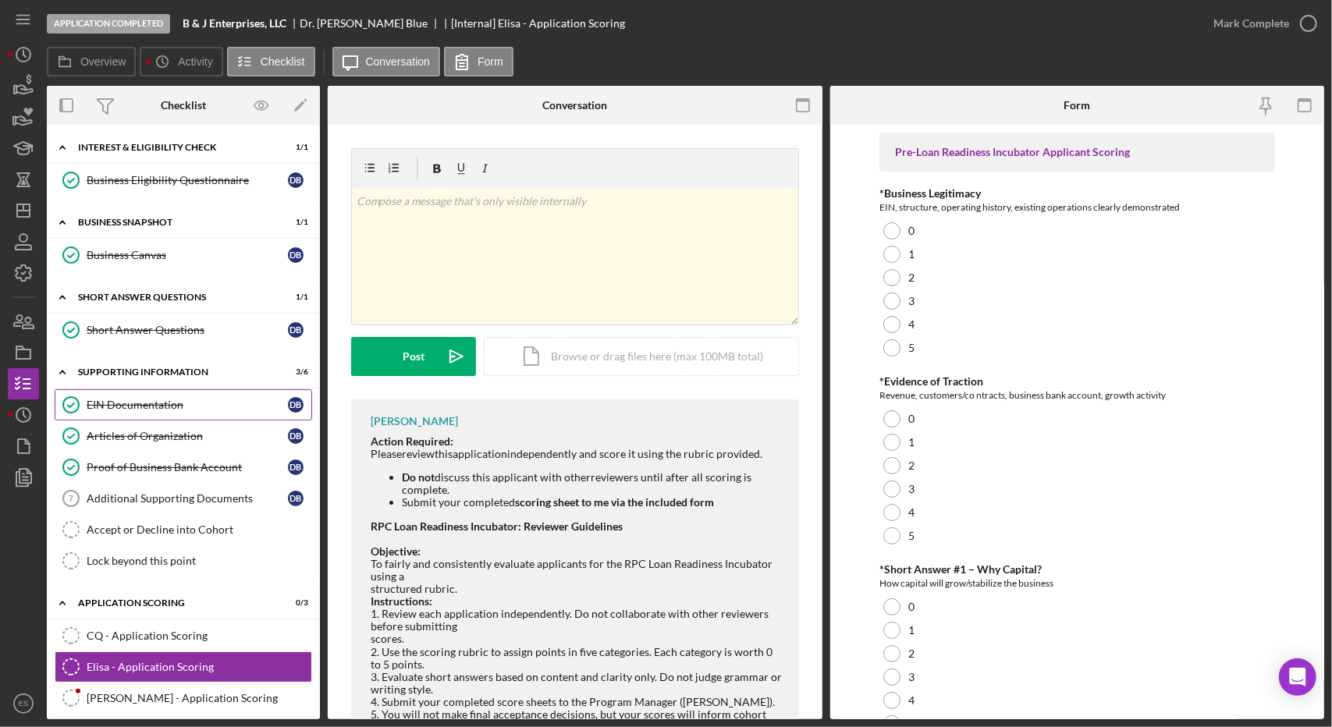
click at [152, 413] on link "EIN Documentation EIN Documentation D B" at bounding box center [184, 404] width 258 height 31
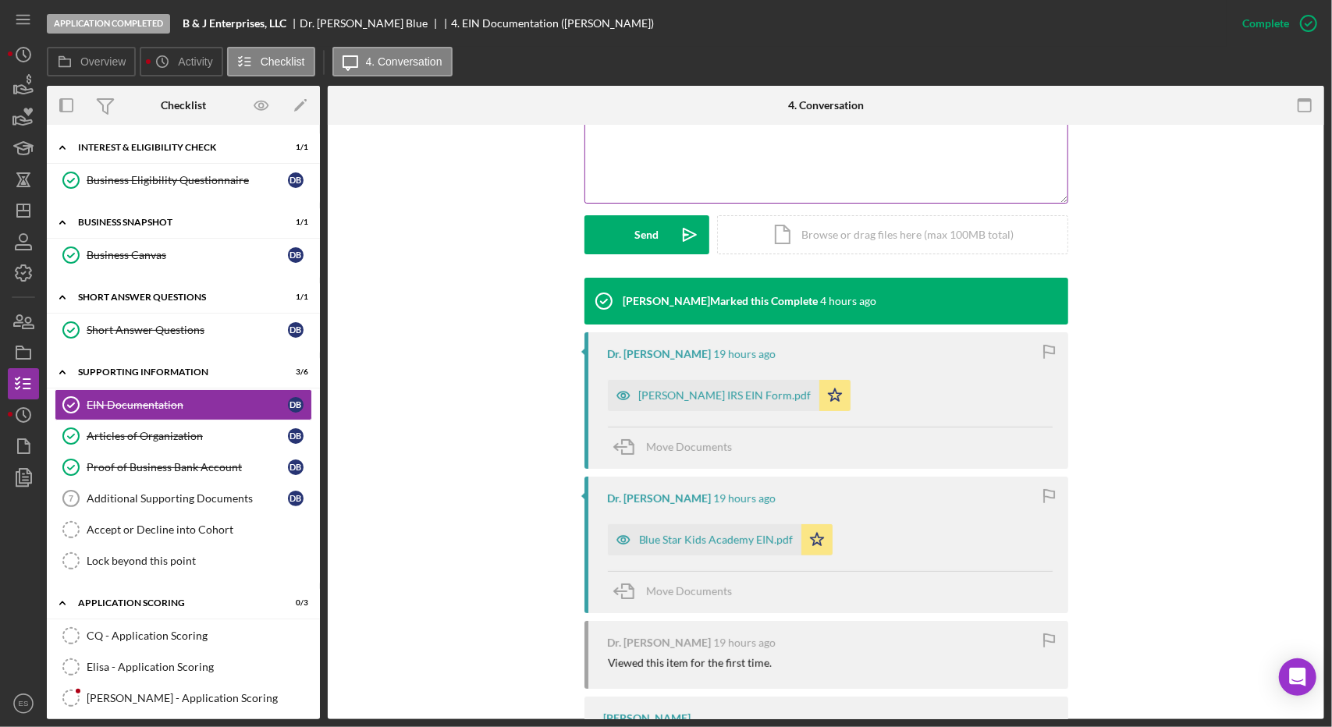
scroll to position [368, 0]
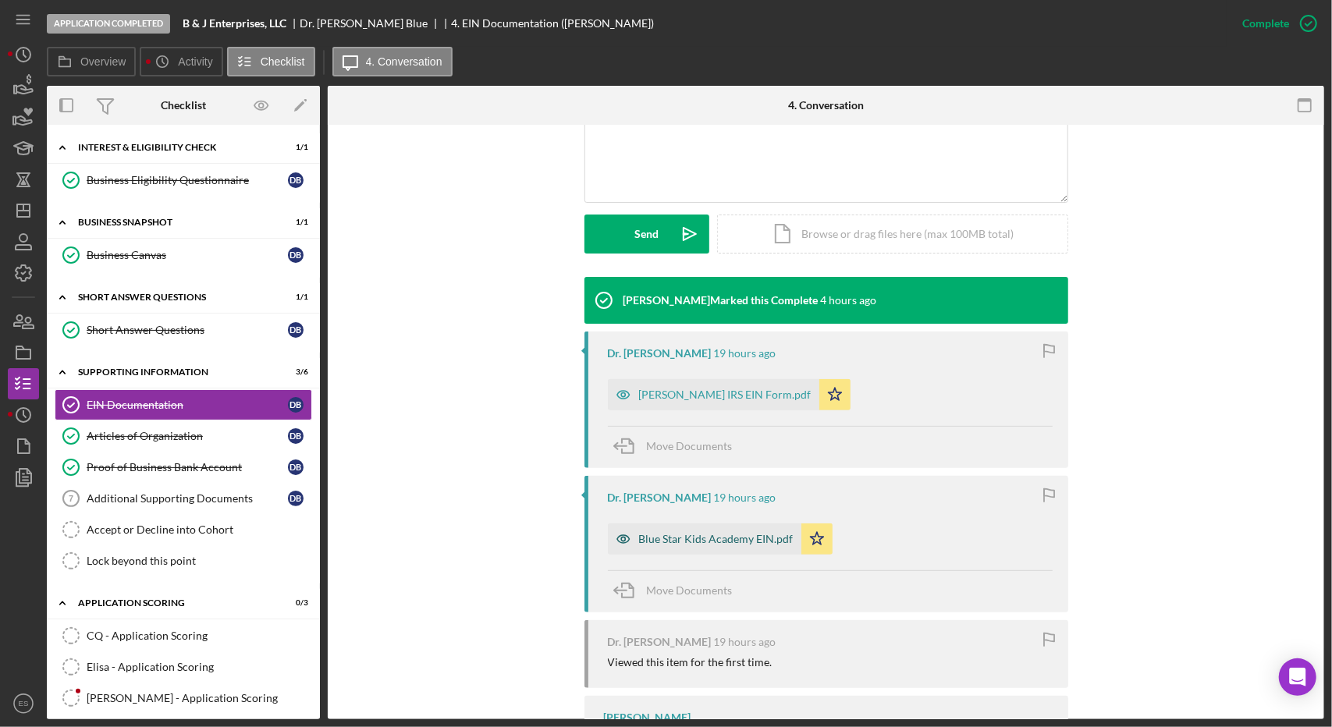
click at [710, 537] on div "Blue Star Kids Academy EIN.pdf" at bounding box center [716, 539] width 155 height 12
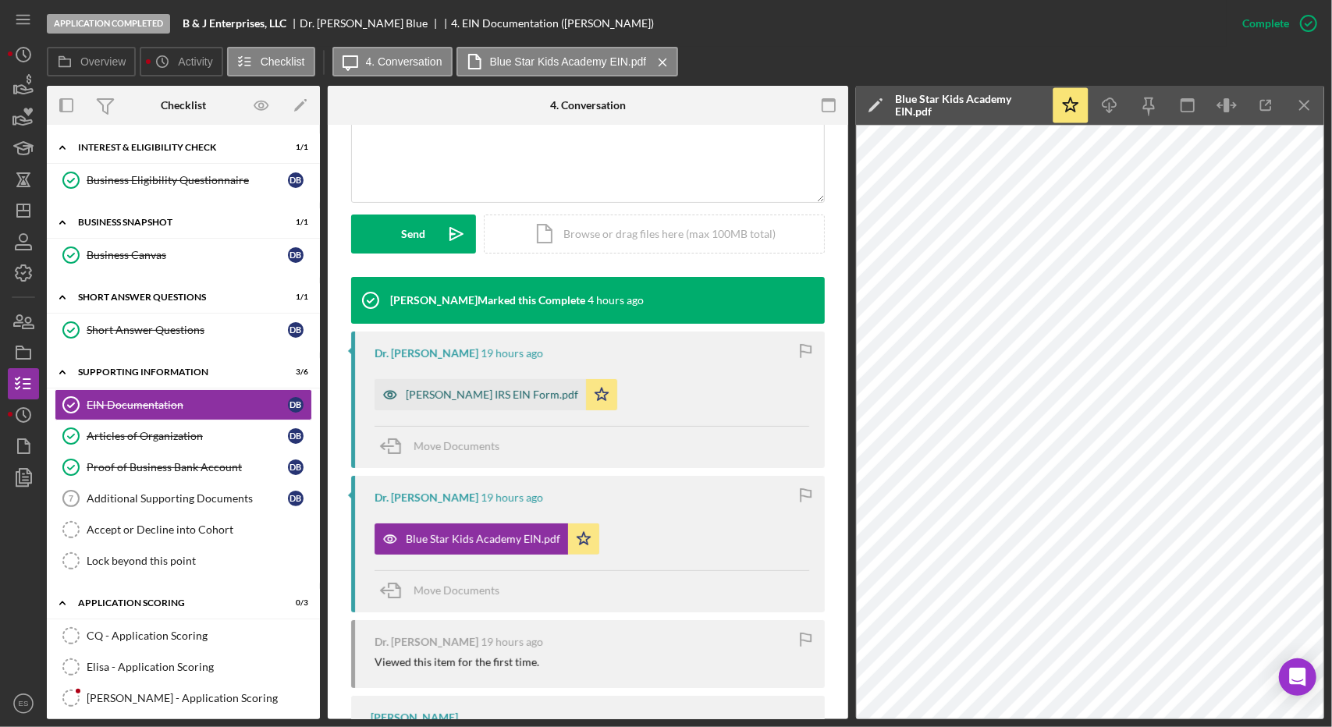
click at [474, 394] on div "B J IRS EIN Form.pdf" at bounding box center [492, 395] width 172 height 12
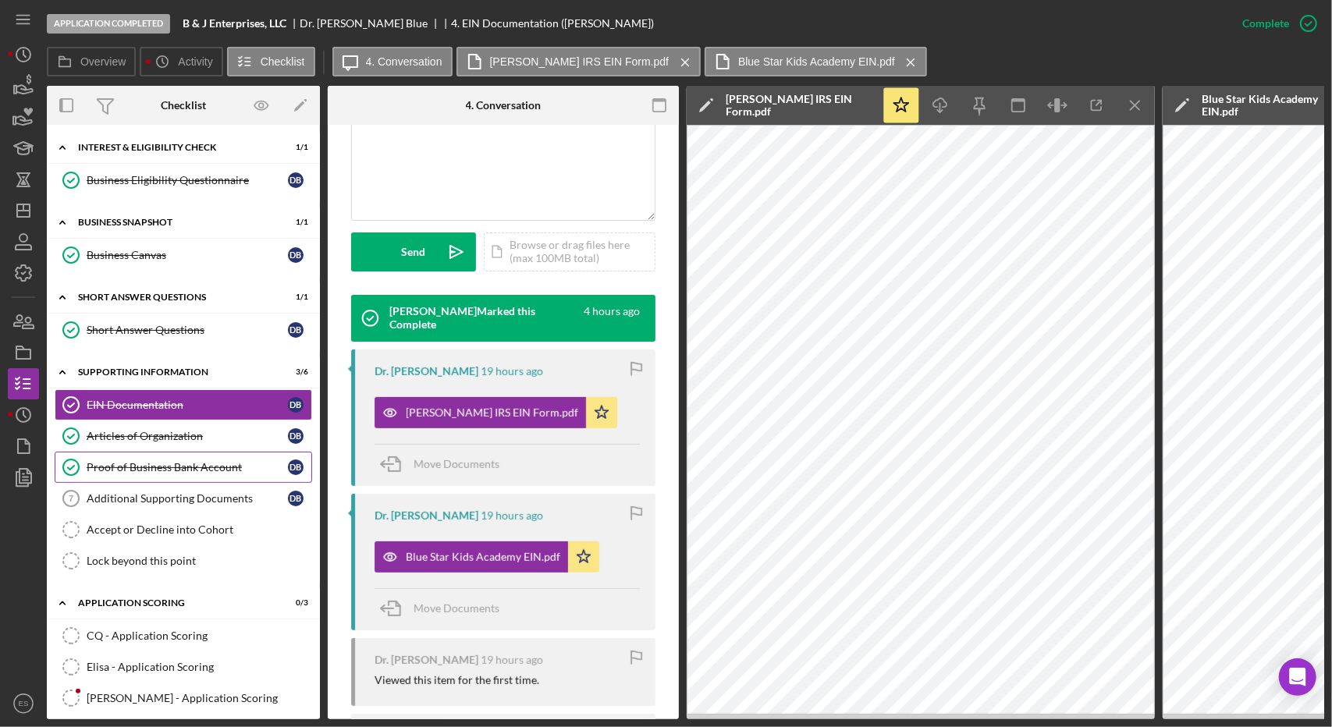
click at [172, 461] on div "Proof of Business Bank Account" at bounding box center [187, 467] width 201 height 12
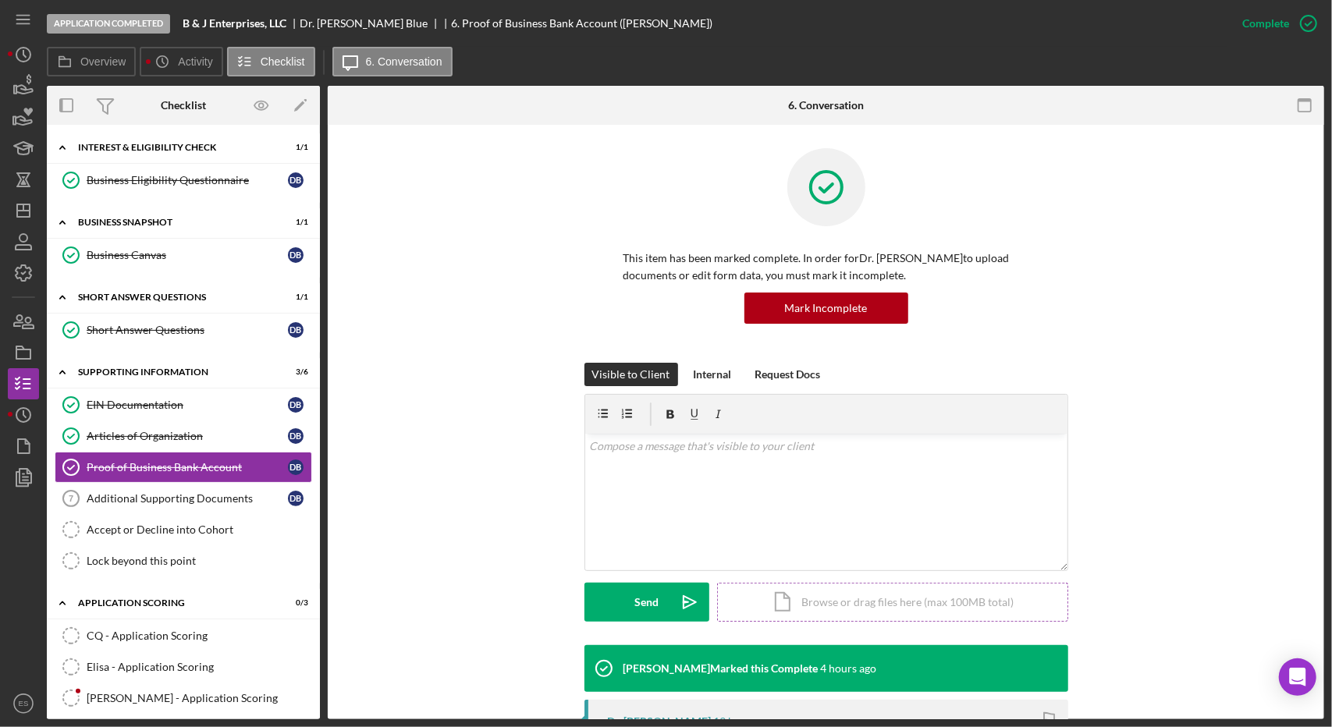
scroll to position [276, 0]
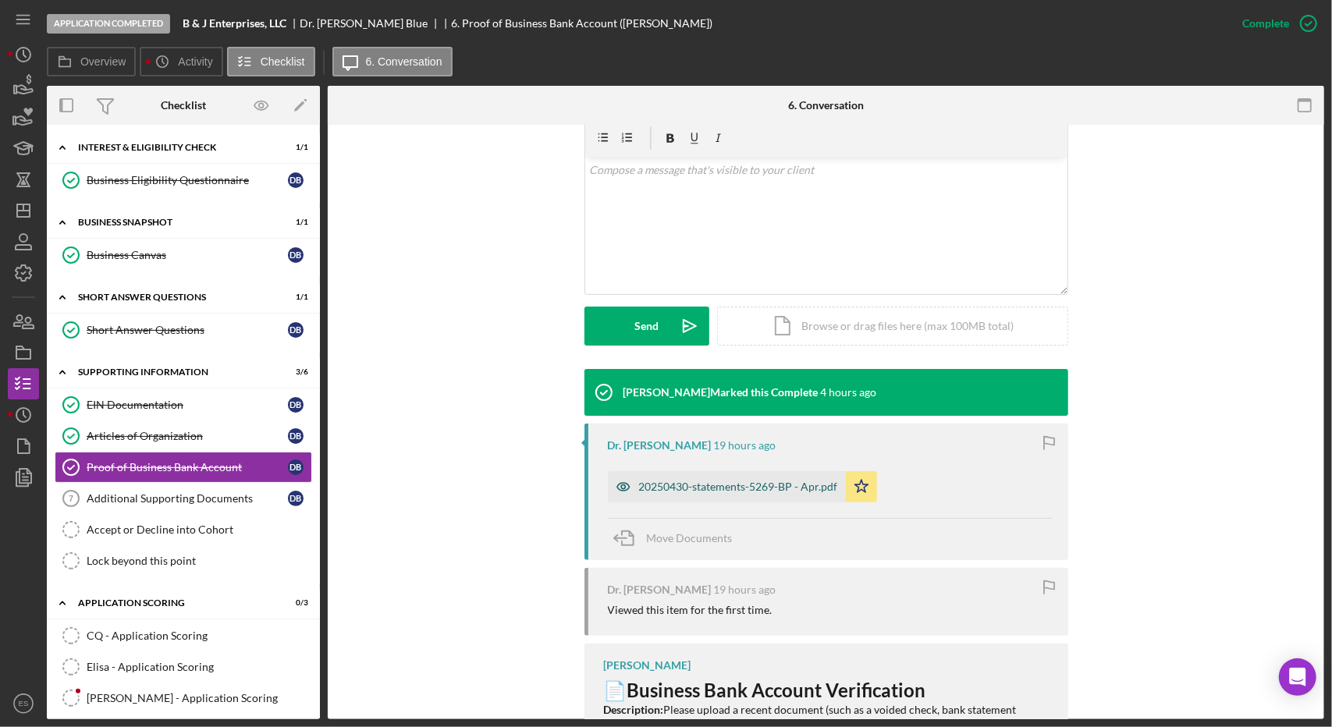
click at [707, 488] on div "20250430-statements-5269-BP - Apr.pdf" at bounding box center [738, 487] width 199 height 12
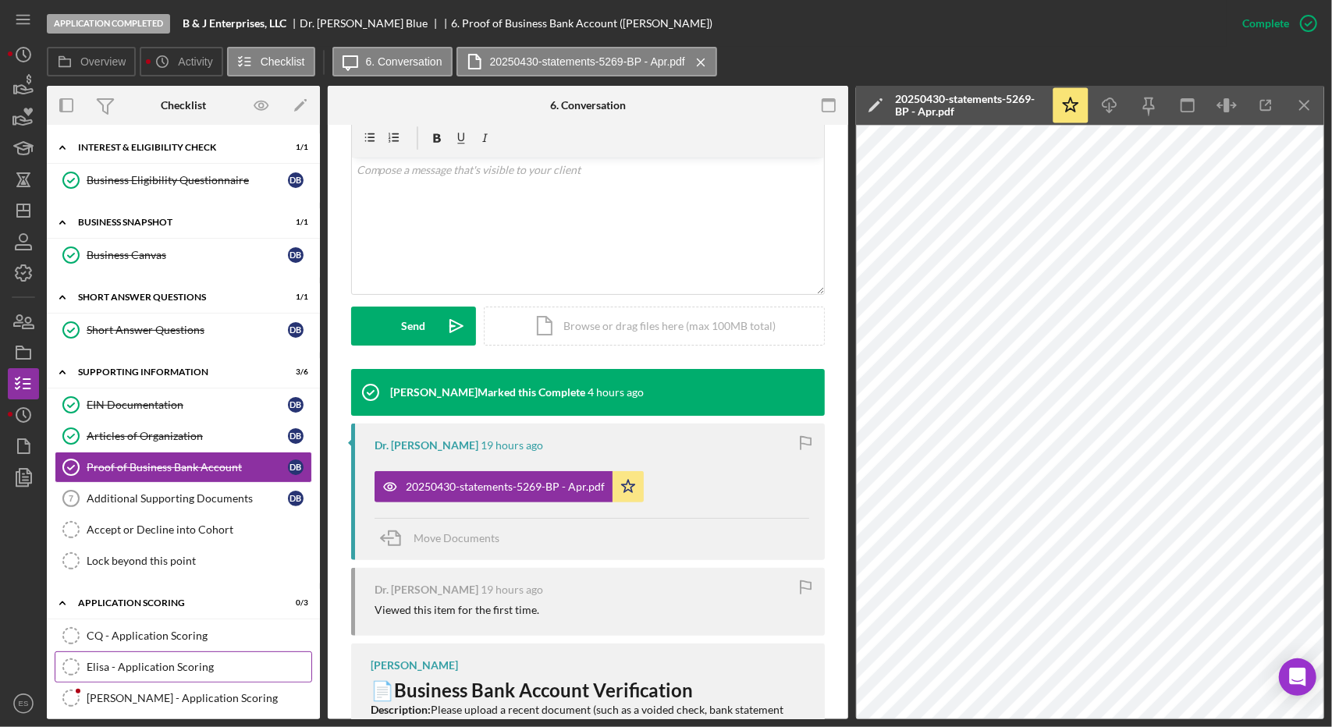
click at [158, 661] on div "Elisa - Application Scoring" at bounding box center [199, 667] width 225 height 12
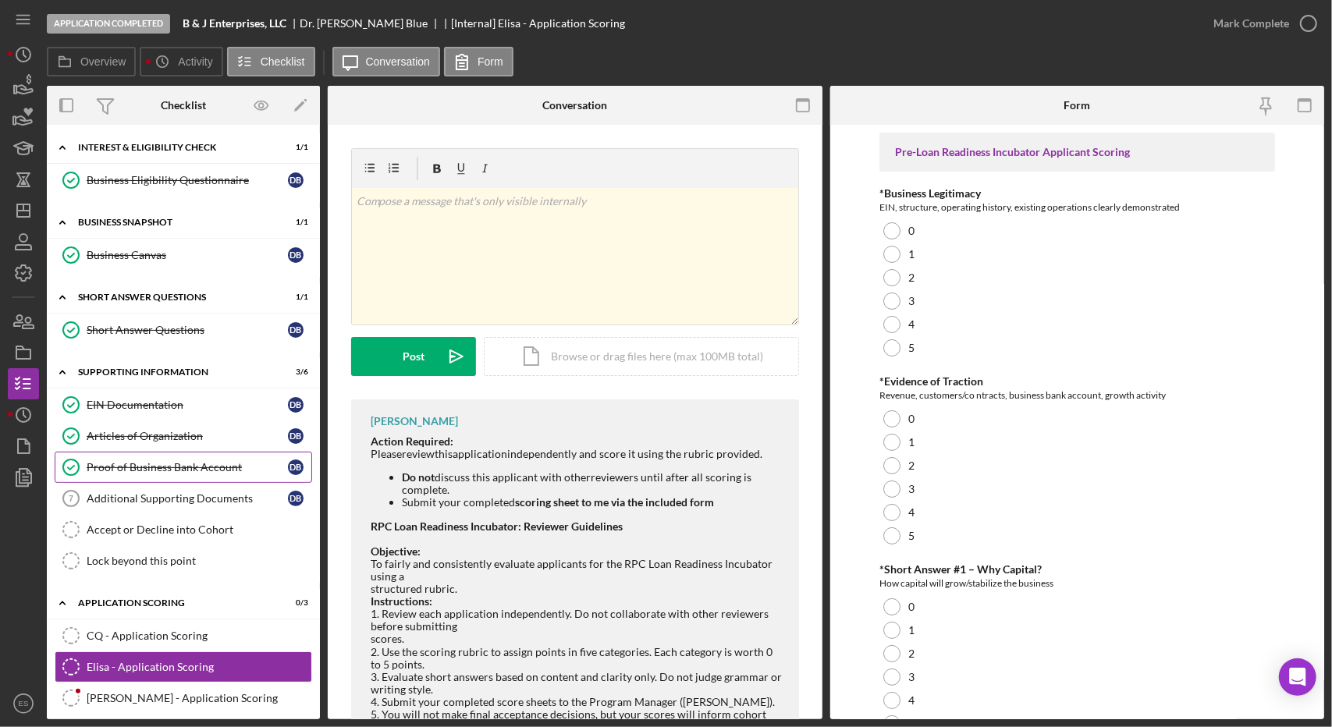
click at [177, 468] on div "Proof of Business Bank Account" at bounding box center [187, 467] width 201 height 12
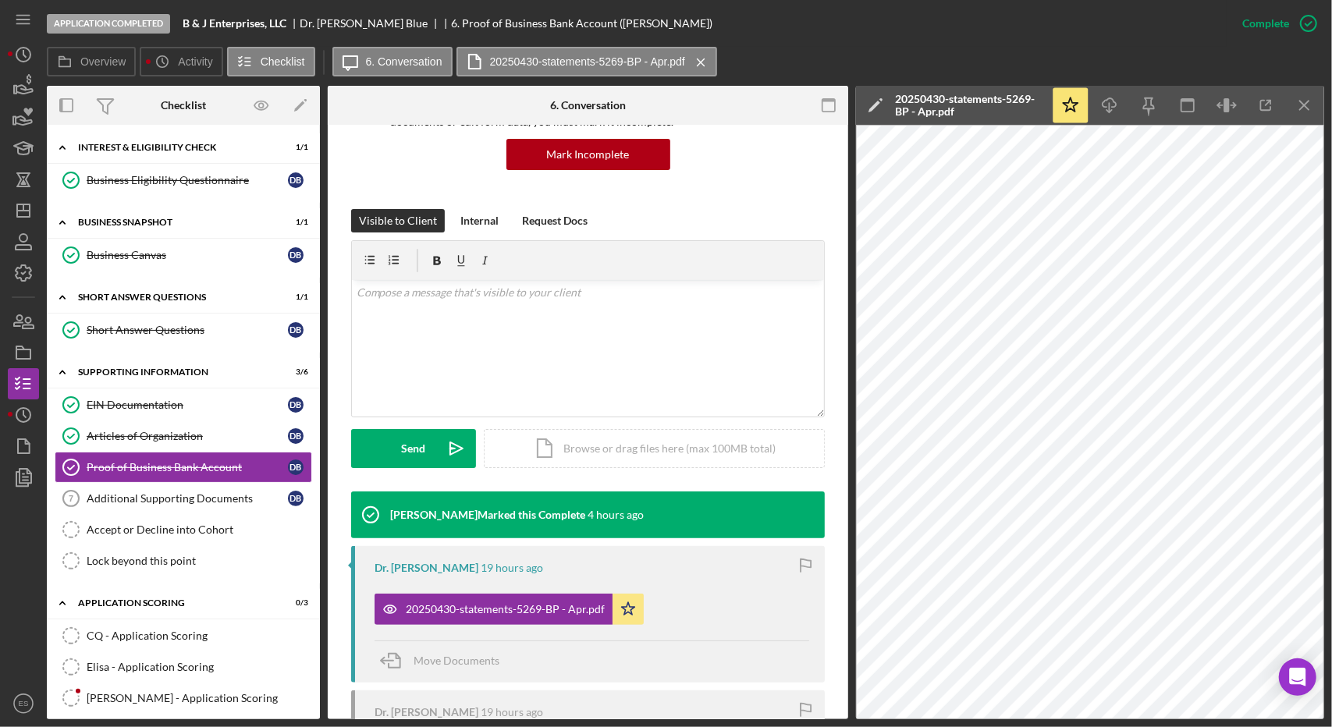
scroll to position [155, 0]
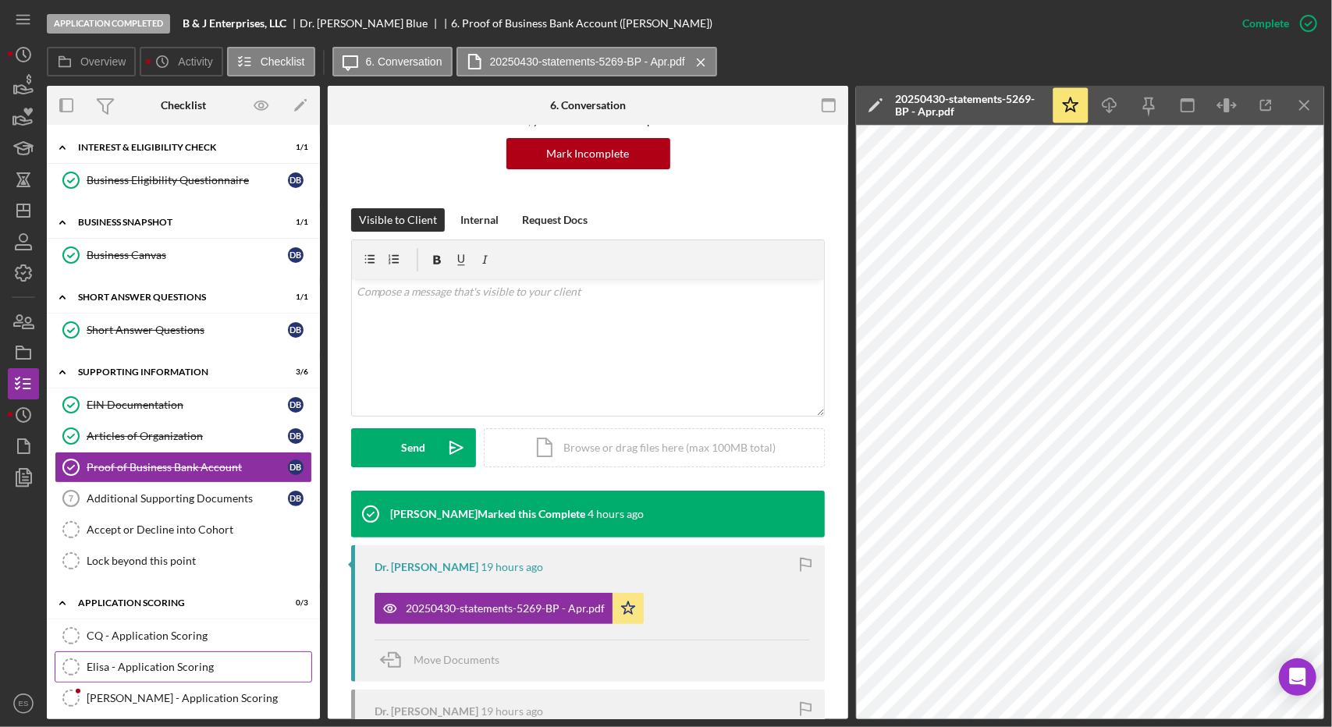
click at [137, 652] on link "Elisa - Application Scoring Elisa - Application Scoring" at bounding box center [184, 667] width 258 height 31
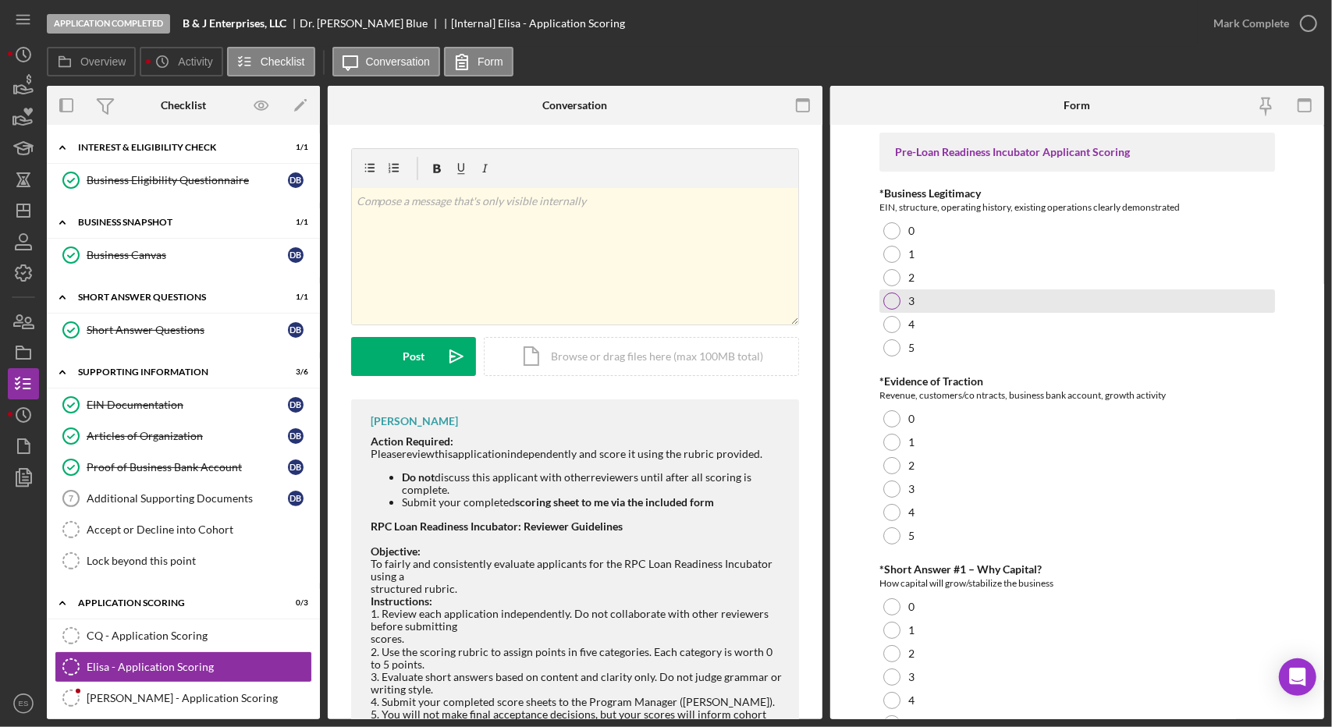
click at [890, 307] on div at bounding box center [891, 301] width 17 height 17
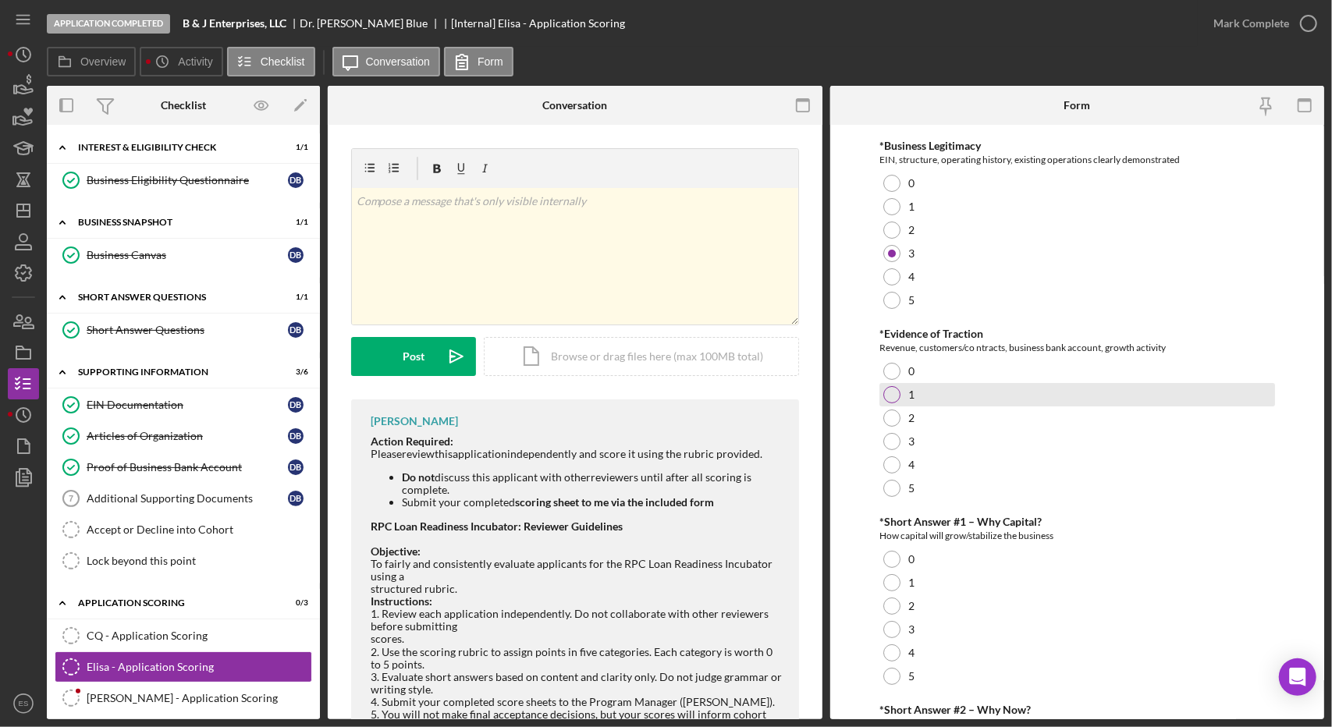
scroll to position [48, 0]
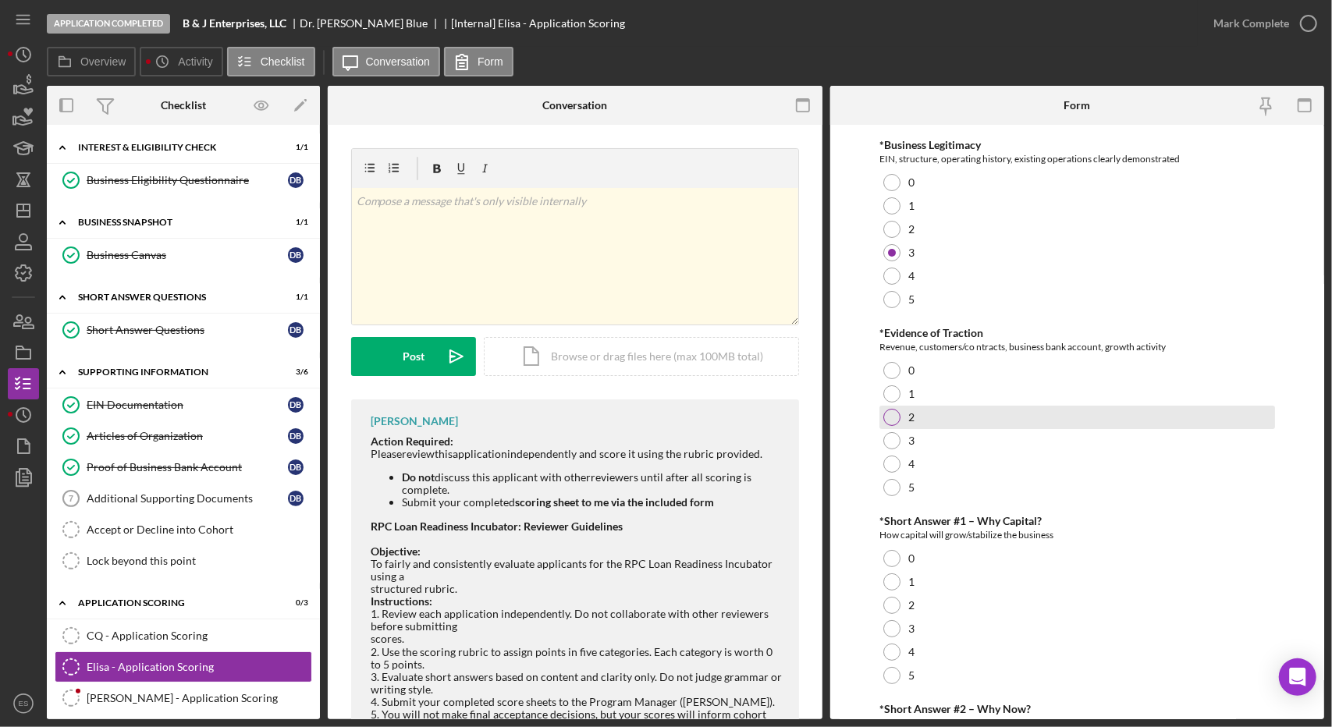
click at [886, 423] on div at bounding box center [891, 417] width 17 height 17
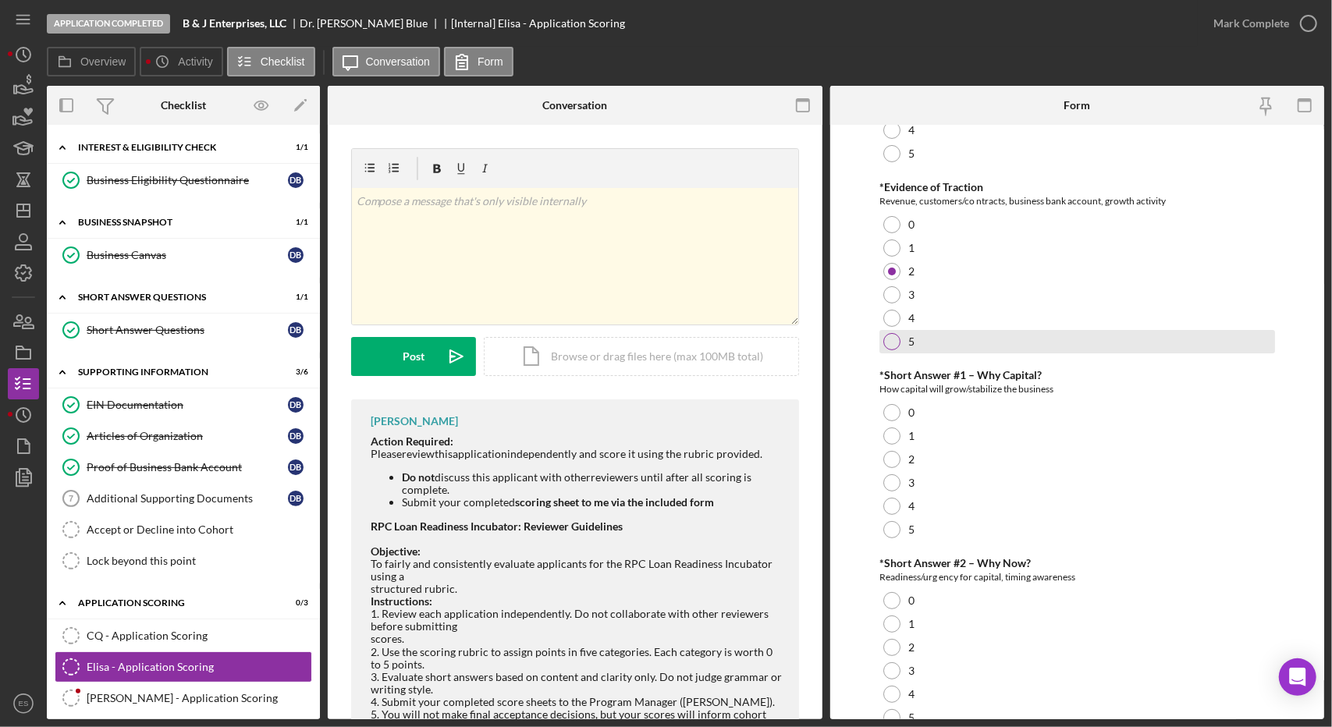
scroll to position [209, 0]
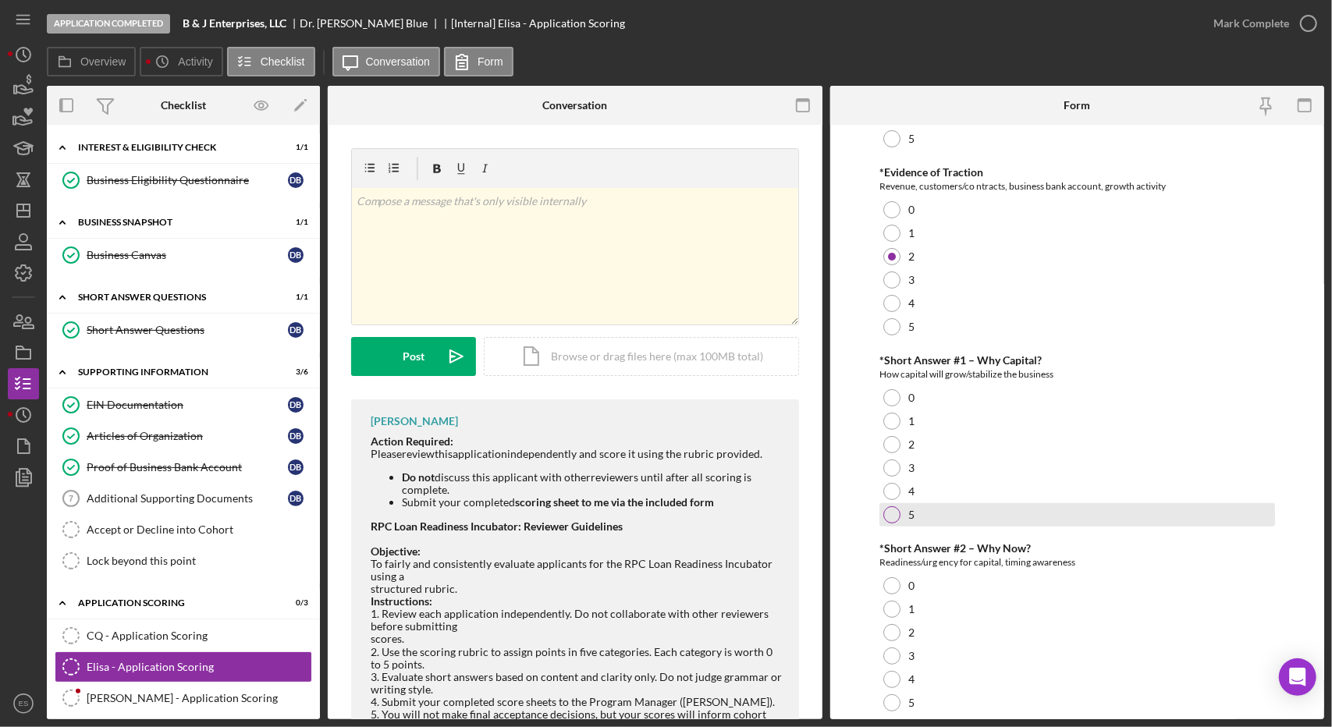
click at [888, 516] on div at bounding box center [891, 514] width 17 height 17
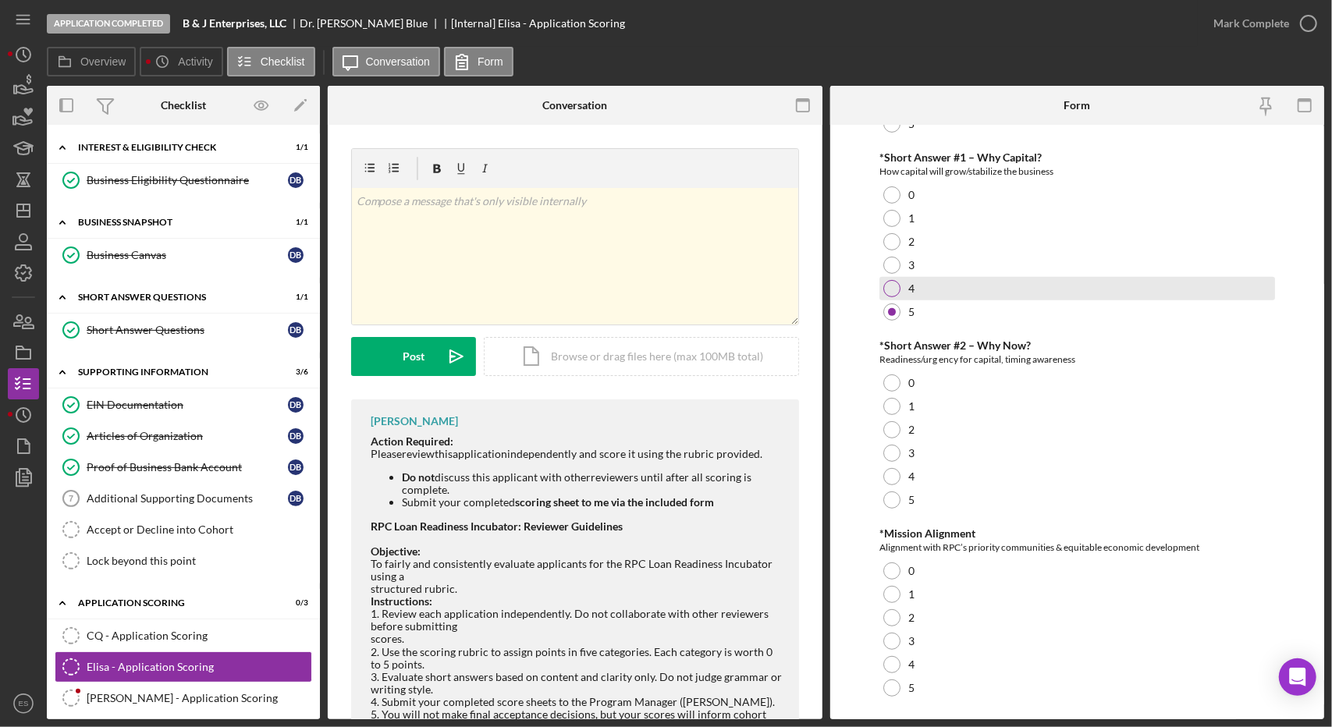
scroll to position [413, 0]
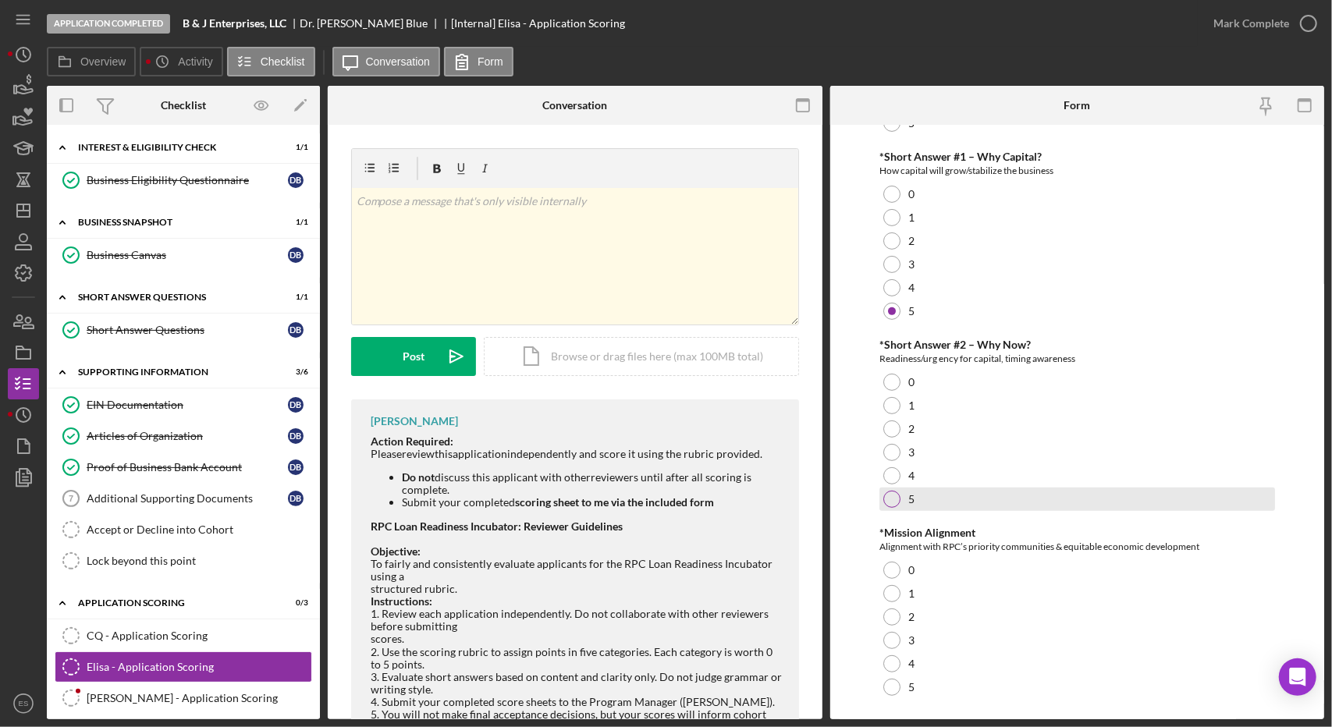
click at [892, 492] on div at bounding box center [891, 499] width 17 height 17
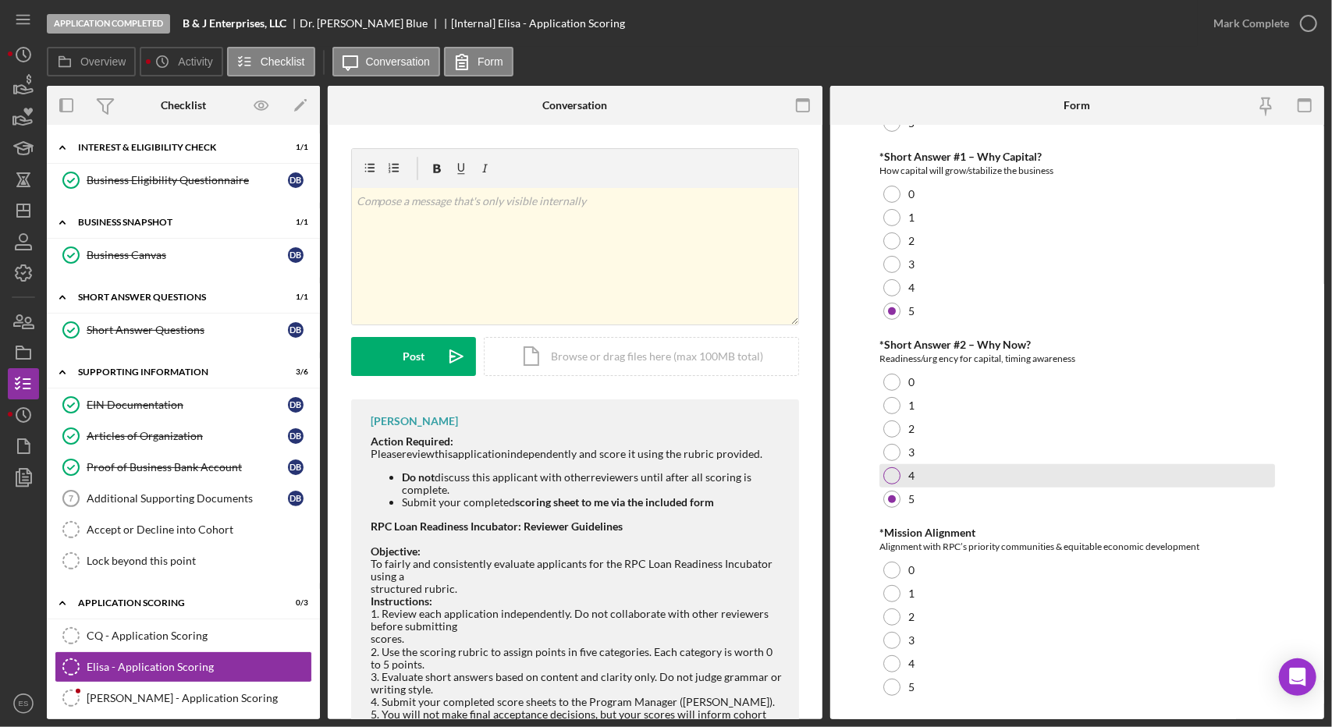
scroll to position [449, 0]
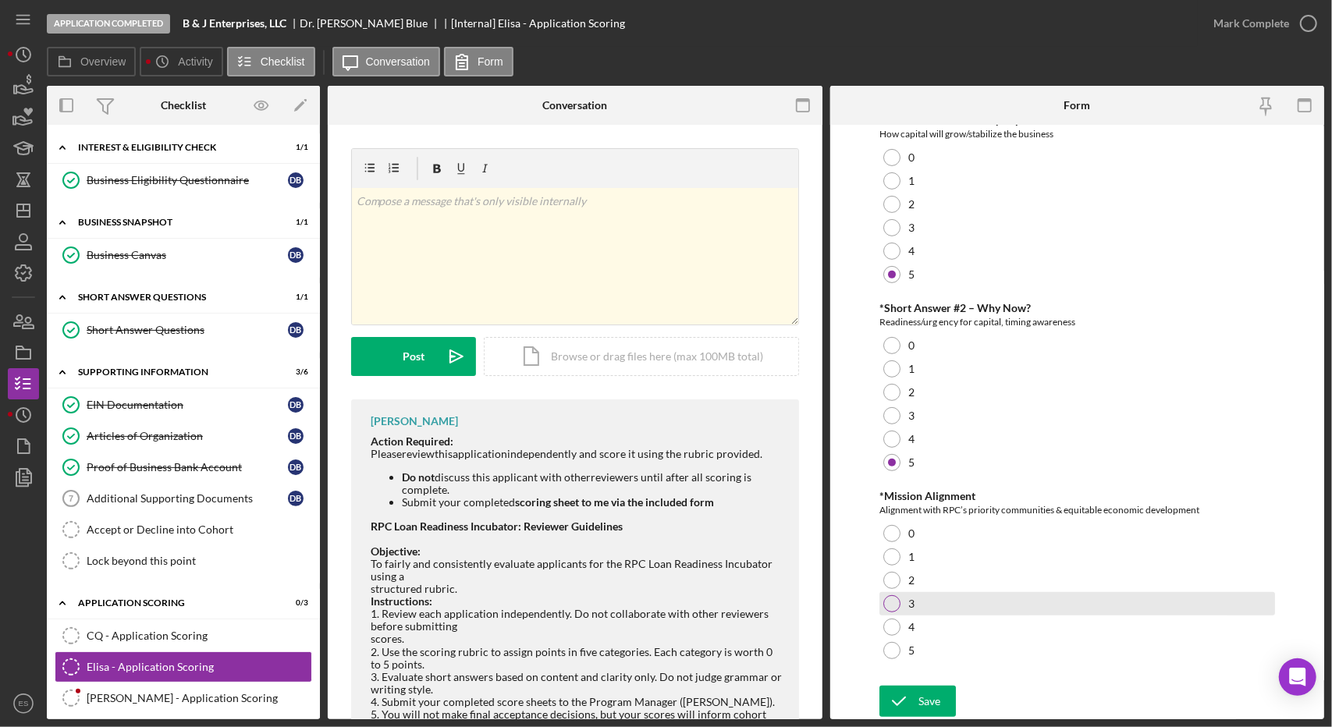
click at [894, 603] on div at bounding box center [891, 603] width 17 height 17
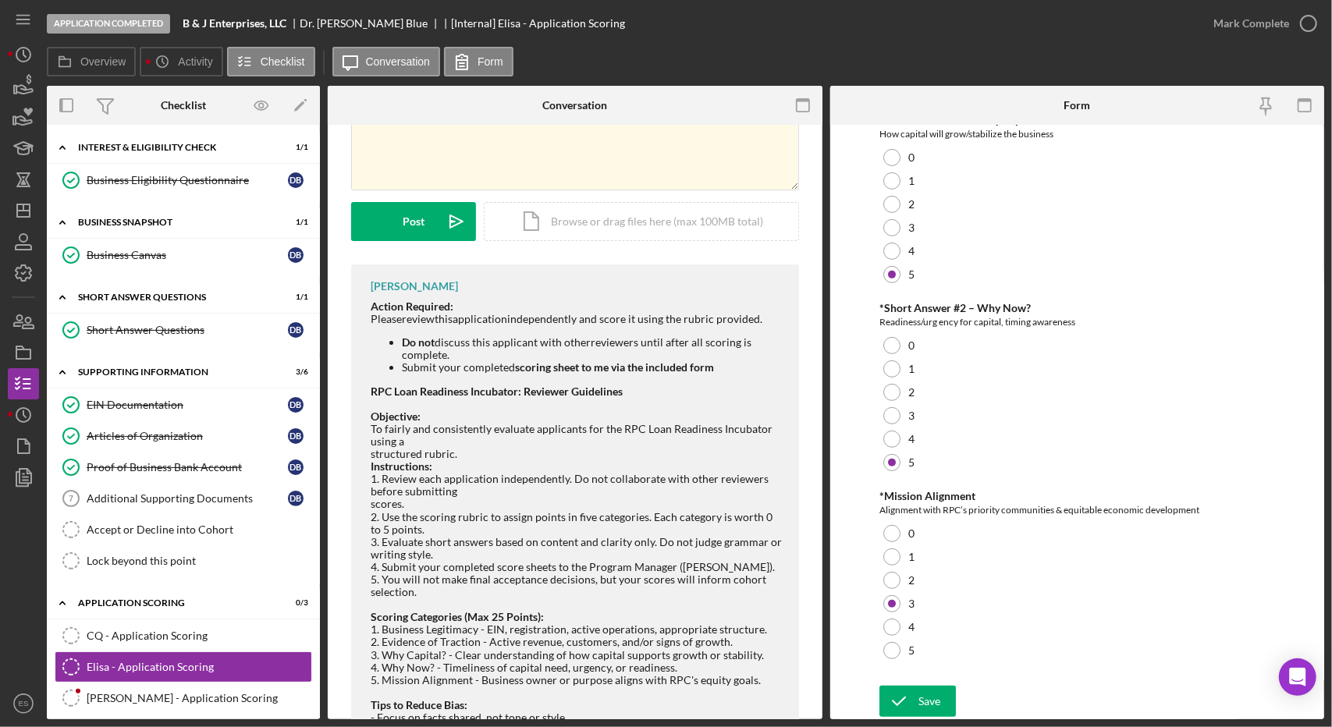
scroll to position [137, 0]
click at [921, 706] on div "Save" at bounding box center [929, 701] width 22 height 31
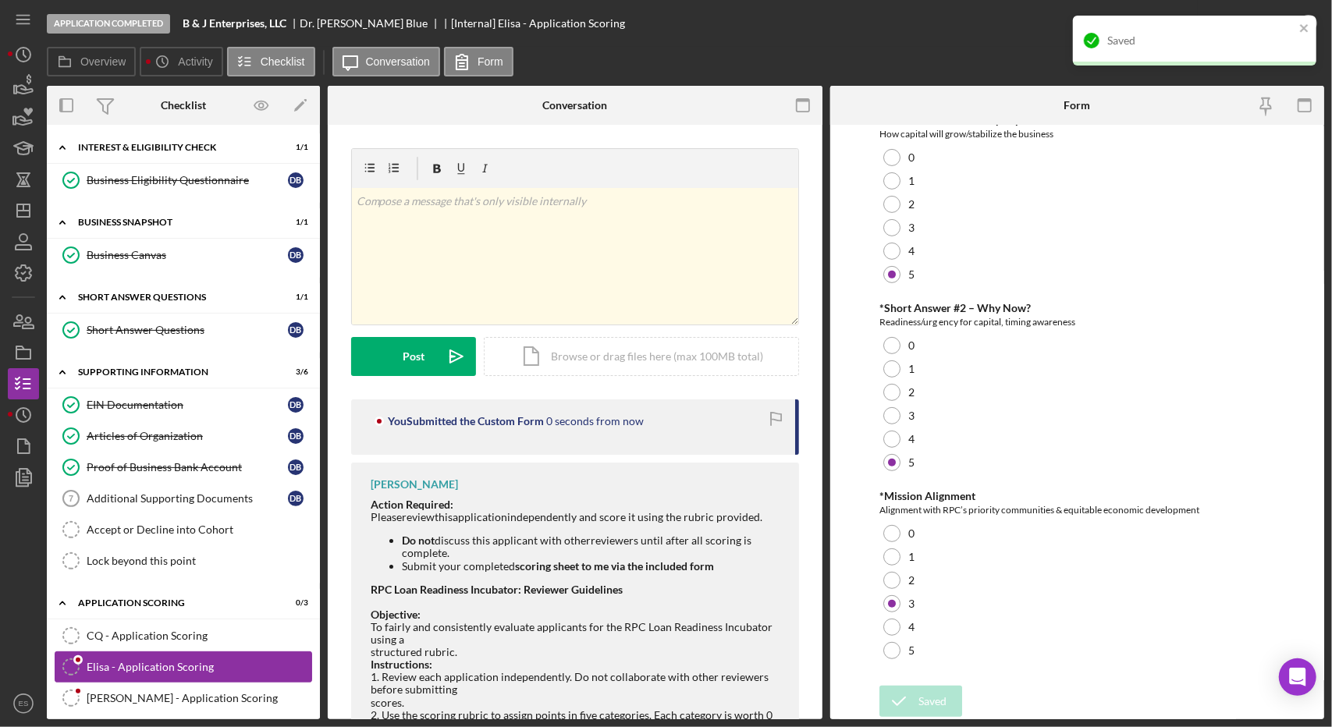
click at [170, 652] on link "Elisa - Application Scoring Elisa - Application Scoring" at bounding box center [184, 667] width 258 height 31
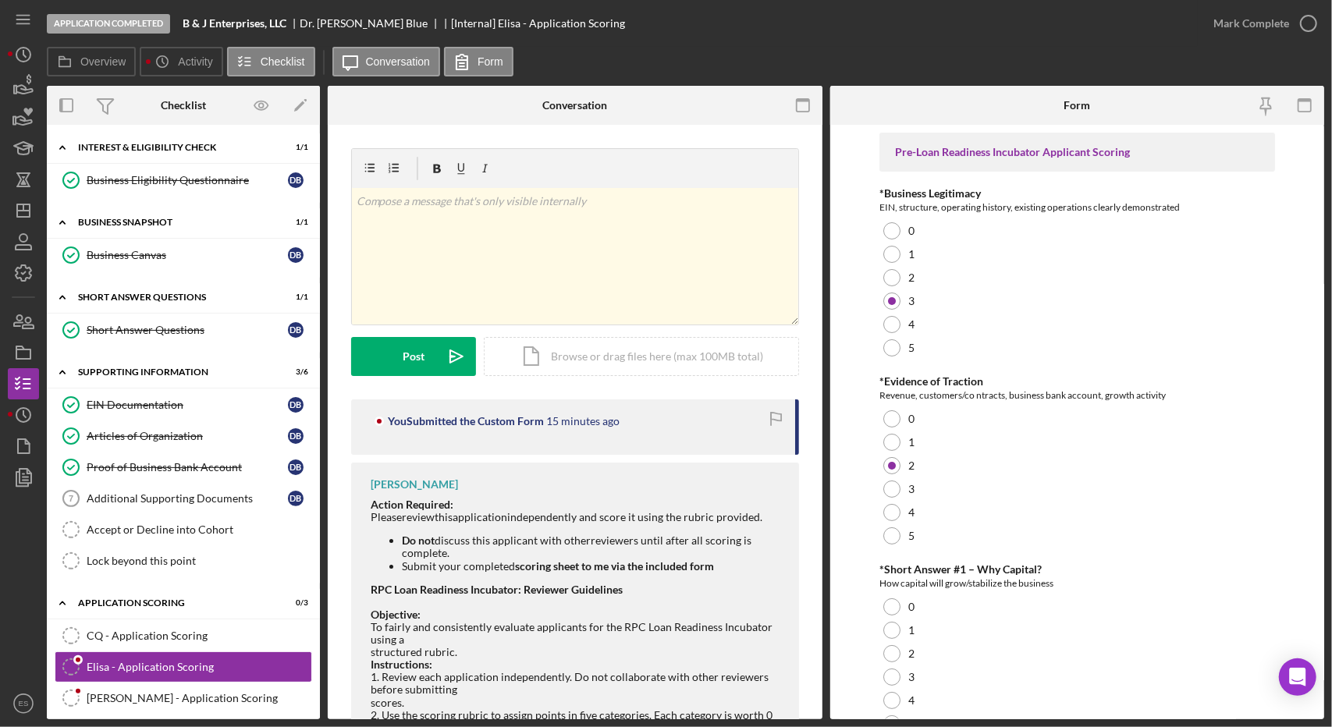
scroll to position [449, 0]
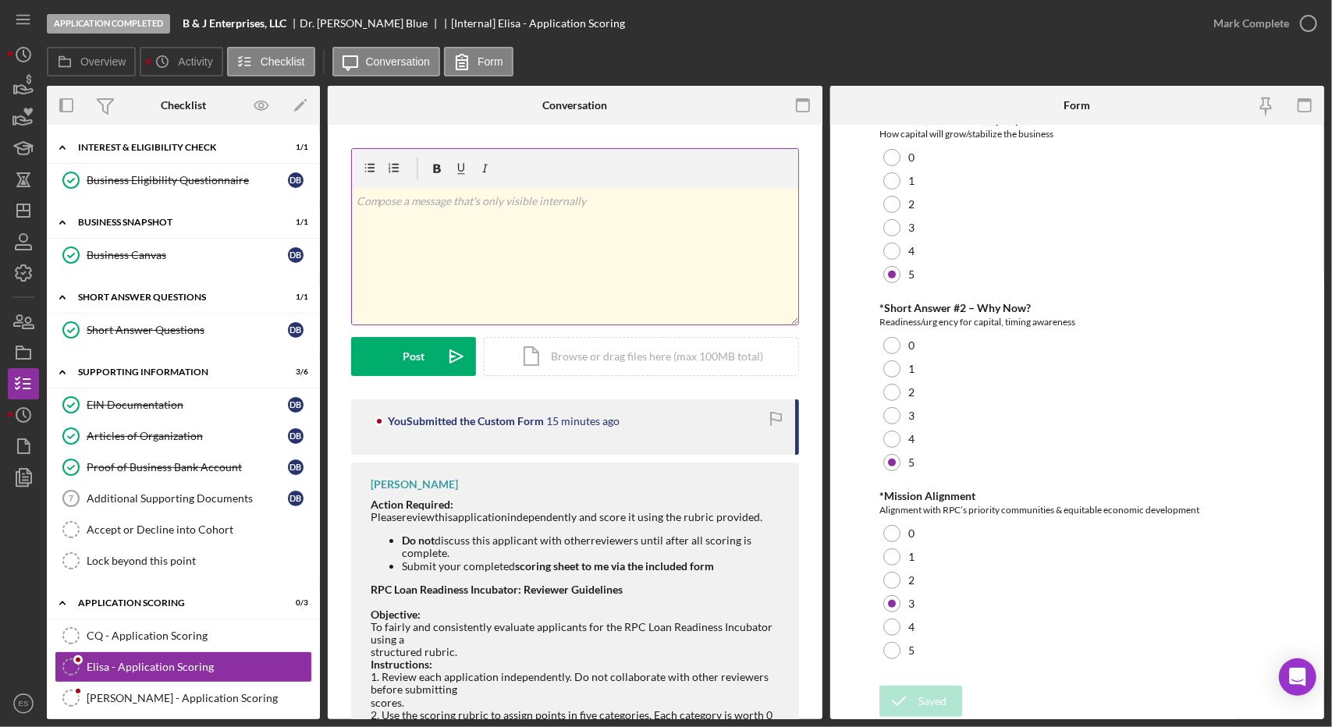
click at [404, 297] on div "v Color teal Color pink Remove color Add row above Add row below Add column bef…" at bounding box center [575, 256] width 446 height 137
click at [407, 352] on div "Post" at bounding box center [414, 356] width 22 height 39
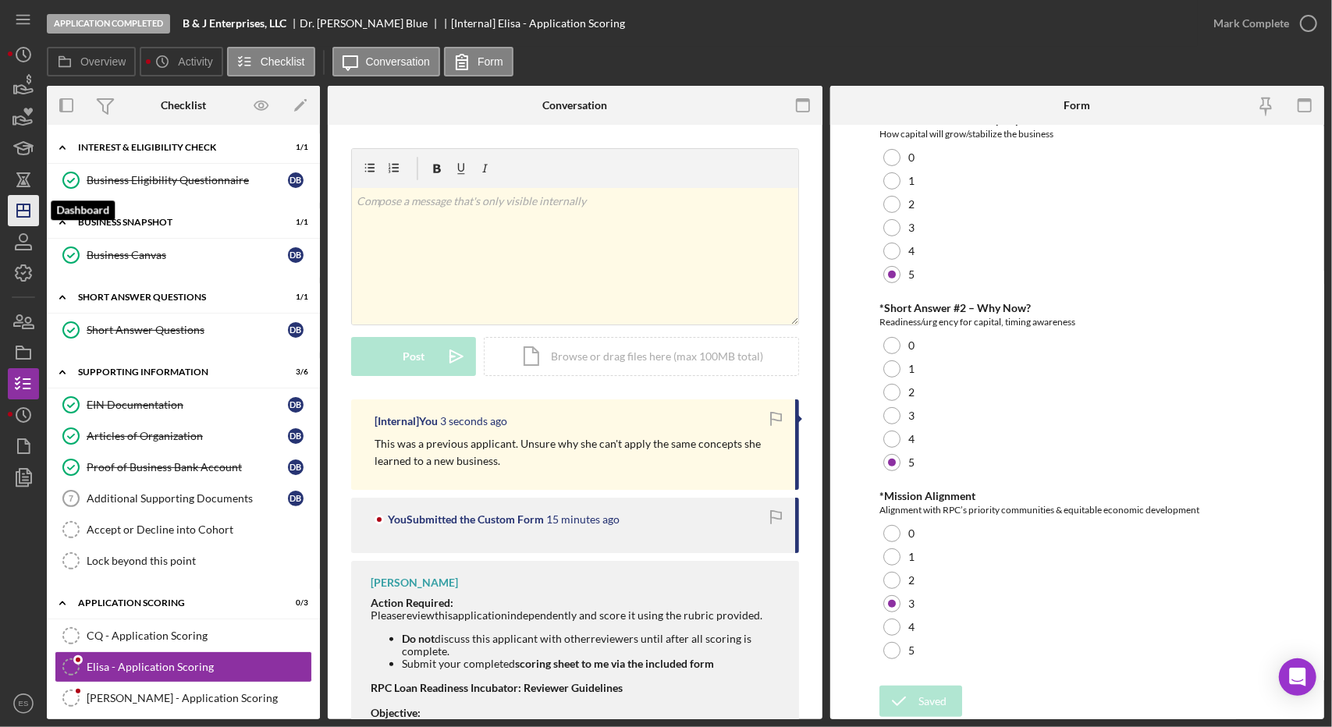
click at [20, 217] on polygon "button" at bounding box center [23, 210] width 12 height 12
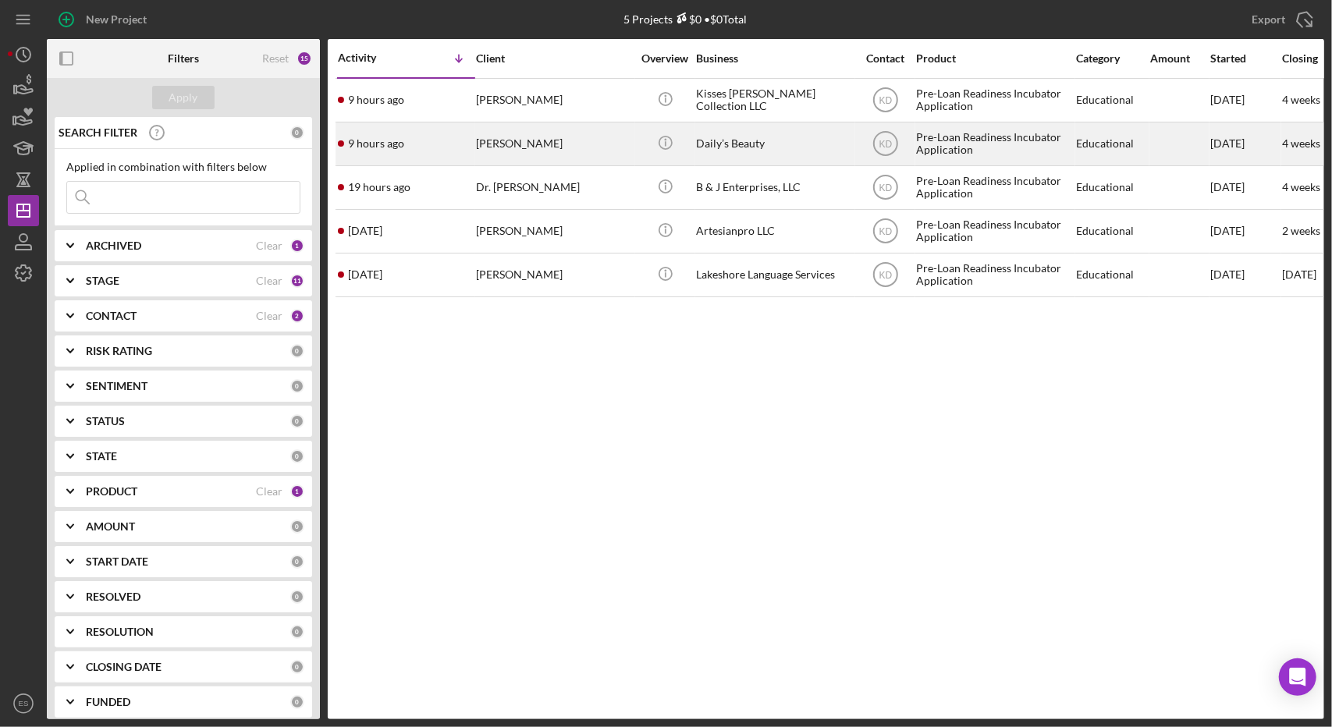
click at [815, 143] on div "Daily’s Beauty" at bounding box center [774, 143] width 156 height 41
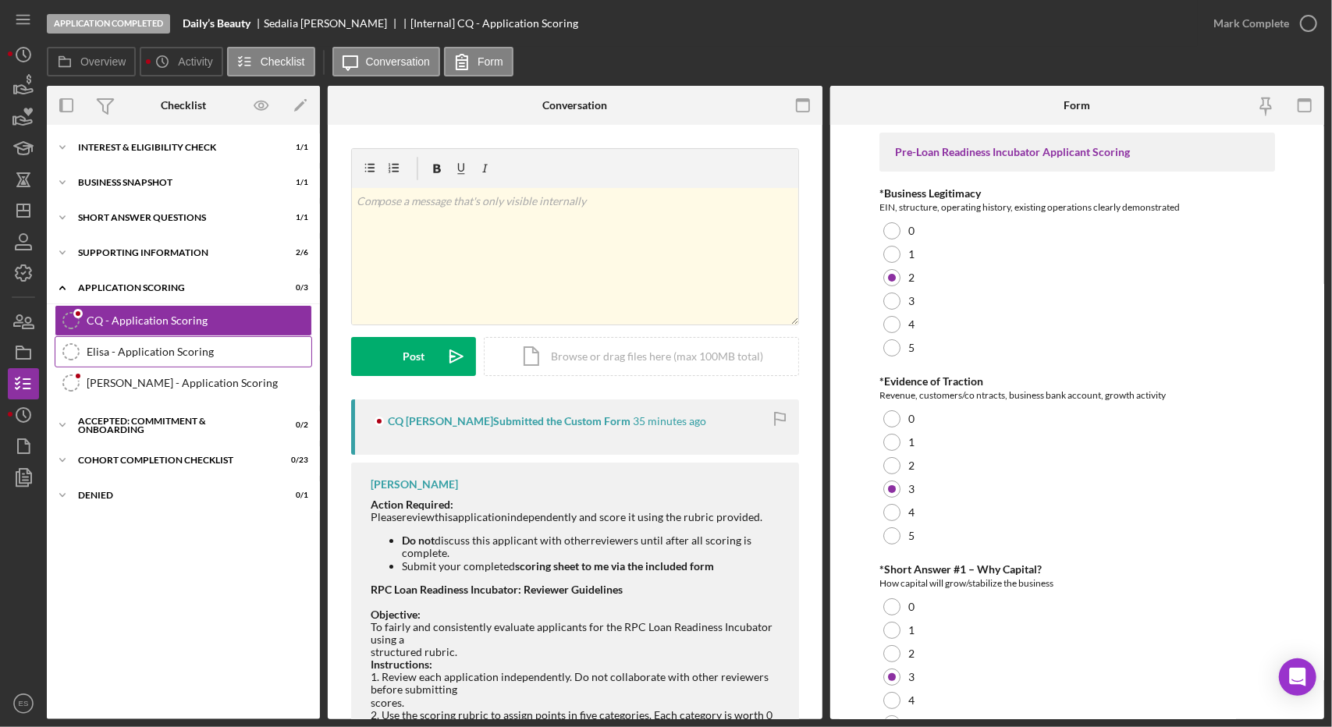
click at [194, 348] on div "Elisa - Application Scoring" at bounding box center [199, 352] width 225 height 12
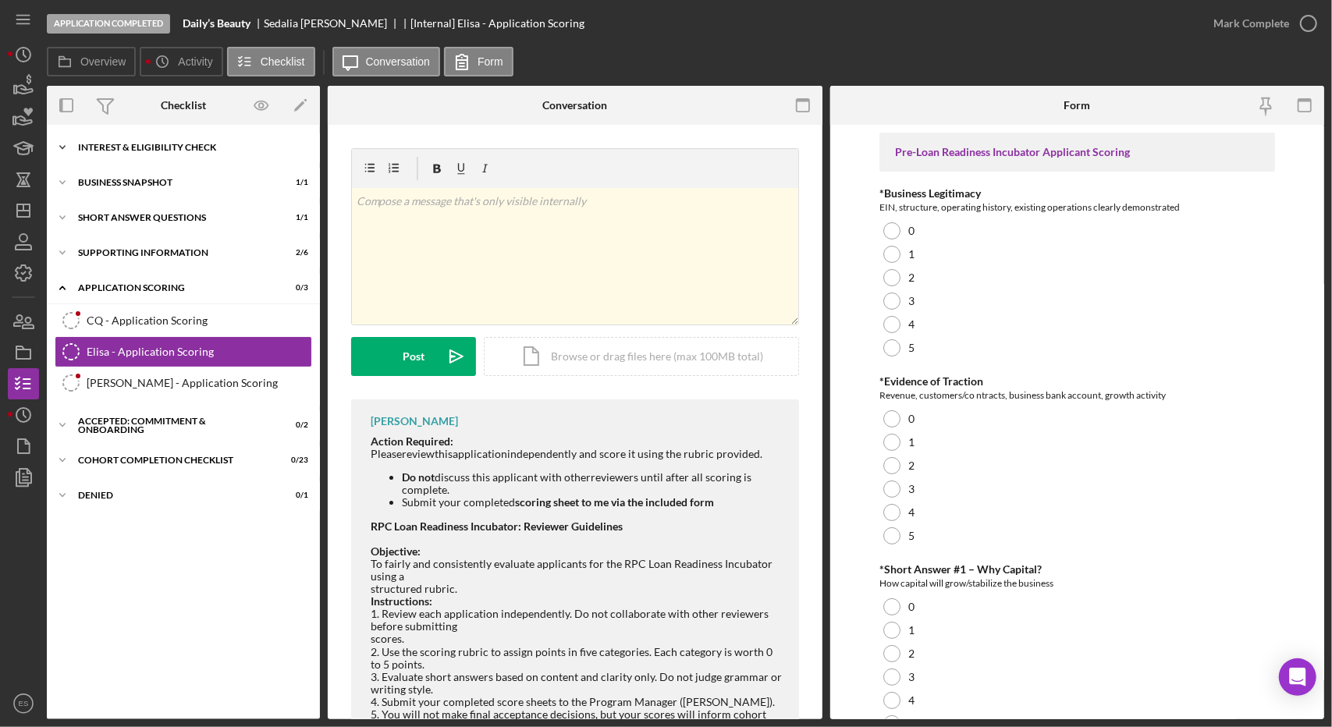
click at [91, 137] on div "Icon/Expander Interest & Eligibility Check 1 / 1" at bounding box center [183, 147] width 273 height 31
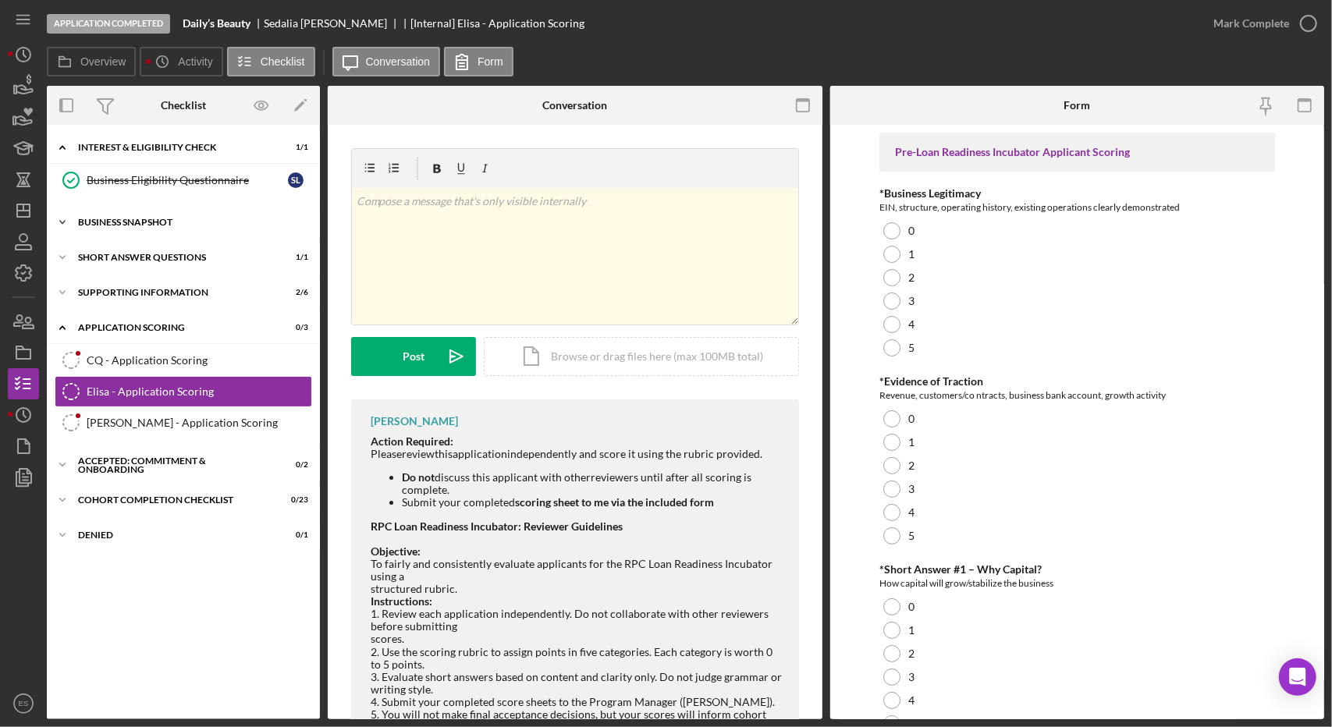
click at [108, 222] on div "Business Snapshot" at bounding box center [189, 222] width 222 height 9
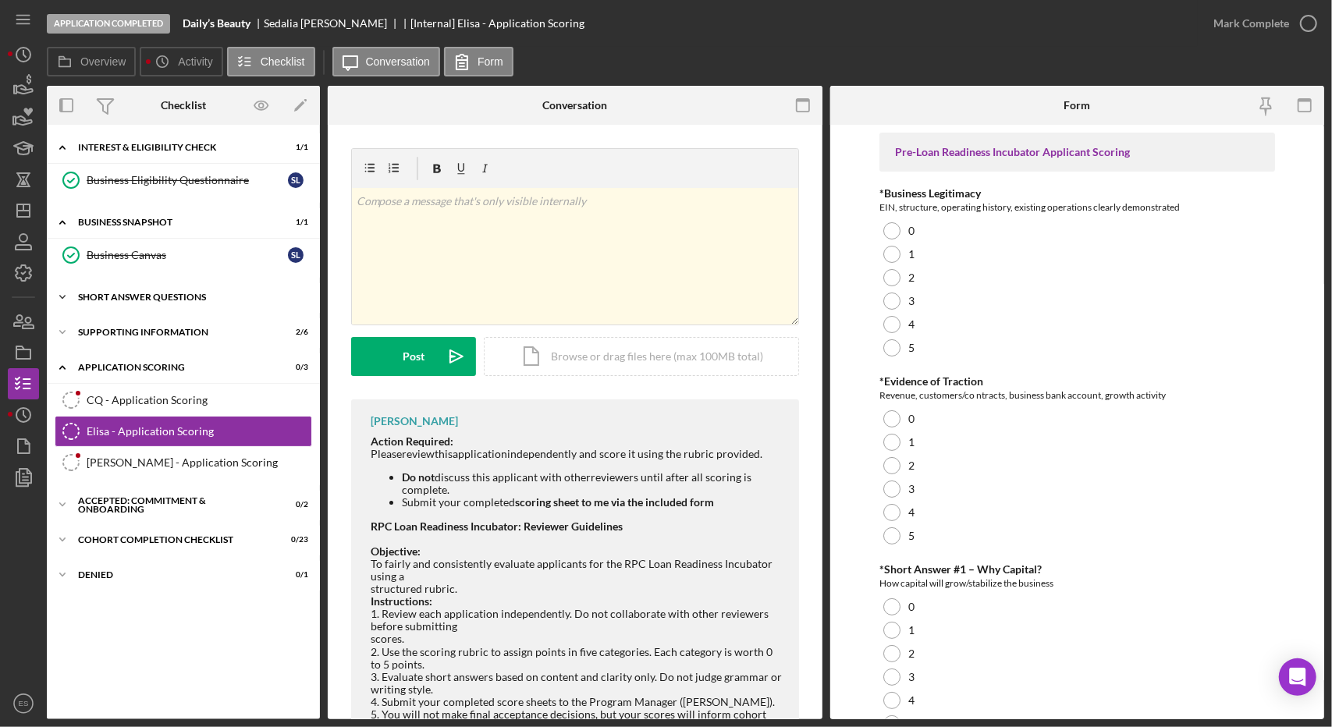
click at [119, 286] on div "Icon/Expander Short Answer Questions 1 / 1" at bounding box center [183, 297] width 273 height 31
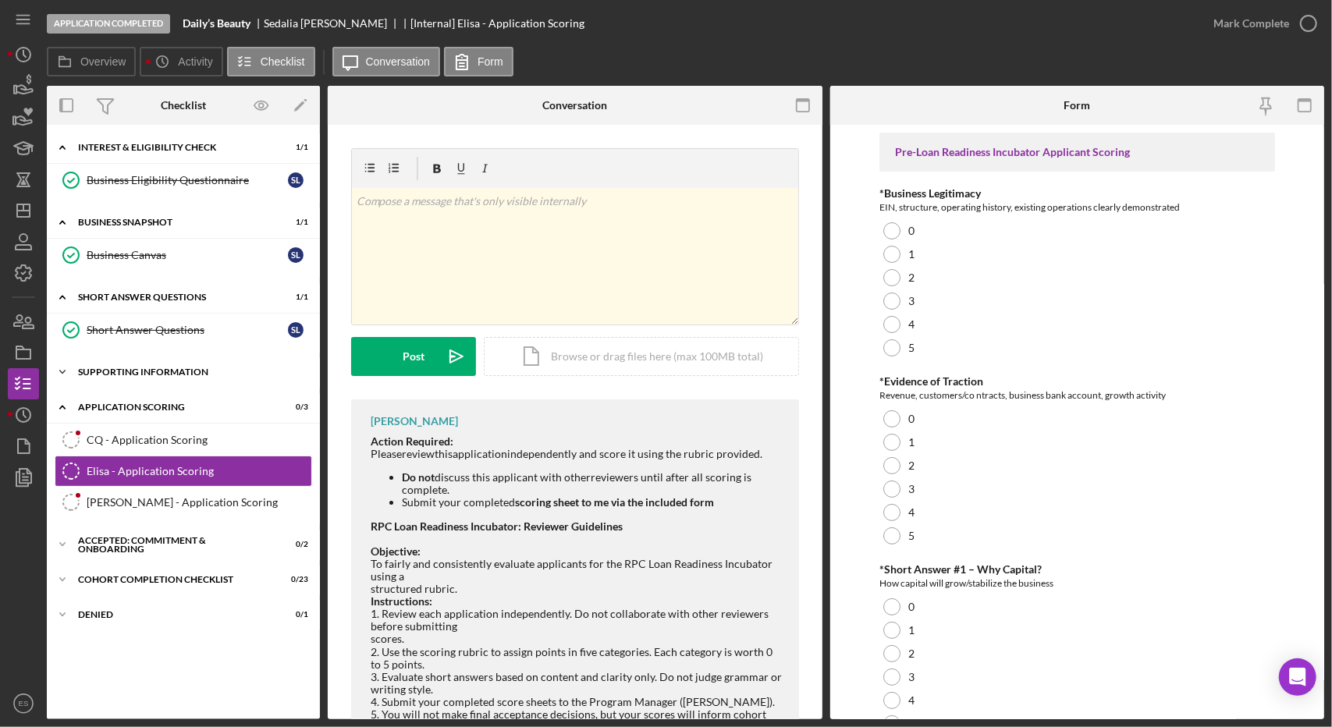
click at [134, 371] on div "Supporting Information" at bounding box center [189, 372] width 222 height 9
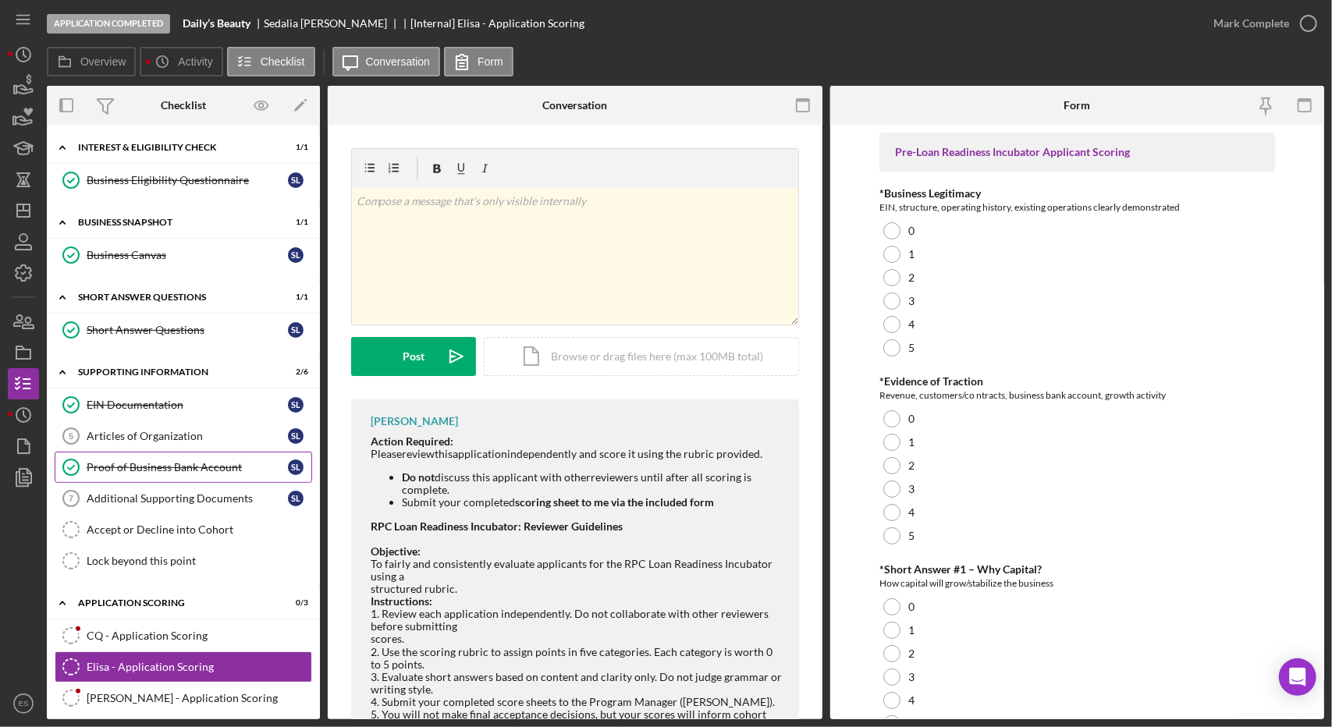
click at [171, 467] on div "Proof of Business Bank Account" at bounding box center [187, 467] width 201 height 12
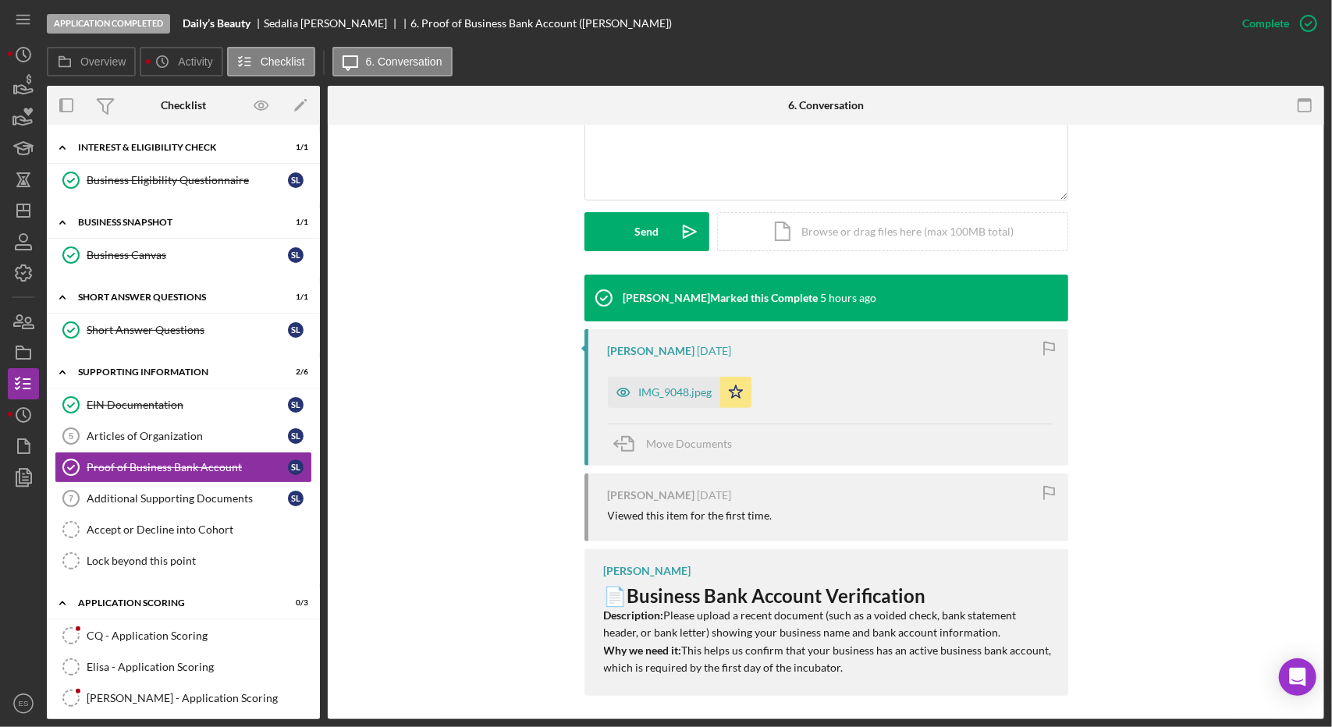
scroll to position [374, 0]
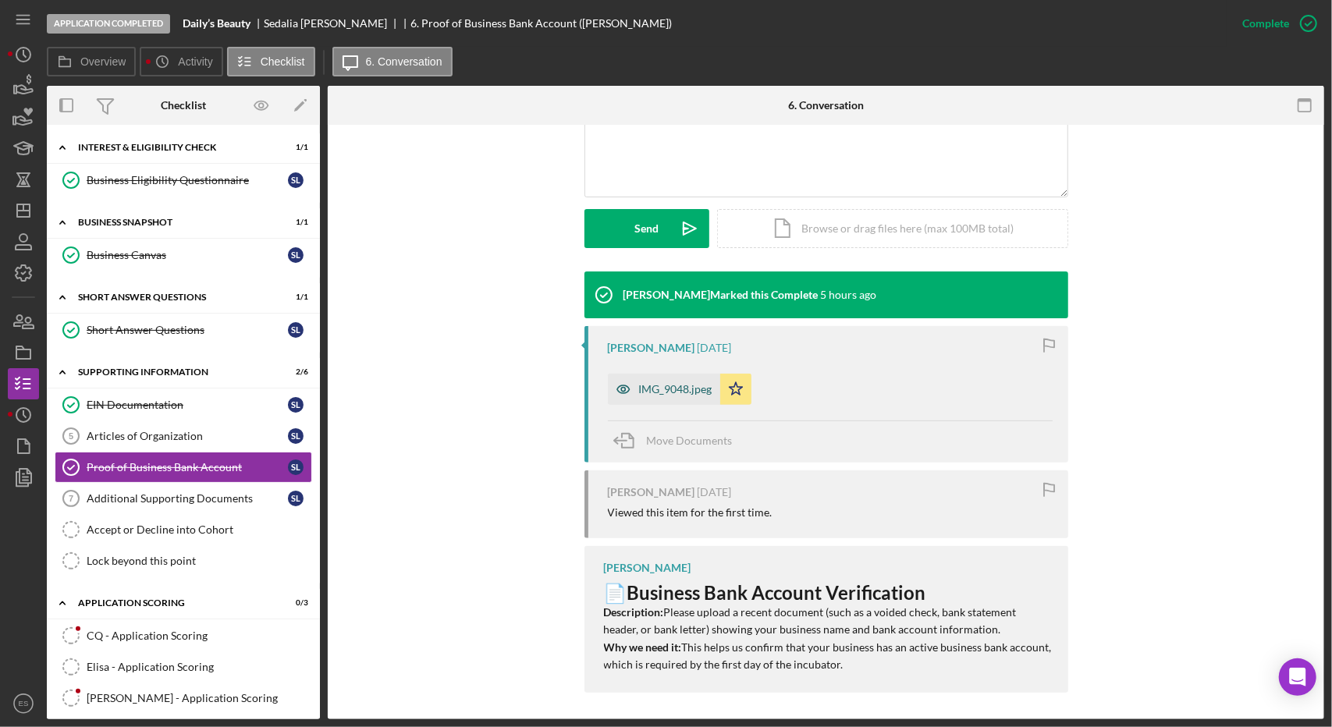
click at [667, 403] on div "IMG_9048.jpeg" at bounding box center [664, 389] width 112 height 31
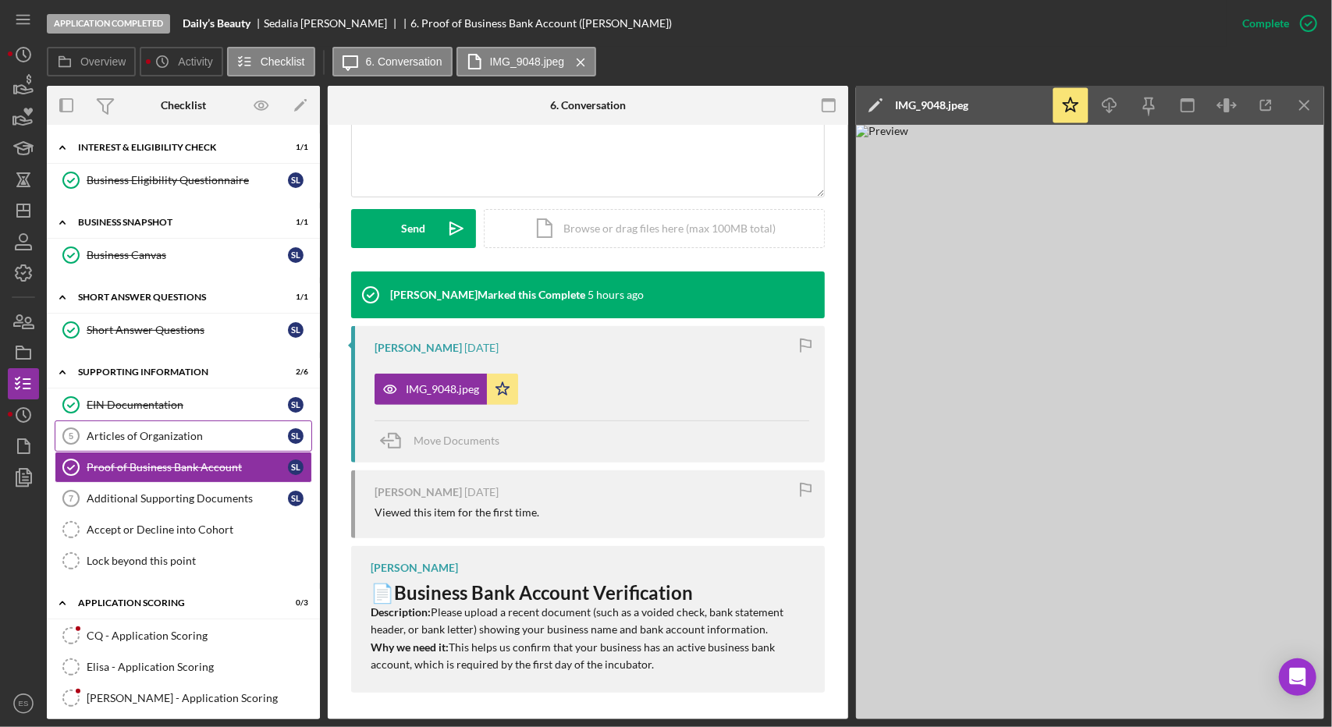
click at [153, 430] on div "Articles of Organization" at bounding box center [187, 436] width 201 height 12
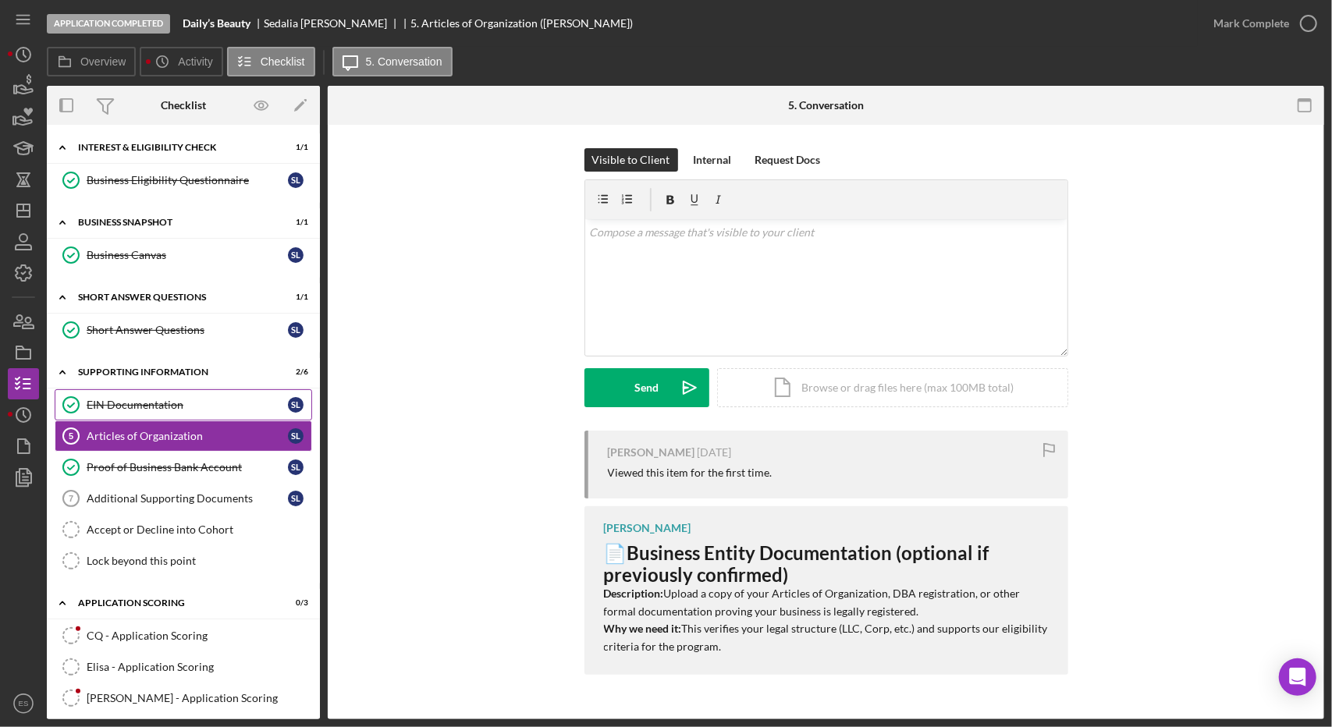
click at [101, 399] on div "EIN Documentation" at bounding box center [187, 405] width 201 height 12
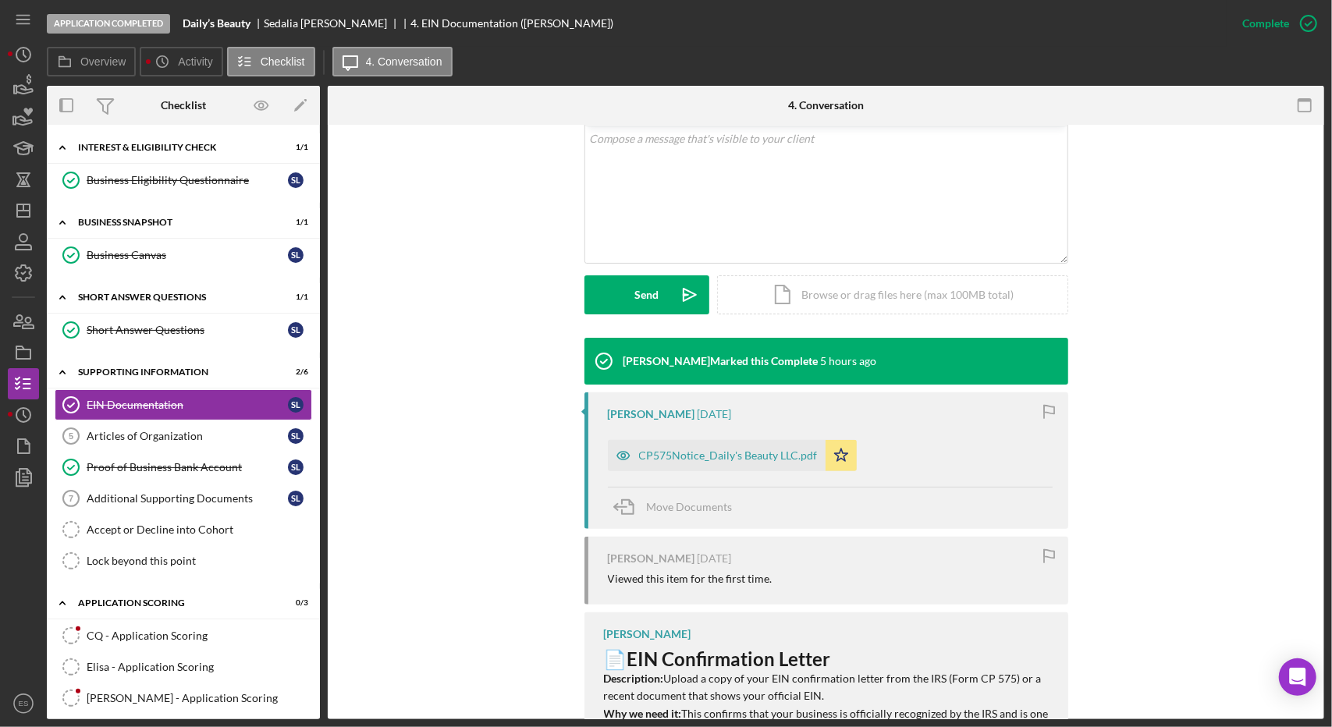
scroll to position [318, 0]
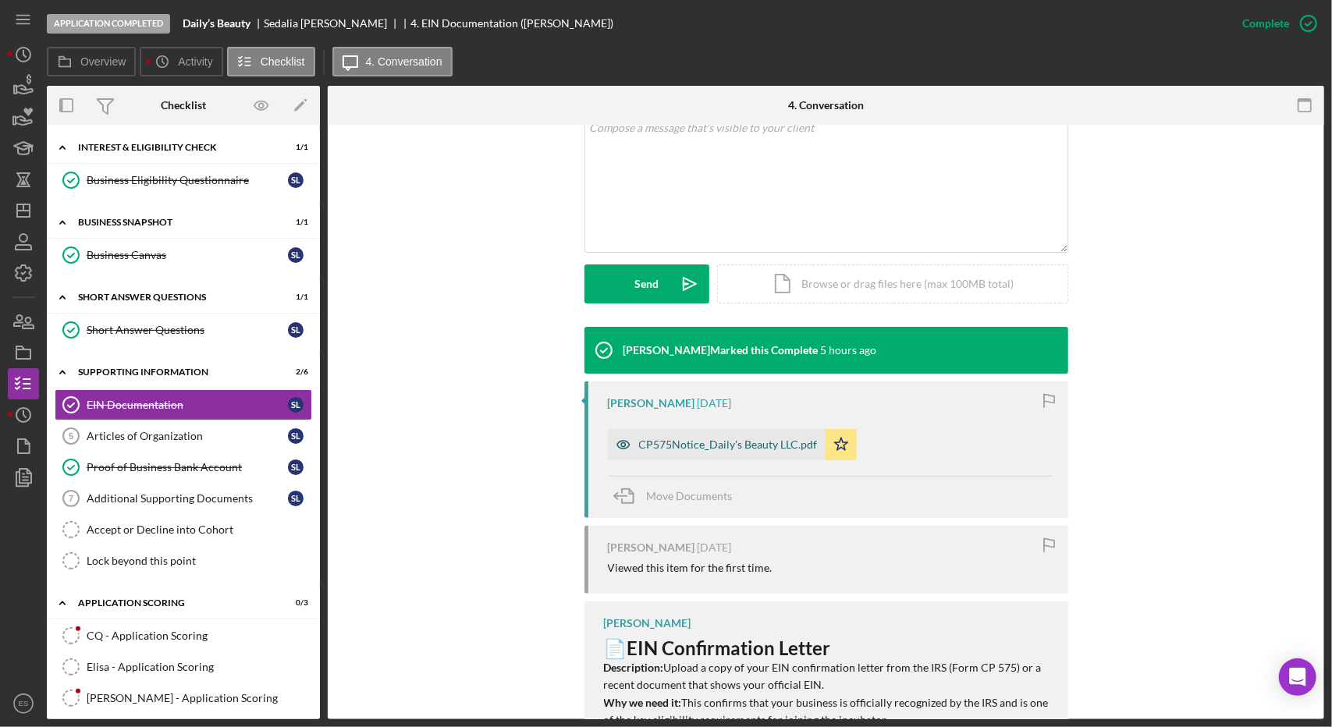
click at [692, 444] on div "CP575Notice_Daily's Beauty LLC.pdf" at bounding box center [728, 445] width 179 height 12
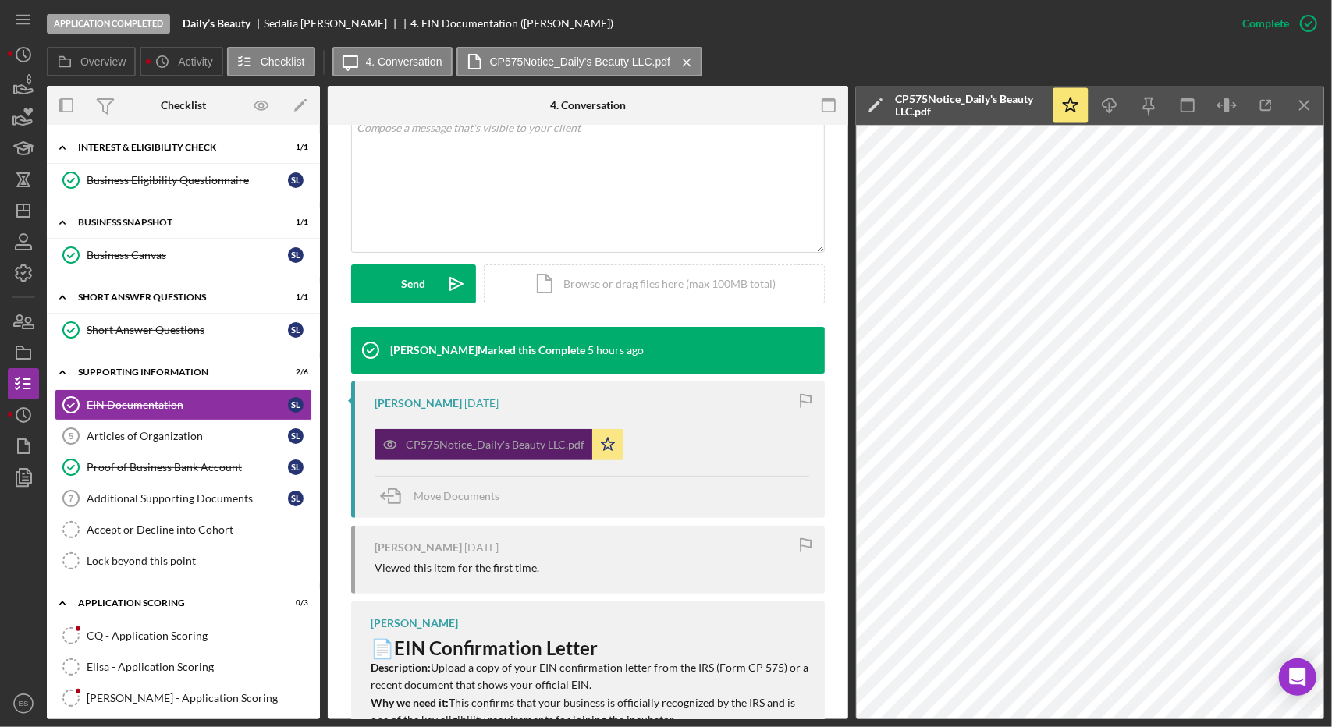
click at [692, 444] on div "CP575Notice_Daily's Beauty LLC.pdf Icon/Star" at bounding box center [592, 440] width 435 height 39
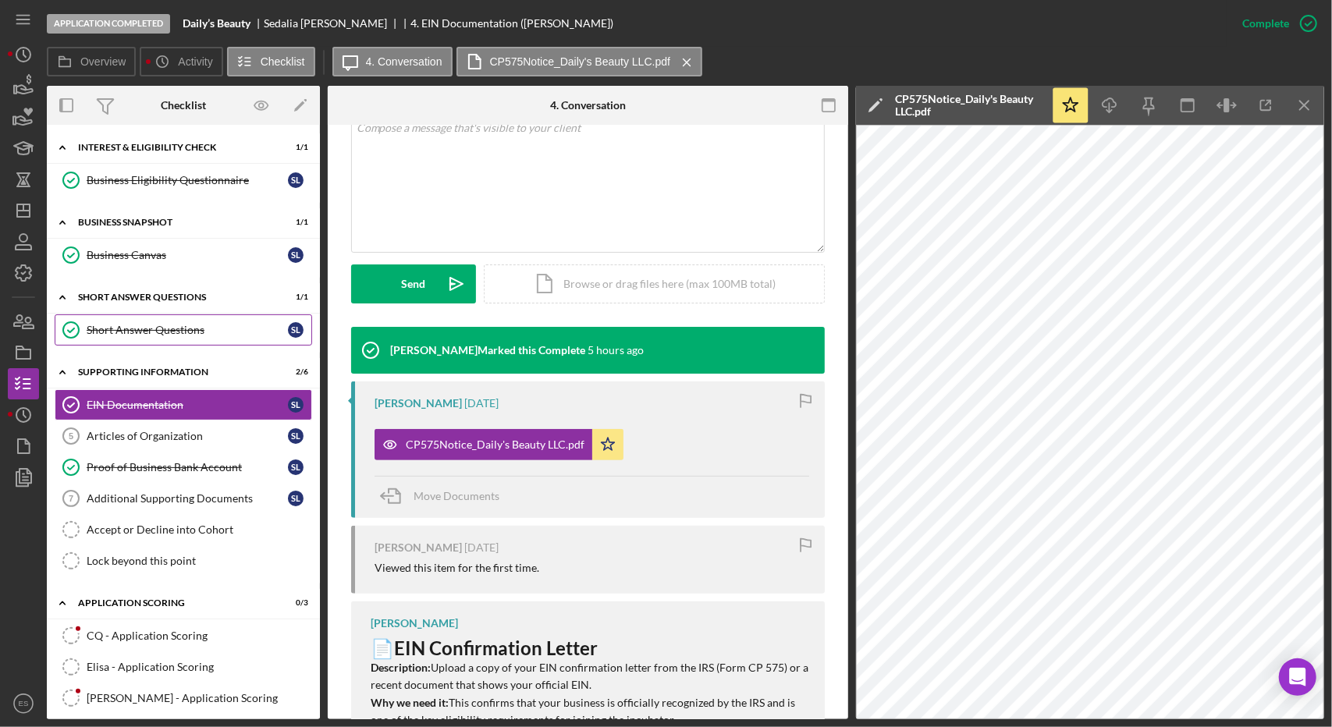
click at [157, 316] on link "Short Answer Questions Short Answer Questions S L" at bounding box center [184, 329] width 258 height 31
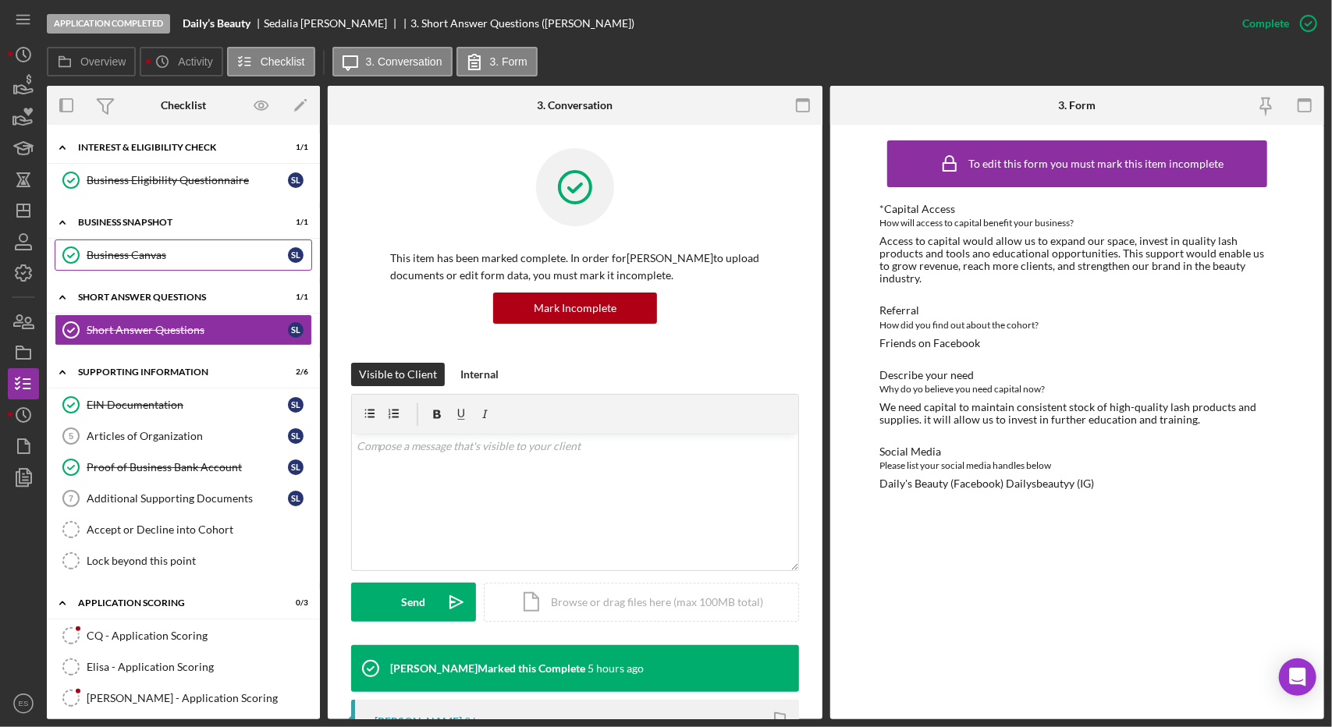
click at [125, 254] on div "Business Canvas" at bounding box center [187, 255] width 201 height 12
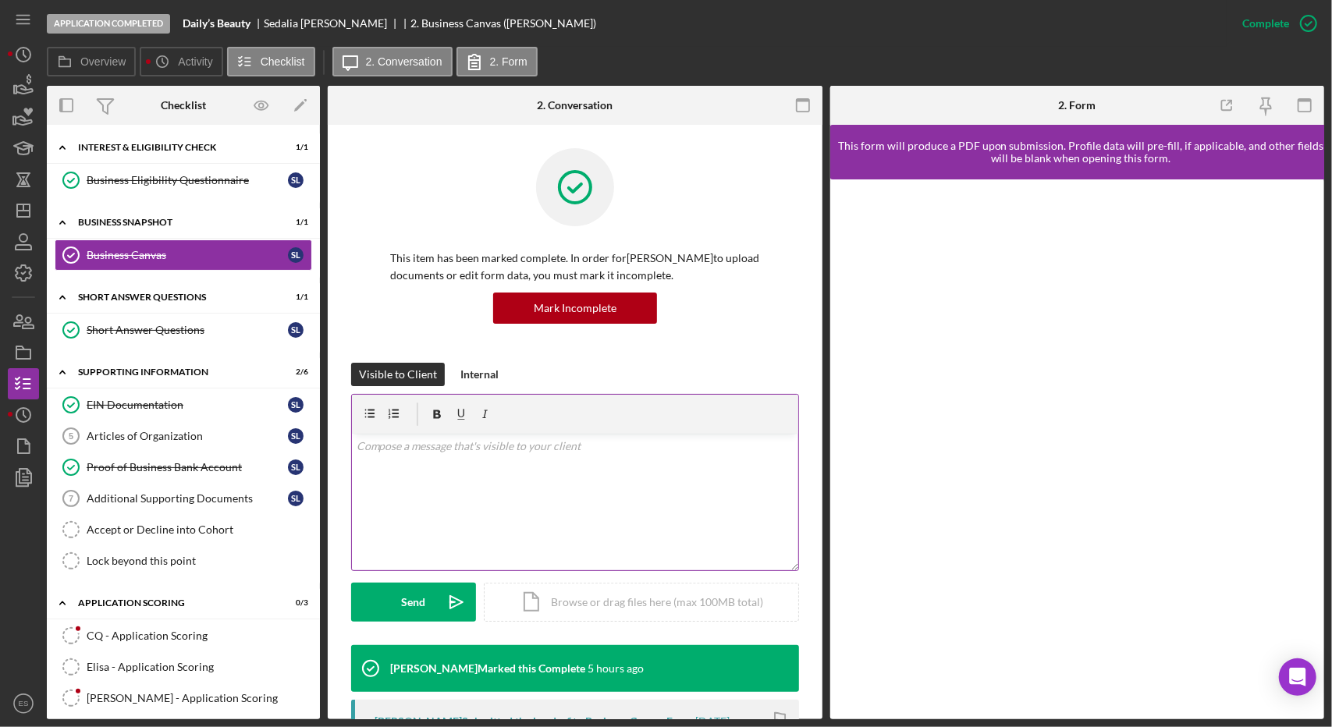
scroll to position [236, 0]
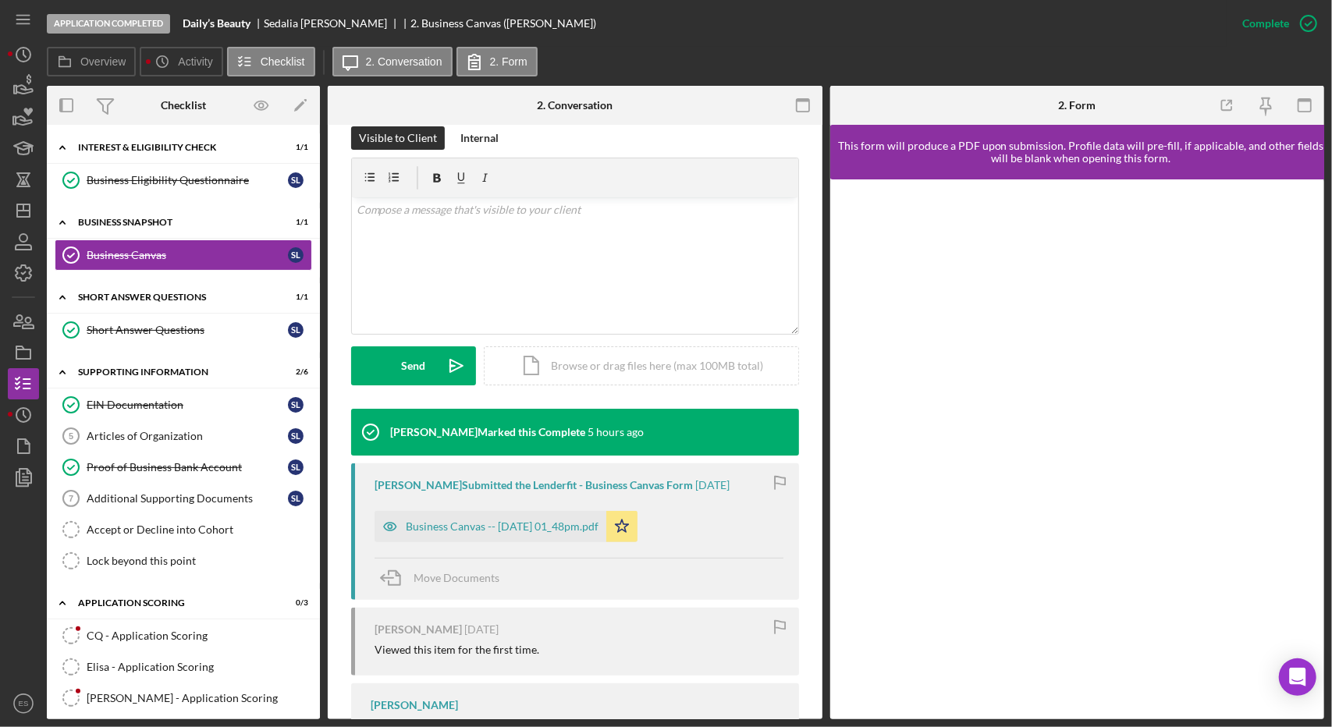
click at [518, 545] on div "Sedalia Libbett Submitted the Lenderfit - Business Canvas Form 3 days ago Busin…" at bounding box center [575, 532] width 448 height 137
click at [510, 529] on div "Business Canvas -- 2025-10-10 01_48pm.pdf" at bounding box center [502, 526] width 193 height 12
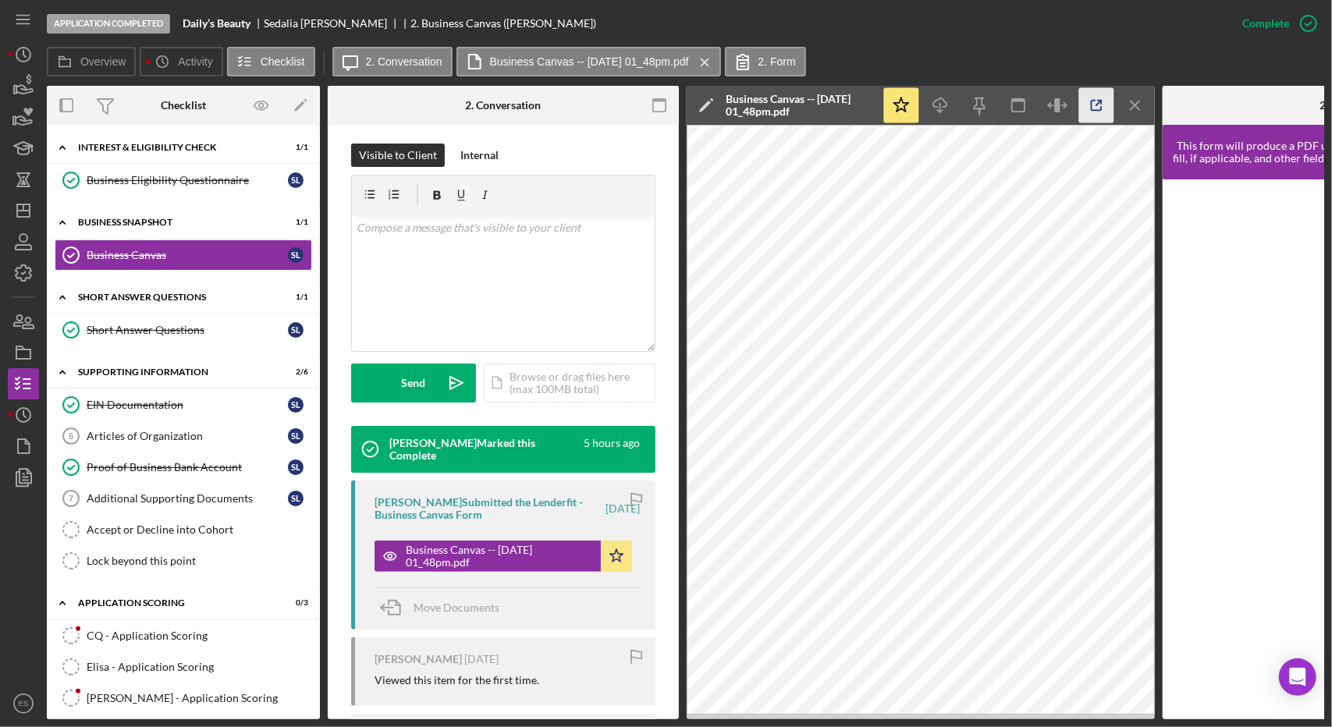
click at [1093, 101] on icon "button" at bounding box center [1096, 105] width 35 height 35
click at [138, 180] on div "Business Eligibility Questionnaire" at bounding box center [187, 180] width 201 height 12
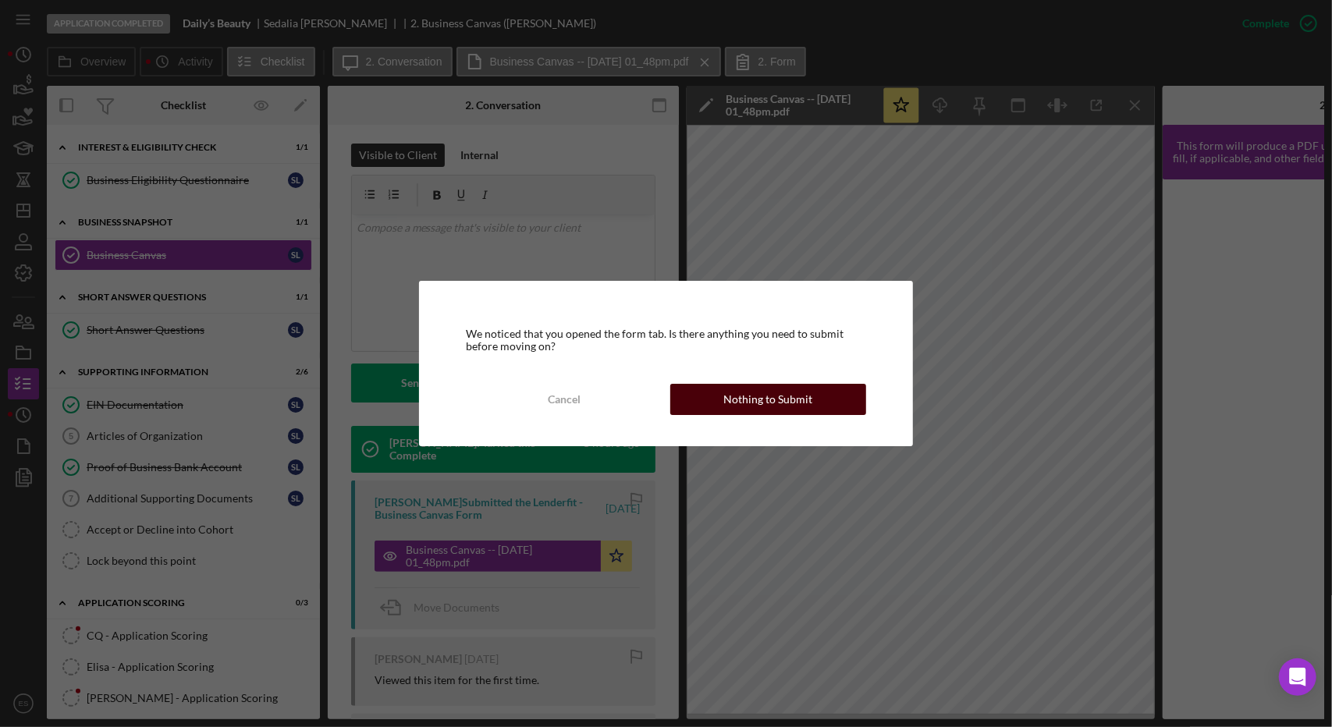
click at [765, 412] on div "Nothing to Submit" at bounding box center [767, 399] width 89 height 31
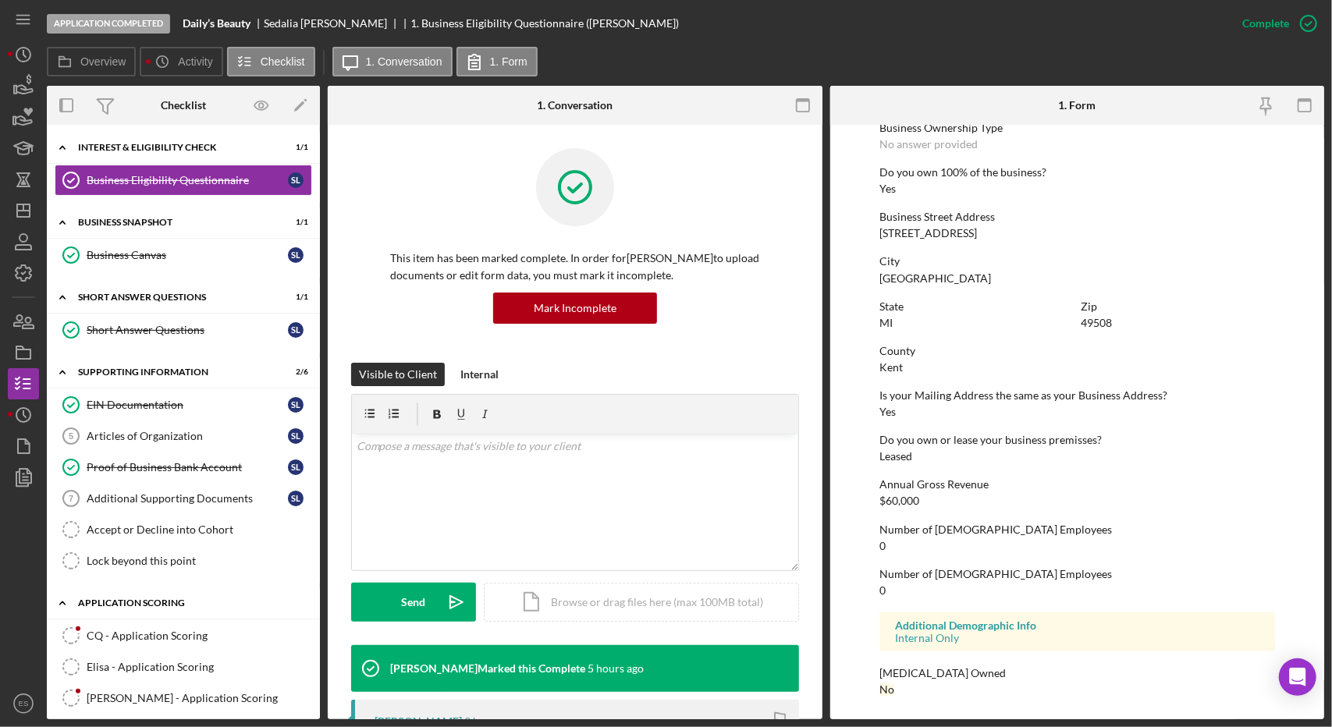
scroll to position [108, 0]
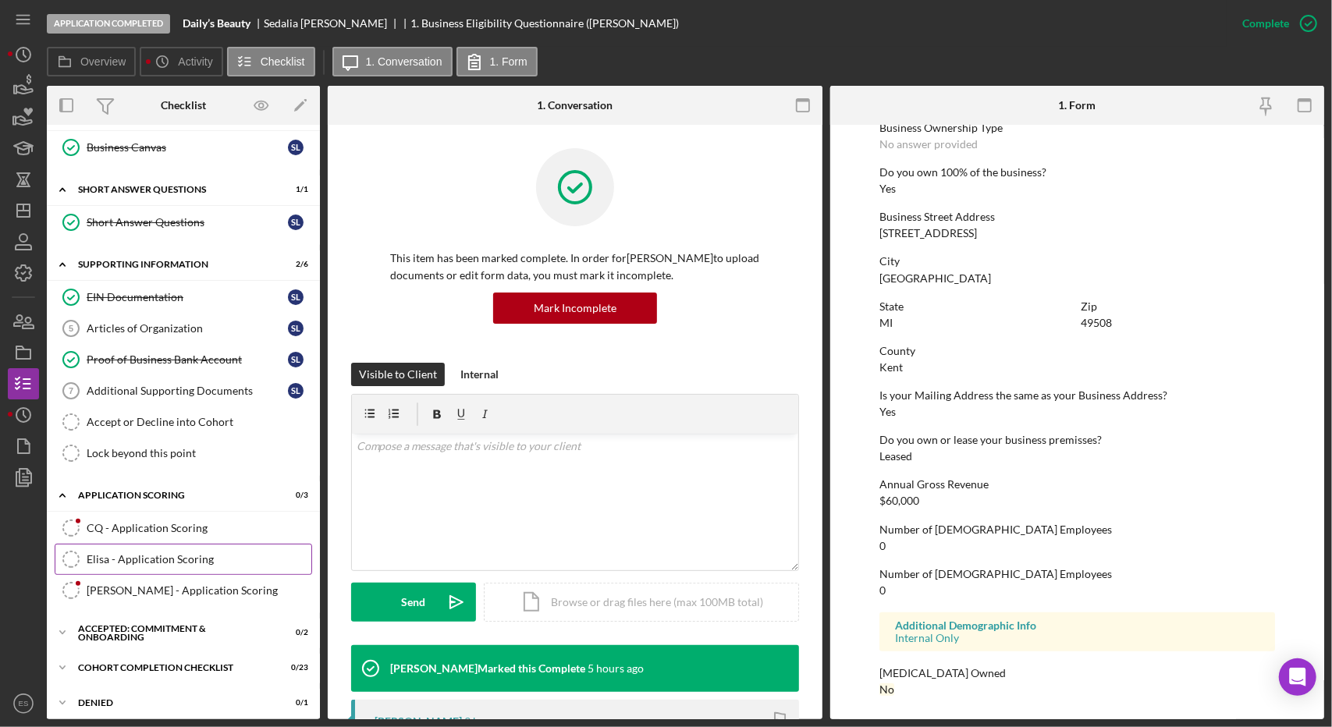
click at [131, 553] on div "Elisa - Application Scoring" at bounding box center [199, 559] width 225 height 12
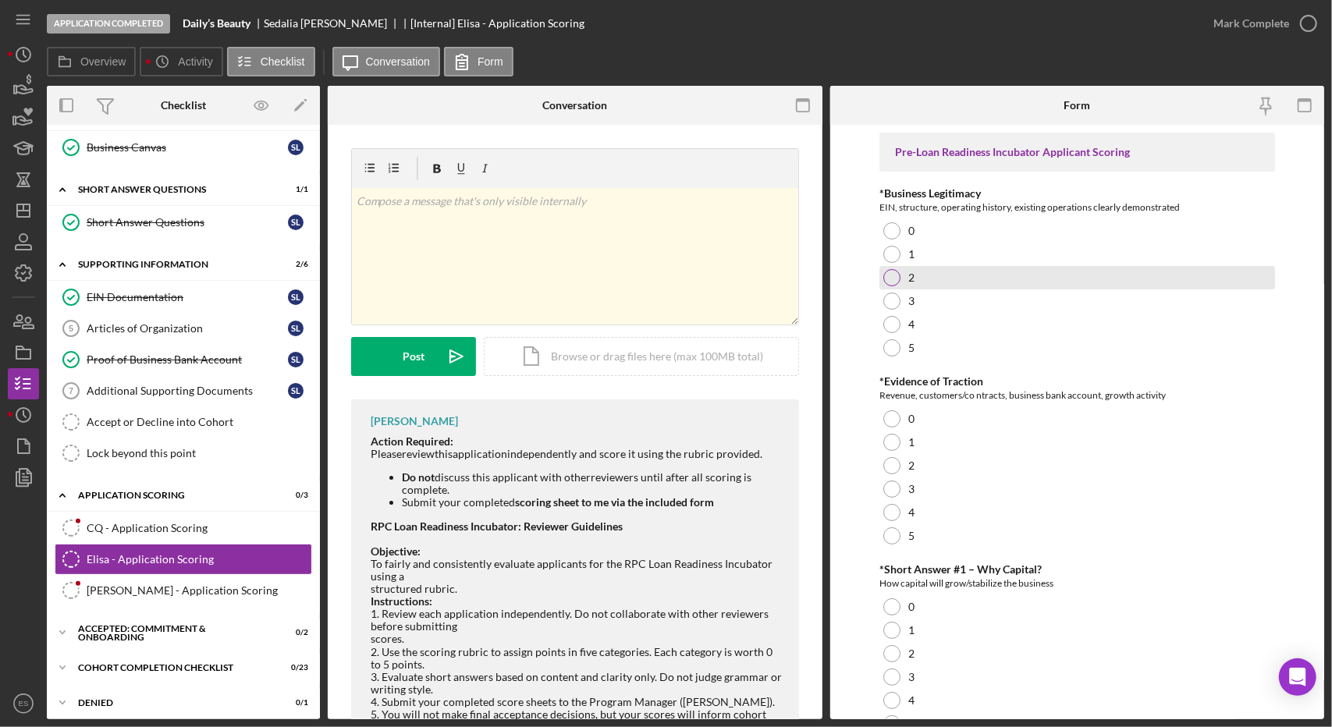
click at [890, 269] on div at bounding box center [891, 277] width 17 height 17
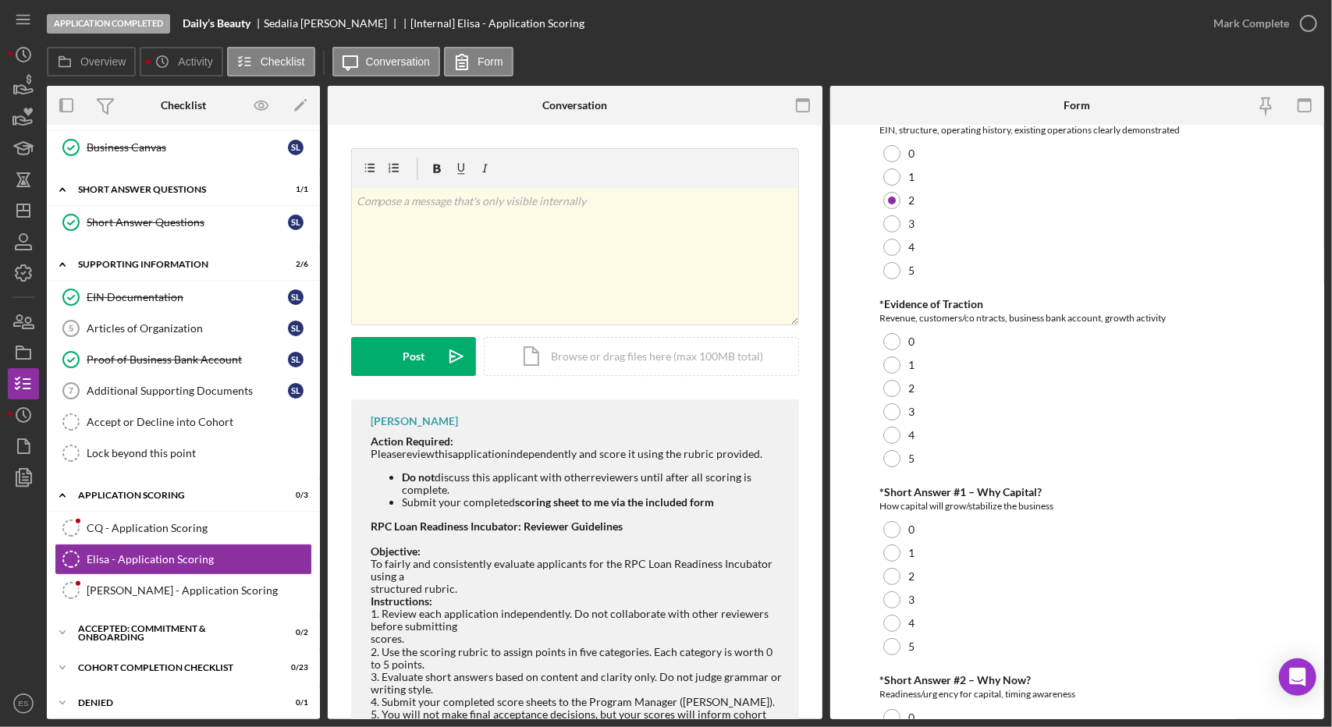
scroll to position [79, 0]
click at [893, 347] on div at bounding box center [891, 340] width 17 height 17
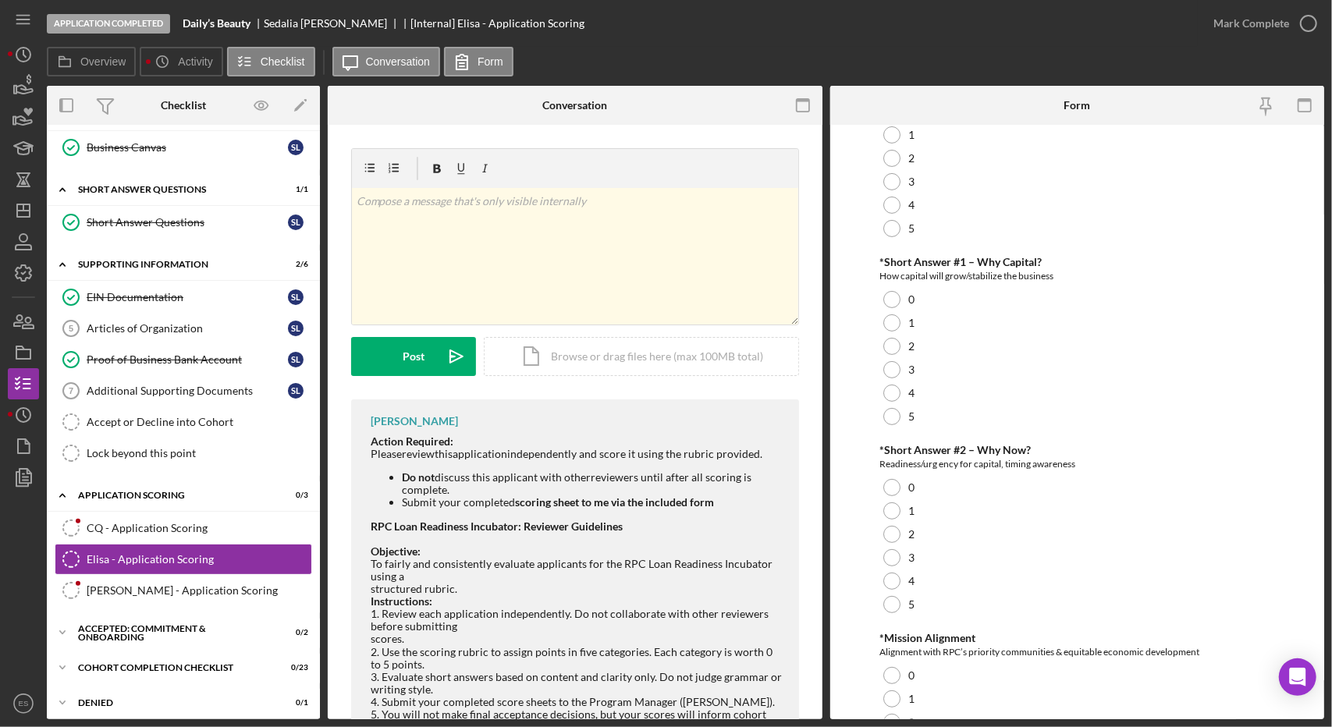
scroll to position [319, 0]
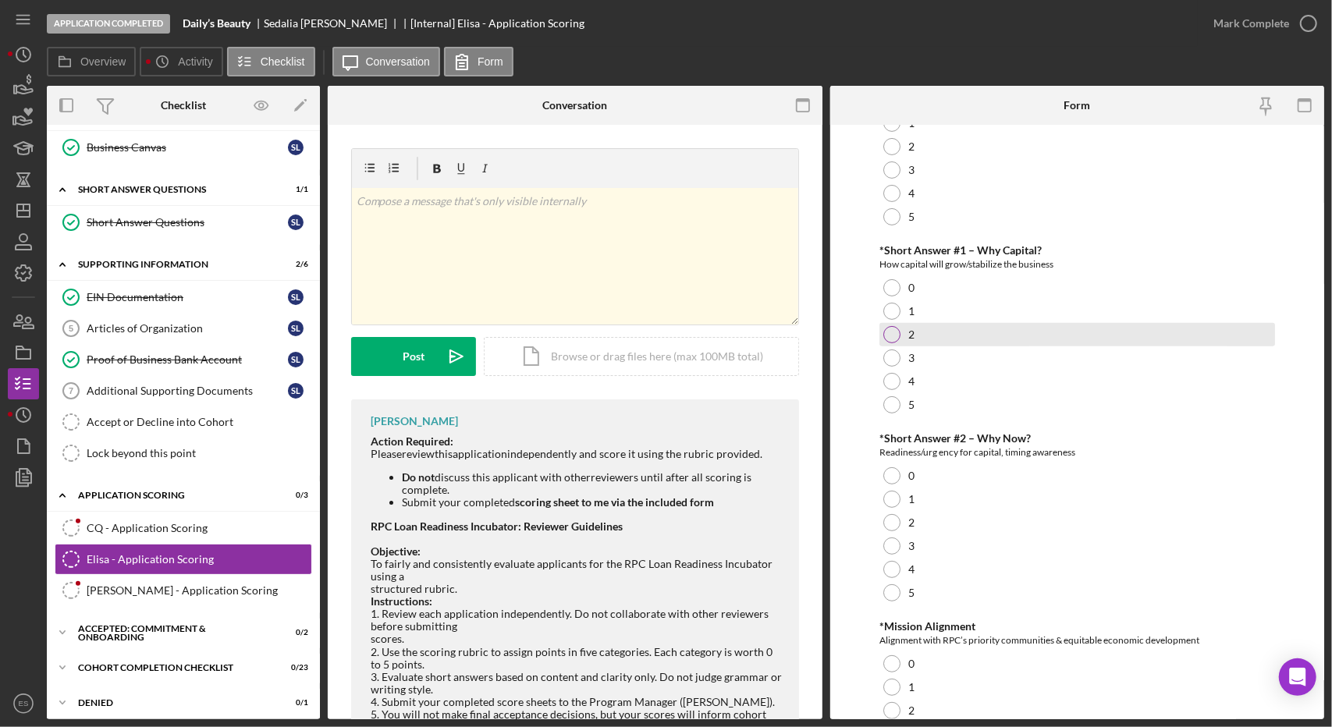
click at [889, 330] on div at bounding box center [891, 334] width 17 height 17
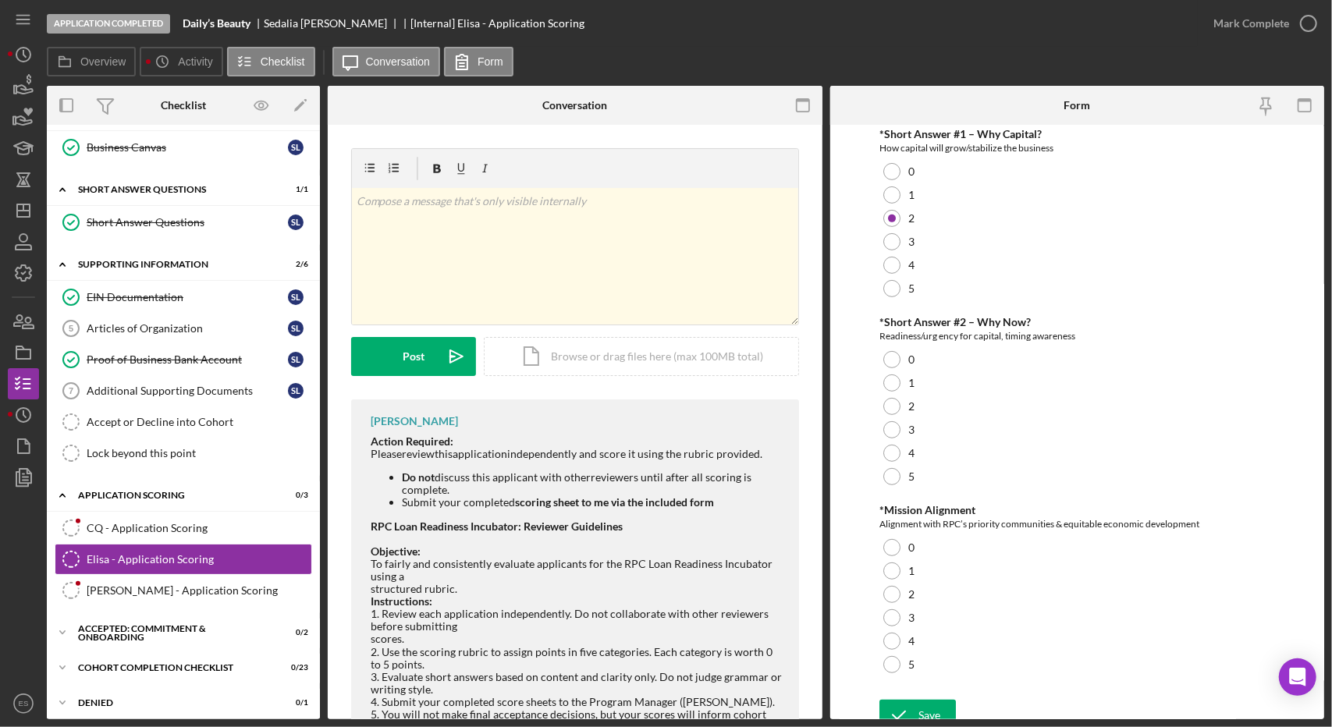
scroll to position [449, 0]
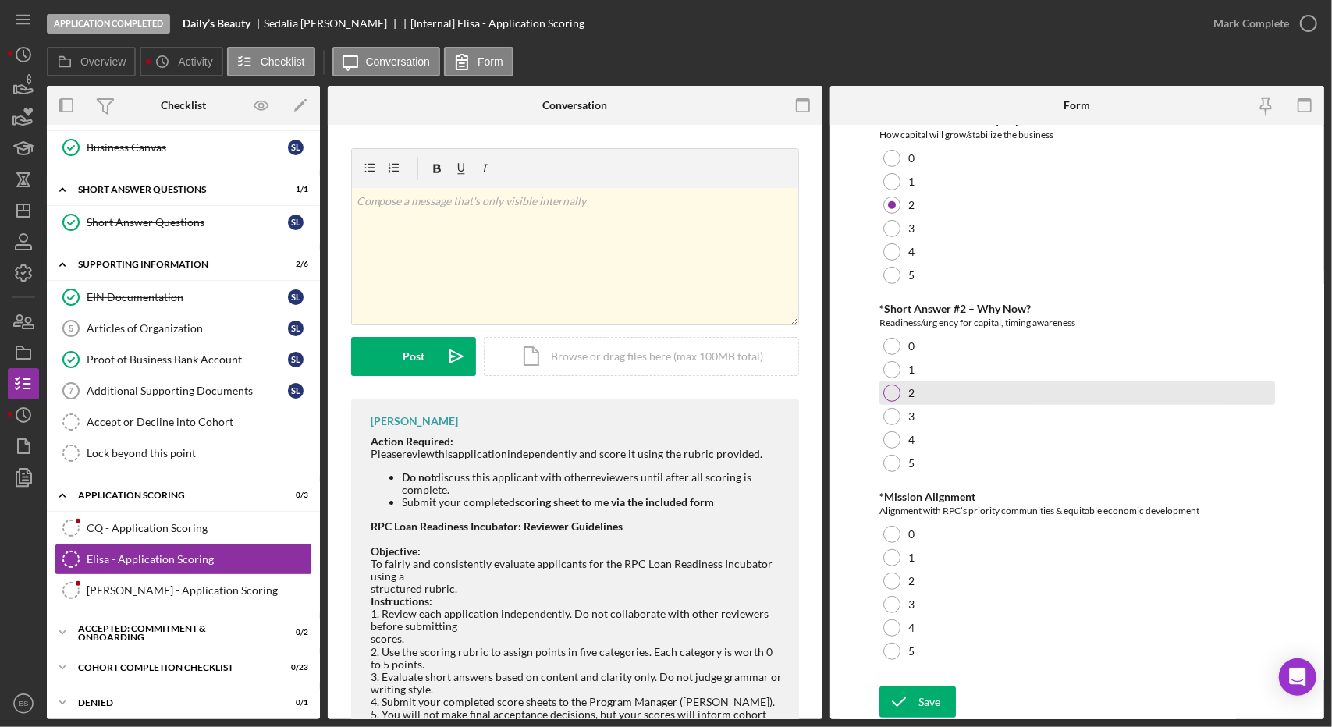
click at [896, 390] on div at bounding box center [891, 393] width 17 height 17
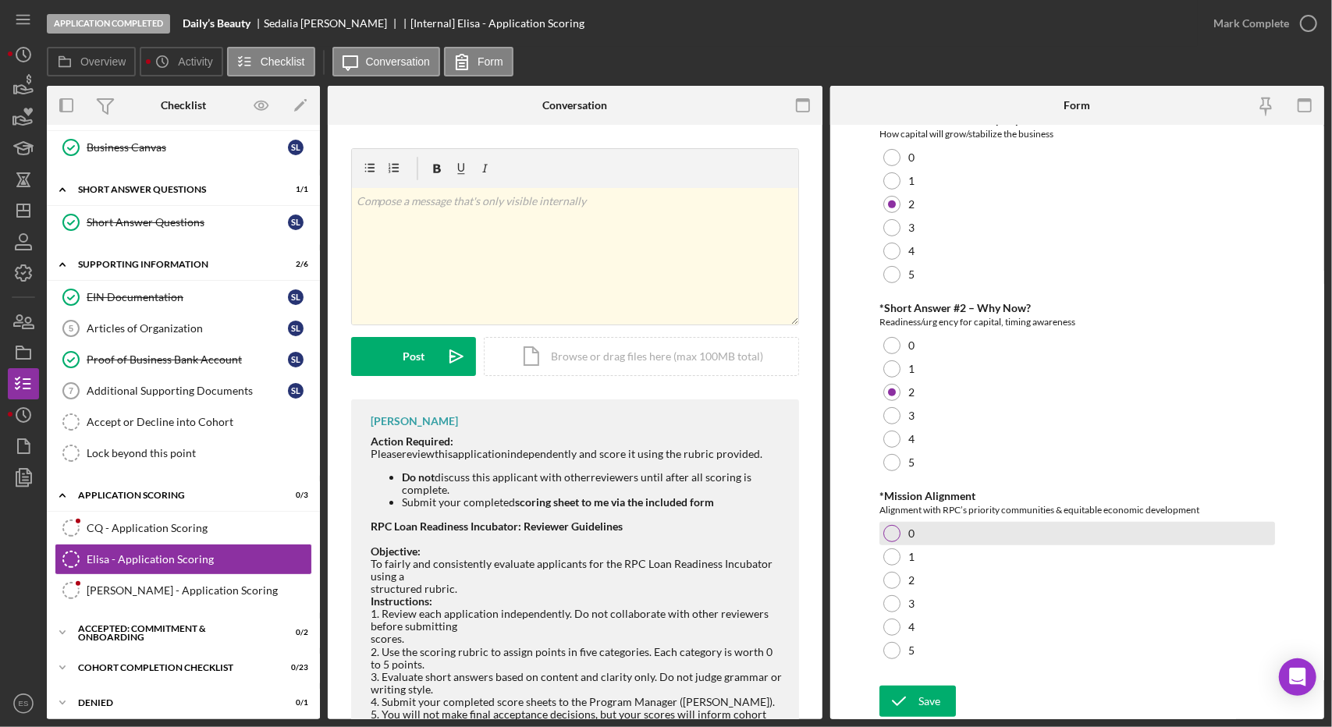
click at [888, 539] on div at bounding box center [891, 533] width 17 height 17
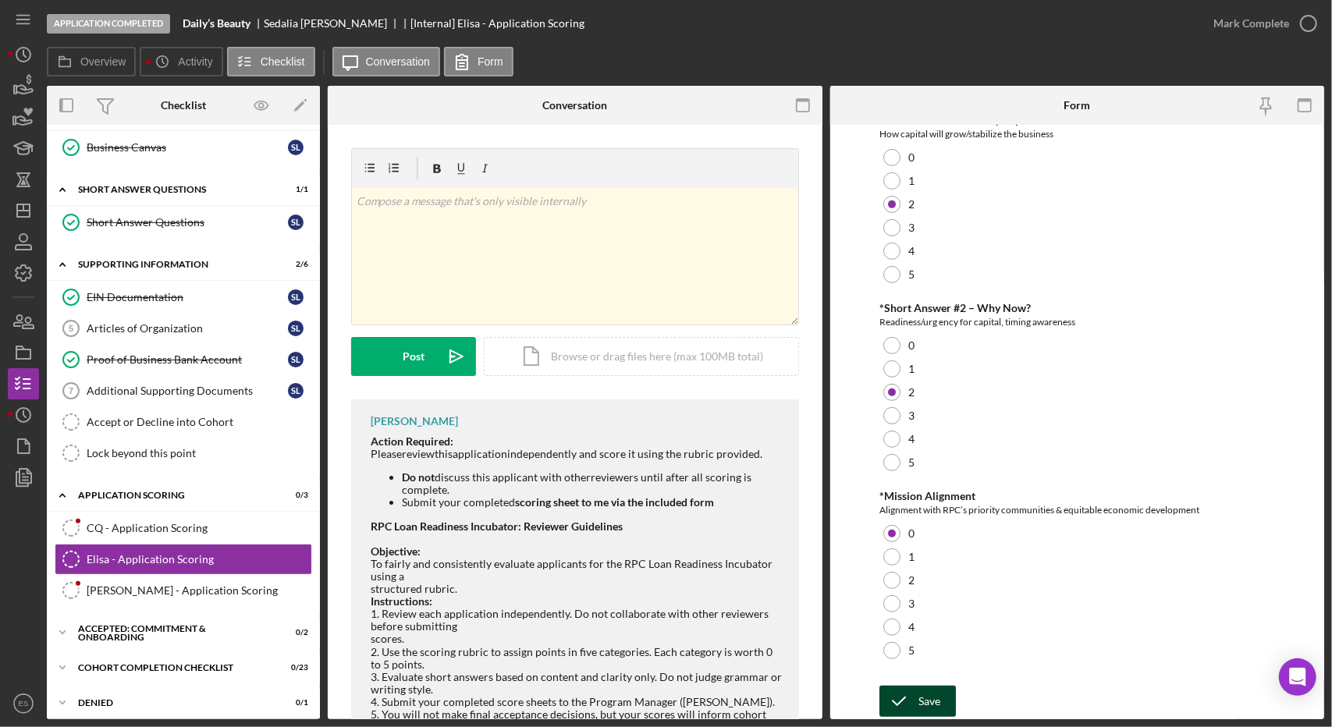
click at [916, 705] on icon "submit" at bounding box center [898, 701] width 39 height 39
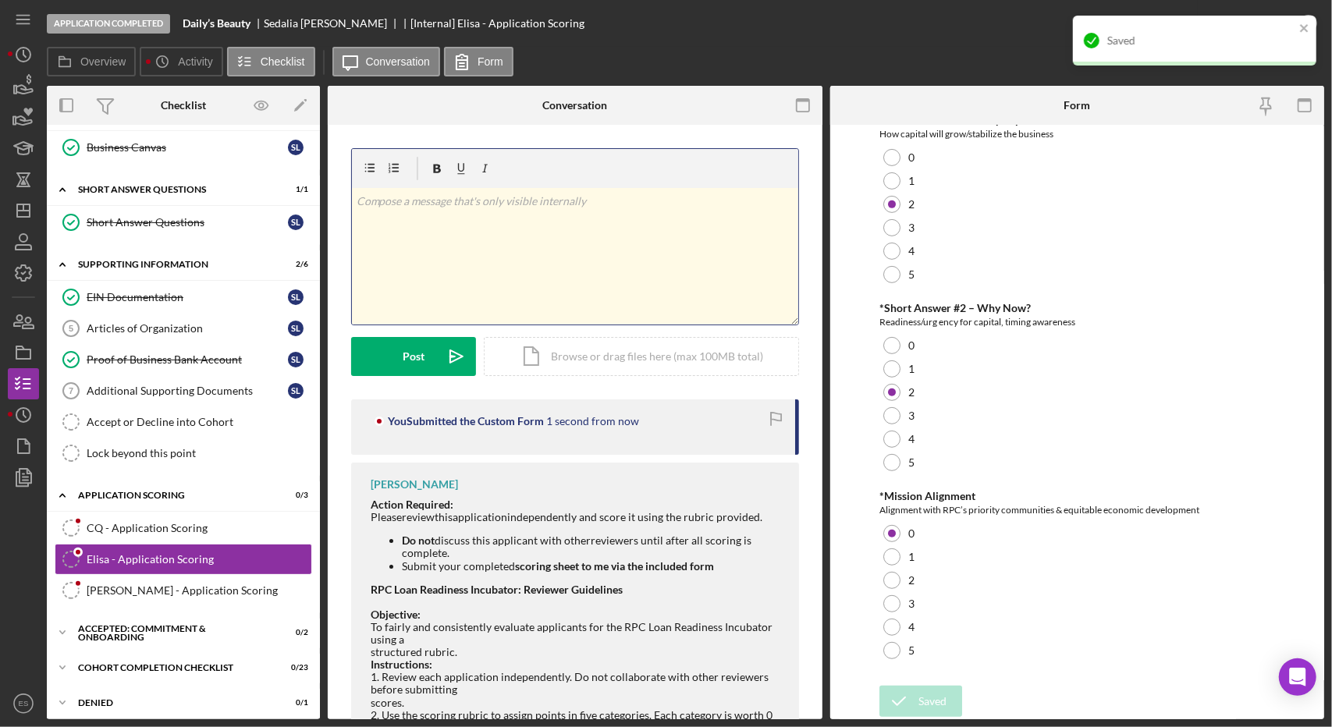
click at [619, 266] on div "v Color teal Color pink Remove color Add row above Add row below Add column bef…" at bounding box center [575, 256] width 446 height 137
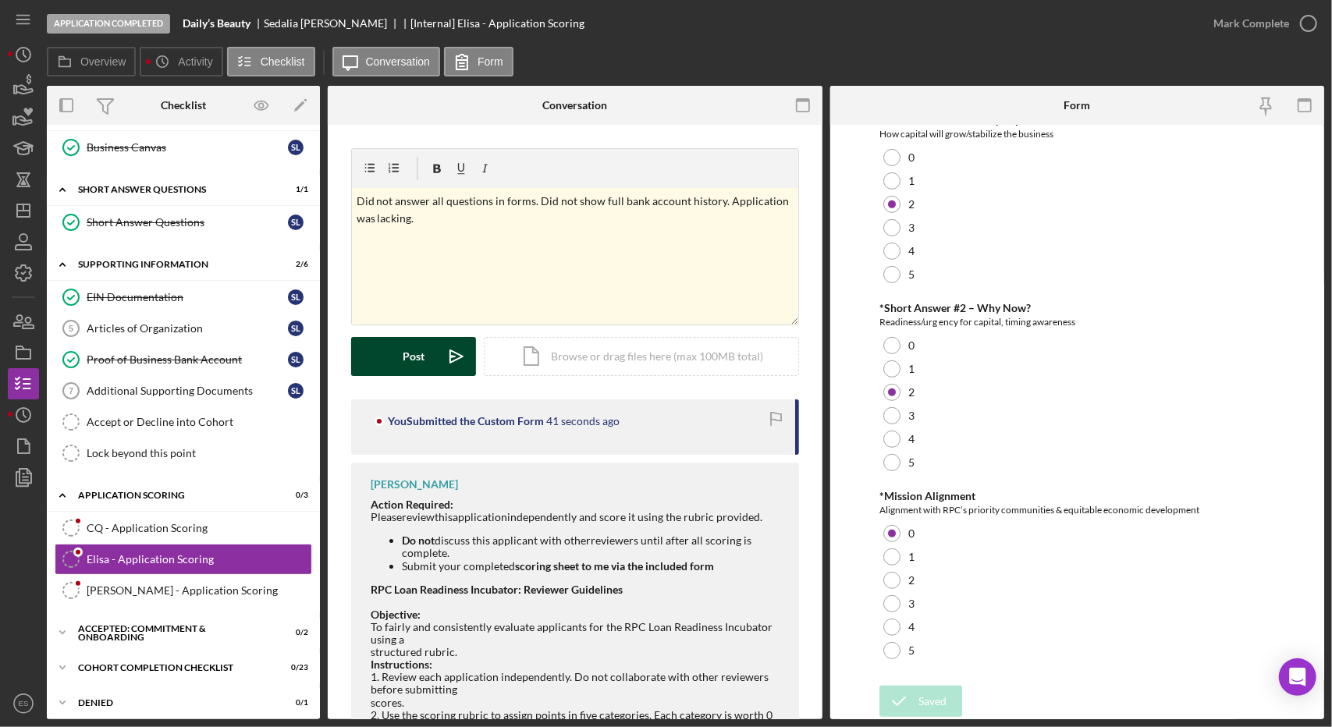
click at [424, 355] on button "Post Icon/icon-invite-send" at bounding box center [413, 356] width 125 height 39
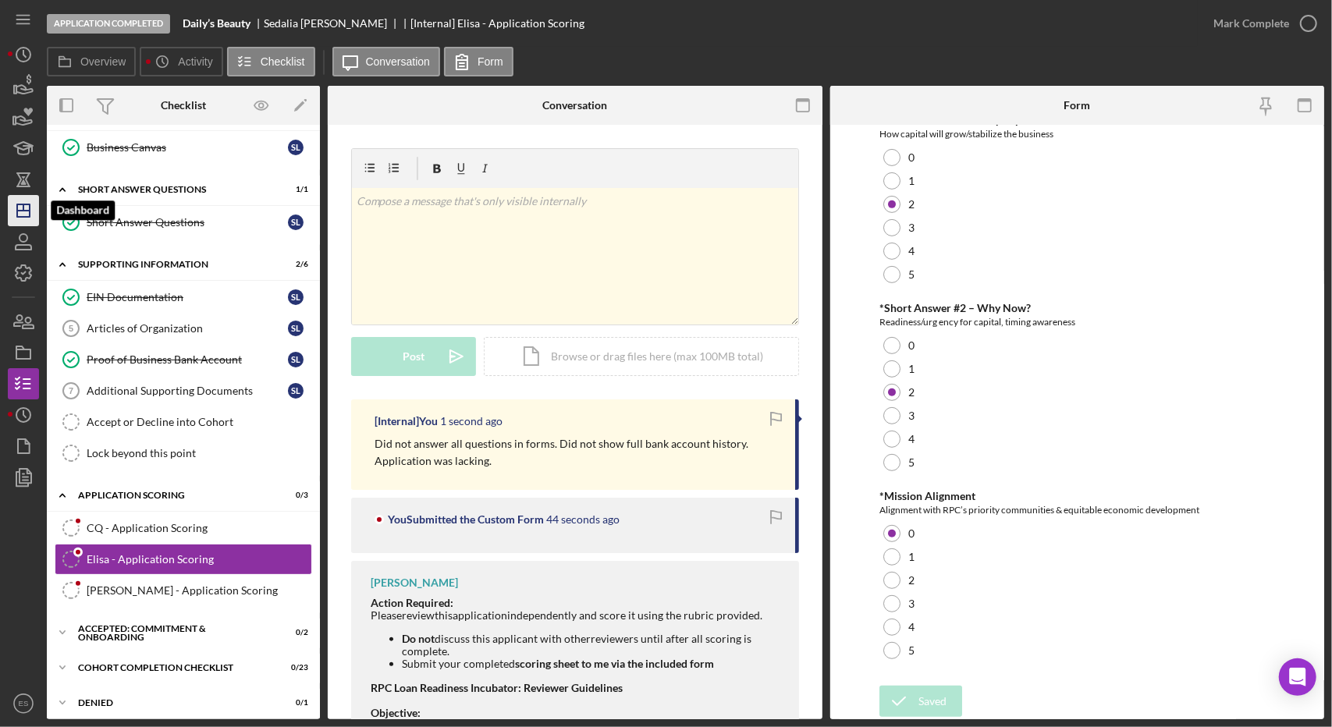
click at [23, 205] on line "button" at bounding box center [23, 207] width 0 height 6
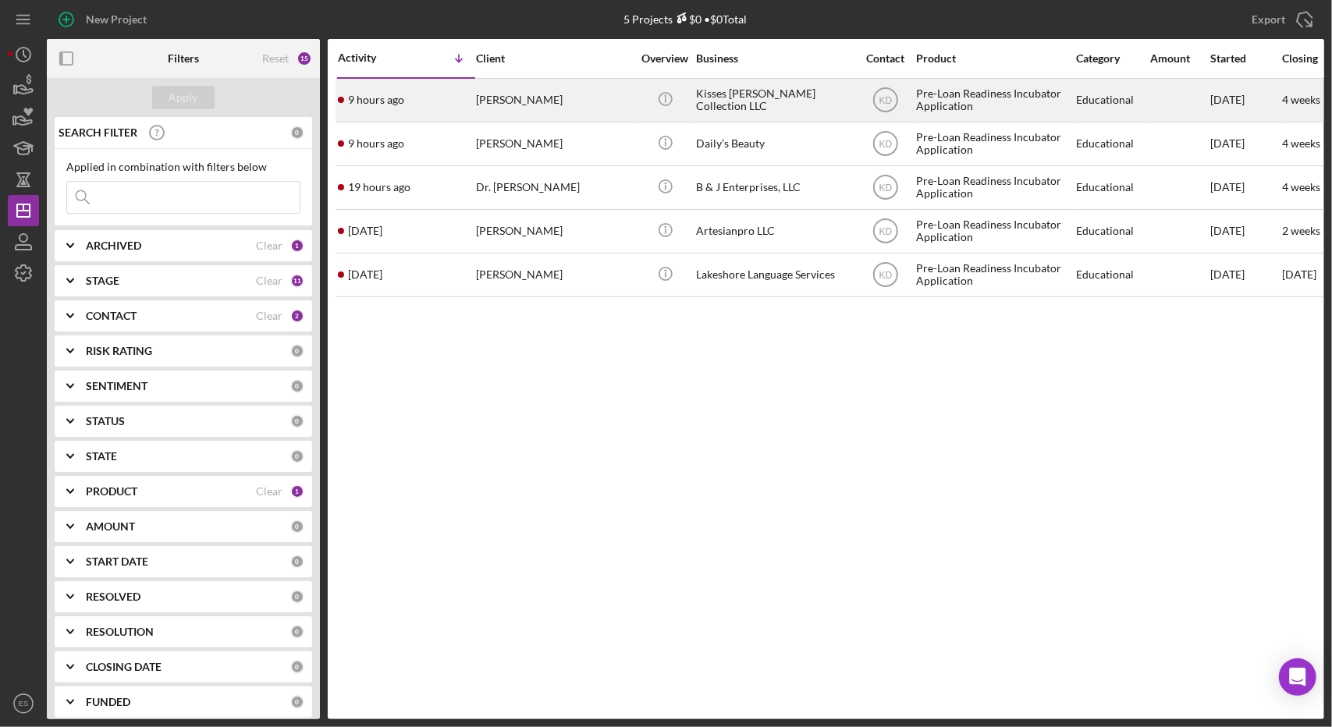
click at [1011, 94] on div "Pre-Loan Readiness Incubator Application" at bounding box center [994, 100] width 156 height 41
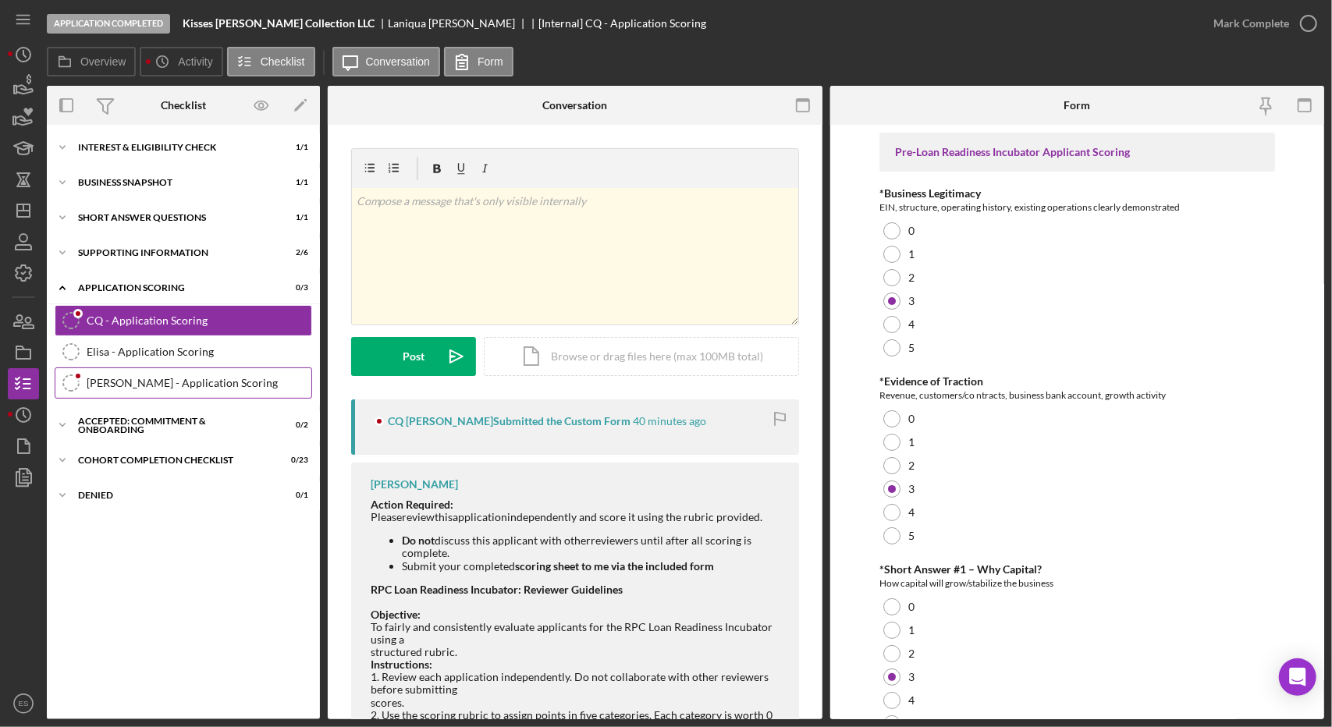
click at [205, 377] on div "Eric - Application Scoring" at bounding box center [199, 383] width 225 height 12
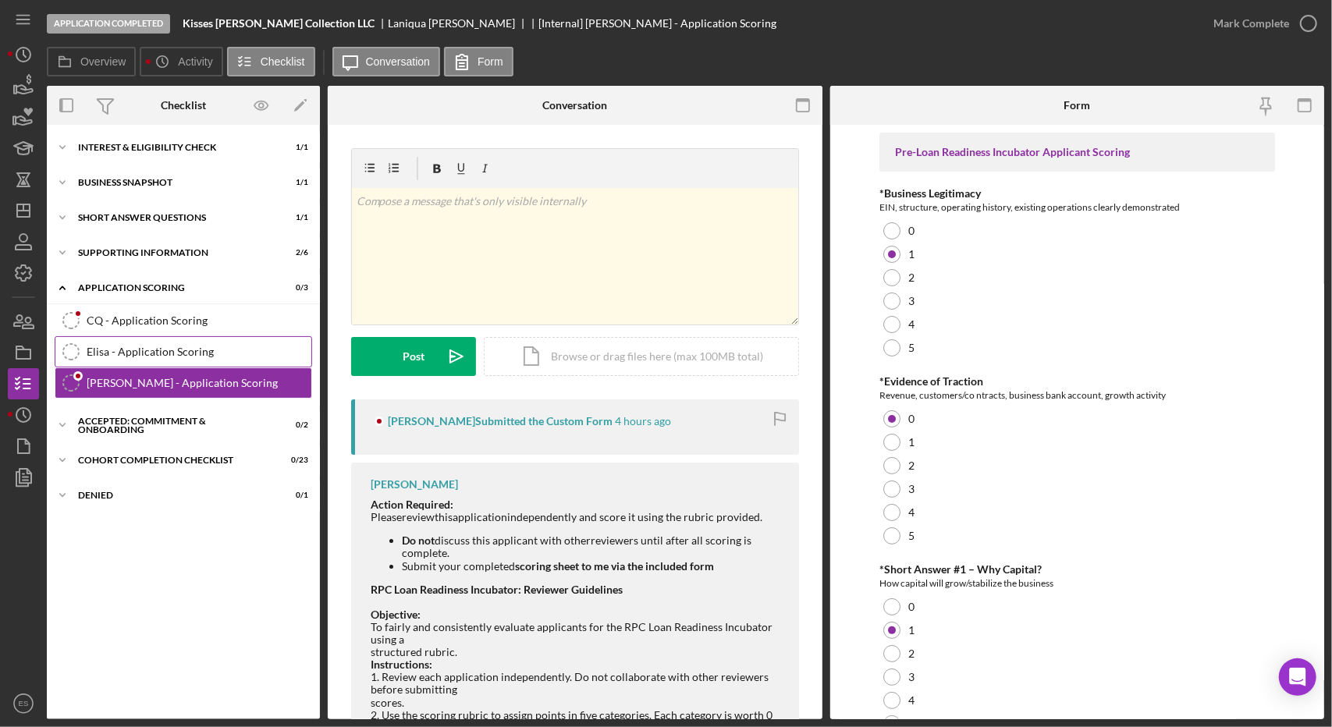
click at [192, 353] on div "Elisa - Application Scoring" at bounding box center [199, 352] width 225 height 12
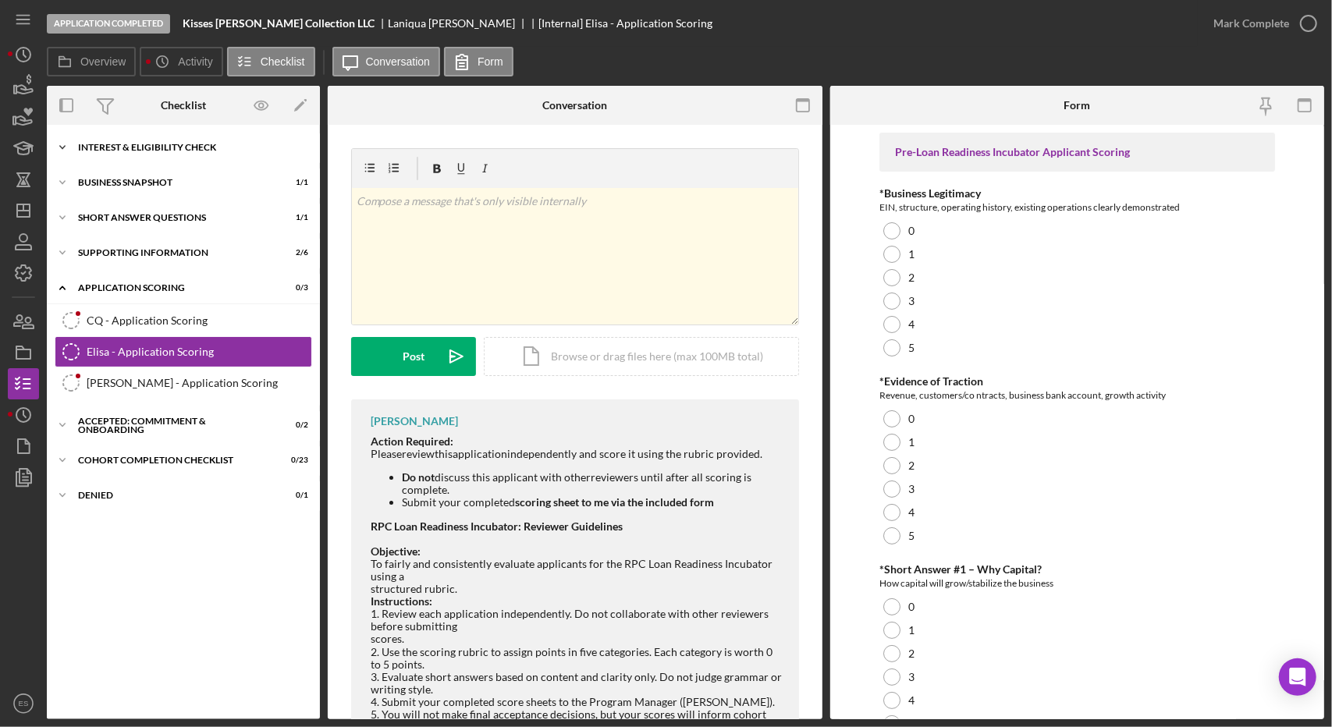
click at [120, 138] on div "Icon/Expander Interest & Eligibility Check 1 / 1" at bounding box center [183, 147] width 273 height 31
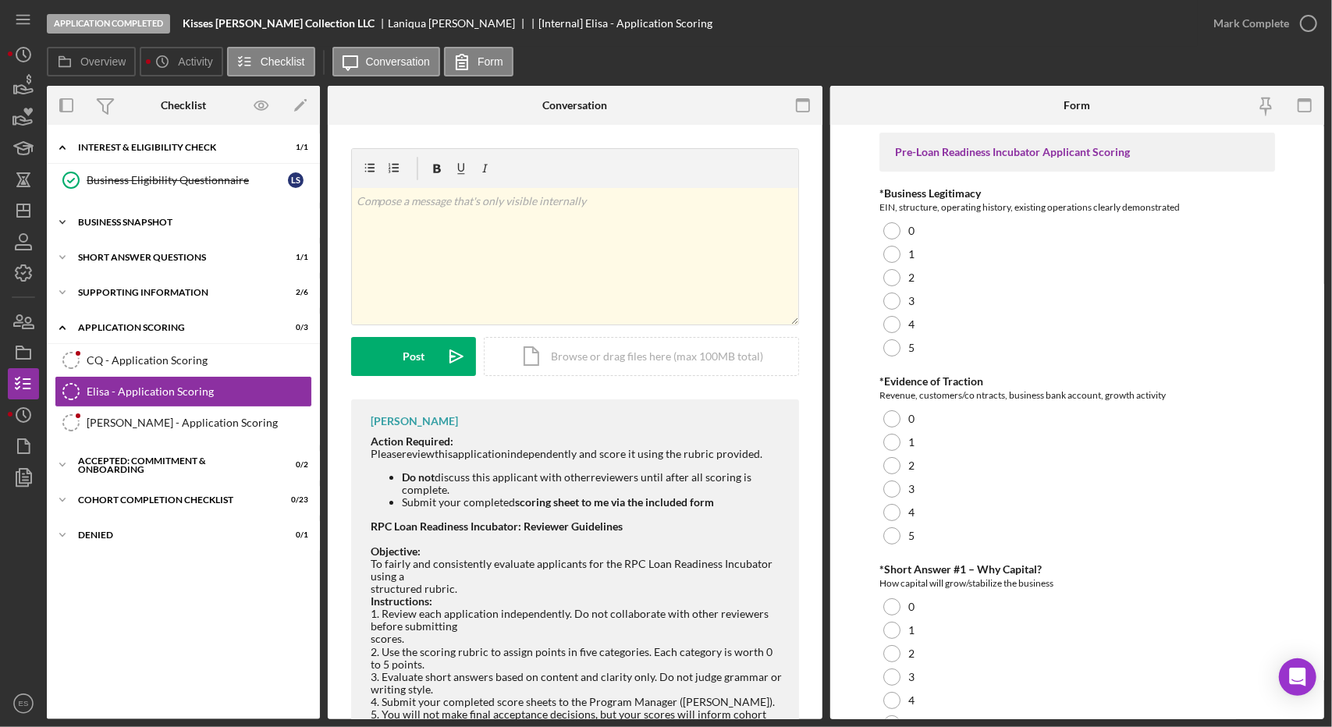
click at [108, 224] on div "Business Snapshot" at bounding box center [189, 222] width 222 height 9
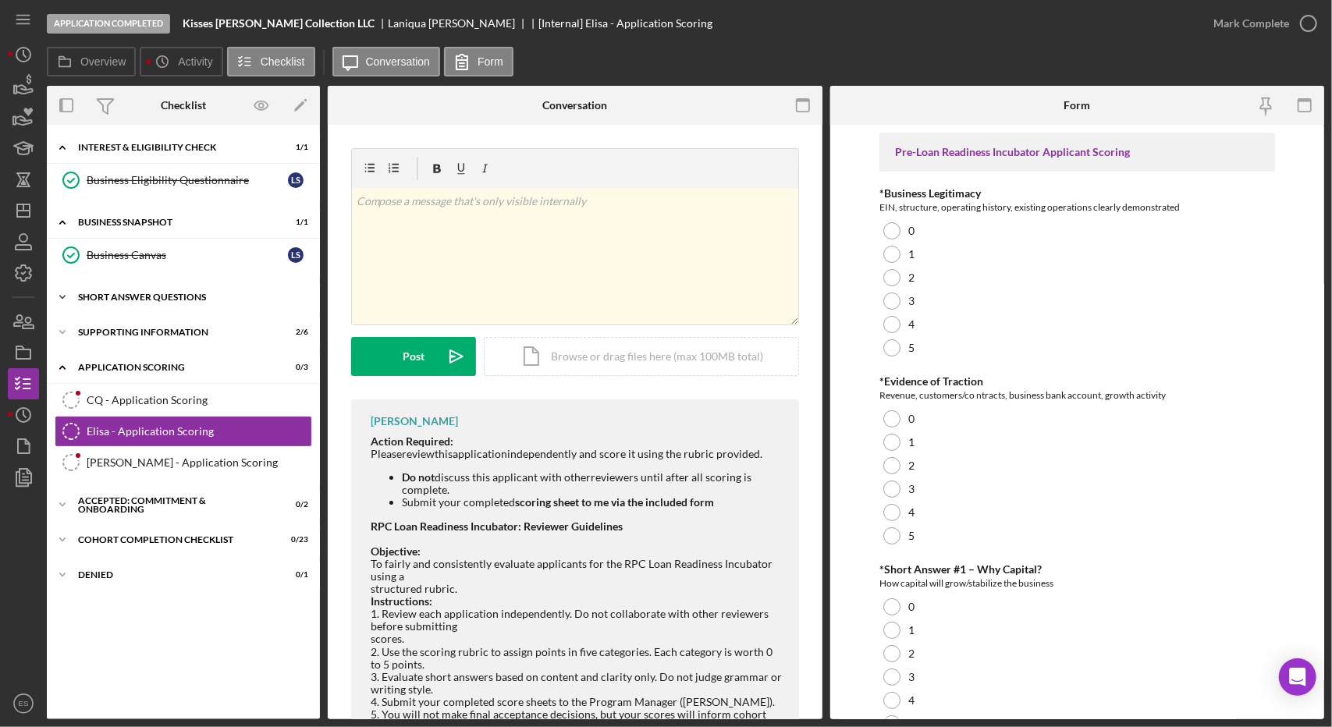
click at [106, 307] on div "Icon/Expander Short Answer Questions 1 / 1" at bounding box center [183, 297] width 273 height 31
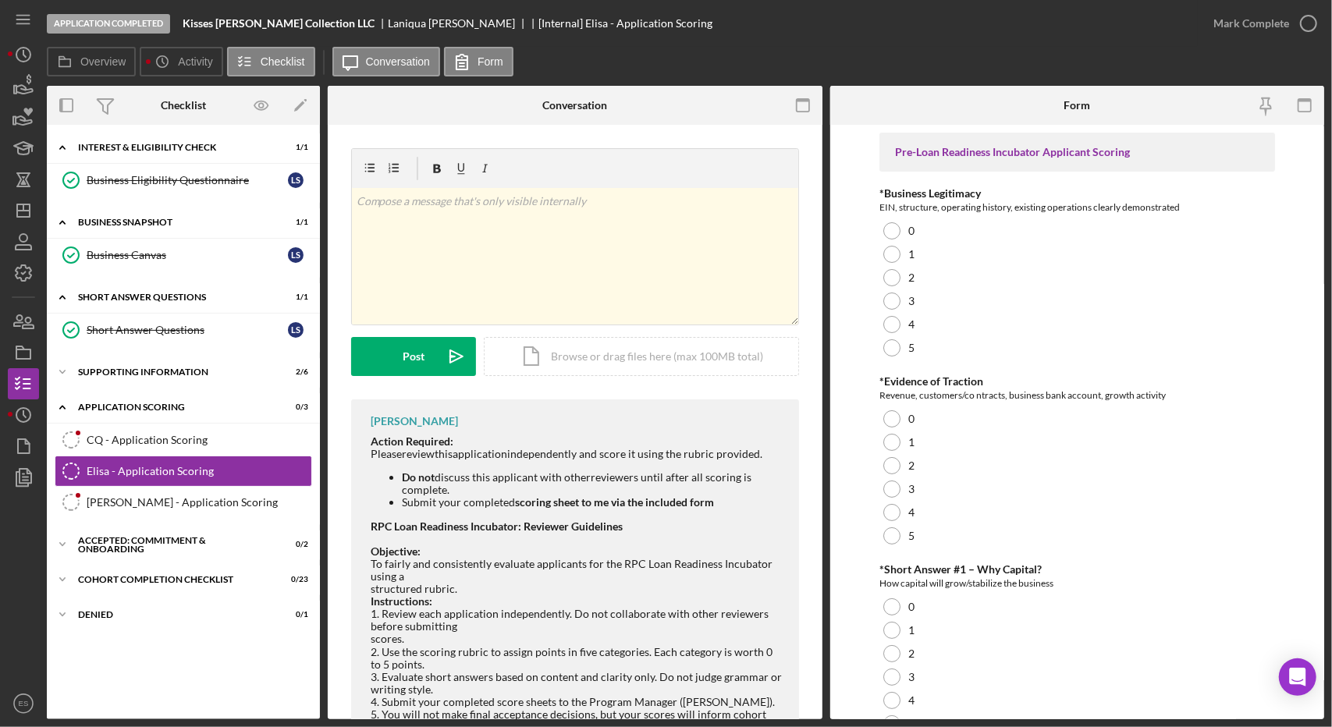
click at [115, 346] on div "Short Answer Questions Short Answer Questions L S" at bounding box center [183, 333] width 273 height 39
click at [124, 375] on div "Icon/Expander Supporting Information 2 / 6" at bounding box center [183, 372] width 273 height 31
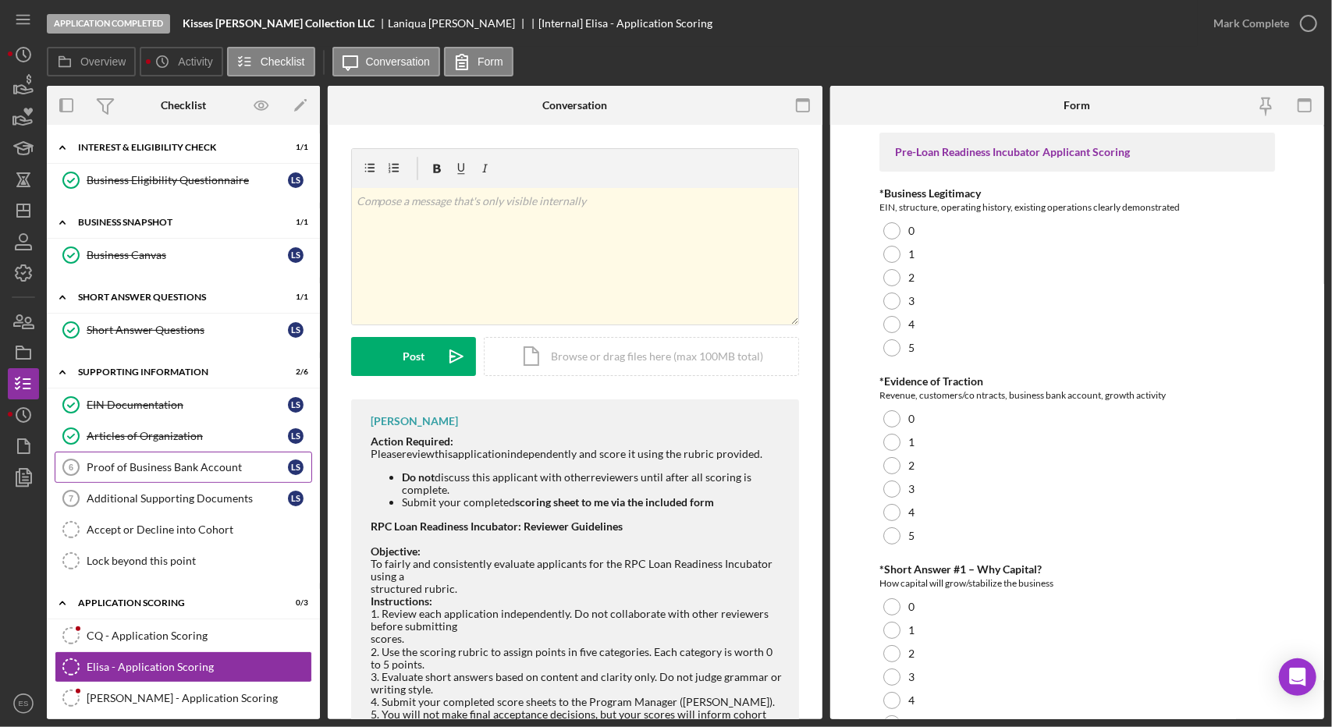
click at [179, 461] on div "Proof of Business Bank Account" at bounding box center [187, 467] width 201 height 12
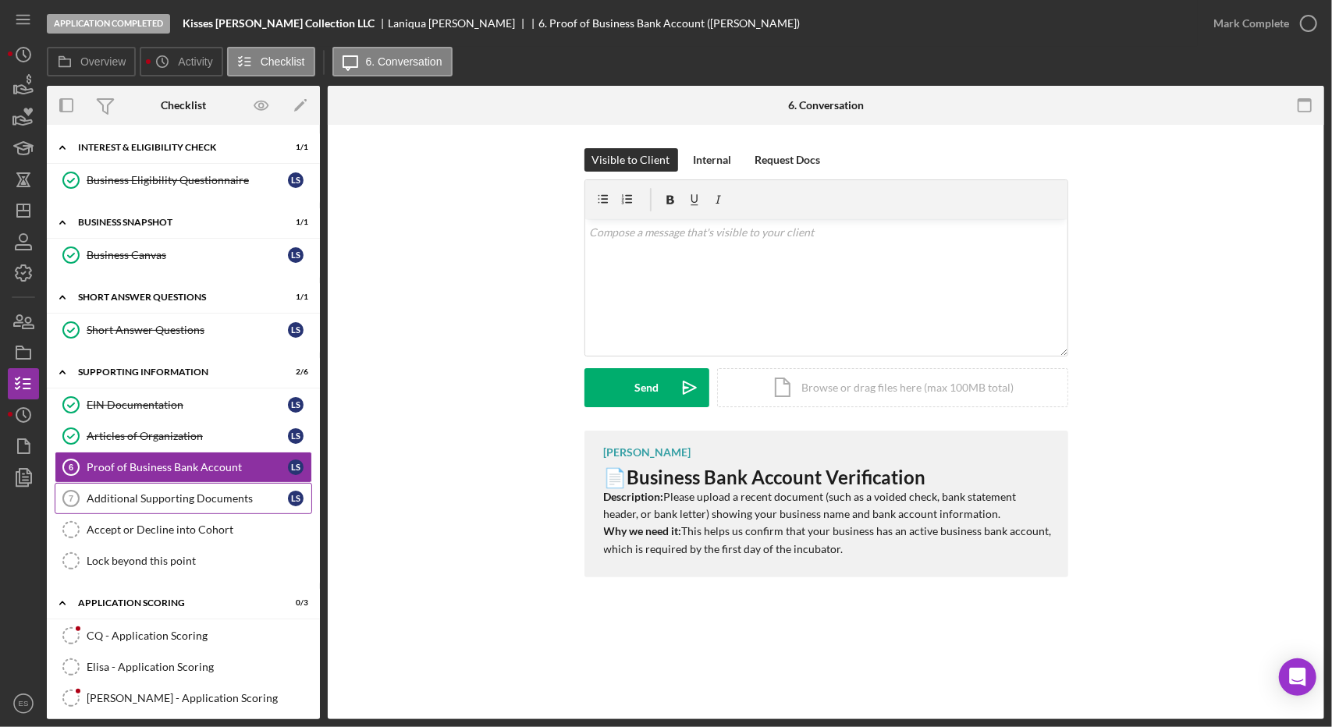
click at [191, 492] on div "Additional Supporting Documents" at bounding box center [187, 498] width 201 height 12
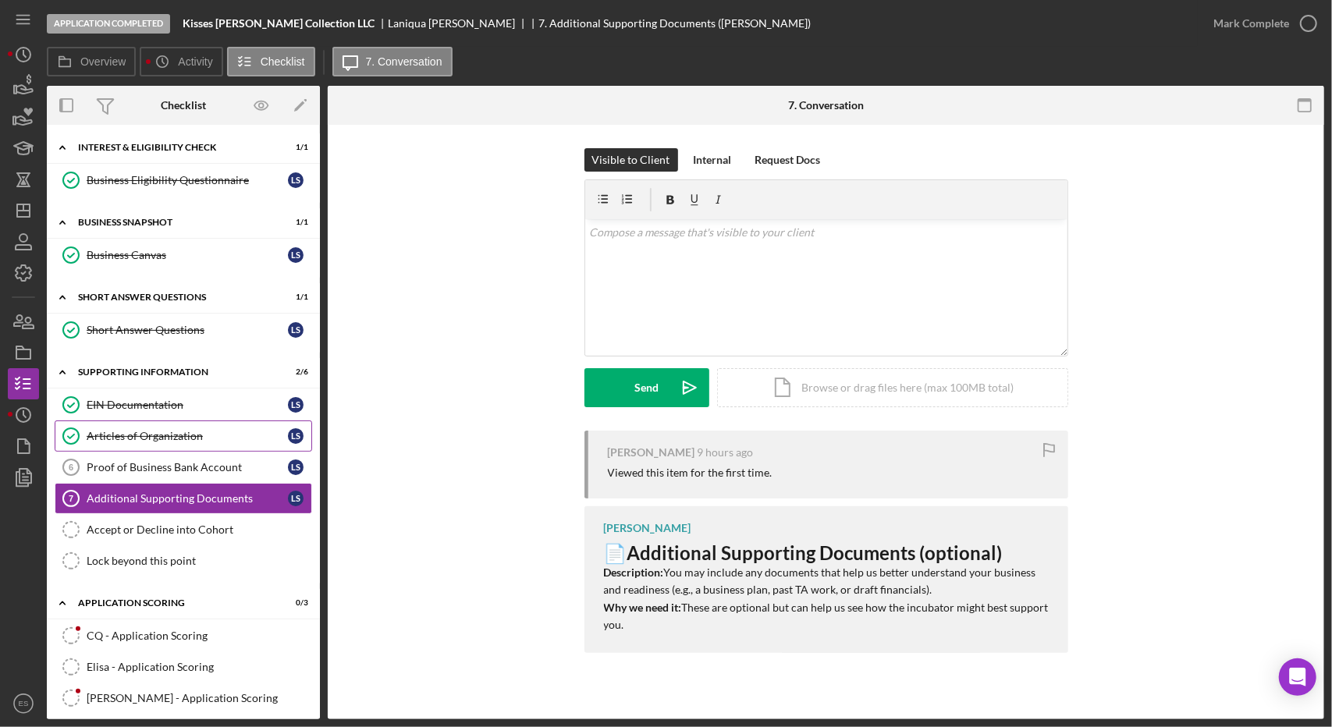
click at [162, 421] on link "Articles of Organization Articles of Organization L S" at bounding box center [184, 436] width 258 height 31
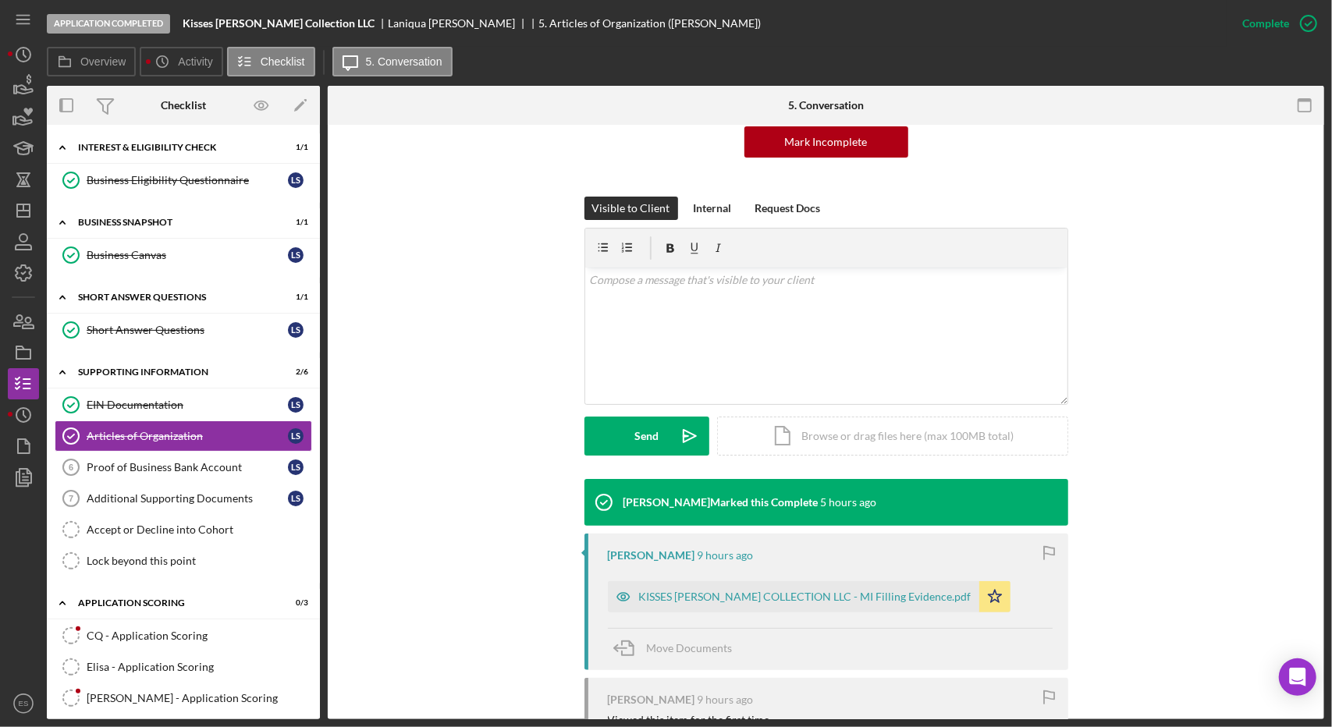
scroll to position [169, 0]
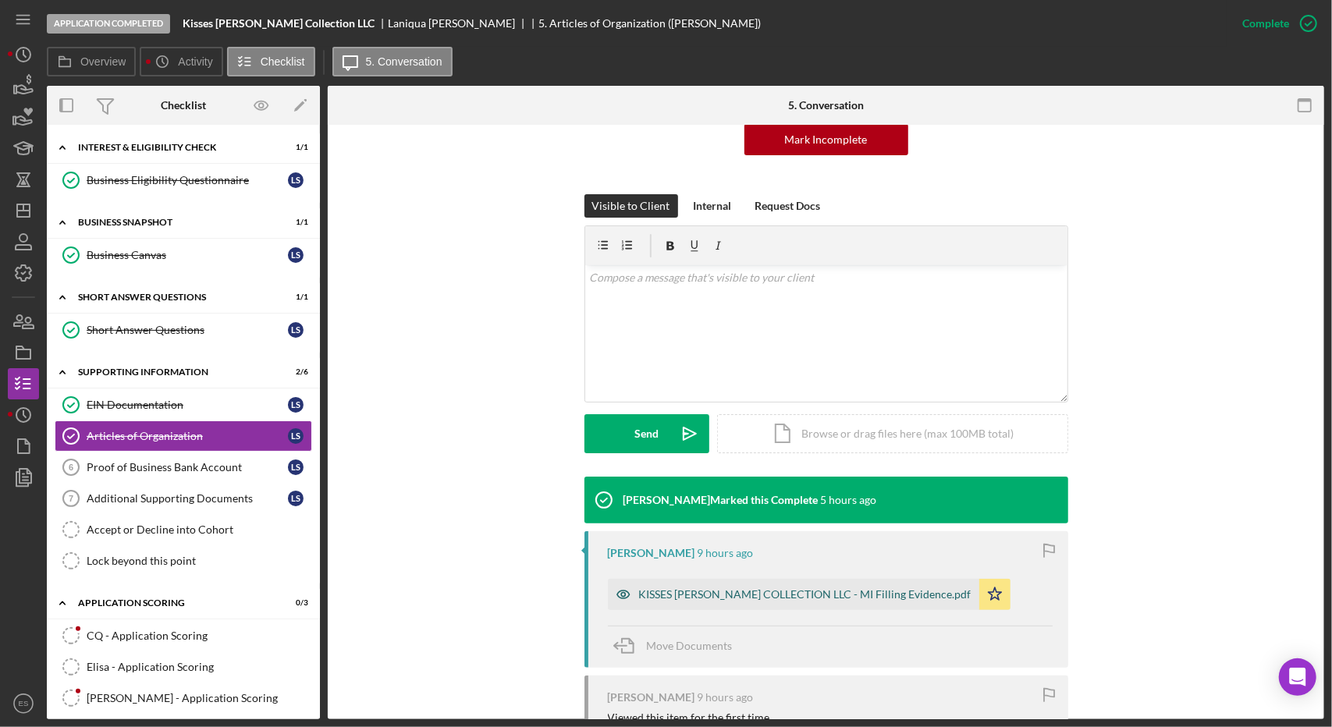
click at [740, 587] on div "KISSES SMITH COLLECTION LLC - MI Filling Evidence.pdf" at bounding box center [793, 594] width 371 height 31
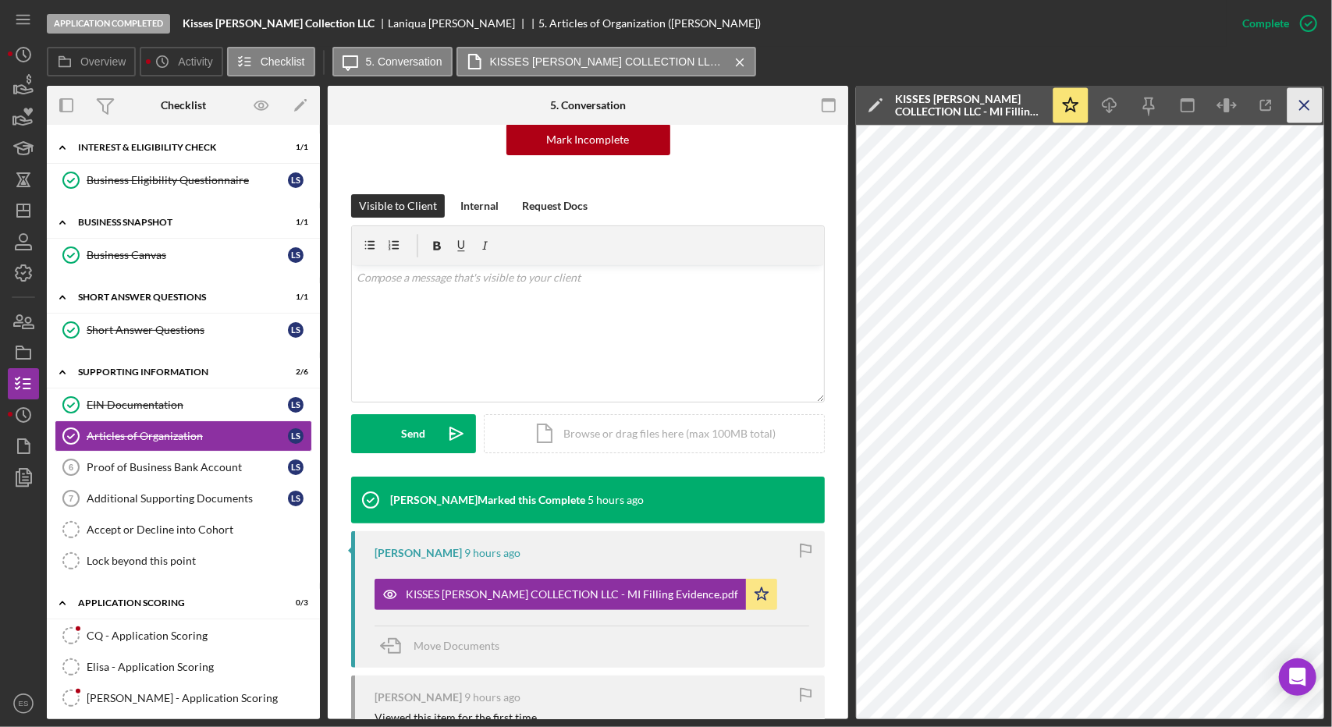
click at [1305, 107] on icon "Icon/Menu Close" at bounding box center [1305, 105] width 35 height 35
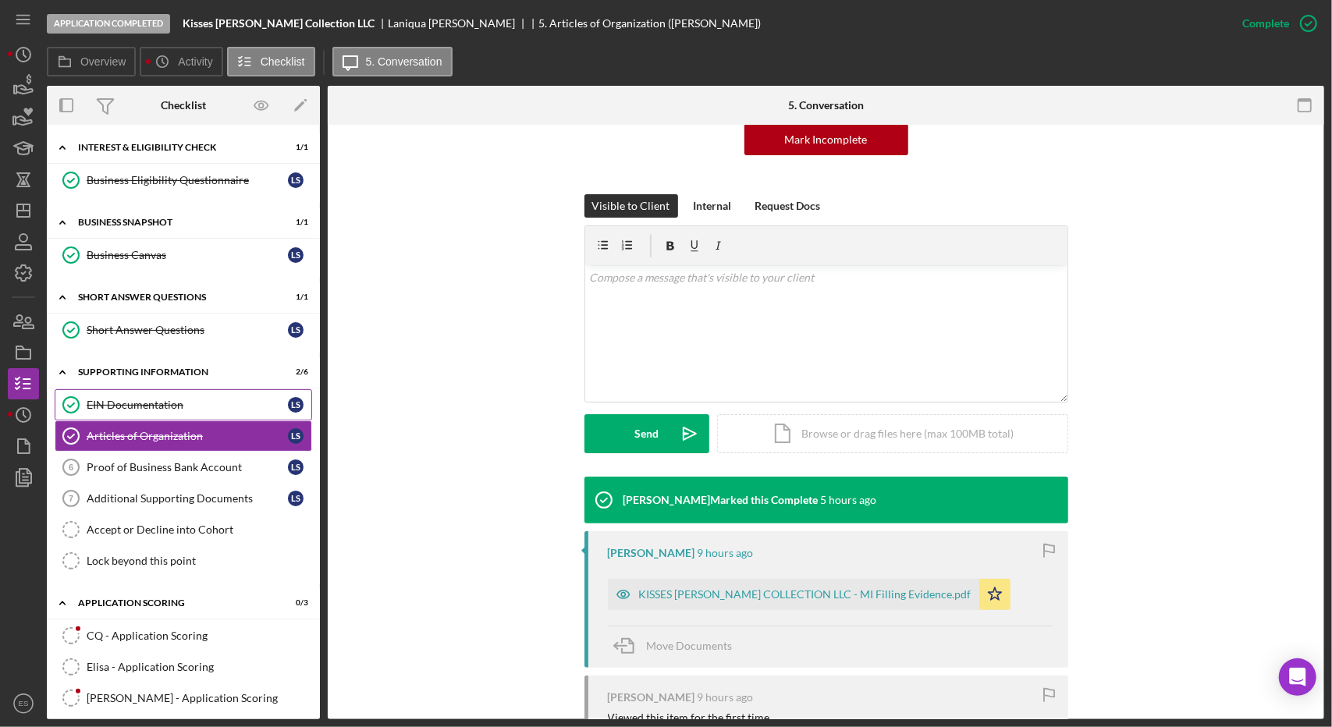
click at [167, 391] on link "EIN Documentation EIN Documentation L S" at bounding box center [184, 404] width 258 height 31
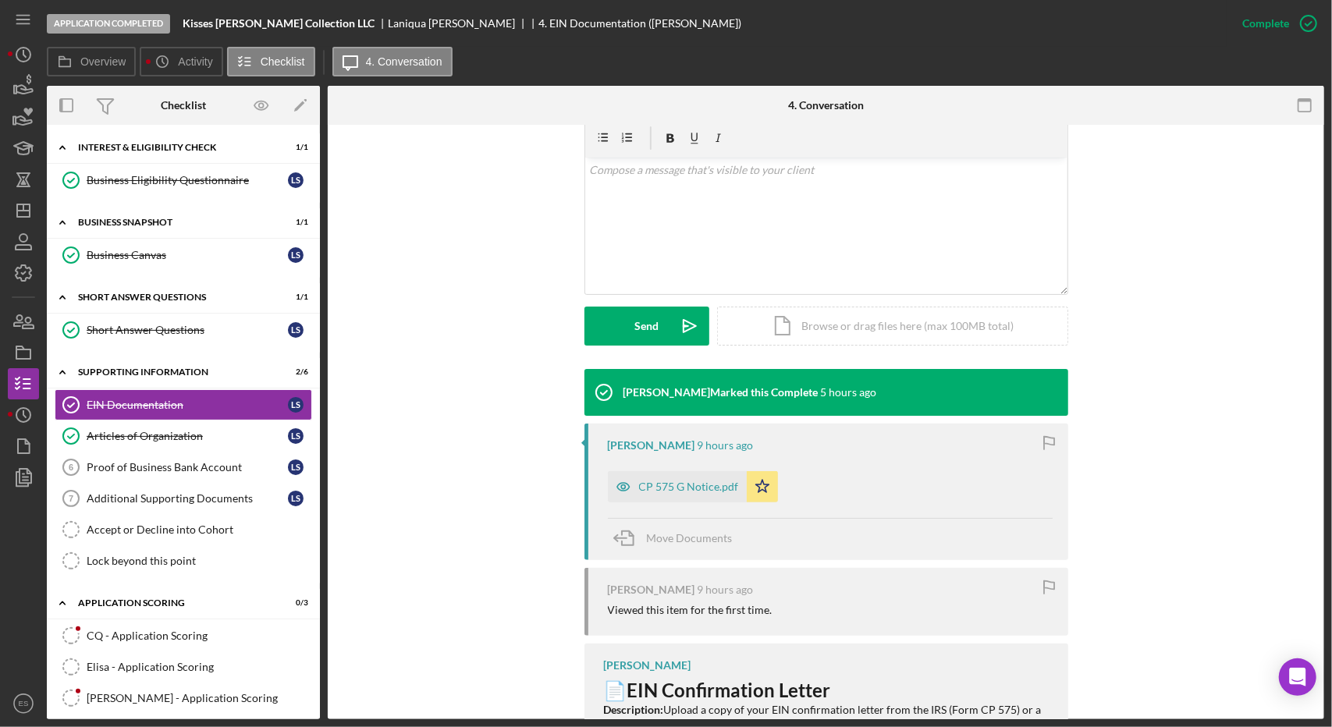
scroll to position [281, 0]
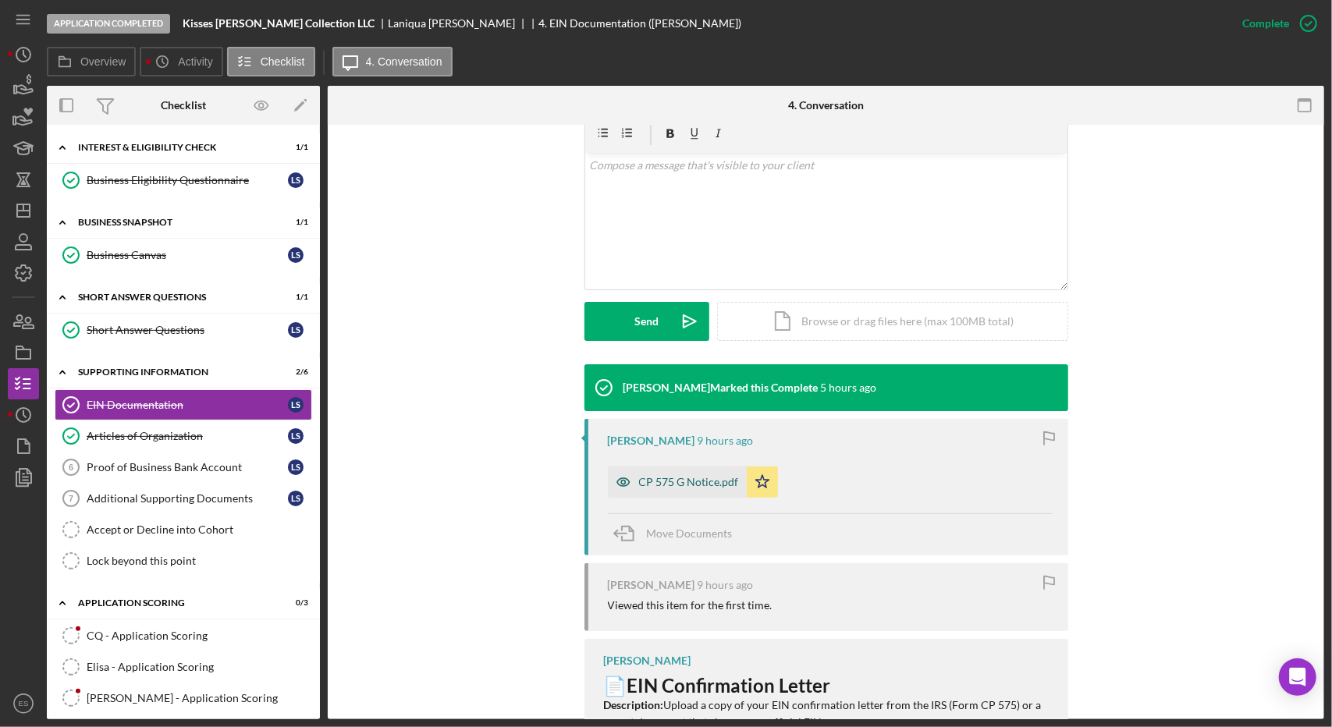
click at [676, 496] on div "CP 575 G Notice.pdf" at bounding box center [677, 482] width 139 height 31
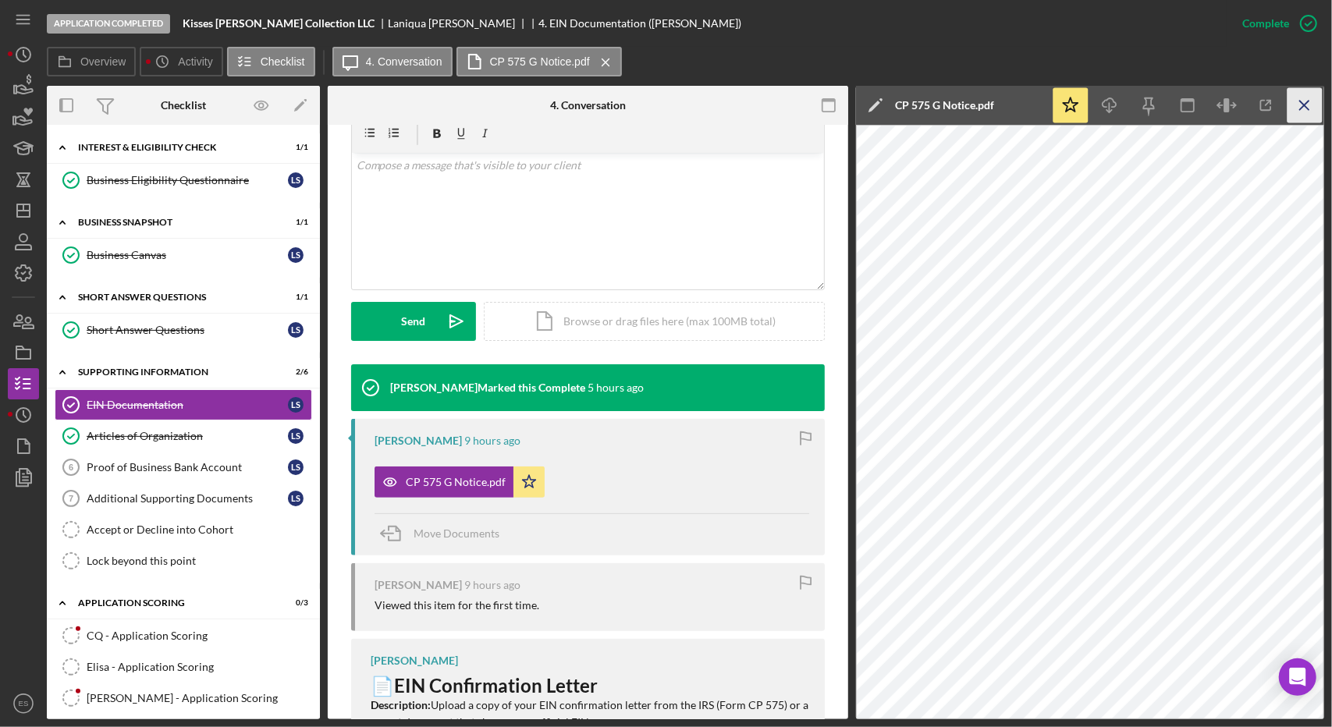
click at [1316, 111] on icon "Icon/Menu Close" at bounding box center [1305, 105] width 35 height 35
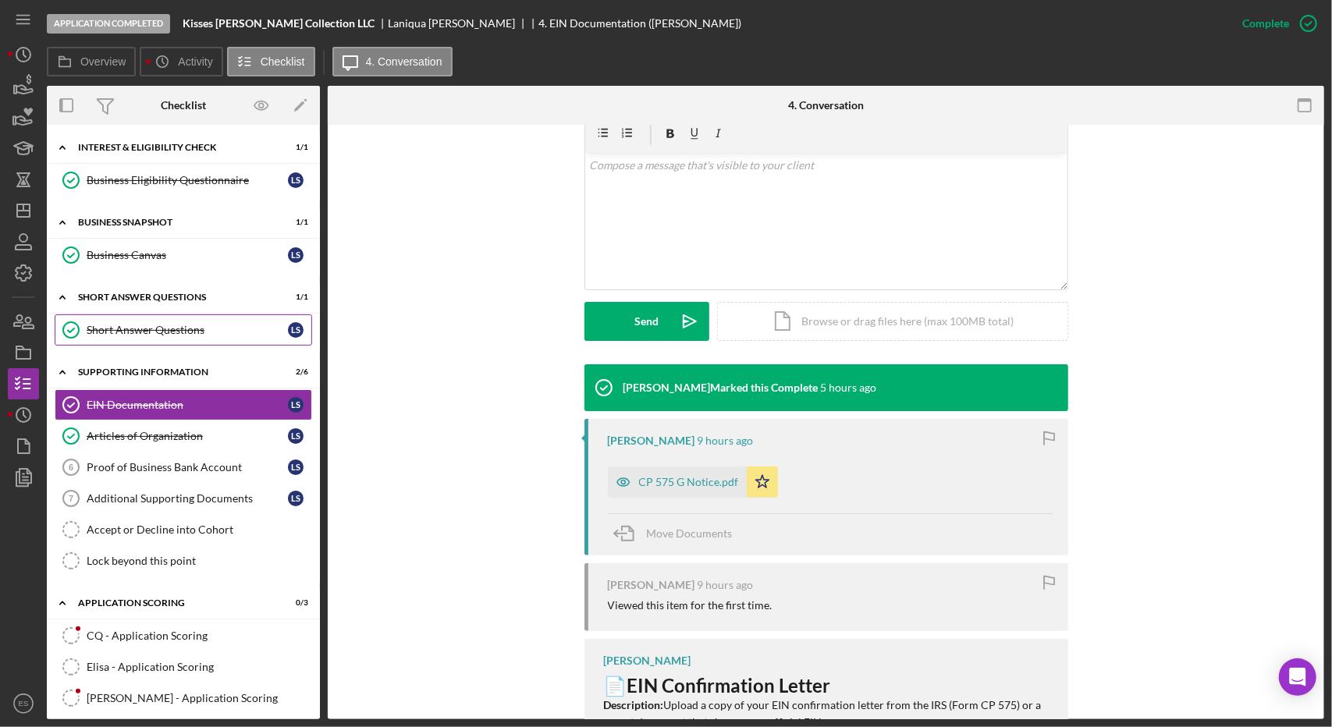
click at [135, 335] on link "Short Answer Questions Short Answer Questions L S" at bounding box center [184, 329] width 258 height 31
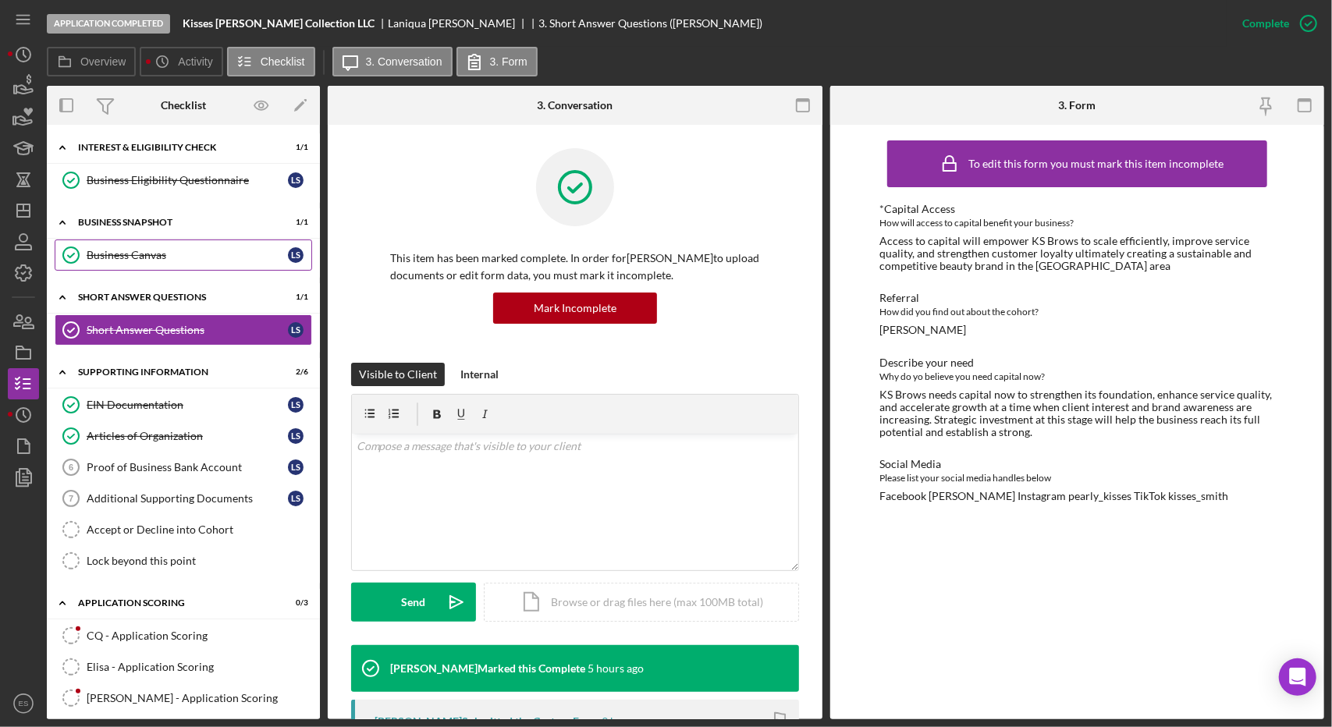
click at [158, 249] on div "Business Canvas" at bounding box center [187, 255] width 201 height 12
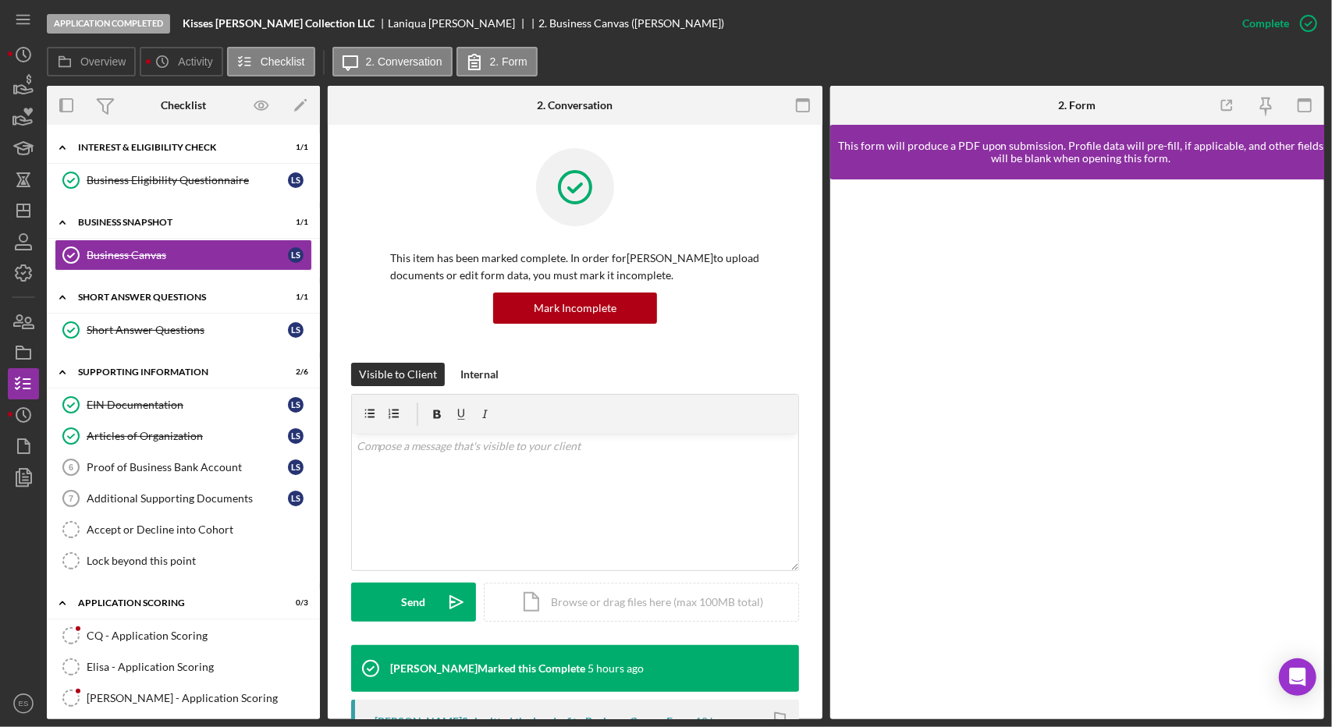
scroll to position [324, 0]
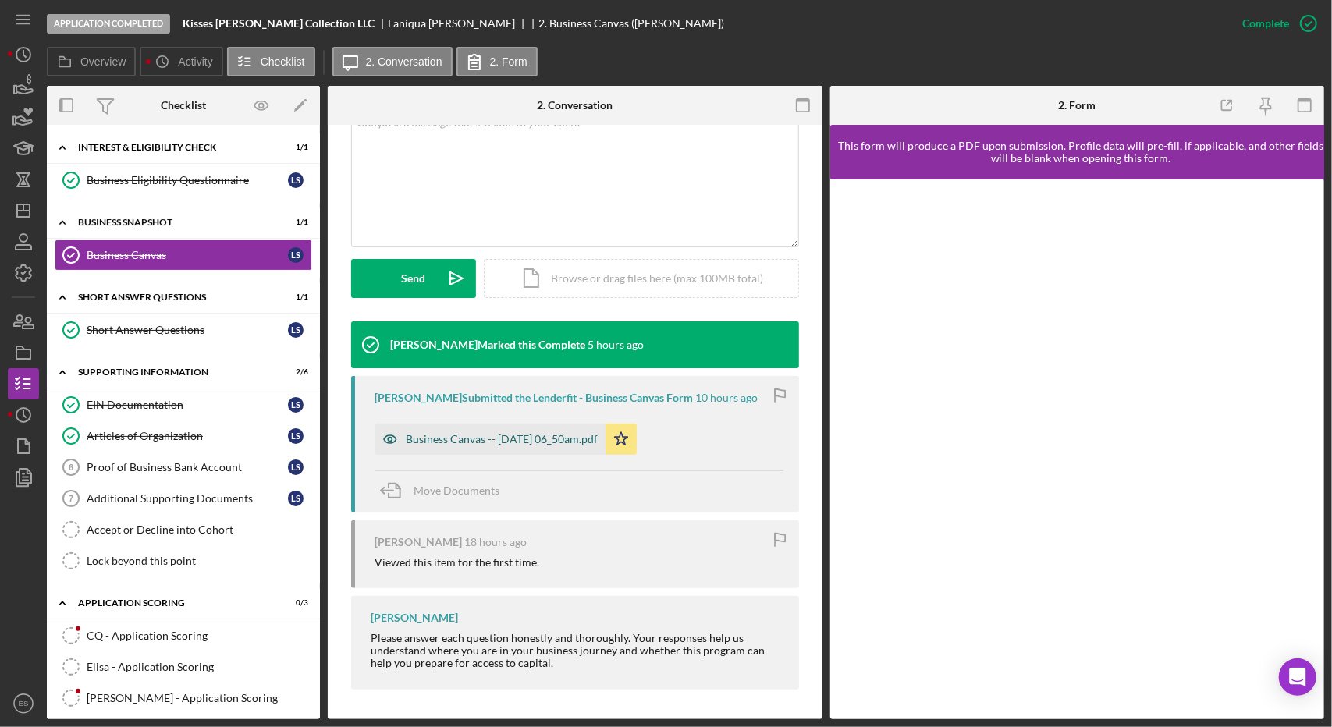
click at [558, 442] on div "Business Canvas -- [DATE] 06_50am.pdf" at bounding box center [502, 439] width 192 height 12
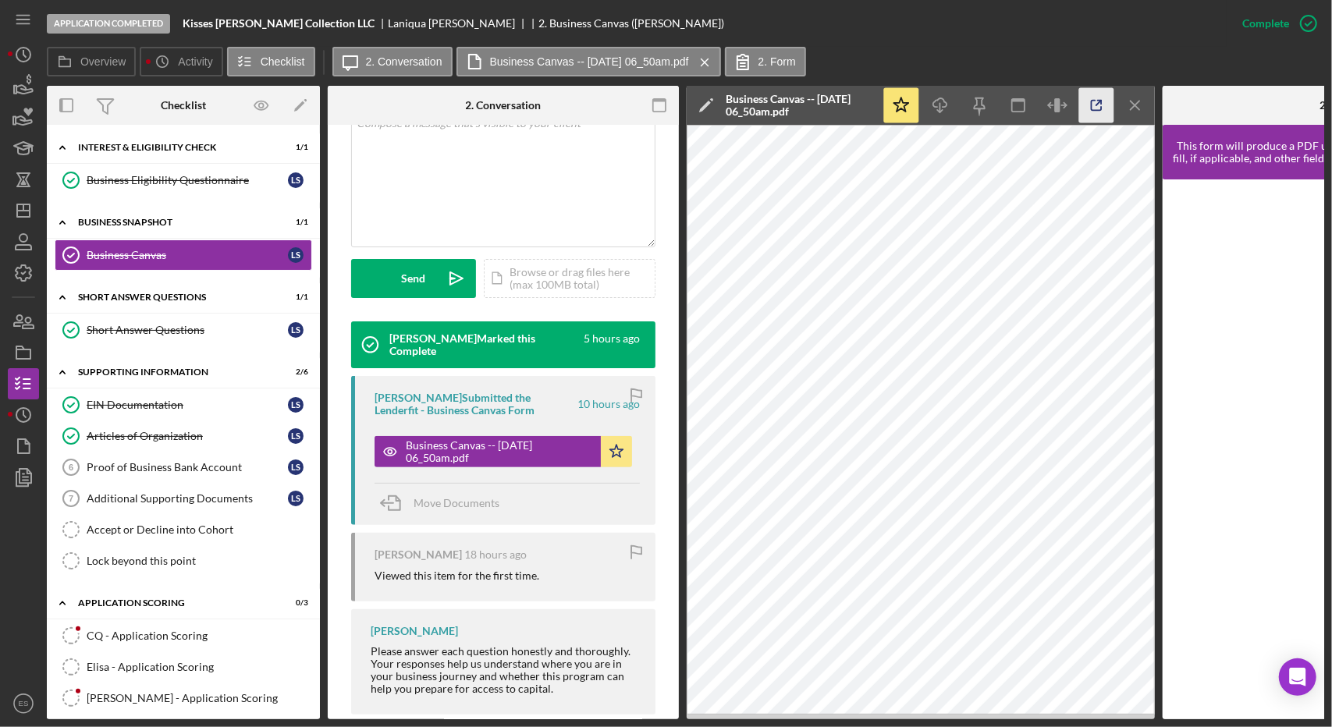
click at [1094, 108] on icon "button" at bounding box center [1096, 105] width 35 height 35
click at [147, 161] on div "Icon/Expander Interest & Eligibility Check 1 / 1" at bounding box center [183, 148] width 273 height 32
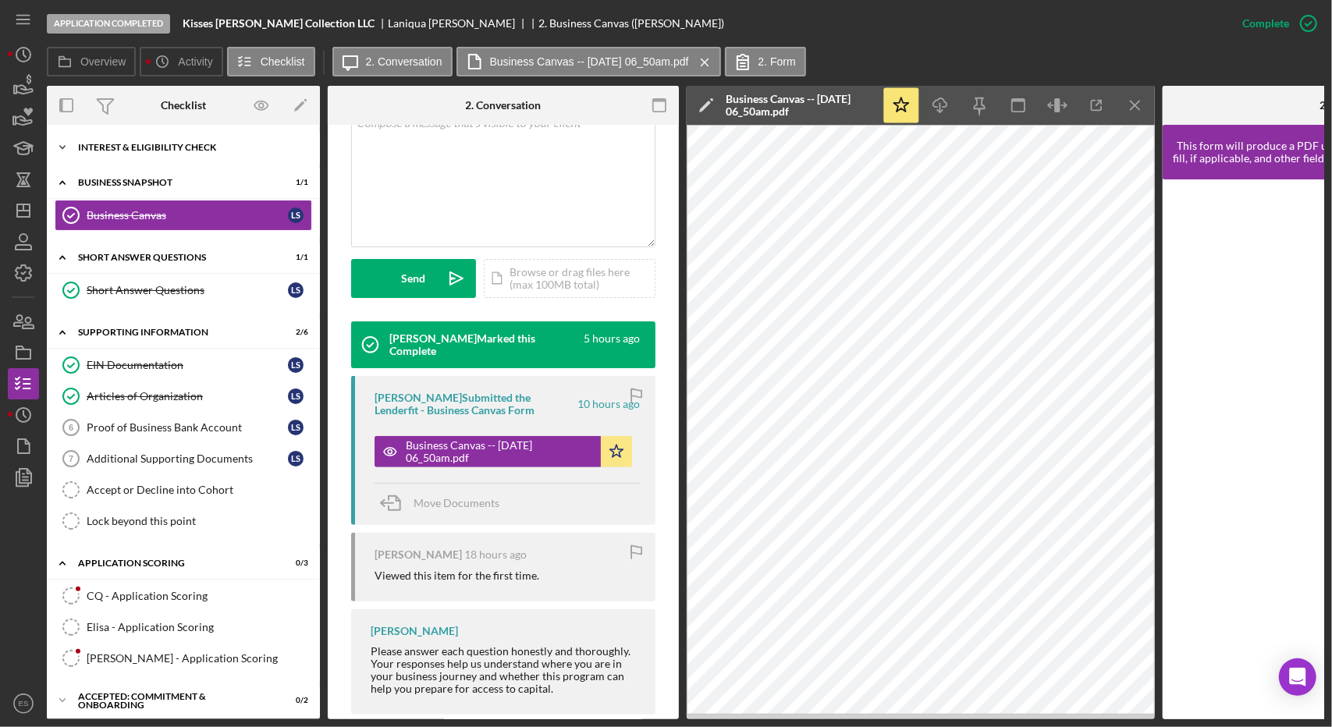
click at [137, 152] on div "Icon/Expander Interest & Eligibility Check 1 / 1" at bounding box center [183, 147] width 273 height 31
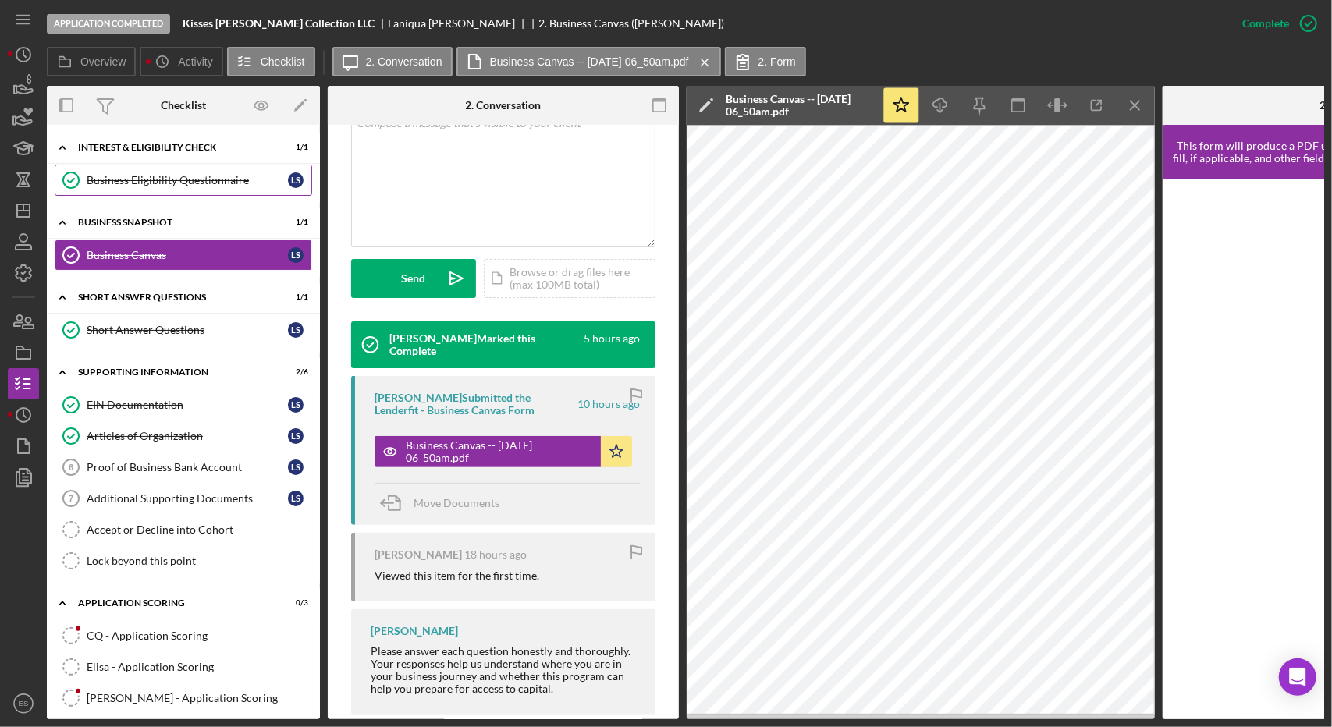
click at [135, 183] on div "Business Eligibility Questionnaire" at bounding box center [187, 180] width 201 height 12
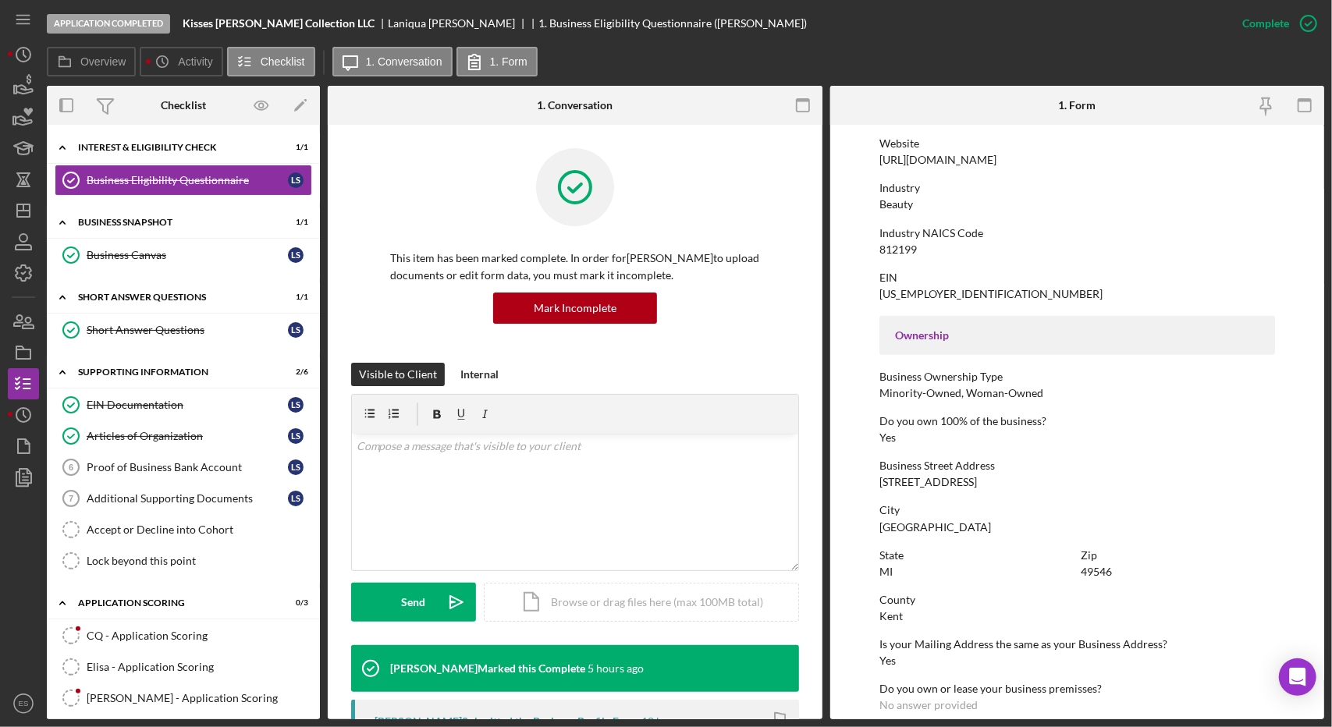
scroll to position [582, 0]
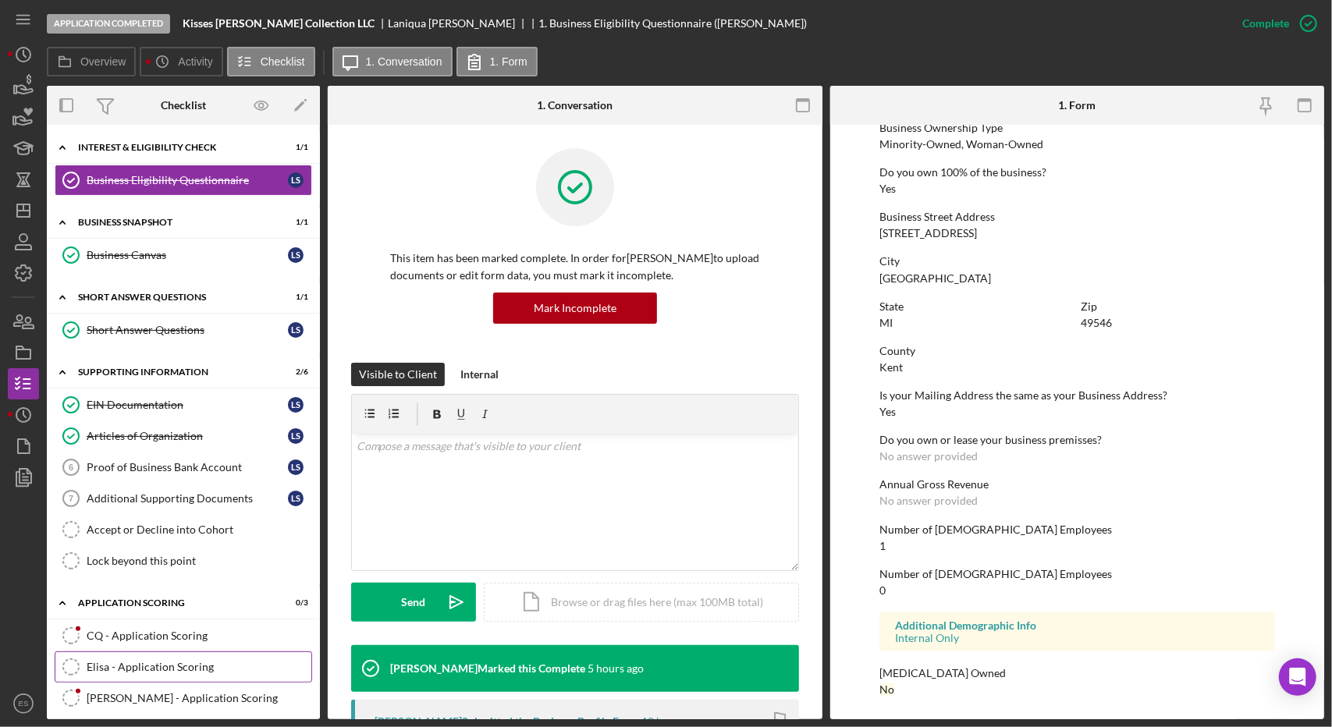
click at [128, 664] on div "Elisa - Application Scoring" at bounding box center [199, 667] width 225 height 12
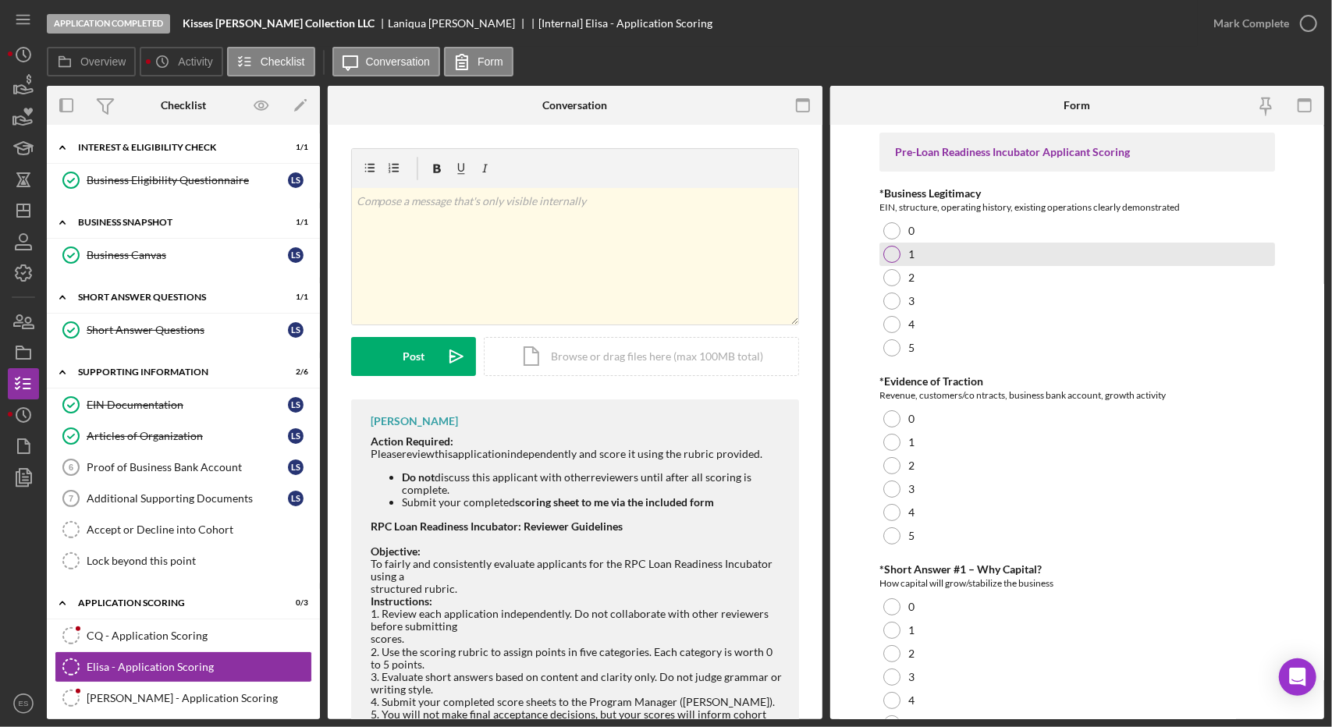
click at [893, 252] on div at bounding box center [891, 254] width 17 height 17
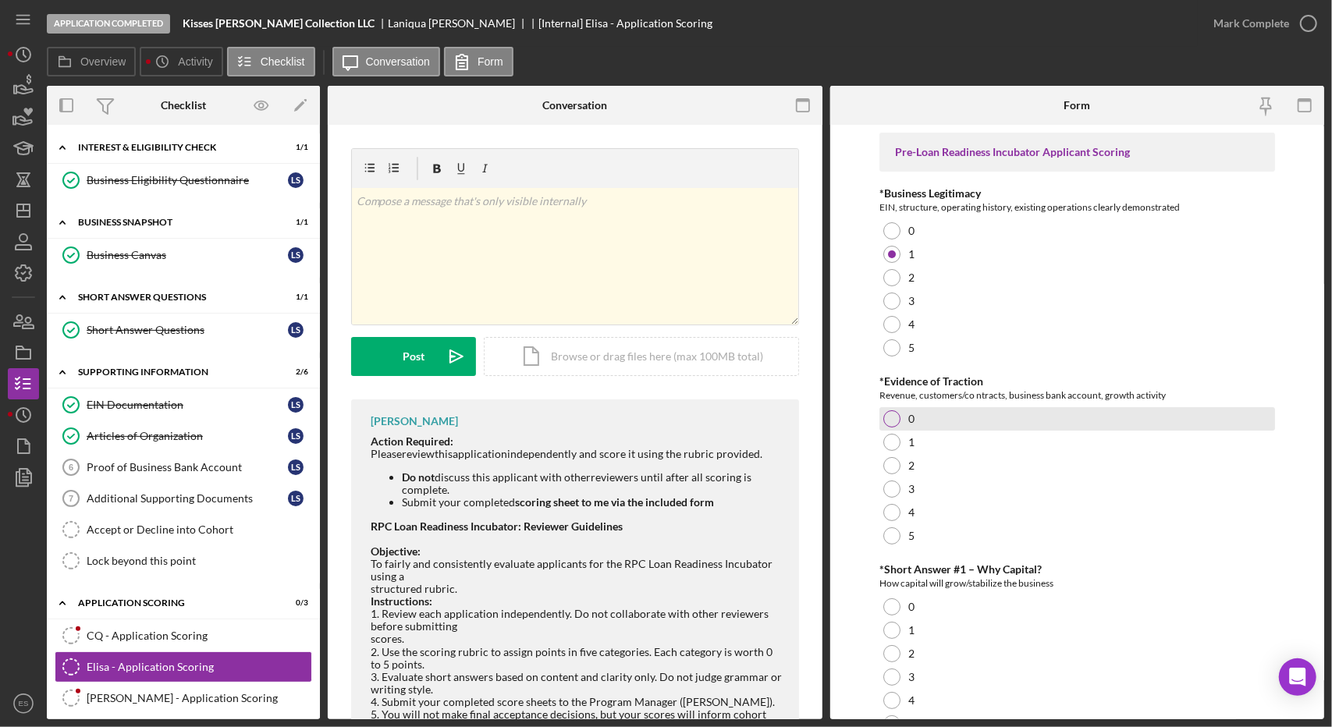
click at [896, 412] on div at bounding box center [891, 418] width 17 height 17
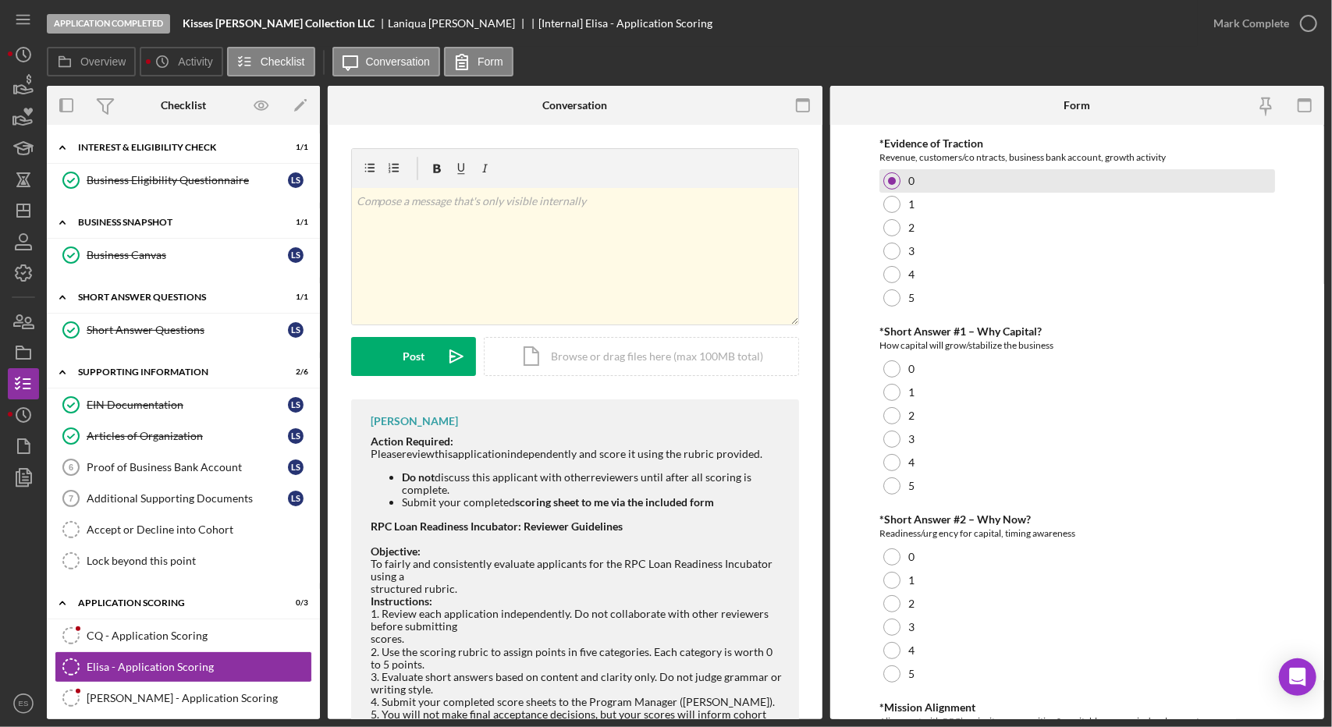
scroll to position [239, 0]
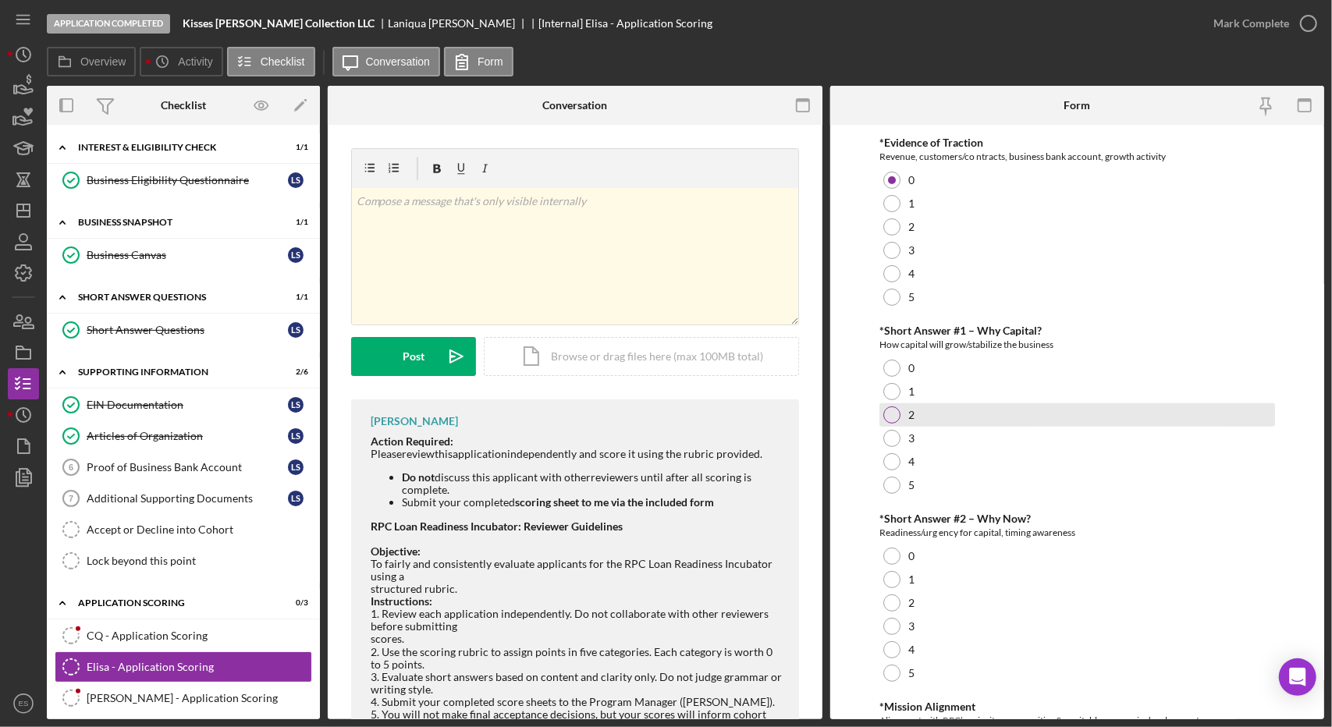
click at [893, 411] on div at bounding box center [891, 415] width 17 height 17
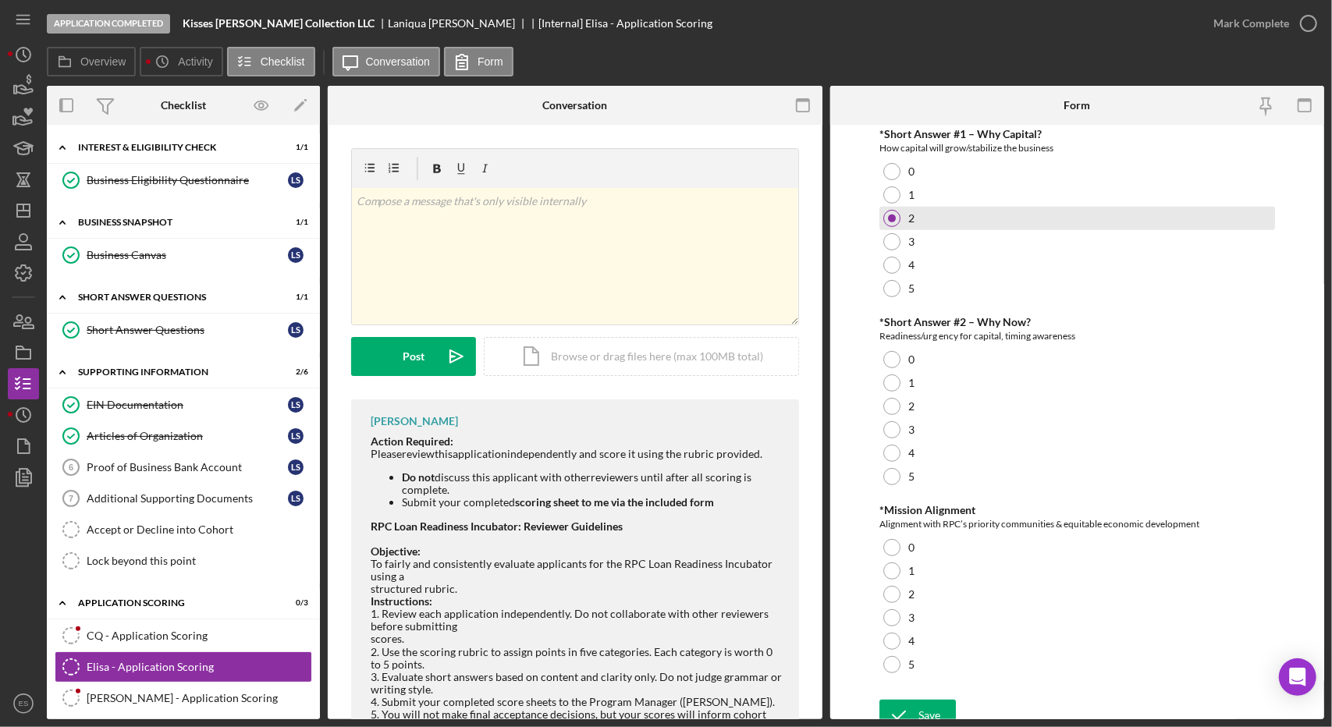
scroll to position [436, 0]
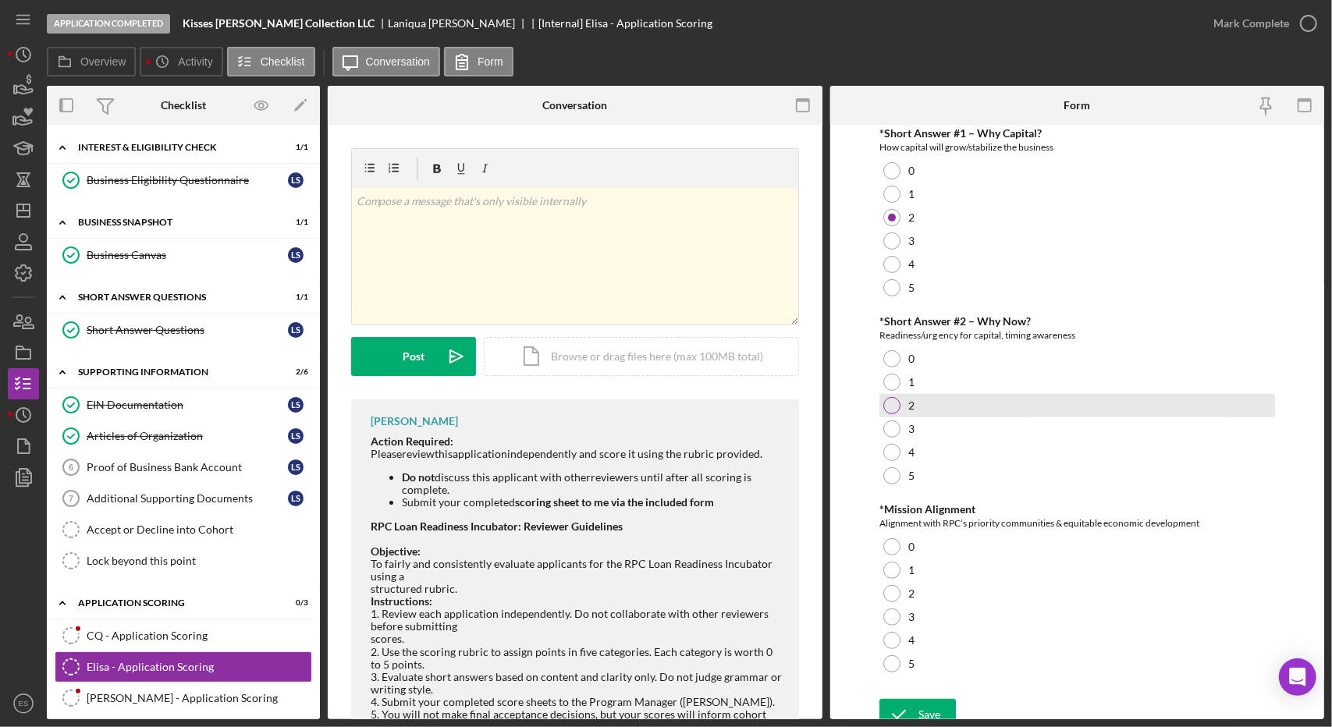
click at [897, 411] on div "2" at bounding box center [1077, 405] width 396 height 23
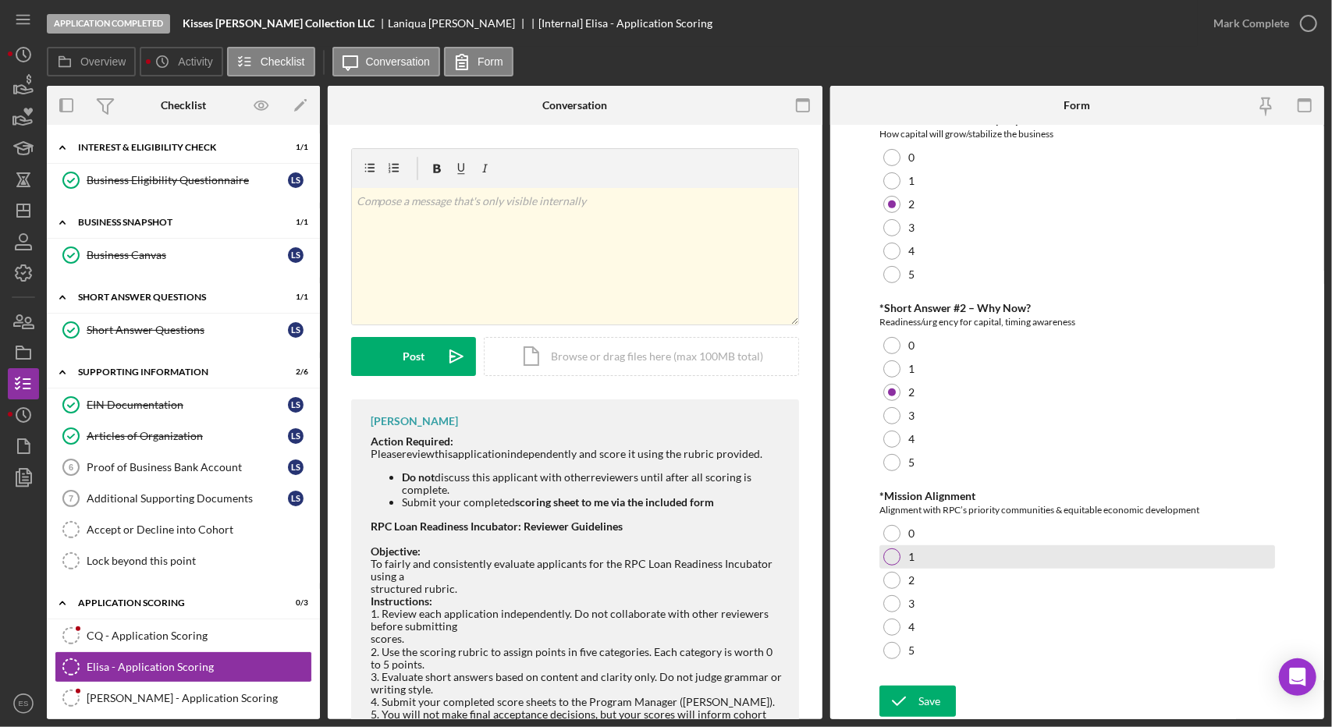
click at [887, 552] on div at bounding box center [891, 557] width 17 height 17
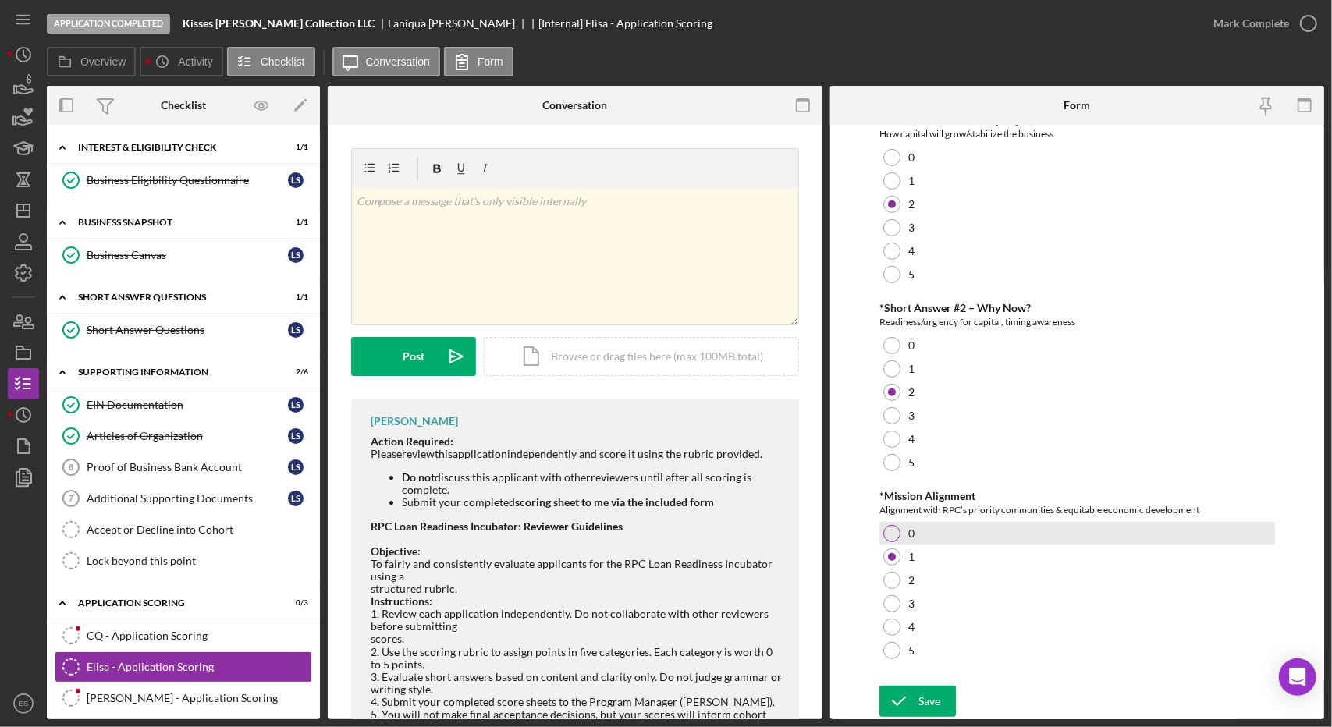
click at [888, 536] on div at bounding box center [891, 533] width 17 height 17
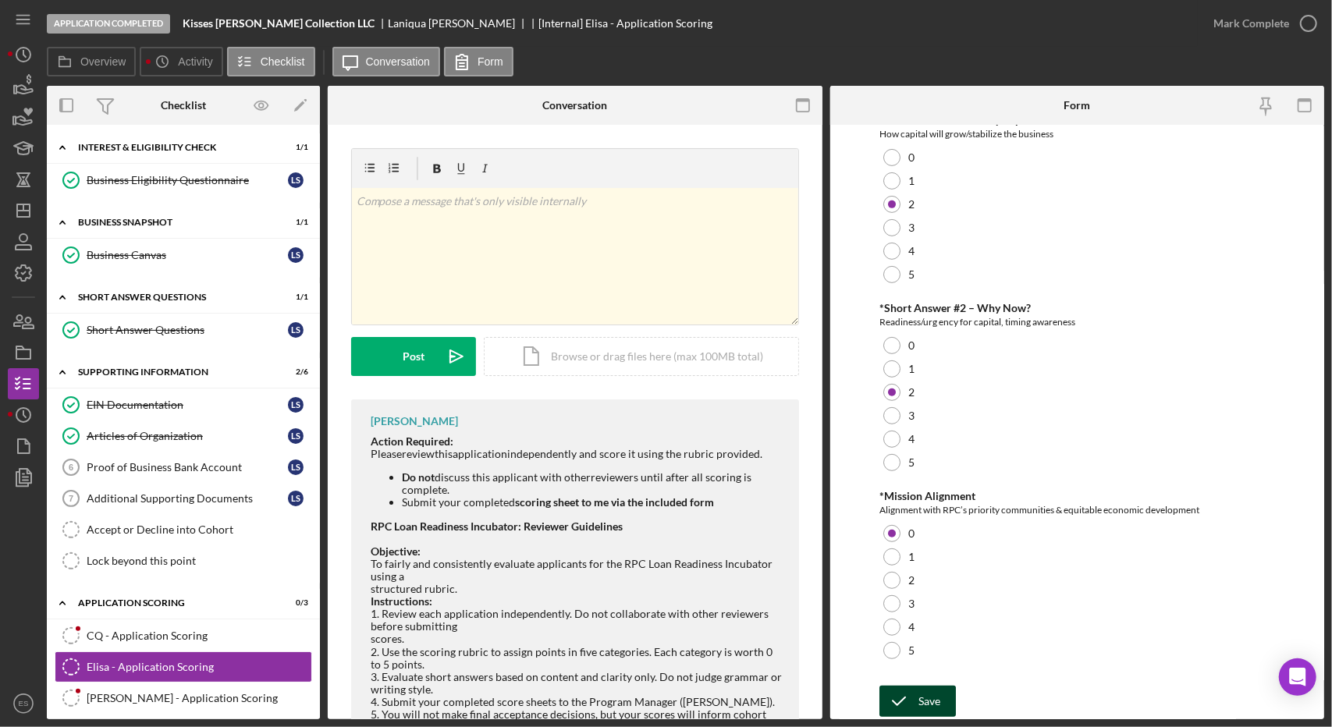
click at [911, 702] on icon "submit" at bounding box center [898, 701] width 39 height 39
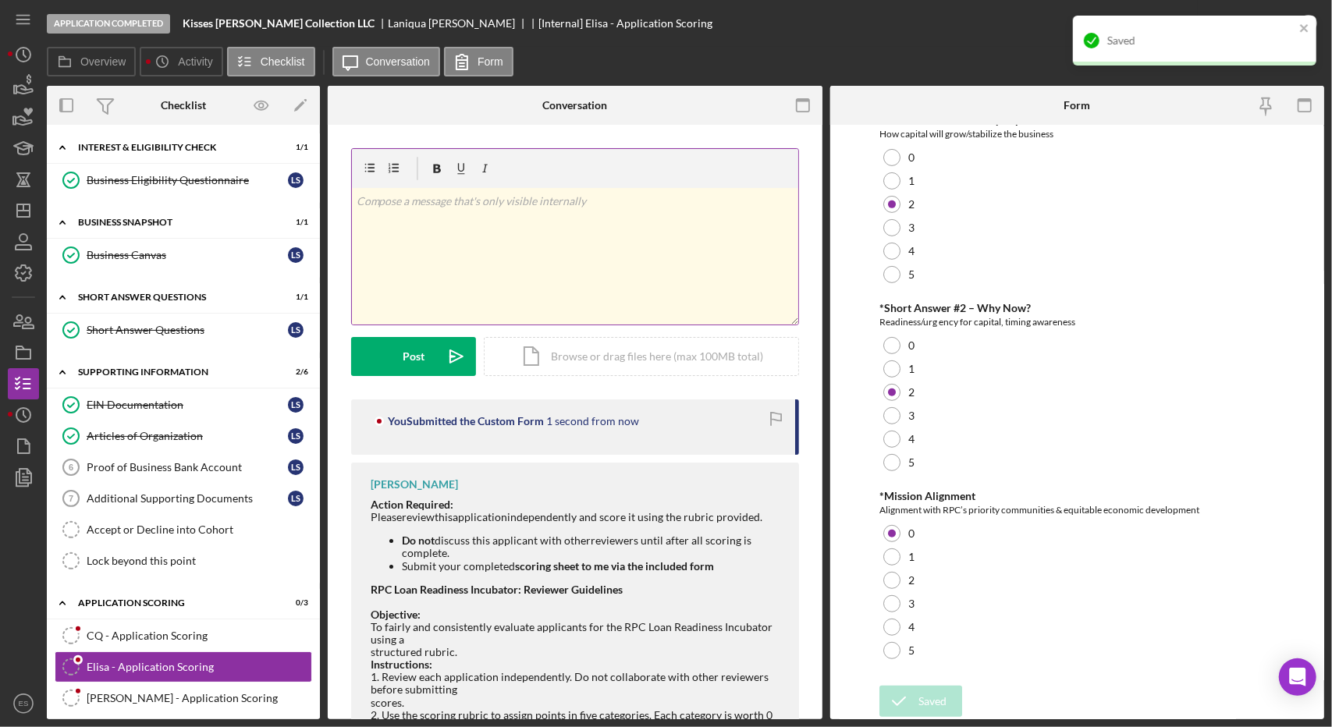
click at [626, 295] on div "v Color teal Color pink Remove color Add row above Add row below Add column bef…" at bounding box center [575, 256] width 446 height 137
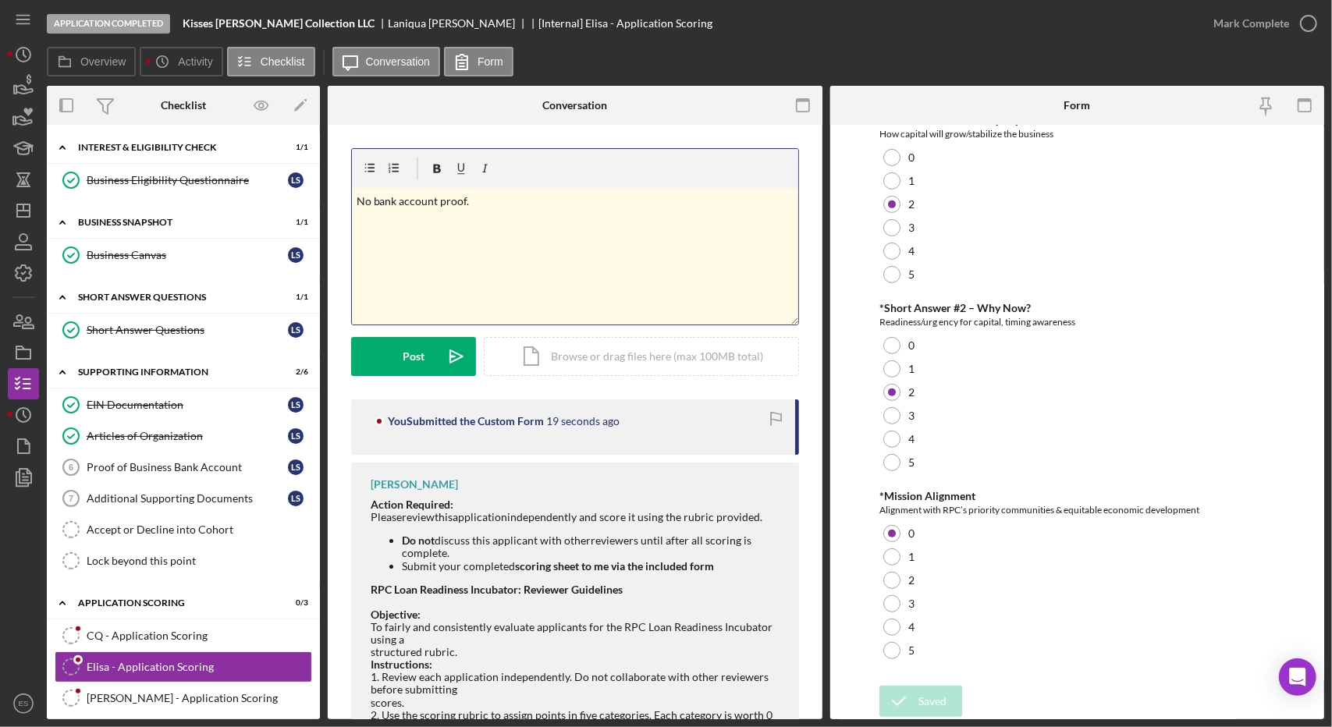
click at [626, 295] on div "v Color teal Color pink Remove color Add row above Add row below Add column bef…" at bounding box center [575, 256] width 446 height 137
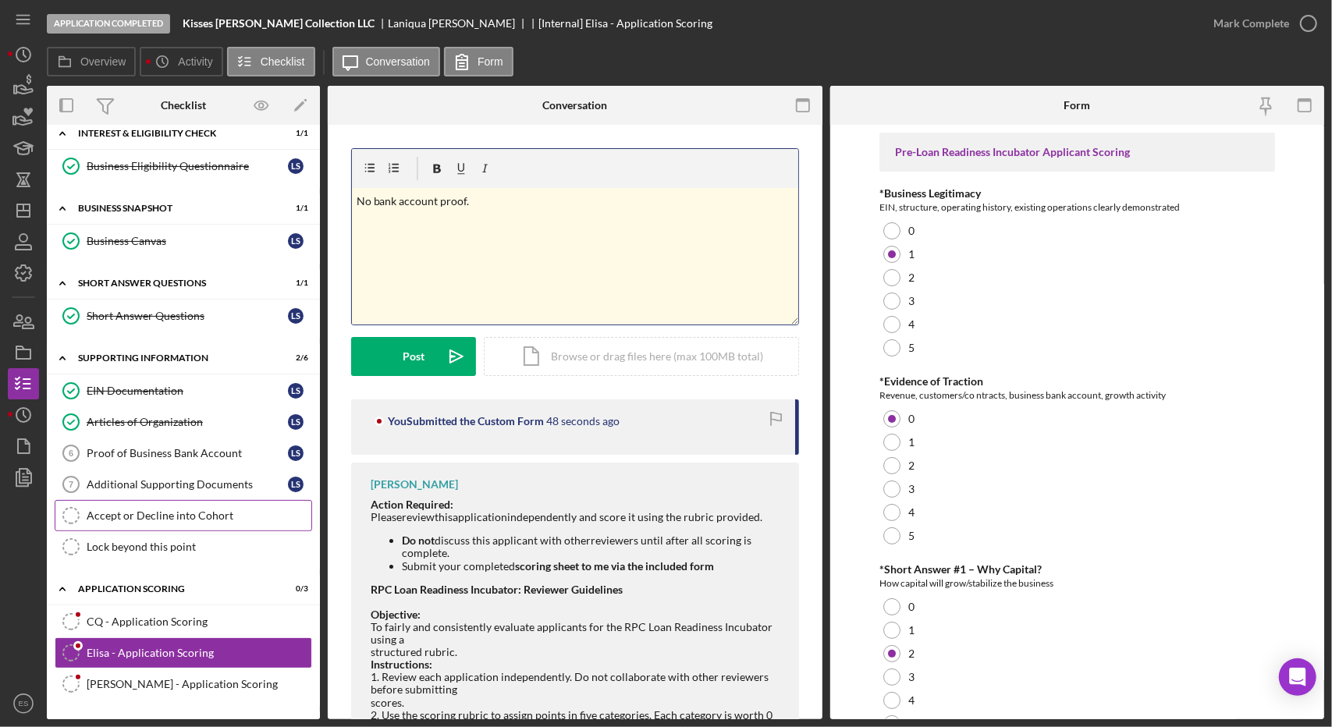
scroll to position [16, 0]
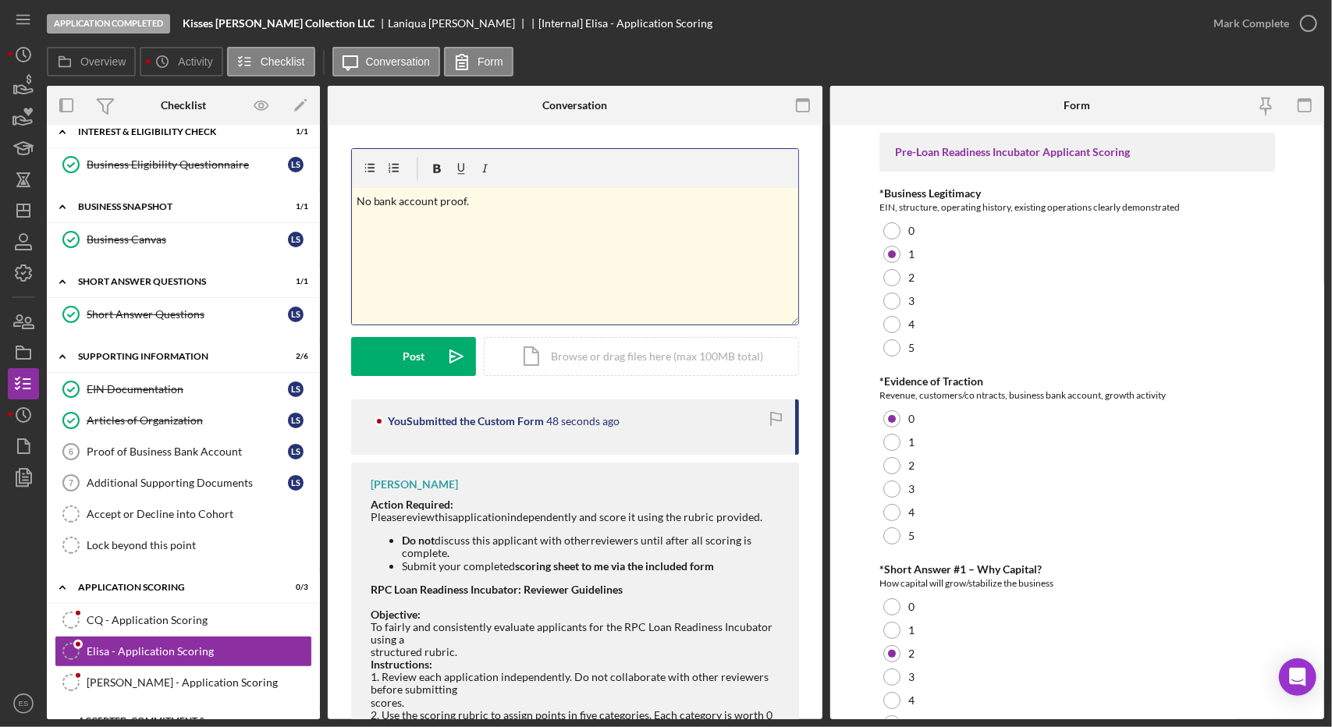
click at [556, 268] on div "v Color teal Color pink Remove color Add row above Add row below Add column bef…" at bounding box center [575, 256] width 446 height 137
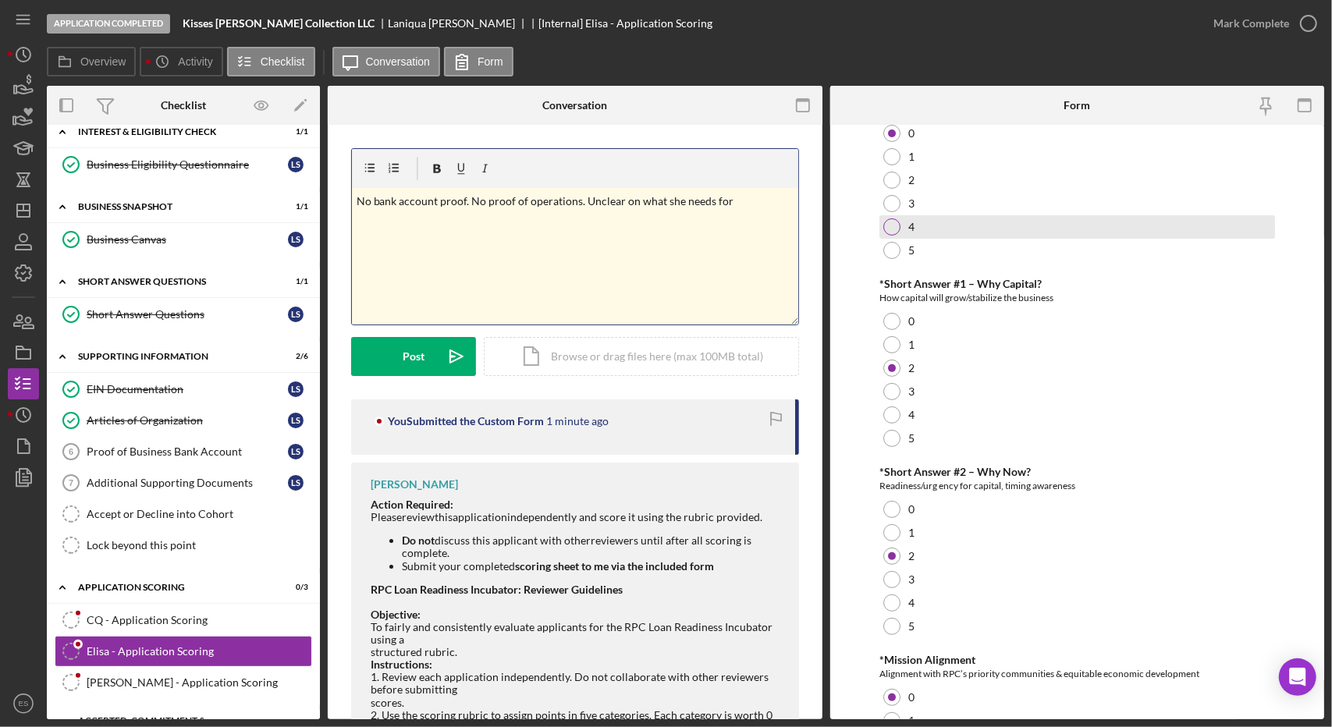
scroll to position [351, 0]
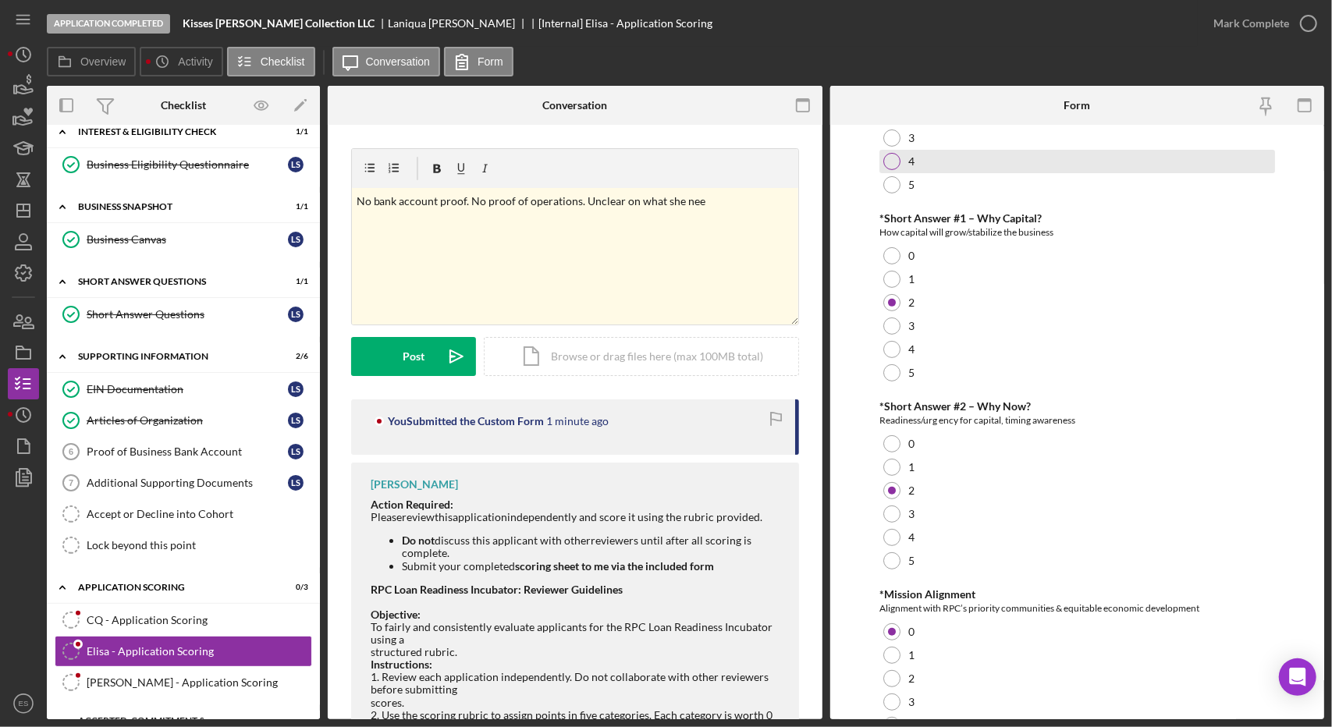
click at [1092, 503] on div "3" at bounding box center [1077, 514] width 396 height 23
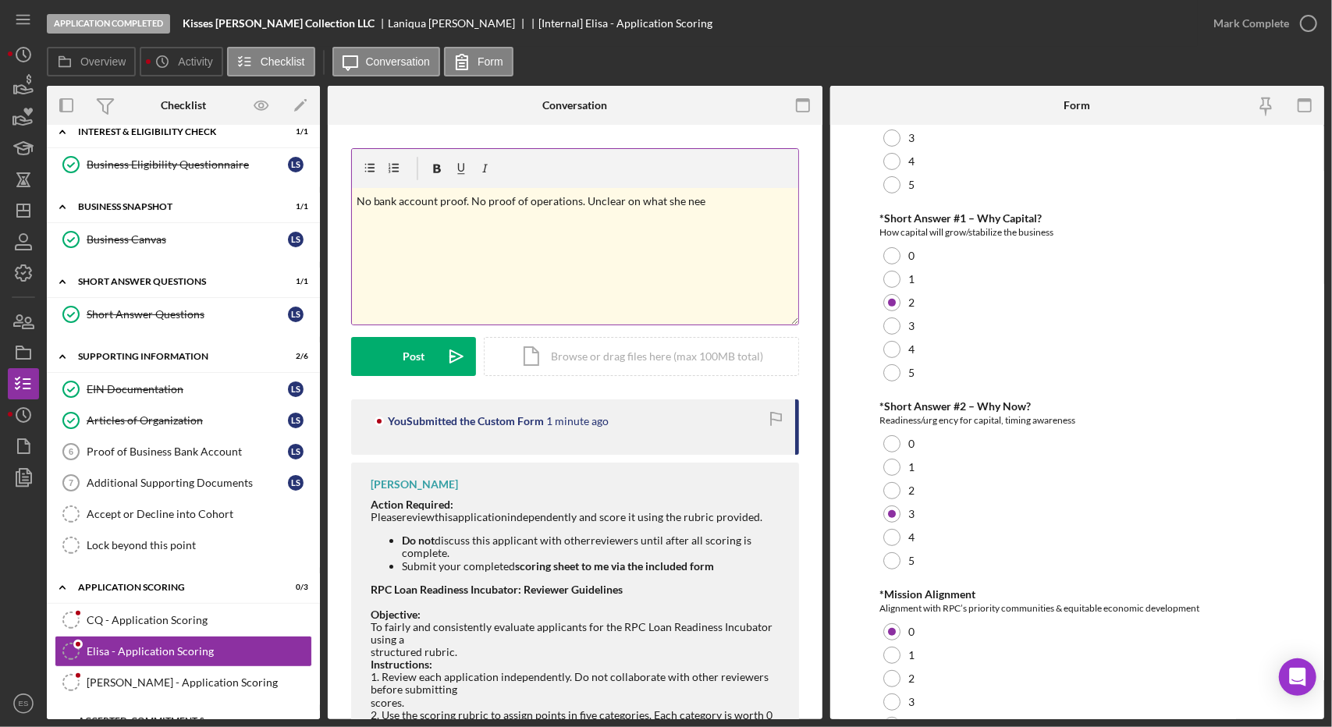
click at [705, 235] on div "v Color teal Color pink Remove color Add row above Add row below Add column bef…" at bounding box center [575, 256] width 446 height 137
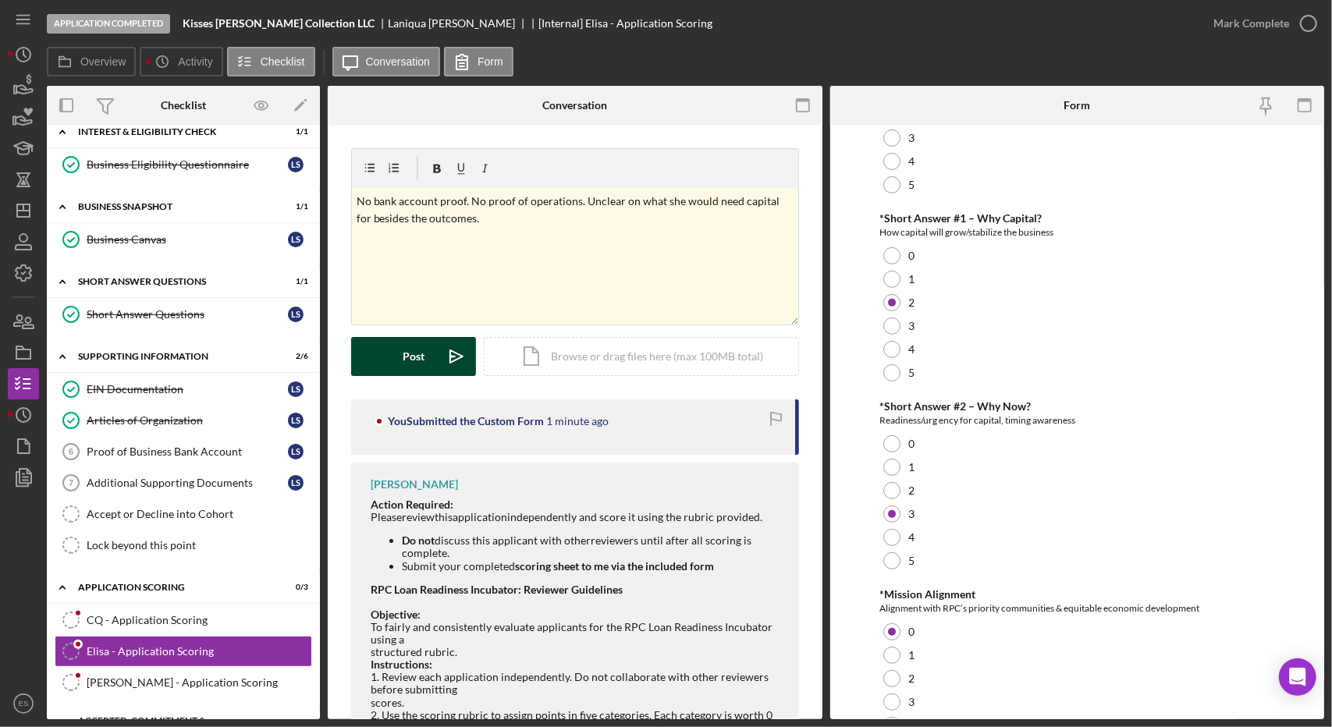
click at [424, 339] on button "Post Icon/icon-invite-send" at bounding box center [413, 356] width 125 height 39
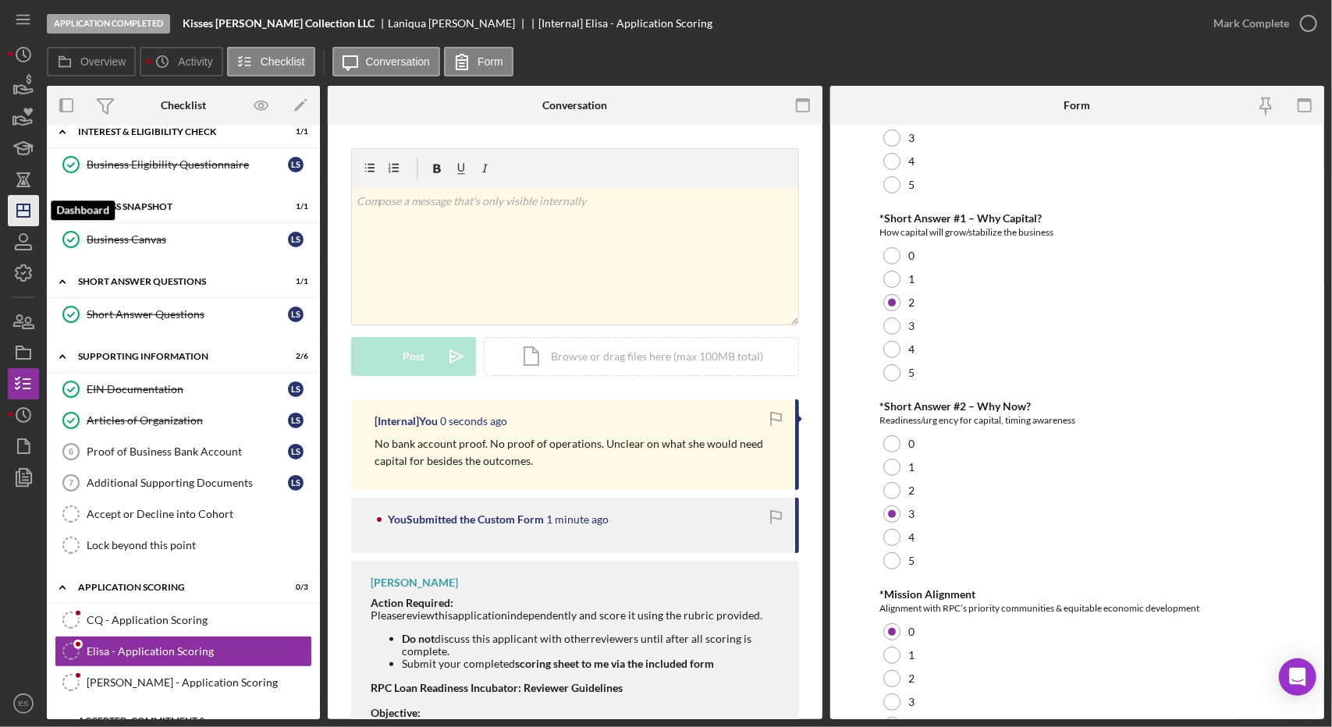
click at [33, 214] on icon "Icon/Dashboard" at bounding box center [23, 210] width 39 height 39
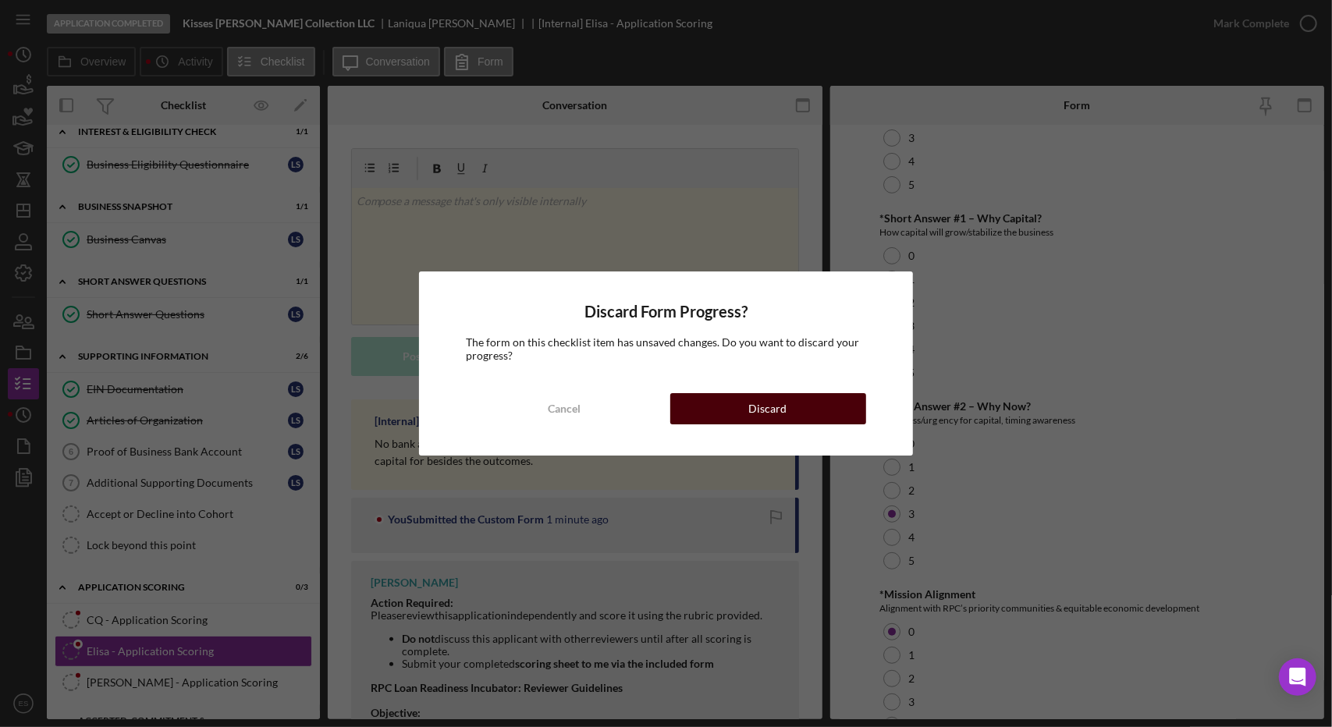
click at [758, 407] on div "Discard" at bounding box center [768, 408] width 38 height 31
